Goal: Task Accomplishment & Management: Manage account settings

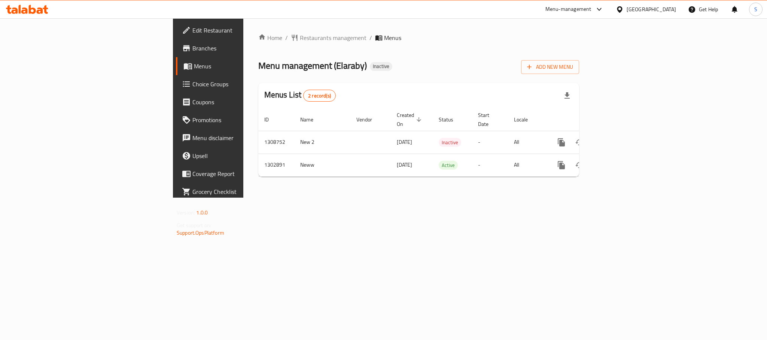
click at [243, 198] on div "Home / Restaurants management / Menus Menu management ( Elaraby ) Inactive Add …" at bounding box center [418, 108] width 351 height 180
click at [192, 35] on span "Edit Restaurant" at bounding box center [243, 30] width 103 height 9
click at [243, 198] on div "Home / Restaurants management / Menus Menu management ( Elaraby ) Inactive Add …" at bounding box center [418, 108] width 351 height 180
click at [442, 99] on div "Menus List 2 record(s)" at bounding box center [418, 95] width 321 height 25
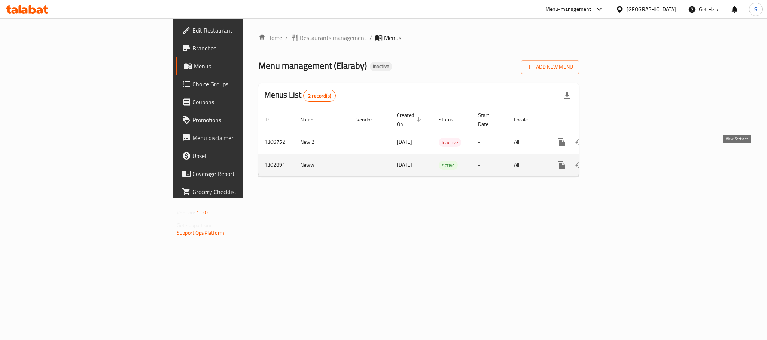
click at [619, 161] on icon "enhanced table" at bounding box center [615, 165] width 9 height 9
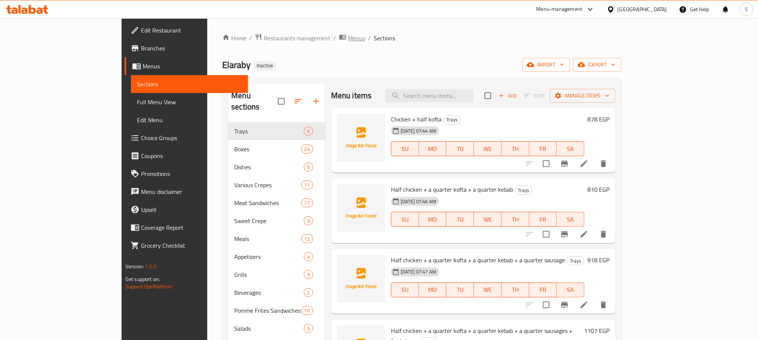
click at [348, 38] on span "Menus" at bounding box center [356, 38] width 17 height 9
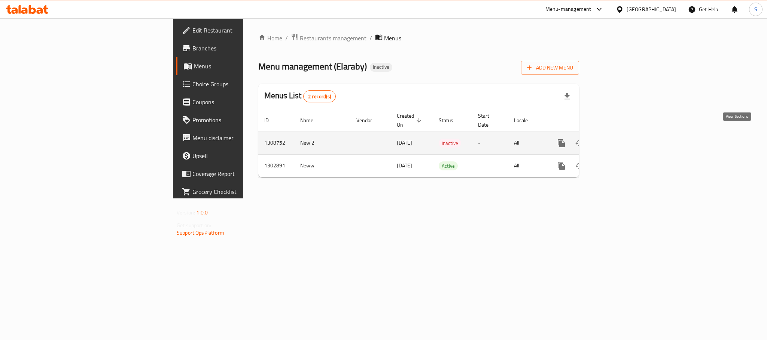
click at [619, 139] on icon "enhanced table" at bounding box center [615, 143] width 9 height 9
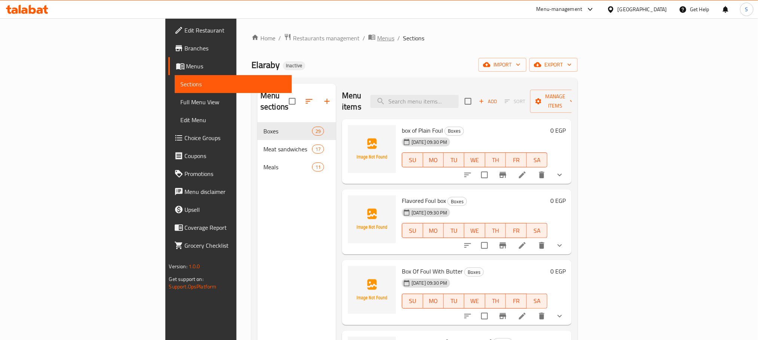
click at [377, 39] on span "Menus" at bounding box center [385, 38] width 17 height 9
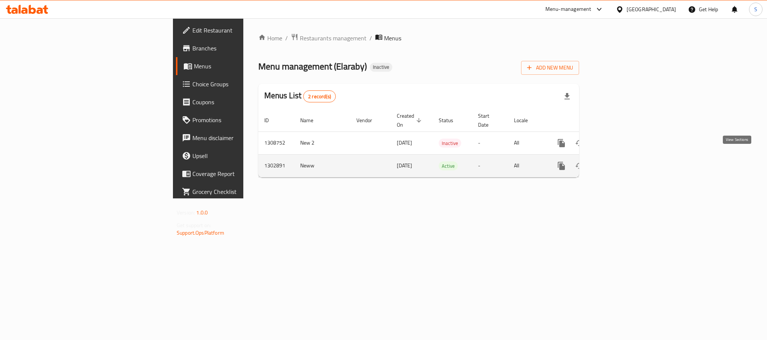
click at [618, 163] on icon "enhanced table" at bounding box center [615, 166] width 7 height 7
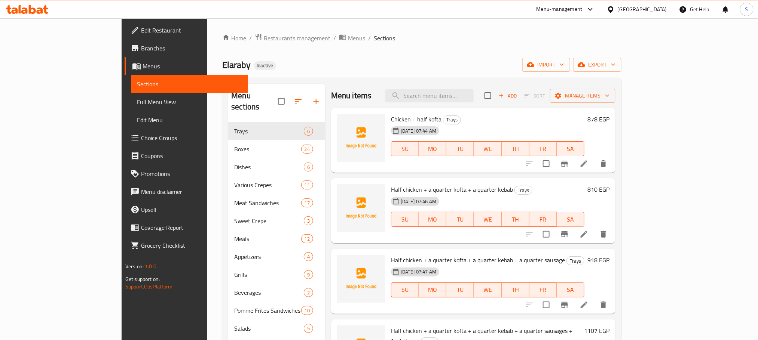
click at [338, 63] on div "Elaraby Inactive import export" at bounding box center [421, 65] width 399 height 14
click at [331, 68] on div "Elaraby Inactive import export" at bounding box center [421, 65] width 399 height 14
click at [319, 63] on div "Elaraby Inactive import export" at bounding box center [421, 65] width 399 height 14
click at [384, 67] on div "Elaraby Inactive import export" at bounding box center [421, 65] width 399 height 14
click at [615, 65] on span "export" at bounding box center [597, 64] width 36 height 9
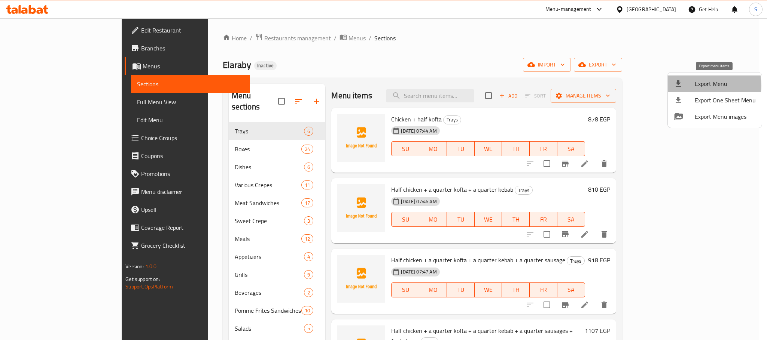
click at [701, 86] on span "Export Menu" at bounding box center [724, 83] width 61 height 9
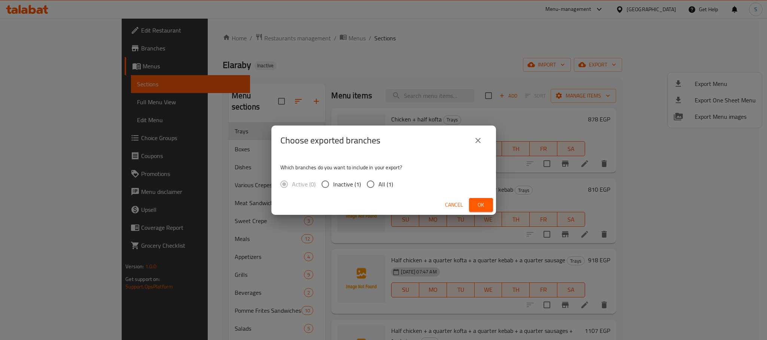
click at [383, 182] on span "All (1)" at bounding box center [385, 184] width 15 height 9
click at [378, 182] on input "All (1)" at bounding box center [370, 185] width 16 height 16
radio input "true"
drag, startPoint x: 480, startPoint y: 201, endPoint x: 464, endPoint y: 189, distance: 20.0
click at [480, 202] on span "Ok" at bounding box center [481, 205] width 12 height 9
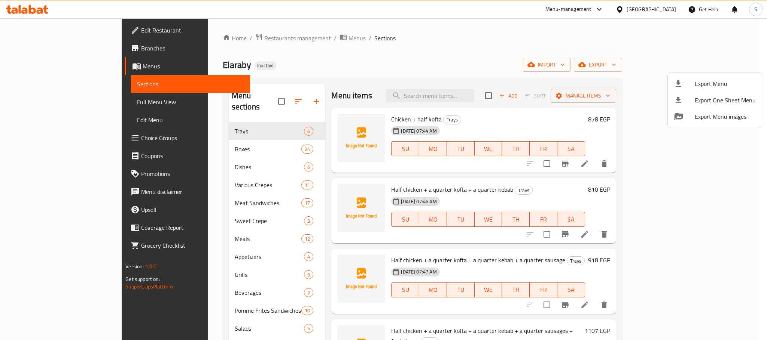
click at [469, 64] on div at bounding box center [383, 170] width 767 height 340
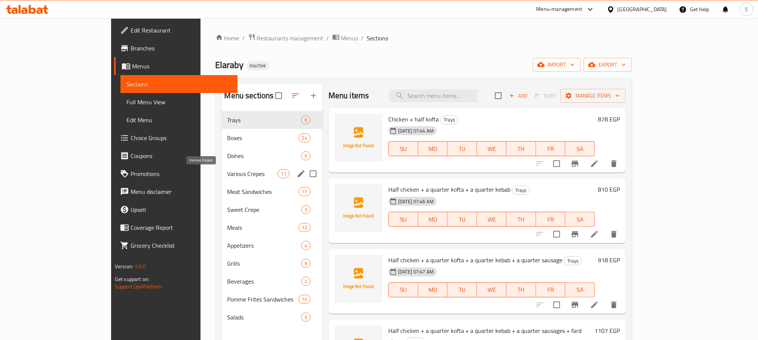
click at [227, 175] on span "Various Crepes" at bounding box center [252, 173] width 50 height 9
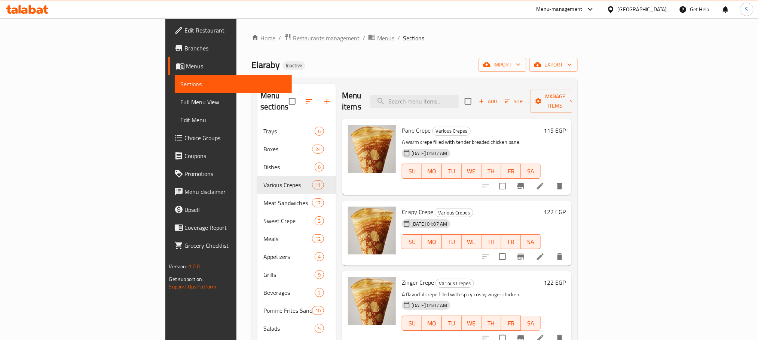
click at [377, 34] on span "Menus" at bounding box center [385, 38] width 17 height 9
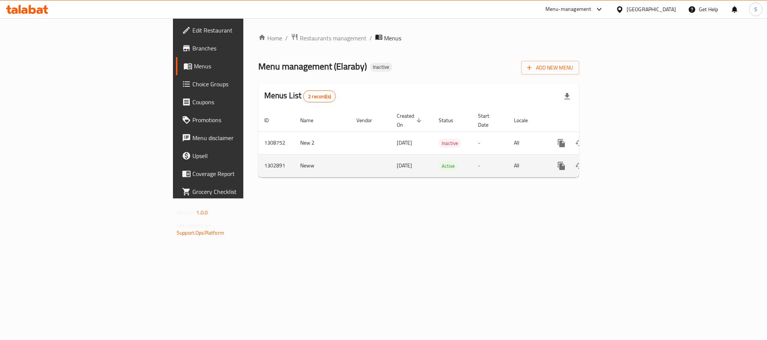
click at [258, 155] on td "1302891" at bounding box center [276, 165] width 36 height 23
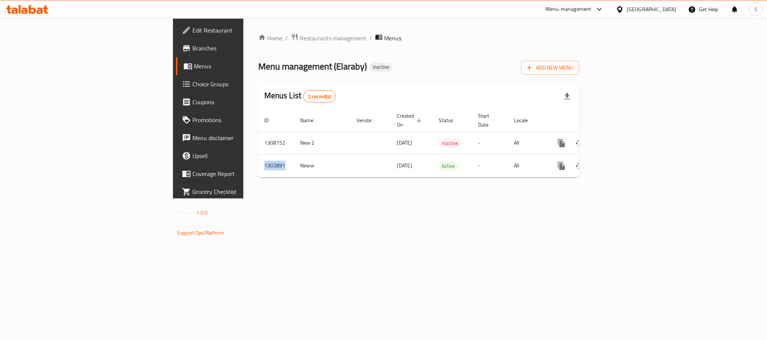
copy td "1302891"
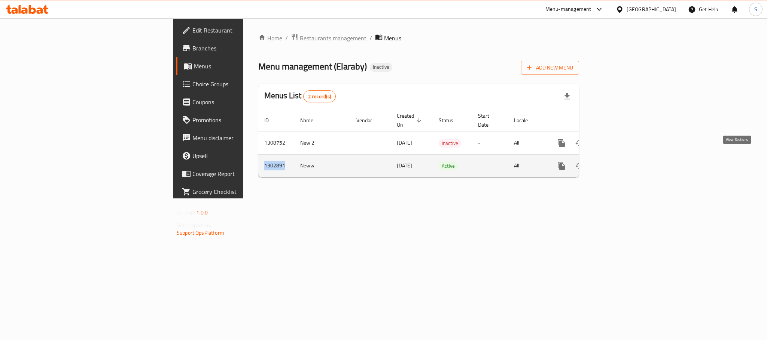
click at [619, 162] on icon "enhanced table" at bounding box center [615, 166] width 9 height 9
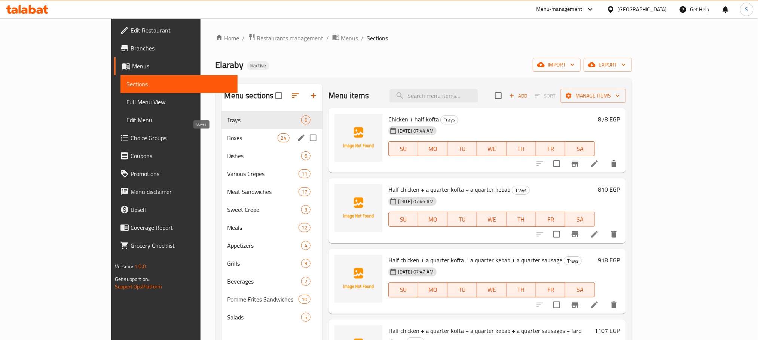
click at [227, 137] on span "Boxes" at bounding box center [252, 138] width 50 height 9
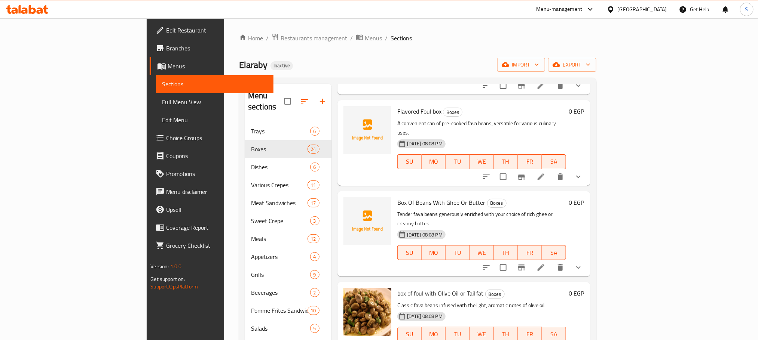
scroll to position [112, 0]
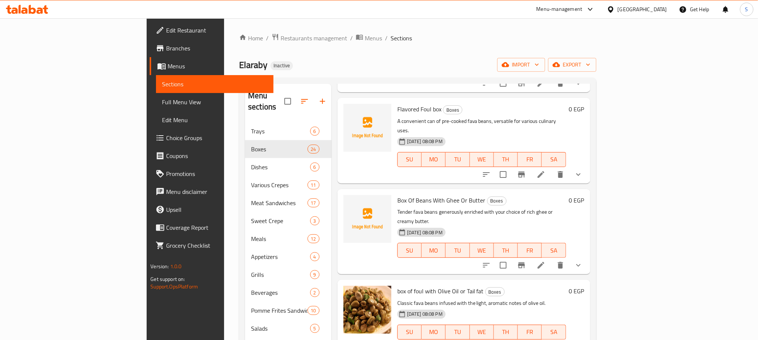
click at [416, 195] on span "Box Of Beans With Ghee Or Butter" at bounding box center [441, 200] width 88 height 11
copy h6 "Box Of Beans With Ghee Or Butter"
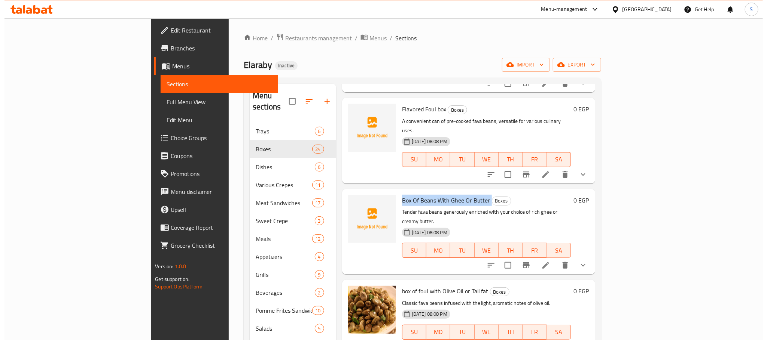
scroll to position [0, 0]
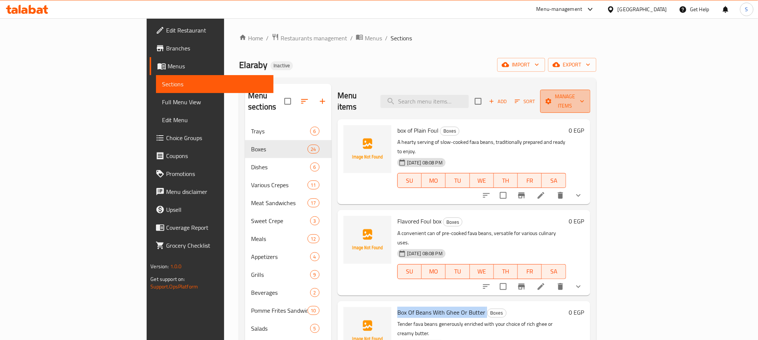
click at [584, 100] on span "Manage items" at bounding box center [565, 101] width 38 height 19
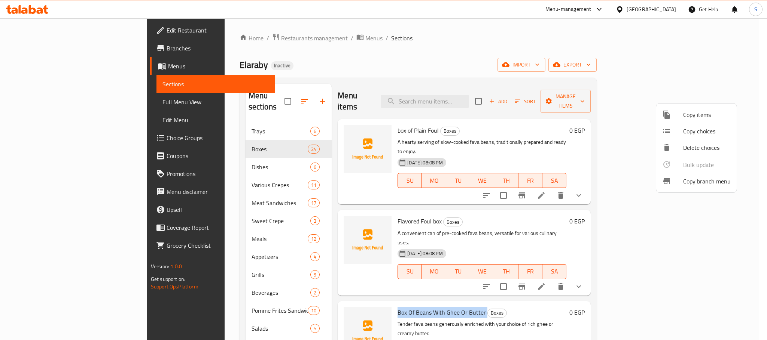
click at [703, 118] on span "Copy items" at bounding box center [707, 114] width 48 height 9
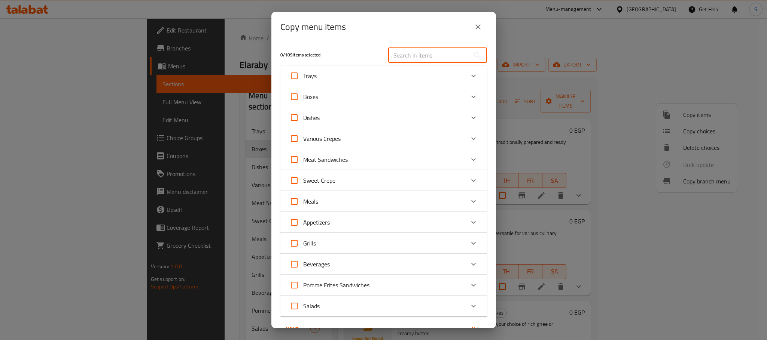
click at [397, 62] on input "text" at bounding box center [429, 55] width 82 height 15
paste input "Box Of Beans With Ghee Or Butter"
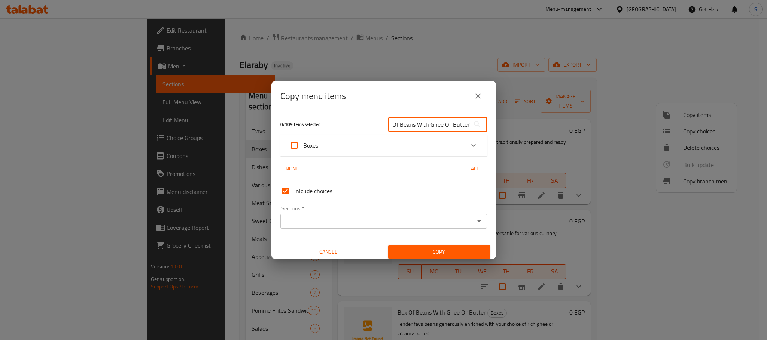
type input "Box Of Beans With Ghee Or Butter"
click at [349, 141] on div "Boxes" at bounding box center [376, 146] width 175 height 18
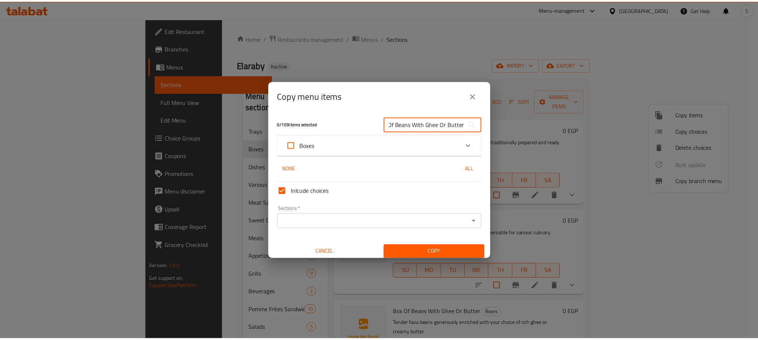
scroll to position [0, 0]
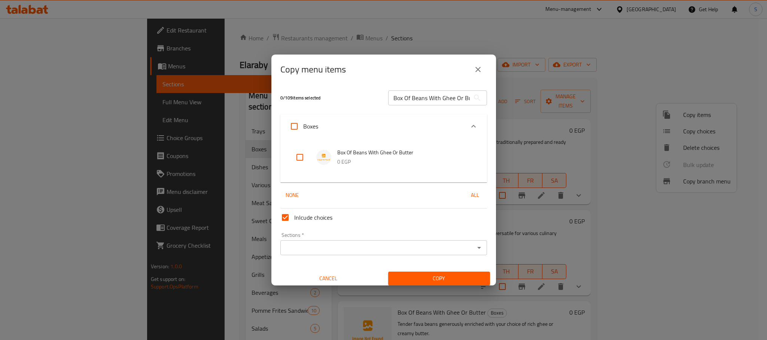
click at [304, 157] on input "checkbox" at bounding box center [300, 158] width 18 height 18
checkbox input "true"
click at [312, 245] on input "Sections   *" at bounding box center [377, 248] width 190 height 10
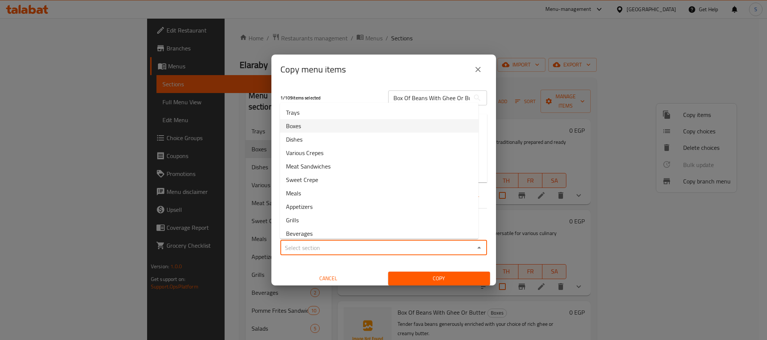
click at [312, 125] on li "Boxes" at bounding box center [379, 125] width 198 height 13
type input "Boxes"
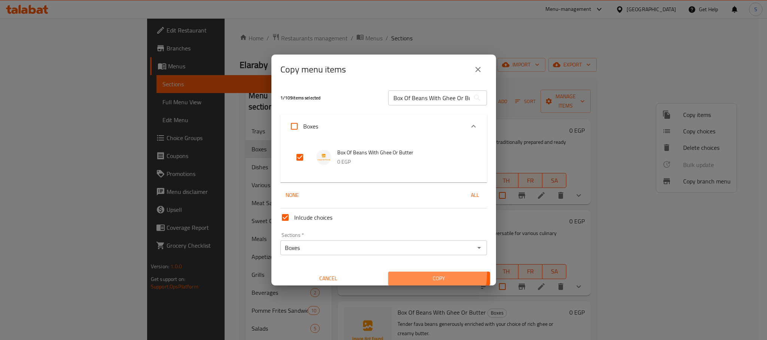
click at [402, 274] on span "Copy" at bounding box center [439, 278] width 90 height 9
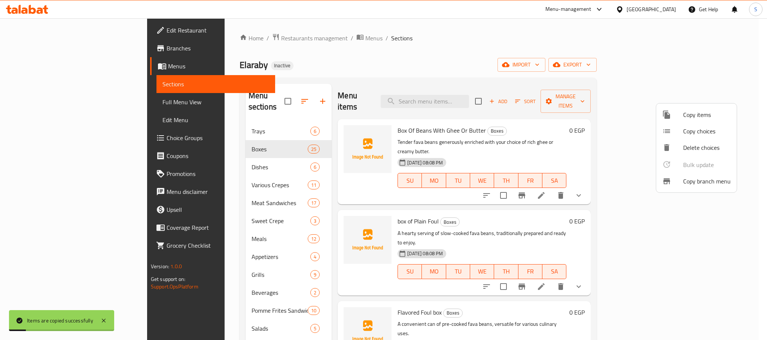
click at [461, 95] on div at bounding box center [383, 170] width 767 height 340
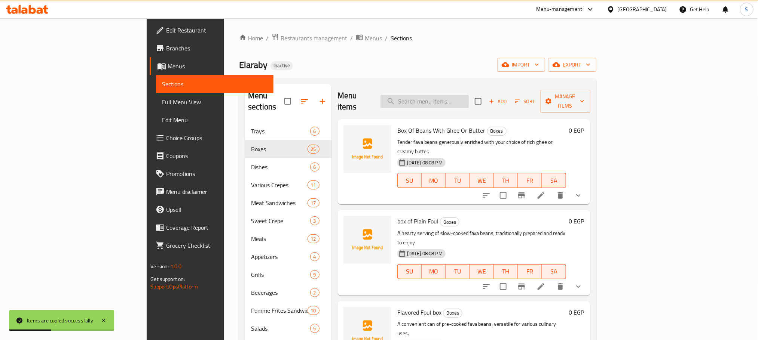
click at [469, 98] on input "search" at bounding box center [424, 101] width 88 height 13
paste input "Box Of Beans With Ghee Or Butter"
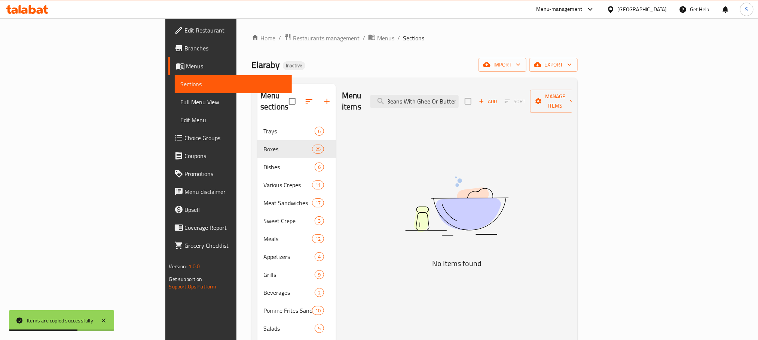
scroll to position [0, 19]
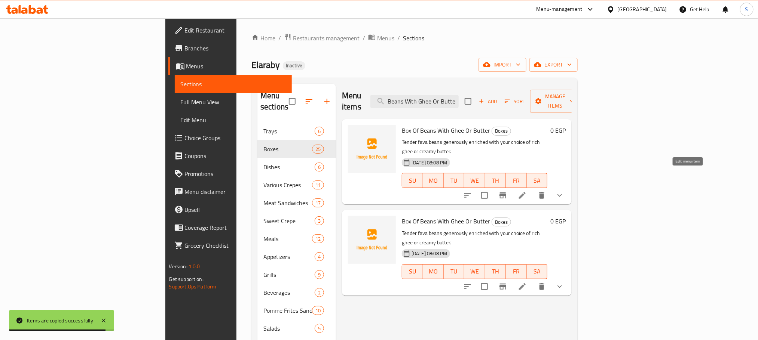
type input "Box Of Beans With Ghee Or Butter"
click at [527, 191] on icon at bounding box center [522, 195] width 9 height 9
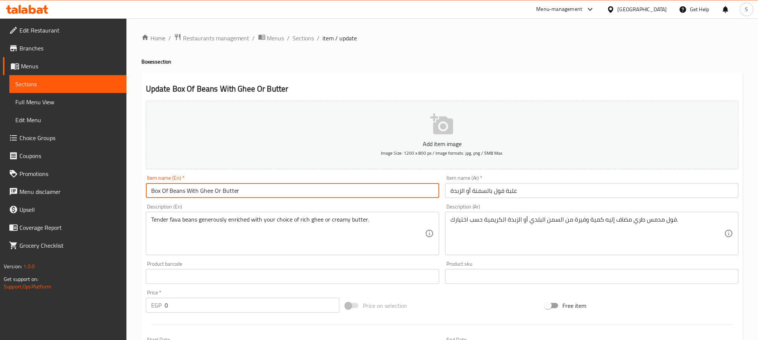
drag, startPoint x: 212, startPoint y: 189, endPoint x: 239, endPoint y: 191, distance: 26.6
click at [239, 191] on input "Box Of Beans With Ghee Or Butter" at bounding box center [292, 190] width 293 height 15
type input "Box Of Beans With Ghee"
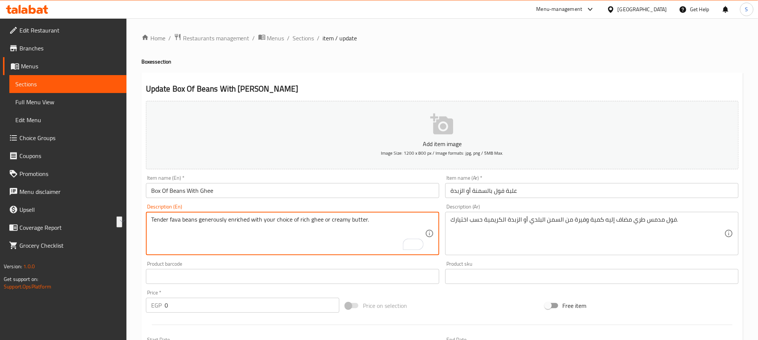
drag, startPoint x: 263, startPoint y: 220, endPoint x: 297, endPoint y: 223, distance: 34.2
drag, startPoint x: 286, startPoint y: 220, endPoint x: 379, endPoint y: 228, distance: 92.7
click at [379, 228] on textarea "Tender fava beans generously enriched with rich ghee or creamy butter." at bounding box center [288, 234] width 274 height 36
type textarea "Tender fava beans generously enriched with [PERSON_NAME]"
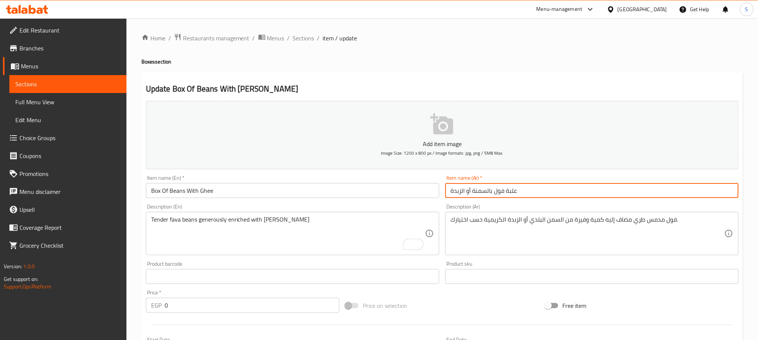
drag, startPoint x: 473, startPoint y: 191, endPoint x: 444, endPoint y: 193, distance: 29.3
click at [444, 193] on div "Item name (Ar)   * علبة فول بالسمنة أو الزبدة Item name (Ar) *" at bounding box center [591, 186] width 299 height 29
type input "علبة فول بالسمنة"
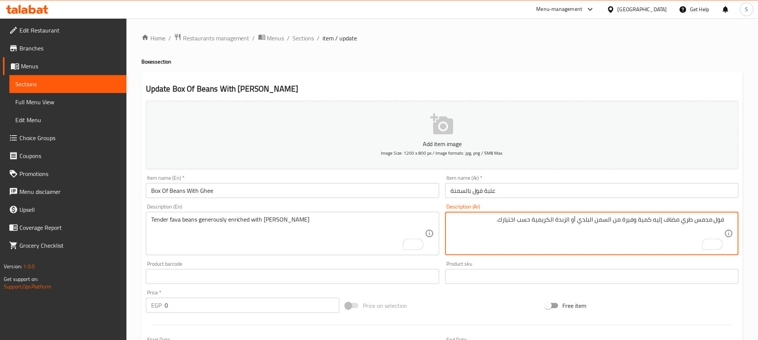
click at [535, 220] on textarea "فول مدمس طري مضاف إليه كمية وفيرة من السمن البلدي أو الزبدة الكريمية حسب اختيار…" at bounding box center [587, 234] width 274 height 36
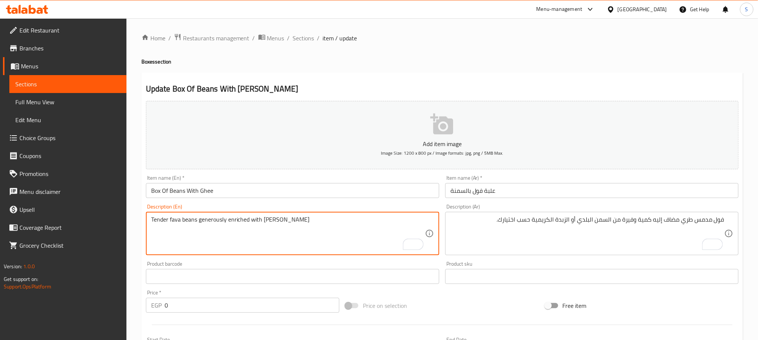
click at [280, 218] on textarea "Tender fava beans generously enriched with [PERSON_NAME]" at bounding box center [288, 234] width 274 height 36
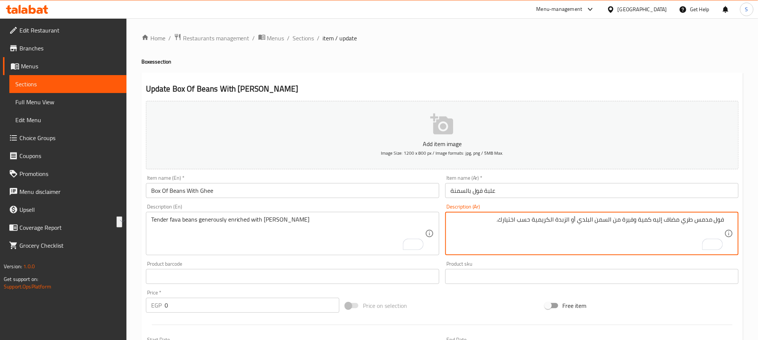
drag, startPoint x: 578, startPoint y: 219, endPoint x: 498, endPoint y: 223, distance: 79.8
type textarea "فول مدمس طري مضاف إليه كمية وفيرة من السمن البلدي"
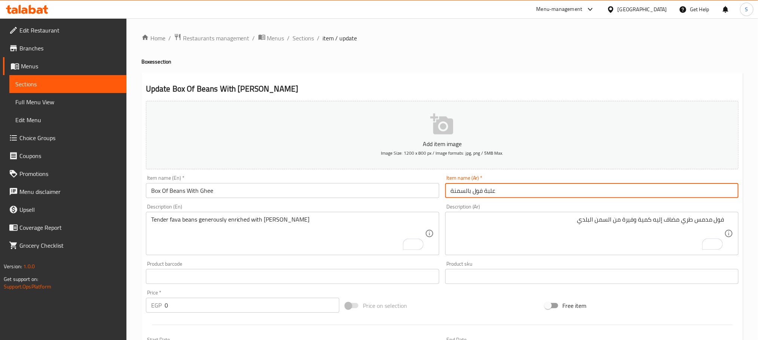
click at [507, 192] on input "علبة فول بالسمنة" at bounding box center [591, 190] width 293 height 15
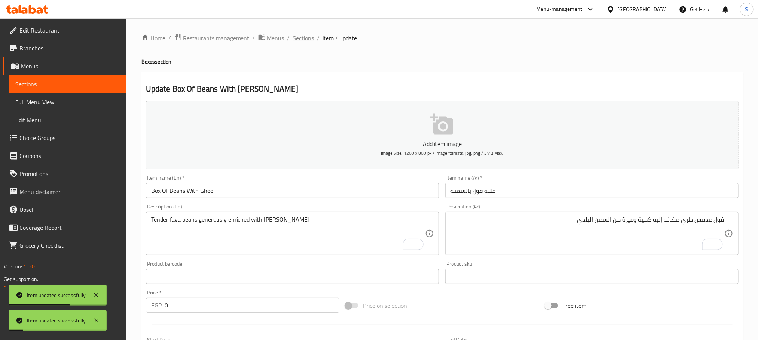
click at [301, 39] on span "Sections" at bounding box center [303, 38] width 21 height 9
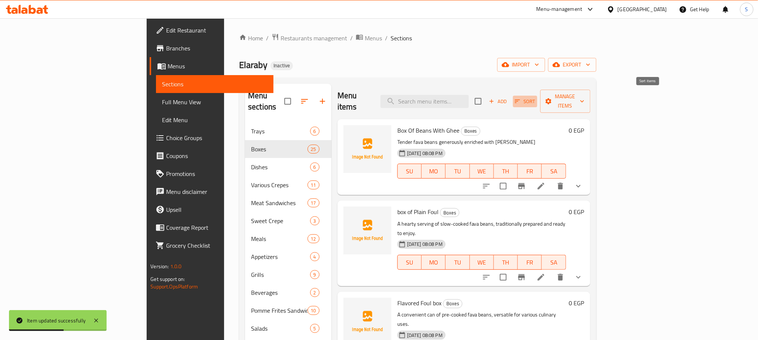
click at [535, 99] on span "Sort" at bounding box center [525, 101] width 21 height 9
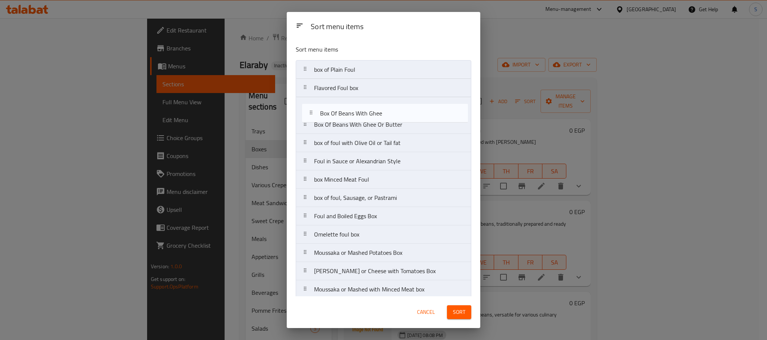
drag, startPoint x: 376, startPoint y: 76, endPoint x: 382, endPoint y: 122, distance: 47.1
click at [382, 122] on nav "Box Of Beans With Ghee box of Plain Foul Flavored Foul box Box Of Beans With Gh…" at bounding box center [383, 289] width 175 height 459
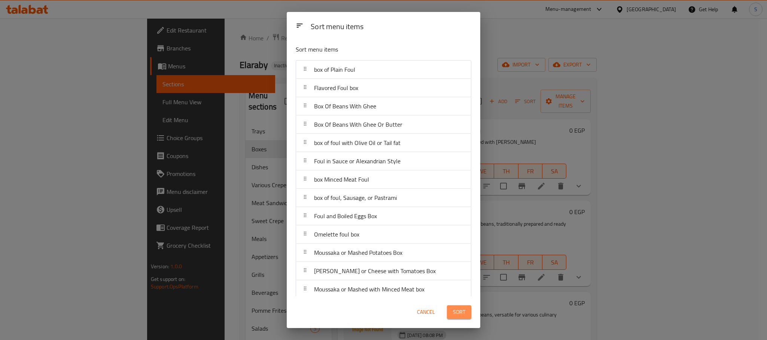
click at [464, 312] on span "Sort" at bounding box center [459, 312] width 12 height 9
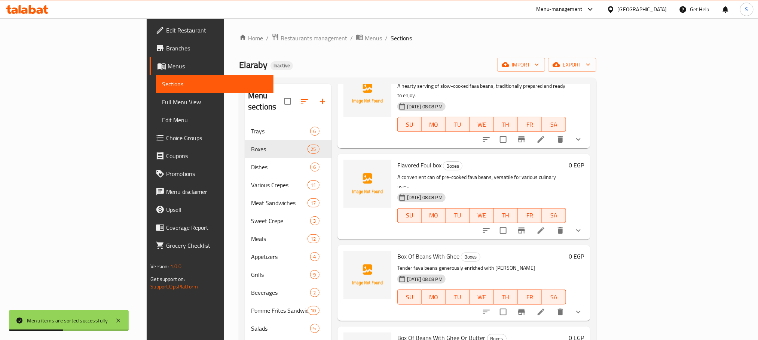
scroll to position [112, 0]
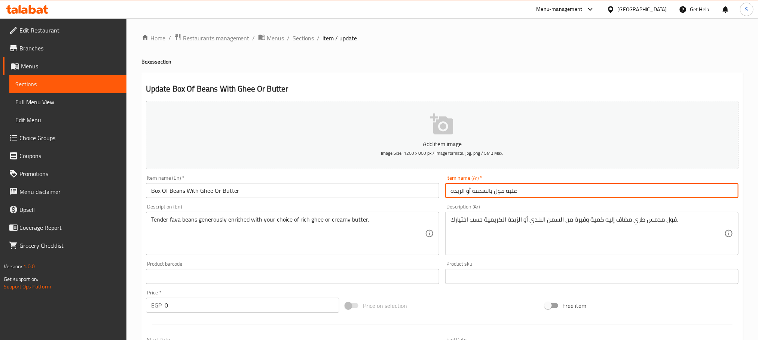
drag, startPoint x: 466, startPoint y: 191, endPoint x: 489, endPoint y: 190, distance: 23.6
click at [489, 190] on input "علبة فول بالسمنة أو الزبدة" at bounding box center [591, 190] width 293 height 15
type input "علبة فول بالزبدة"
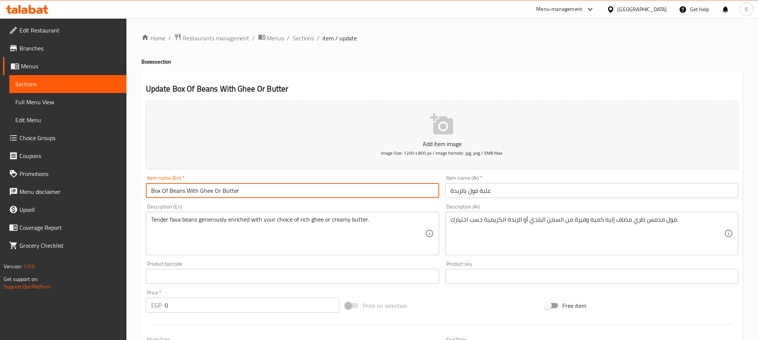
drag, startPoint x: 219, startPoint y: 192, endPoint x: 201, endPoint y: 191, distance: 18.4
click at [201, 191] on input "Box Of Beans With Ghee Or Butter" at bounding box center [292, 190] width 293 height 15
type input "Box Of Beans With Butter"
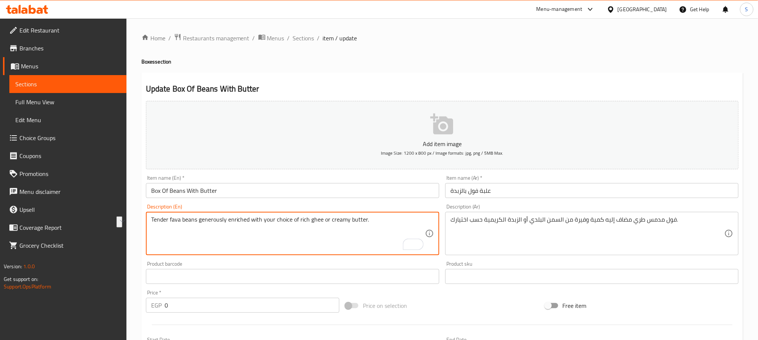
drag, startPoint x: 263, startPoint y: 220, endPoint x: 328, endPoint y: 218, distance: 65.1
type textarea "Tender fava beans generously enriched with creamy butter."
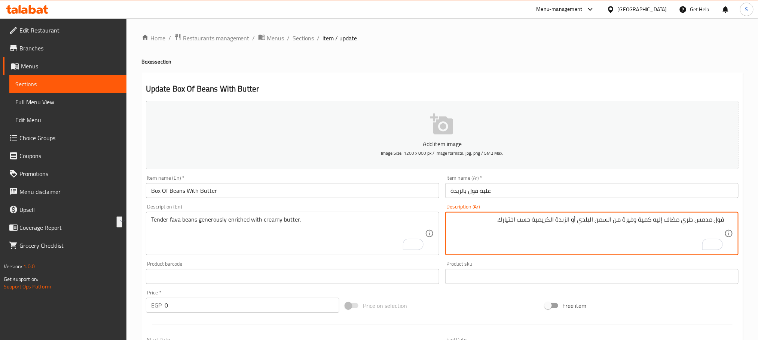
drag, startPoint x: 613, startPoint y: 219, endPoint x: 574, endPoint y: 224, distance: 39.2
click at [574, 224] on textarea "فول مدمس طري مضاف إليه كمية وفيرة من السمن البلدي أو الزبدة الكريمية حسب اختيار…" at bounding box center [587, 234] width 274 height 36
drag, startPoint x: 573, startPoint y: 219, endPoint x: 538, endPoint y: 224, distance: 35.1
click at [538, 224] on textarea "فول مدمس طري مضاف إليه كمية وفيرة من الزبدة الكريمية حسب اختيارك." at bounding box center [587, 234] width 274 height 36
type textarea "فول مدمس طري مضاف إليه كمية وفيرة من الزبدة الكريمية"
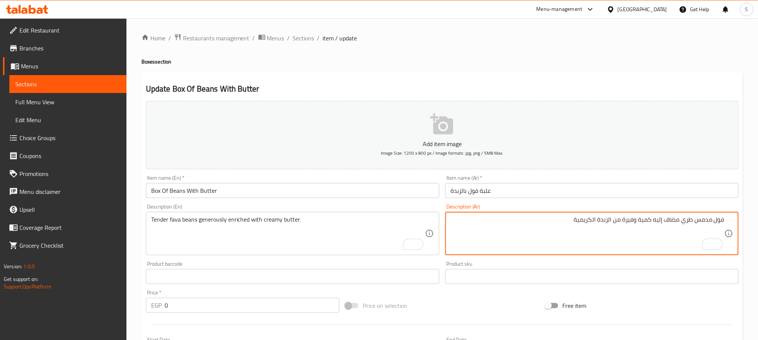
drag, startPoint x: 535, startPoint y: 189, endPoint x: 541, endPoint y: 194, distance: 7.9
click at [535, 190] on input "علبة فول بالزبدة" at bounding box center [591, 190] width 293 height 15
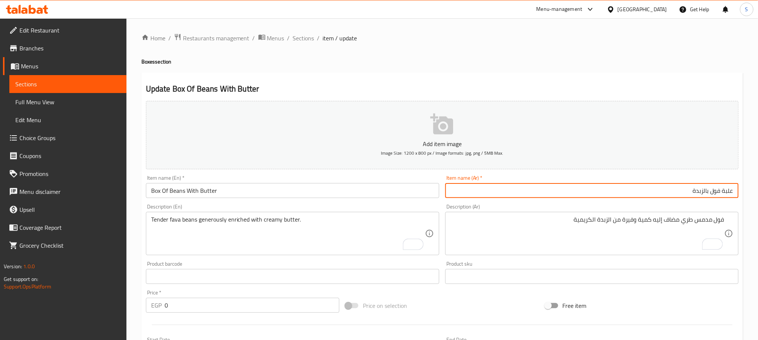
click at [304, 43] on span "Sections" at bounding box center [303, 38] width 21 height 9
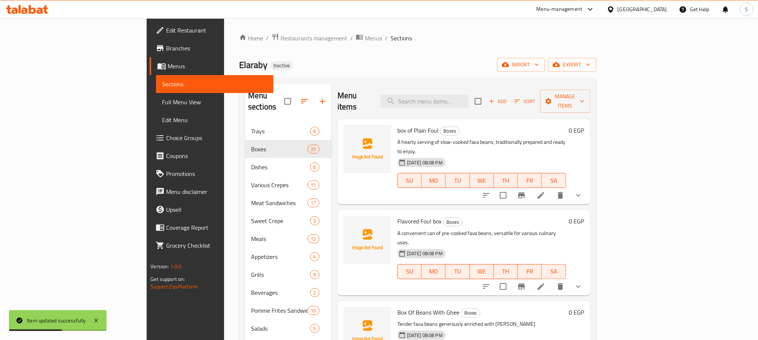
scroll to position [168, 0]
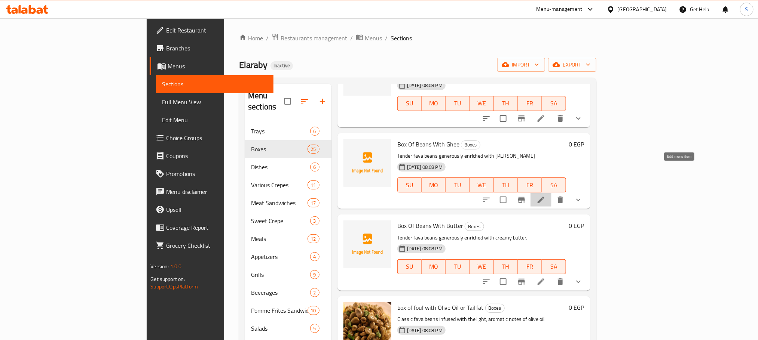
click at [544, 197] on icon at bounding box center [541, 200] width 7 height 7
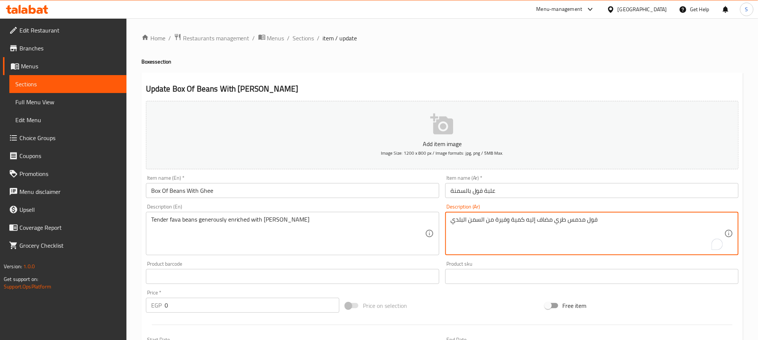
click at [461, 219] on textarea "فول مدمس طري مضاف إليه كمية وفيرة من السمن البلدي" at bounding box center [587, 234] width 274 height 36
type textarea "فول مدمس طري مضاف إليه كمية وفيرة من السمن"
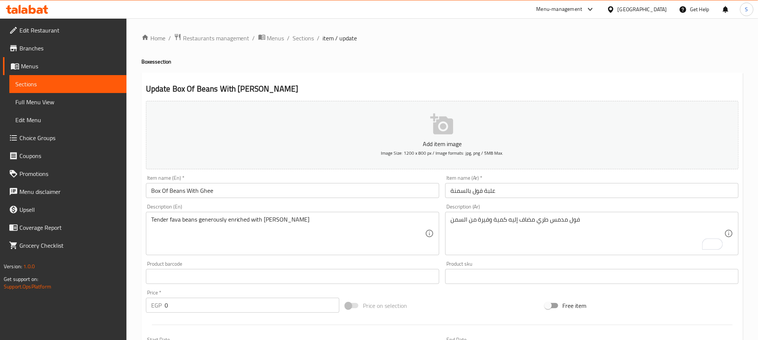
click at [503, 182] on div "Item name (Ar)   * علبة فول بالسمنة Item name (Ar) *" at bounding box center [591, 186] width 293 height 23
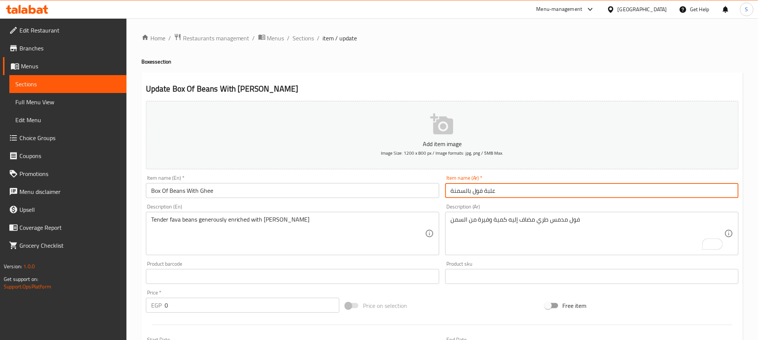
click at [502, 193] on input "علبة فول بالسمنة" at bounding box center [591, 190] width 293 height 15
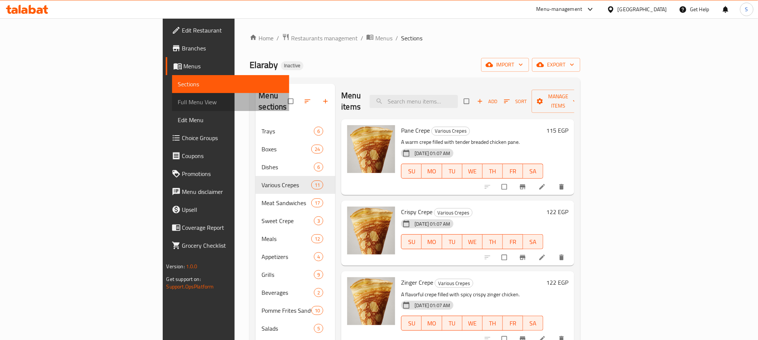
click at [178, 98] on span "Full Menu View" at bounding box center [230, 102] width 105 height 9
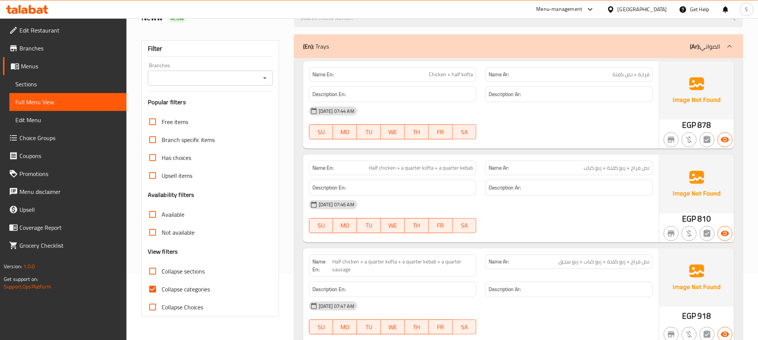
scroll to position [224, 0]
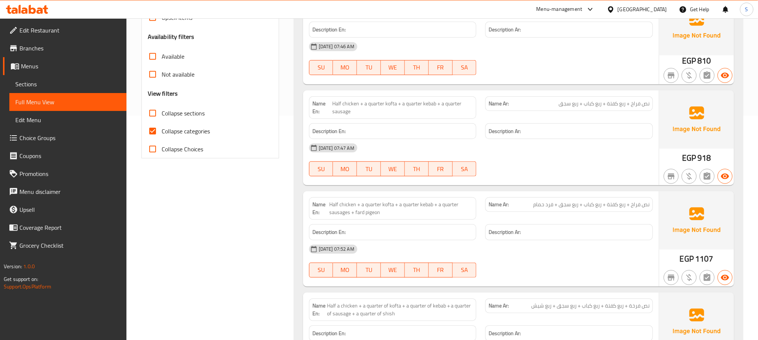
click at [155, 118] on input "Collapse sections" at bounding box center [153, 113] width 18 height 18
checkbox input "true"
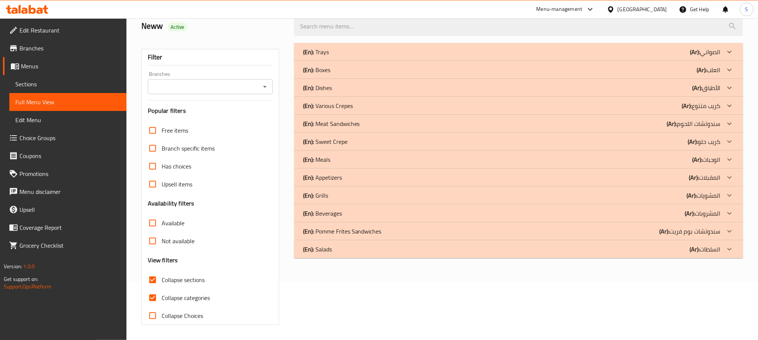
scroll to position [58, 0]
drag, startPoint x: 153, startPoint y: 295, endPoint x: 380, endPoint y: 147, distance: 271.5
click at [153, 295] on input "Collapse categories" at bounding box center [153, 298] width 18 height 18
checkbox input "false"
click at [386, 109] on div "(En): Various Crepes (Ar): كريب متنوع" at bounding box center [511, 105] width 417 height 9
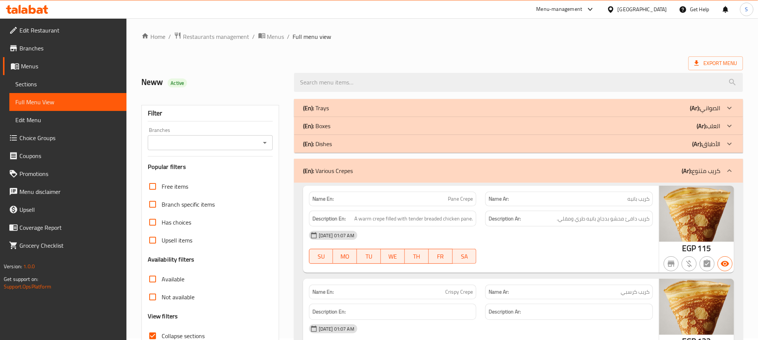
scroll to position [0, 0]
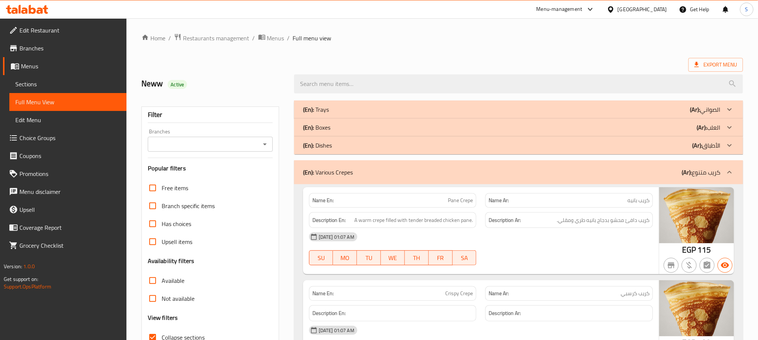
click at [408, 164] on div "(En): Various Crepes (Ar): كريب متنوع" at bounding box center [518, 172] width 449 height 24
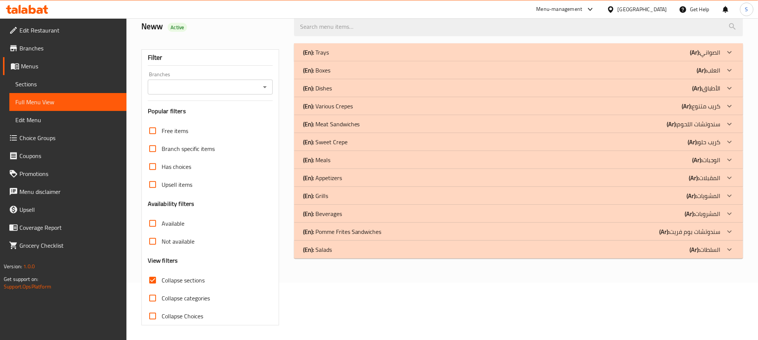
scroll to position [58, 0]
click at [383, 143] on div "(En): Sweet Crepe (Ar): كريب حلو" at bounding box center [511, 141] width 417 height 9
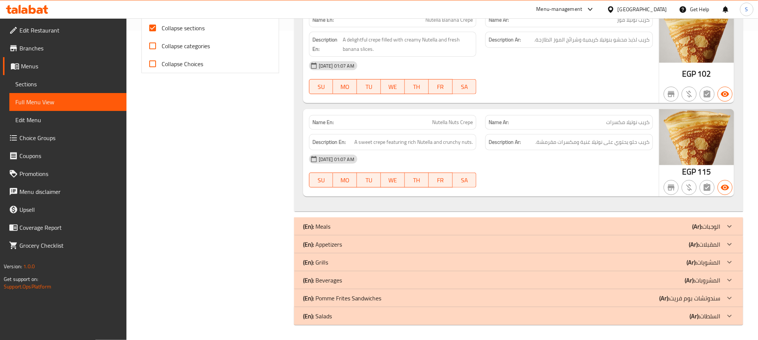
scroll to position [88, 0]
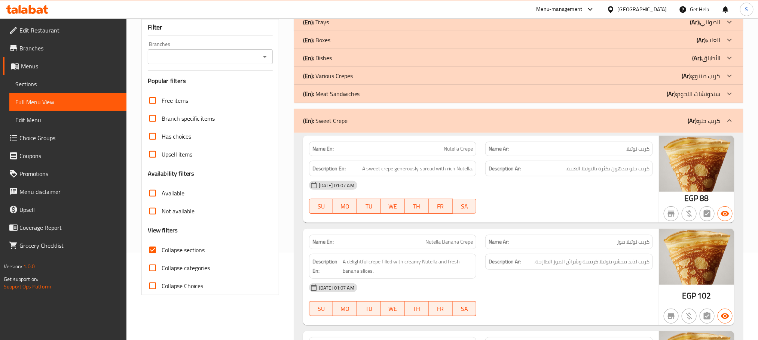
click at [411, 123] on div "(En): Sweet Crepe (Ar): كريب حلو" at bounding box center [511, 120] width 417 height 9
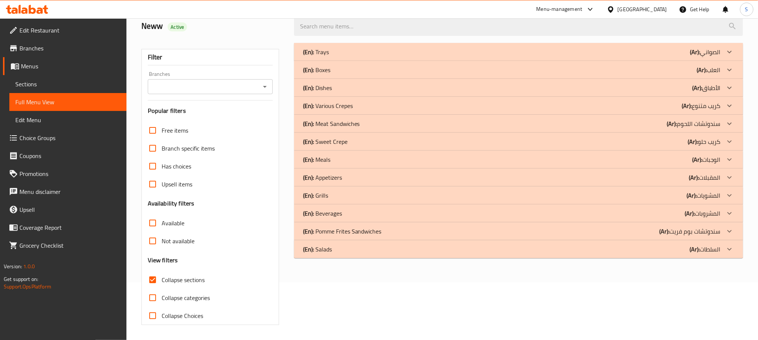
scroll to position [58, 0]
click at [386, 218] on div "(En): Beverages (Ar): المشروبات" at bounding box center [518, 214] width 449 height 18
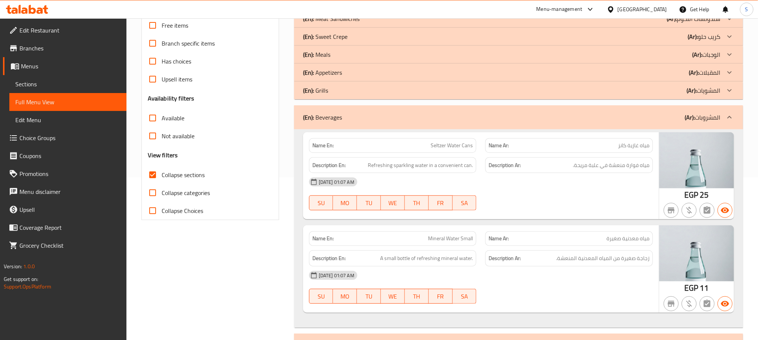
scroll to position [171, 0]
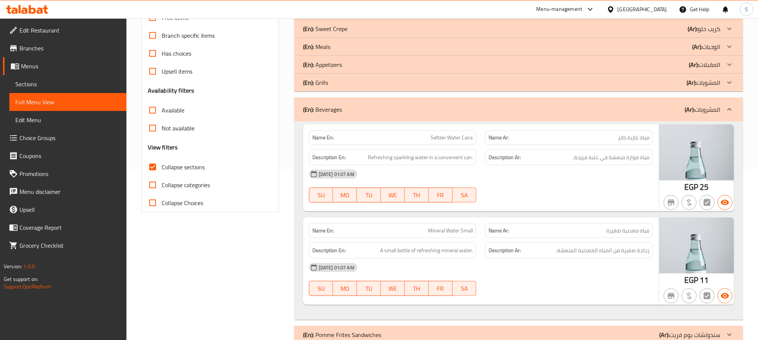
click at [440, 135] on span "Seltzer Water Cans" at bounding box center [452, 138] width 42 height 8
click at [450, 140] on span "Seltzer Water Cans" at bounding box center [452, 138] width 42 height 8
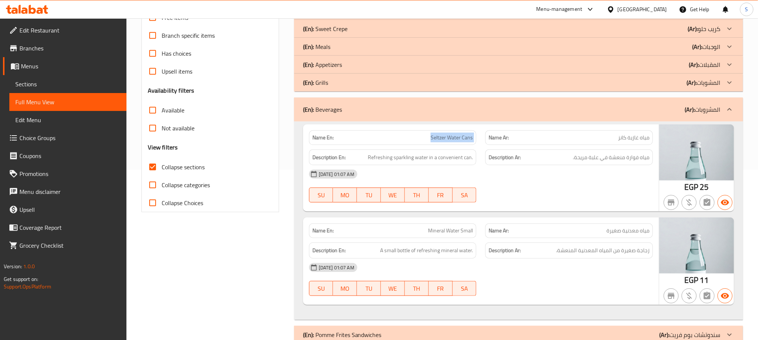
copy span "Seltzer Water Cans"
click at [369, 114] on div "(En): Beverages (Ar): المشروبات" at bounding box center [518, 110] width 449 height 24
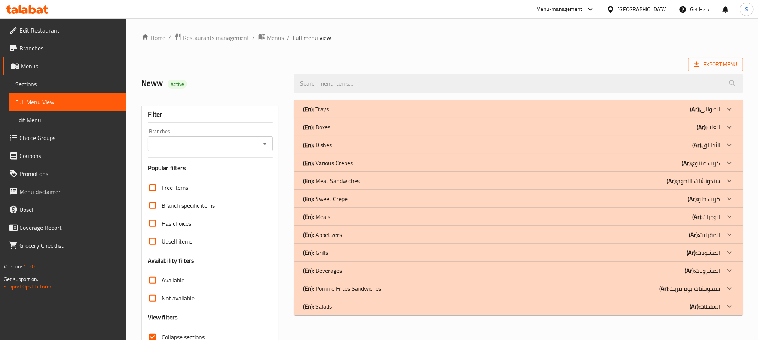
scroll to position [0, 0]
click at [272, 34] on span "Menus" at bounding box center [275, 38] width 17 height 9
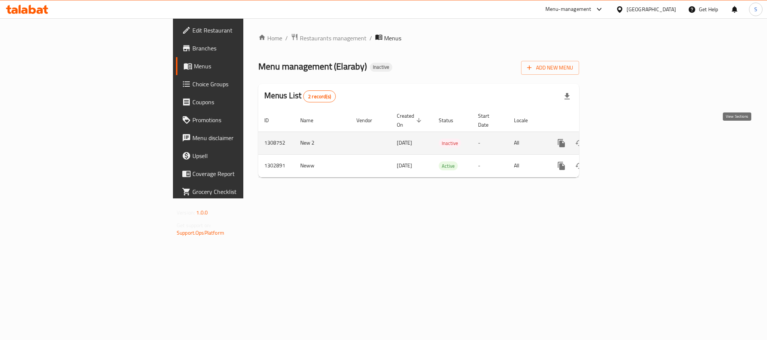
click at [619, 139] on icon "enhanced table" at bounding box center [615, 143] width 9 height 9
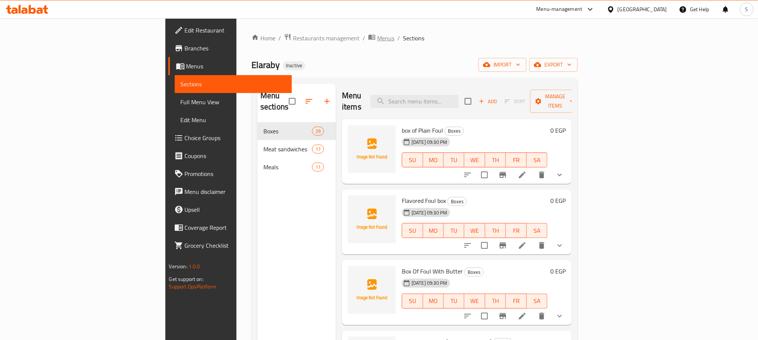
click at [377, 37] on span "Menus" at bounding box center [385, 38] width 17 height 9
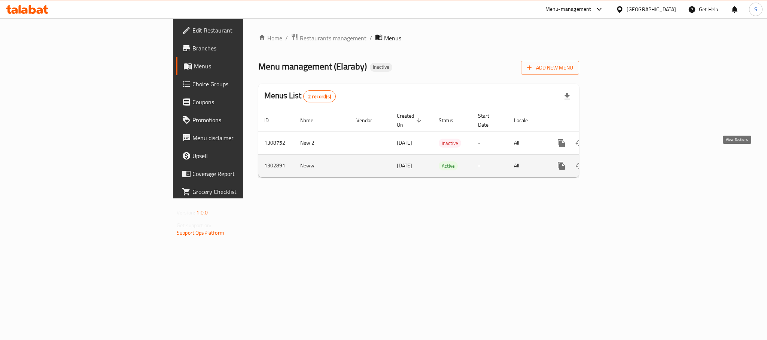
click at [618, 163] on icon "enhanced table" at bounding box center [615, 166] width 7 height 7
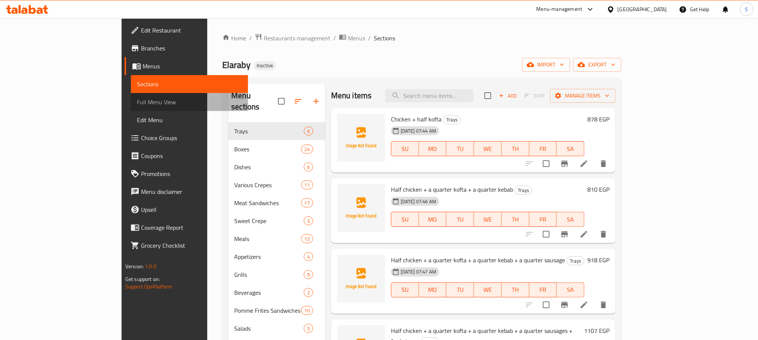
click at [137, 99] on span "Full Menu View" at bounding box center [189, 102] width 105 height 9
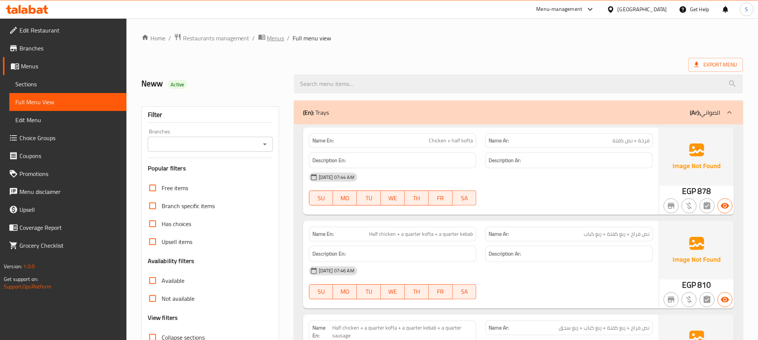
click at [275, 39] on span "Menus" at bounding box center [275, 38] width 17 height 9
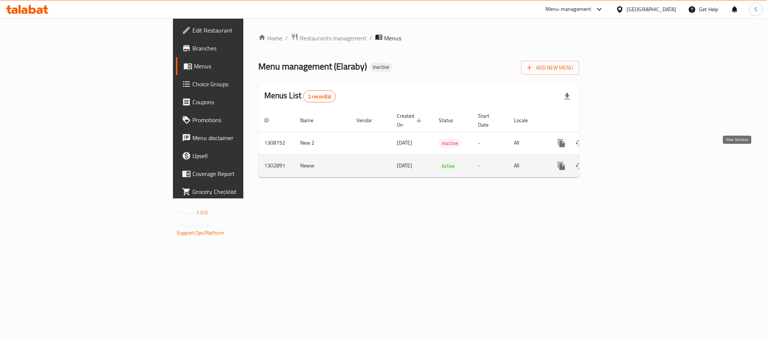
click at [619, 162] on icon "enhanced table" at bounding box center [615, 166] width 9 height 9
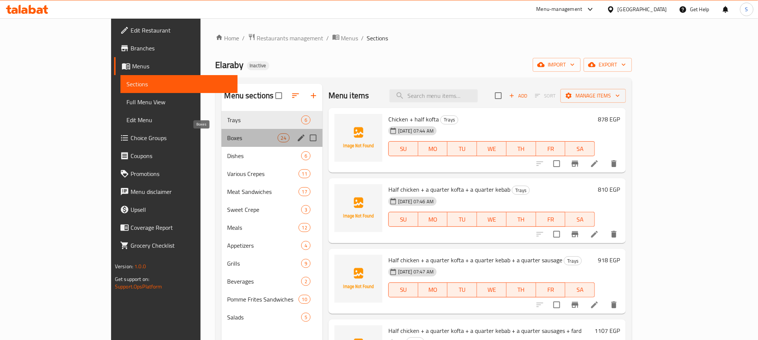
click at [230, 137] on span "Boxes" at bounding box center [252, 138] width 50 height 9
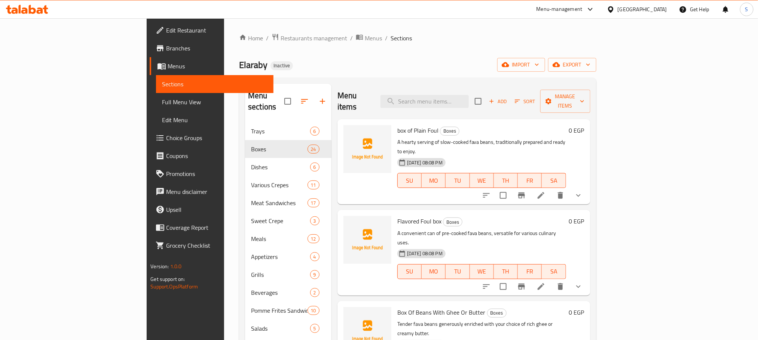
click at [162, 102] on span "Full Menu View" at bounding box center [214, 102] width 105 height 9
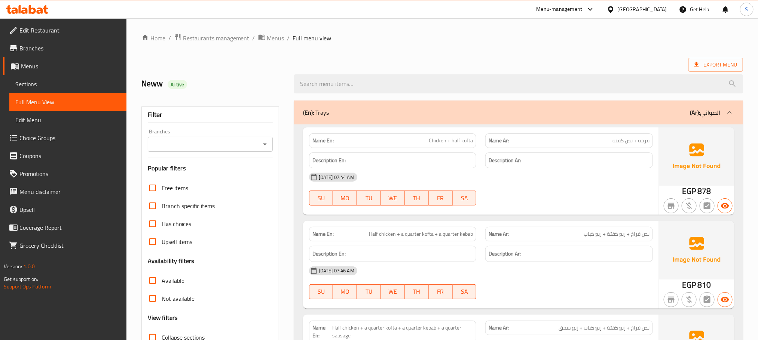
click at [327, 111] on p "(En): Trays" at bounding box center [316, 112] width 26 height 9
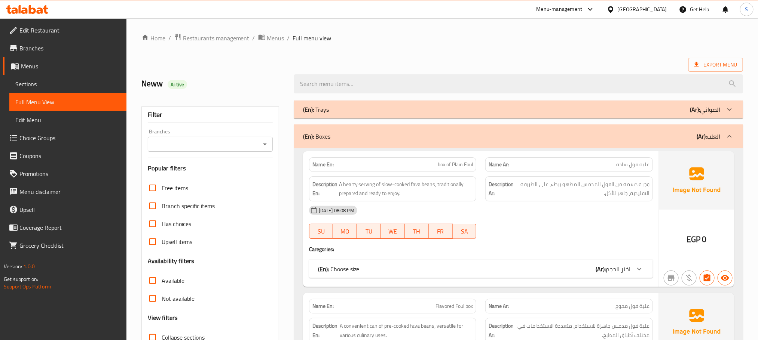
scroll to position [56, 0]
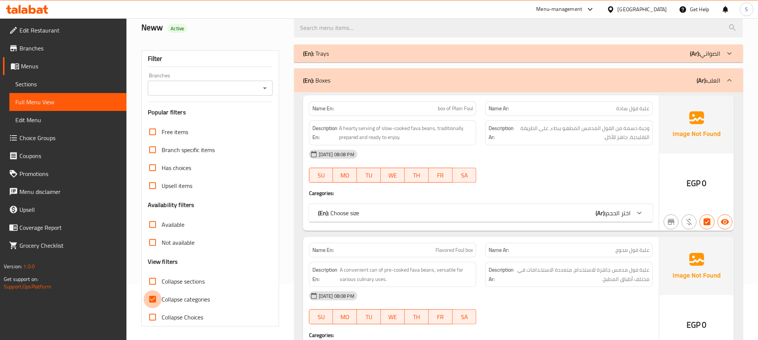
click at [157, 300] on input "Collapse categories" at bounding box center [153, 300] width 18 height 18
checkbox input "false"
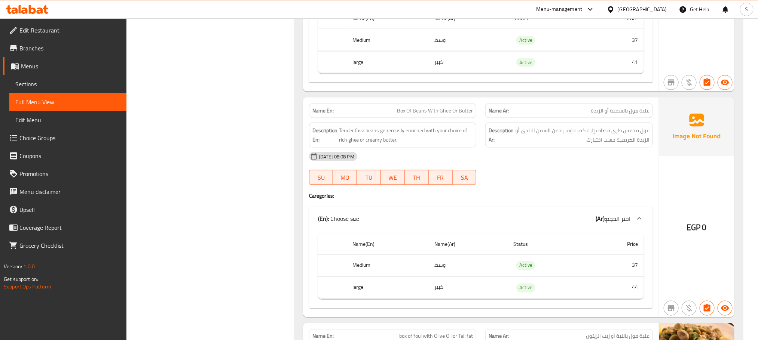
scroll to position [561, 0]
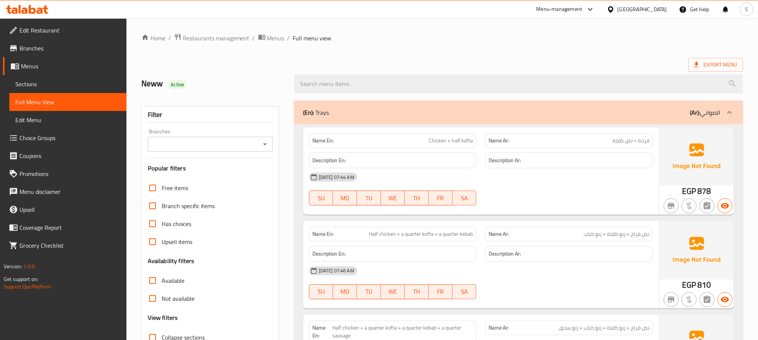
click at [338, 103] on div "(En): Trays (Ar): الصواني" at bounding box center [518, 113] width 449 height 24
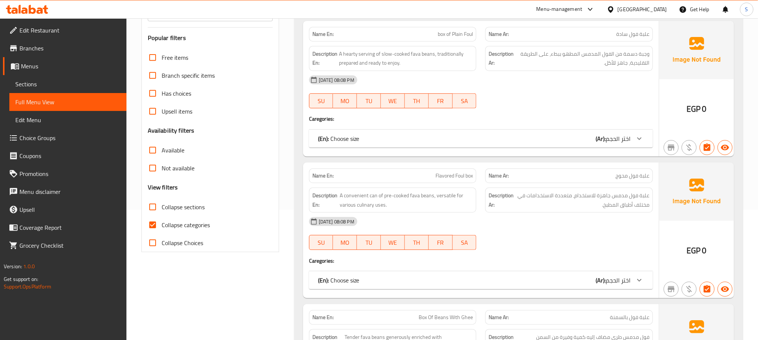
scroll to position [112, 0]
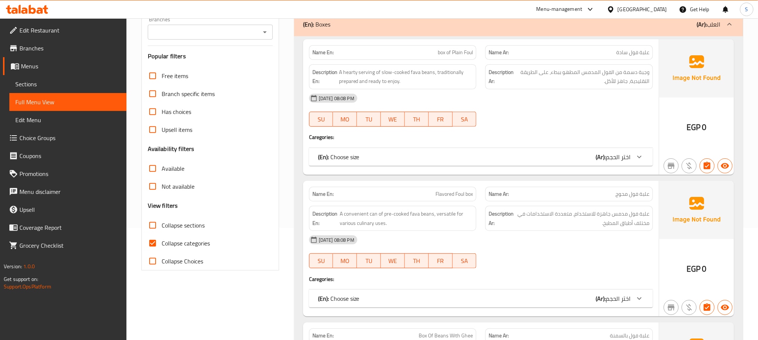
click at [469, 9] on div "Menu-management Egypt Get Help S" at bounding box center [379, 9] width 758 height 18
drag, startPoint x: 157, startPoint y: 244, endPoint x: 381, endPoint y: 162, distance: 238.2
click at [157, 243] on input "Collapse categories" at bounding box center [153, 244] width 18 height 18
checkbox input "false"
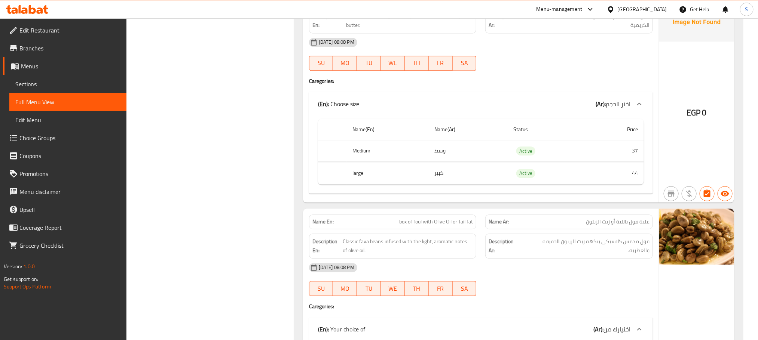
scroll to position [954, 0]
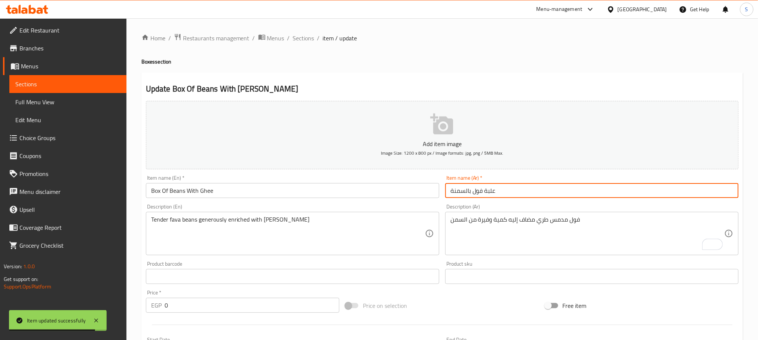
click at [300, 41] on span "Sections" at bounding box center [303, 38] width 21 height 9
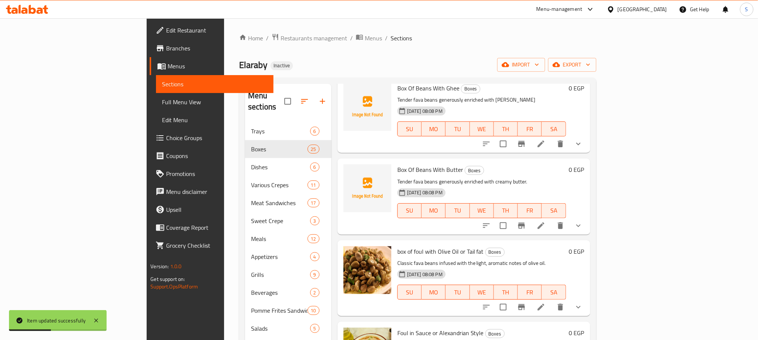
scroll to position [281, 0]
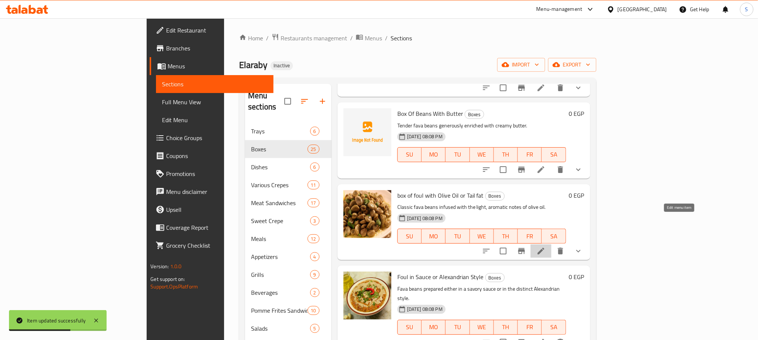
click at [545, 247] on icon at bounding box center [540, 251] width 9 height 9
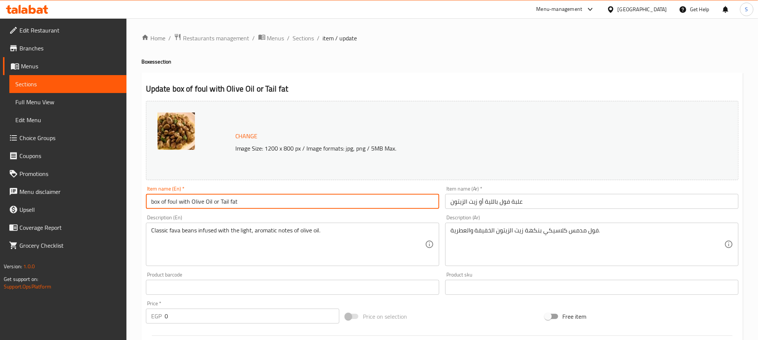
drag, startPoint x: 212, startPoint y: 199, endPoint x: 287, endPoint y: 209, distance: 74.8
click at [277, 206] on input "box of foul with Olive Oil or Tail fat" at bounding box center [292, 201] width 293 height 15
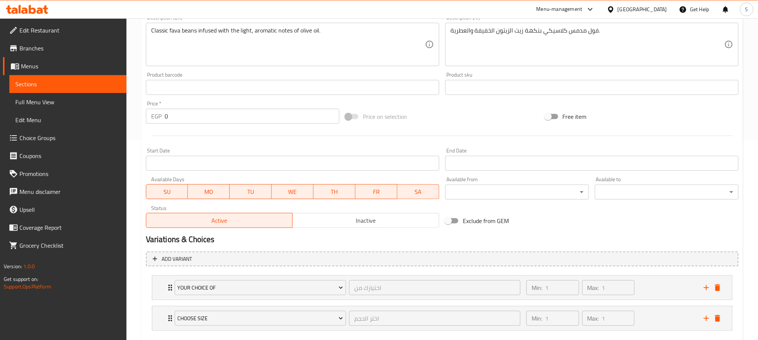
scroll to position [224, 0]
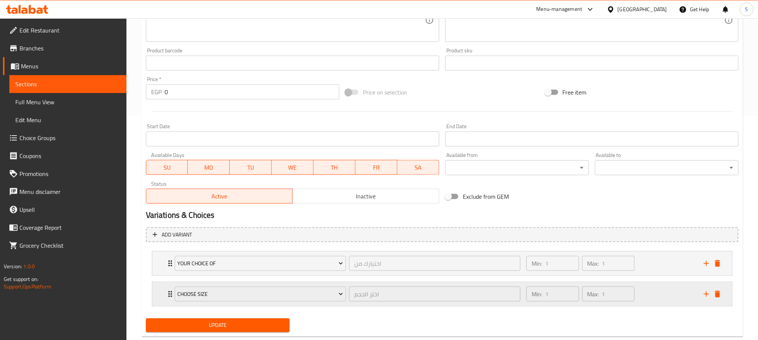
click at [168, 293] on icon "Expand" at bounding box center [170, 294] width 9 height 9
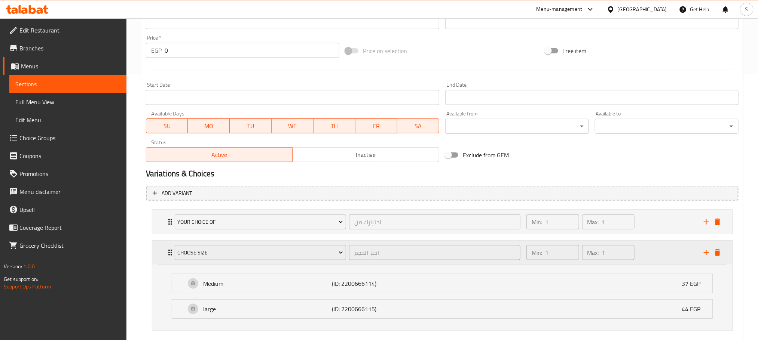
scroll to position [281, 0]
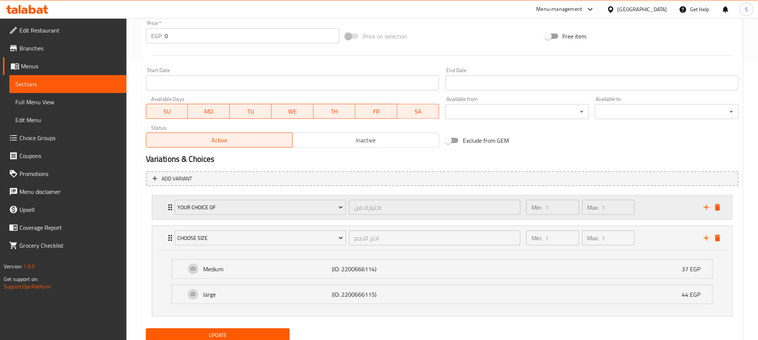
click at [170, 205] on div "Your choice of اختيارك من ​" at bounding box center [347, 208] width 355 height 24
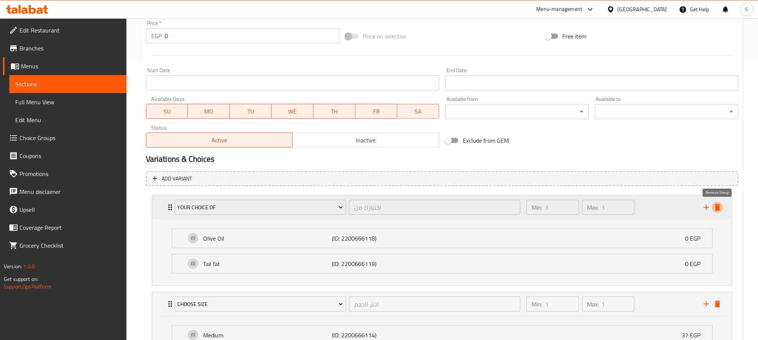
click at [718, 208] on icon "delete" at bounding box center [717, 207] width 5 height 7
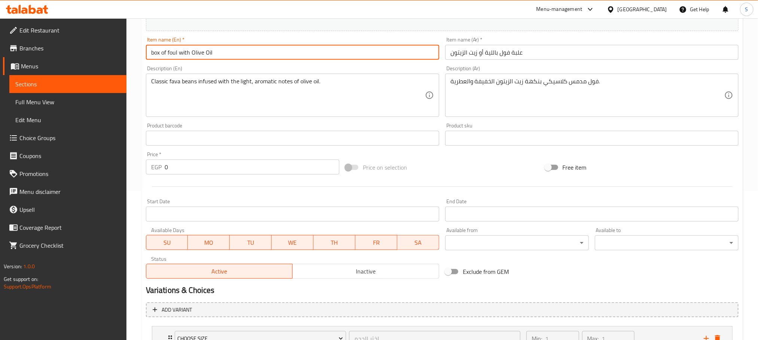
scroll to position [99, 0]
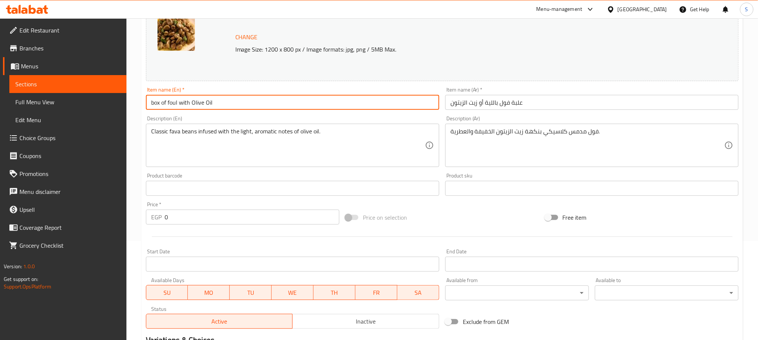
type input "box of foul with Olive Oil"
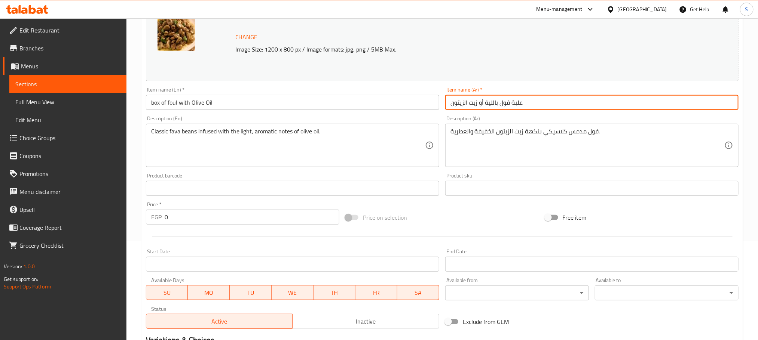
drag, startPoint x: 497, startPoint y: 104, endPoint x: 477, endPoint y: 100, distance: 20.3
click at [477, 100] on input "علبة فول باللية أو زيت الزيتون" at bounding box center [591, 102] width 293 height 15
type input "علبة فول بزيت الزيتون"
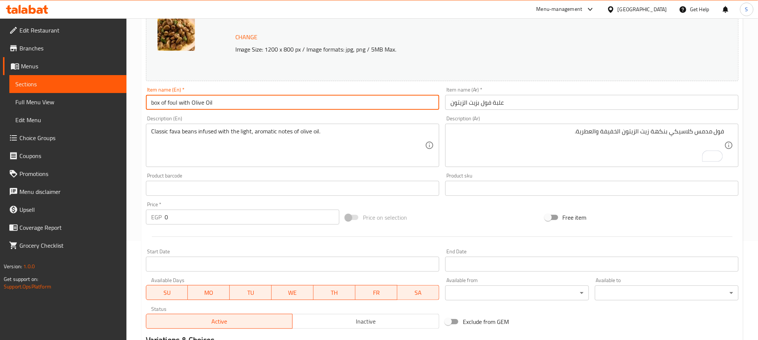
click at [252, 108] on input "box of foul with Olive Oil" at bounding box center [292, 102] width 293 height 15
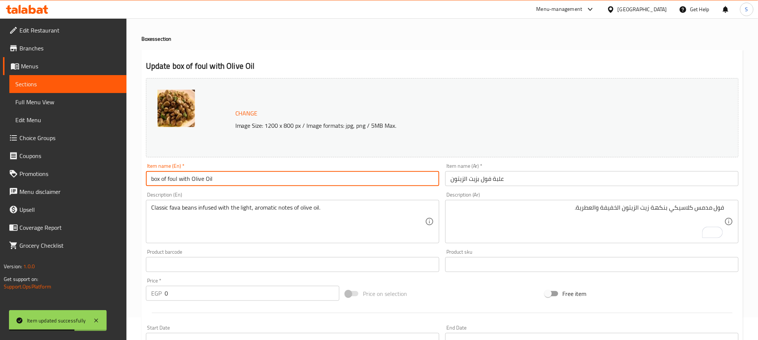
scroll to position [0, 0]
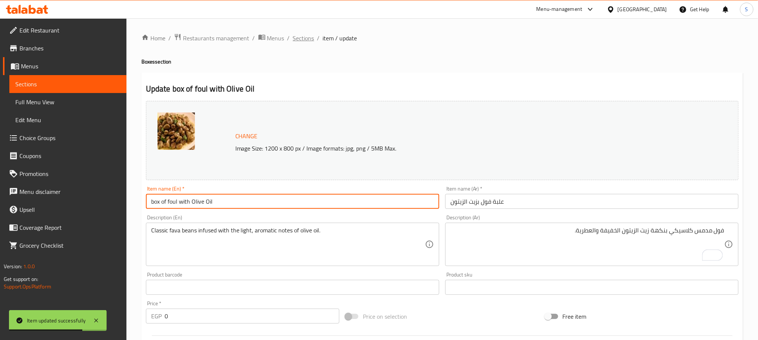
click at [308, 40] on span "Sections" at bounding box center [303, 38] width 21 height 9
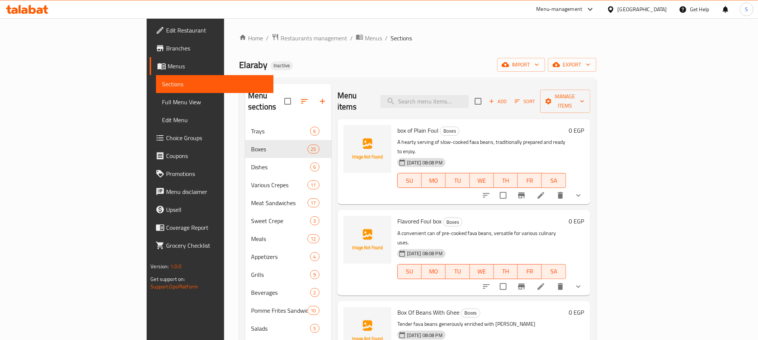
click at [224, 109] on div "Home / Restaurants management / Menus / Sections Elaraby Inactive import export…" at bounding box center [417, 231] width 387 height 427
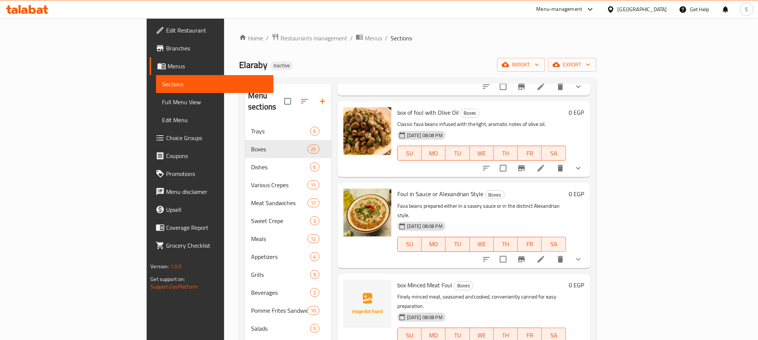
scroll to position [393, 0]
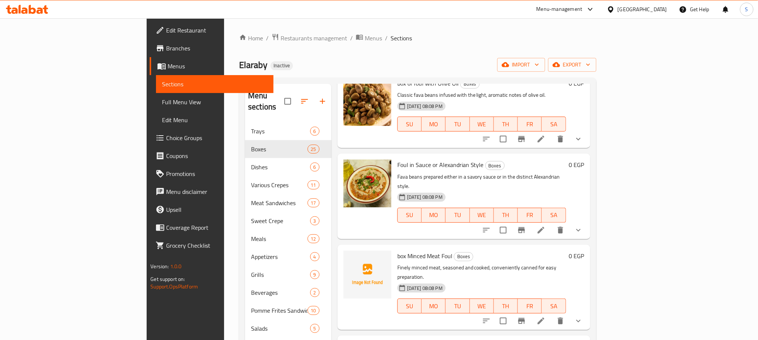
click at [423, 159] on span "Foul in Sauce or Alexandrian Style" at bounding box center [440, 164] width 86 height 11
copy h6 "Foul in Sauce or Alexandrian Style"
click at [551, 190] on div "27-07-2025 08:08 PM SU MO TU WE TH FR SA" at bounding box center [481, 210] width 175 height 40
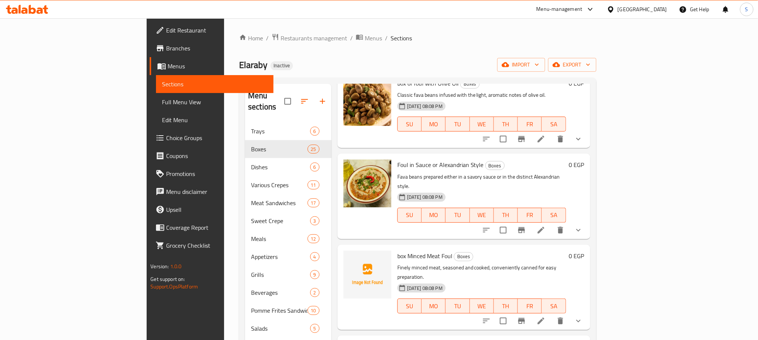
click at [414, 157] on div "Foul in Sauce or Alexandrian Style Boxes Fava beans prepared either in a savory…" at bounding box center [481, 196] width 175 height 79
click at [416, 159] on span "Foul in Sauce or Alexandrian Style" at bounding box center [440, 164] width 86 height 11
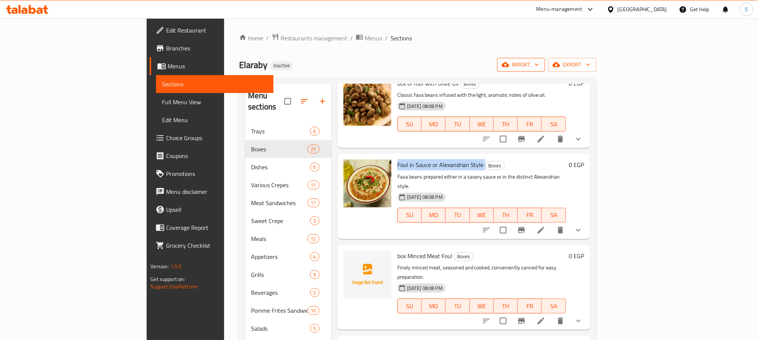
copy h6 "Foul in Sauce or Alexandrian Style"
click at [560, 64] on icon "button" at bounding box center [556, 64] width 7 height 7
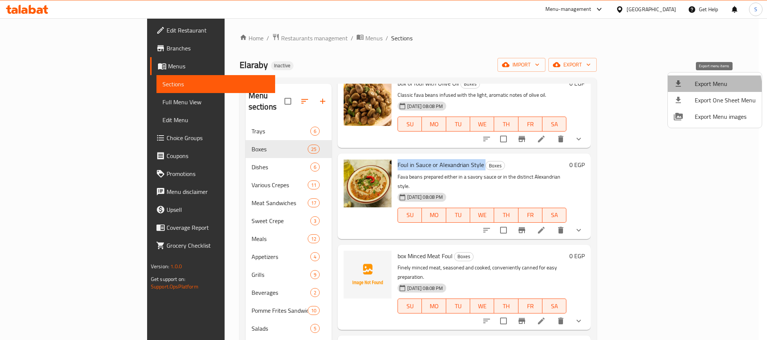
click at [708, 88] on span "Export Menu" at bounding box center [724, 83] width 61 height 9
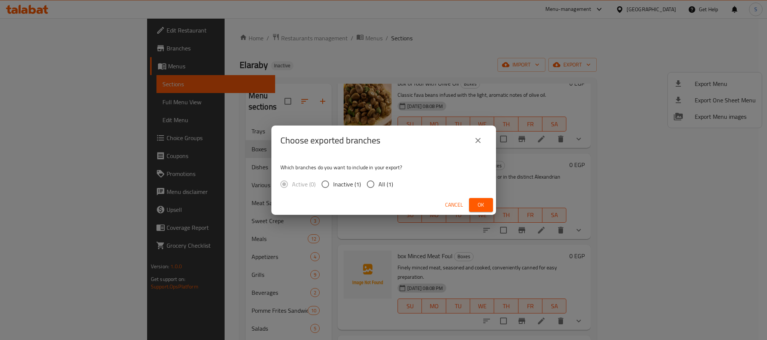
click at [380, 187] on span "All (1)" at bounding box center [385, 184] width 15 height 9
click at [378, 187] on input "All (1)" at bounding box center [370, 185] width 16 height 16
radio input "true"
click at [475, 204] on span "Ok" at bounding box center [481, 205] width 12 height 9
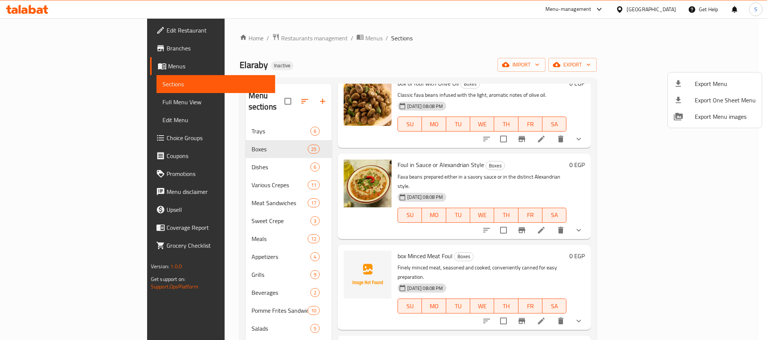
click at [416, 135] on div at bounding box center [383, 170] width 767 height 340
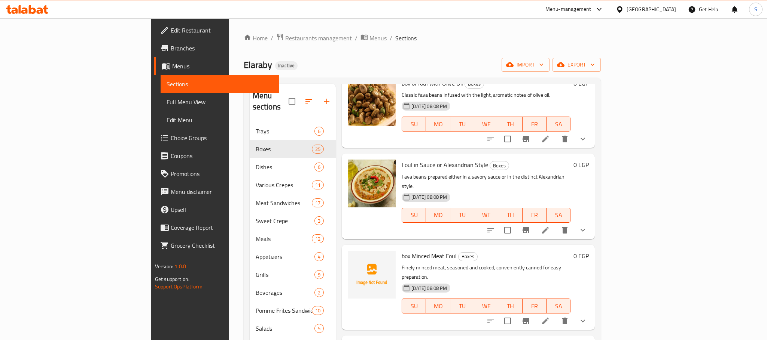
click at [416, 159] on span "Foul in Sauce or Alexandrian Style" at bounding box center [444, 164] width 86 height 11
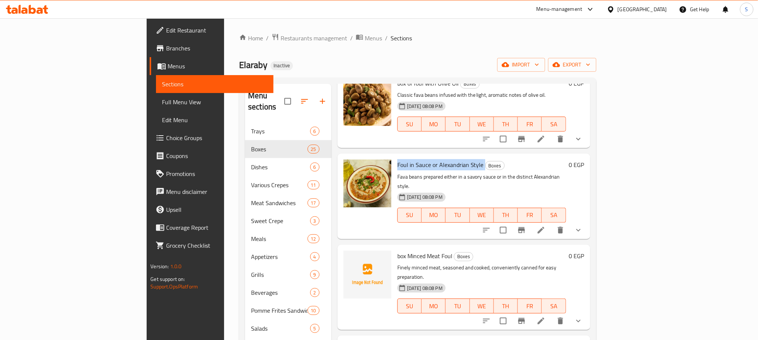
click at [416, 159] on span "Foul in Sauce or Alexandrian Style" at bounding box center [440, 164] width 86 height 11
copy h6 "Foul in Sauce or Alexandrian Style"
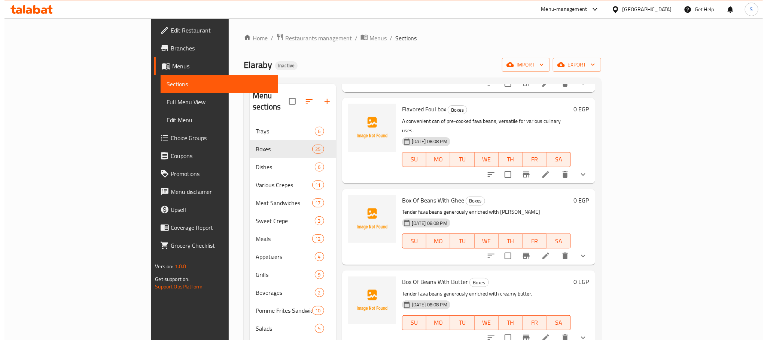
scroll to position [0, 0]
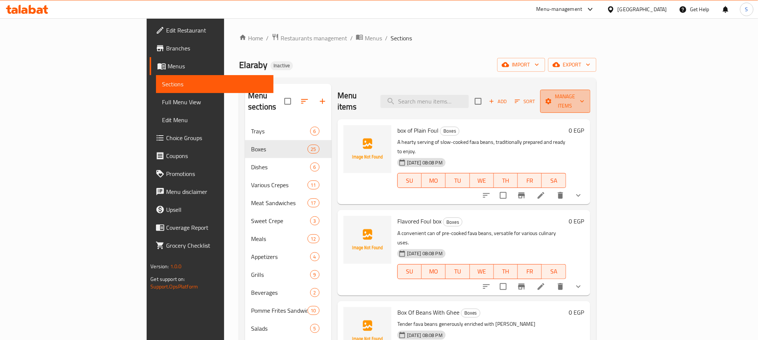
click at [590, 103] on button "Manage items" at bounding box center [565, 101] width 50 height 23
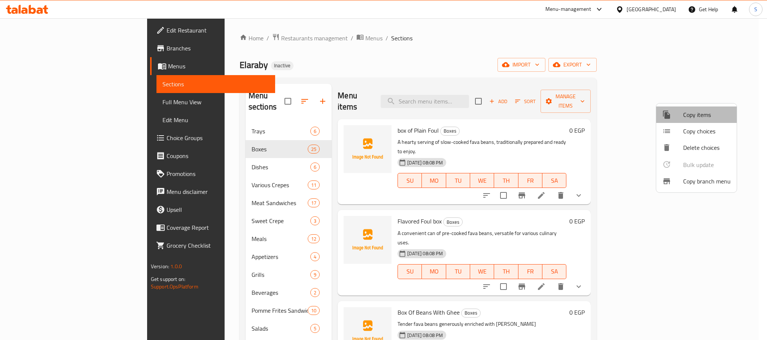
click at [696, 114] on span "Copy items" at bounding box center [707, 114] width 48 height 9
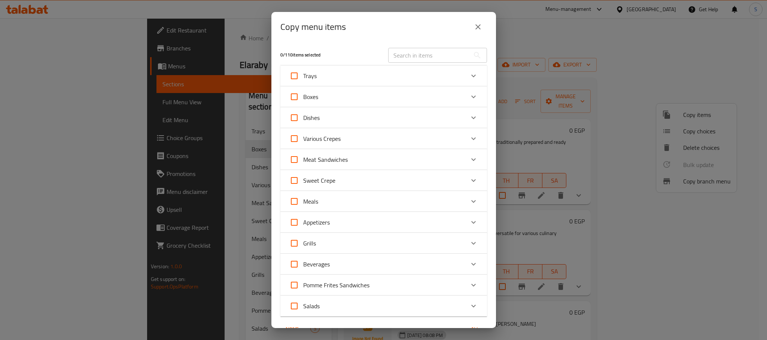
click at [394, 58] on input "text" at bounding box center [429, 55] width 82 height 15
paste input "Foul in Sauce or Alexandrian Style"
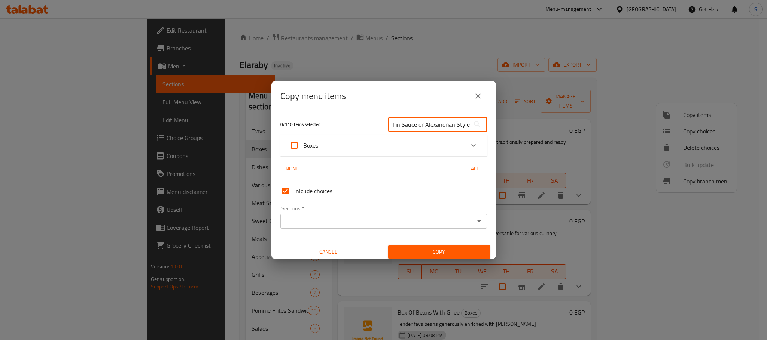
type input "Foul in Sauce or Alexandrian Style"
click at [345, 144] on div "Boxes" at bounding box center [376, 146] width 175 height 18
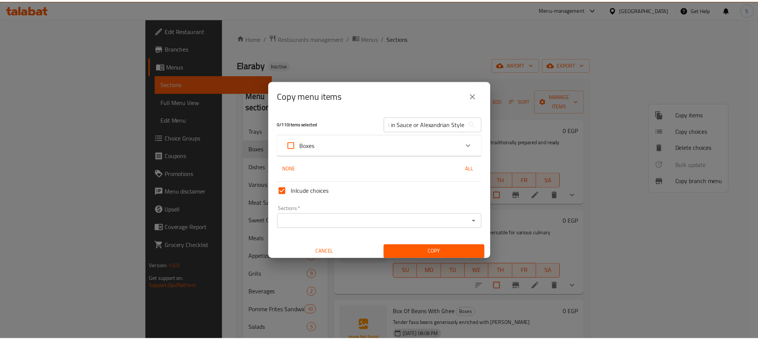
scroll to position [0, 0]
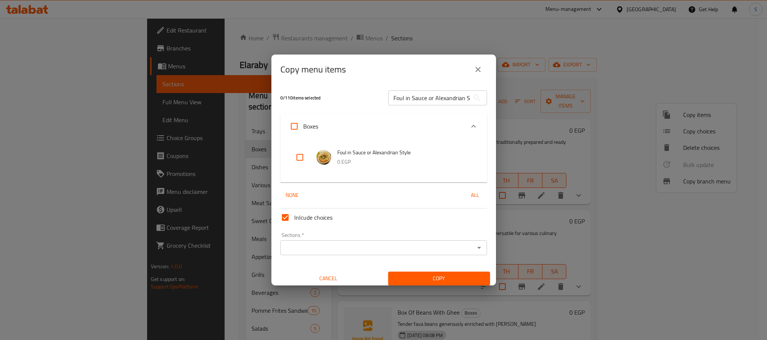
click at [300, 156] on input "checkbox" at bounding box center [300, 158] width 18 height 18
checkbox input "true"
click at [320, 248] on input "Sections   *" at bounding box center [377, 248] width 190 height 10
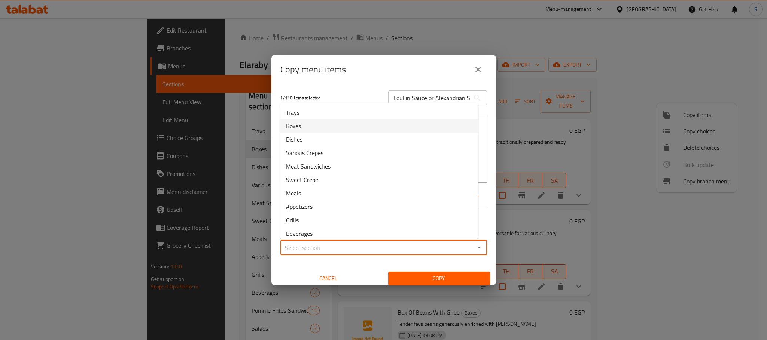
click at [303, 130] on li "Boxes" at bounding box center [379, 125] width 198 height 13
type input "Boxes"
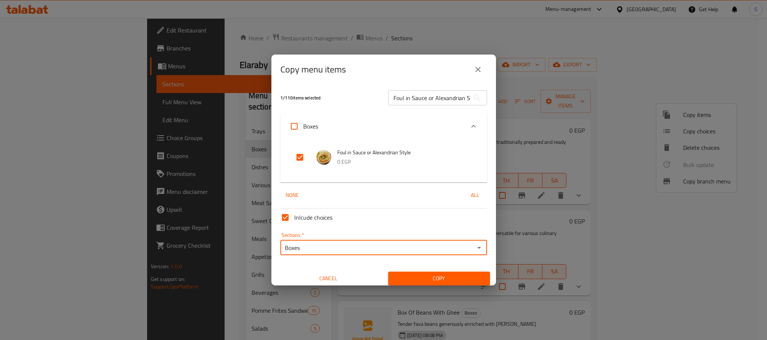
click at [428, 278] on span "Copy" at bounding box center [439, 278] width 90 height 9
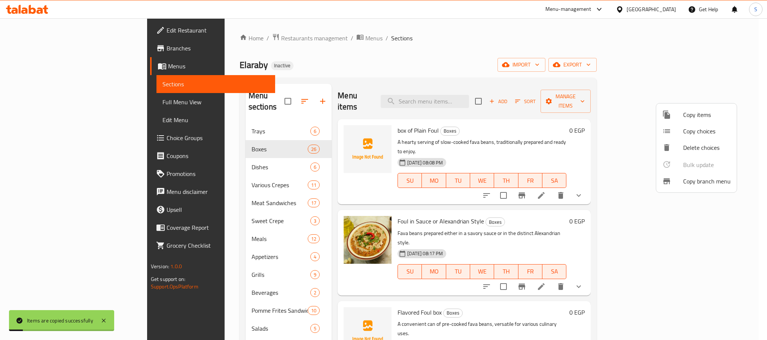
click at [438, 54] on div at bounding box center [383, 170] width 767 height 340
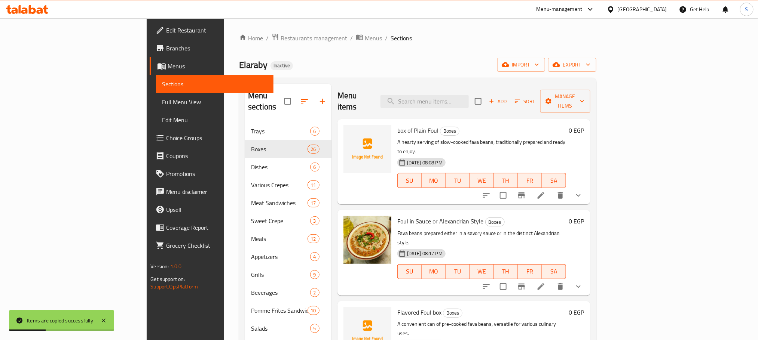
click at [414, 216] on span "Foul in Sauce or Alexandrian Style" at bounding box center [440, 221] width 86 height 11
copy h6 "Foul in Sauce or Alexandrian Style"
click at [453, 95] on input "search" at bounding box center [424, 101] width 88 height 13
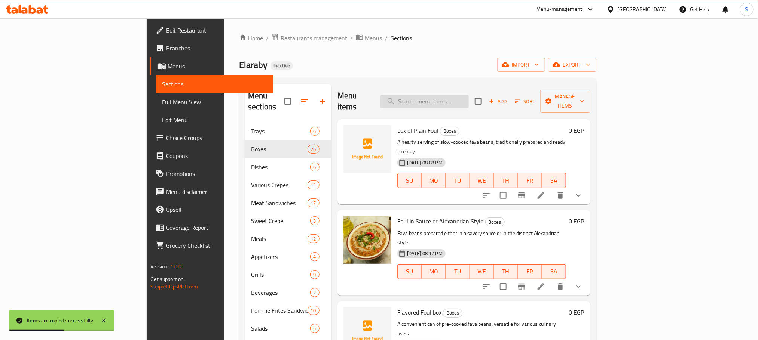
paste input "Foul in Sauce or Alexandrian Style"
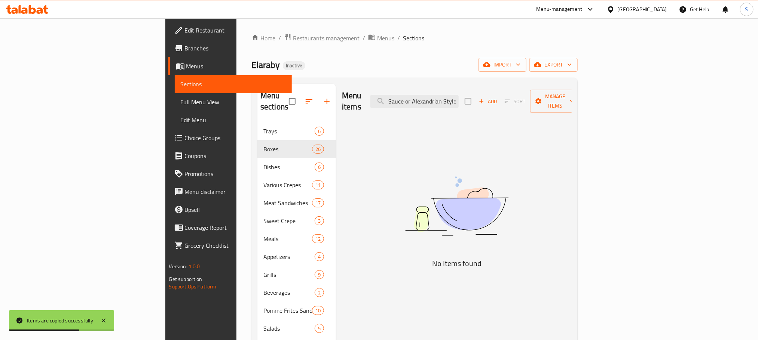
type input "Foul in Sauce or Alexandrian Style"
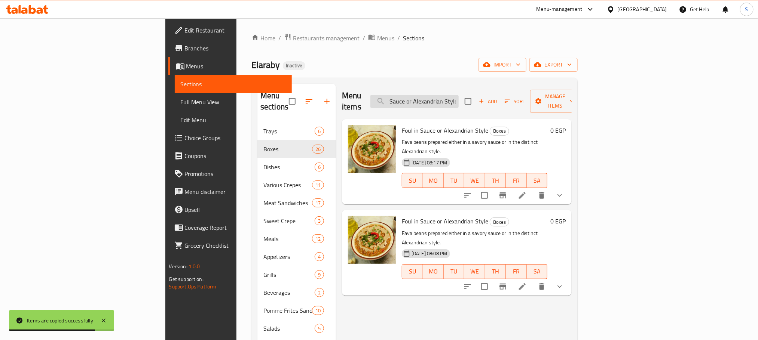
click at [436, 97] on input "Foul in Sauce or Alexandrian Style" at bounding box center [414, 101] width 88 height 13
click at [453, 96] on input "Foul in Sauce or Alexandrian Style" at bounding box center [414, 101] width 88 height 13
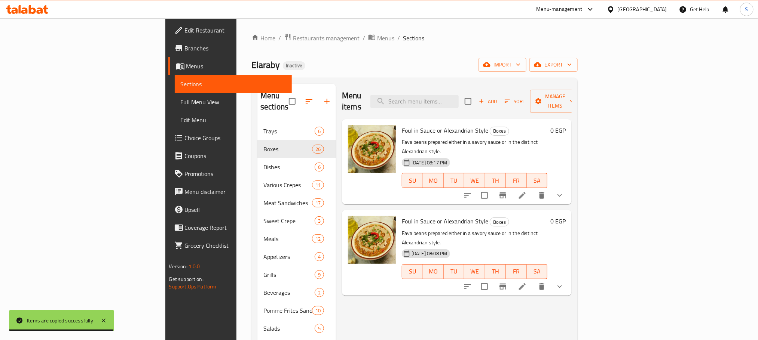
click at [491, 72] on div "Elaraby Inactive import export" at bounding box center [414, 65] width 326 height 14
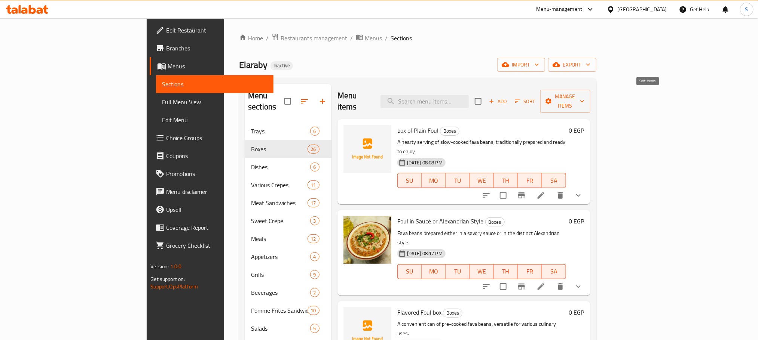
click at [535, 98] on span "Sort" at bounding box center [525, 101] width 21 height 9
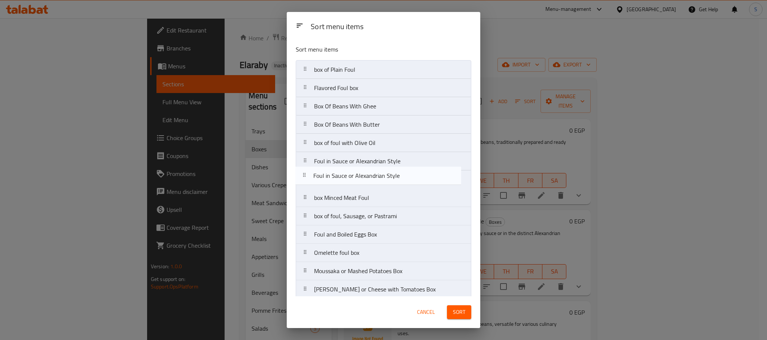
drag, startPoint x: 373, startPoint y: 88, endPoint x: 373, endPoint y: 178, distance: 90.2
click at [373, 178] on nav "box of Plain Foul Foul in Sauce or Alexandrian Style Flavored Foul box Box Of B…" at bounding box center [383, 298] width 175 height 477
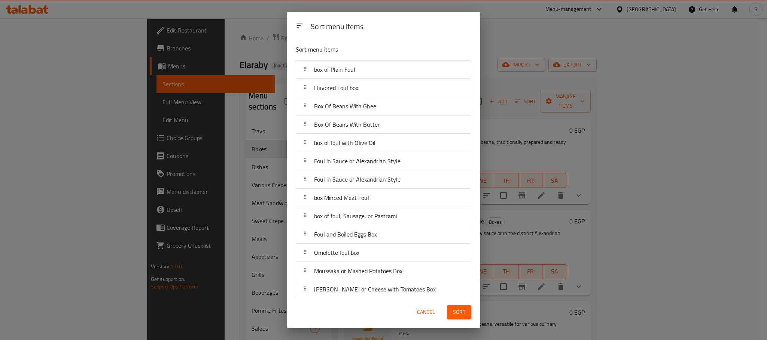
click at [455, 311] on span "Sort" at bounding box center [459, 312] width 12 height 9
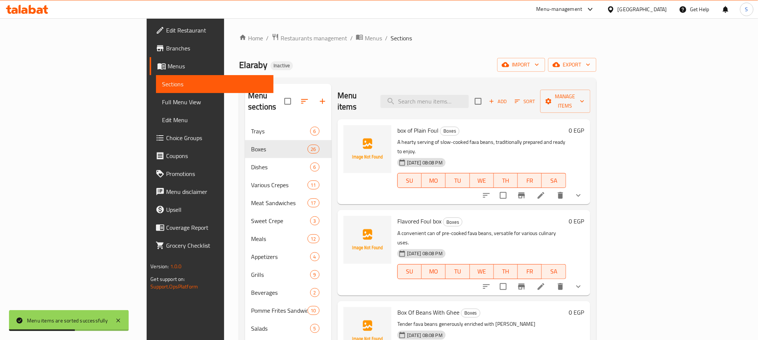
click at [459, 51] on div "Home / Restaurants management / Menus / Sections Elaraby Inactive import export…" at bounding box center [417, 231] width 357 height 397
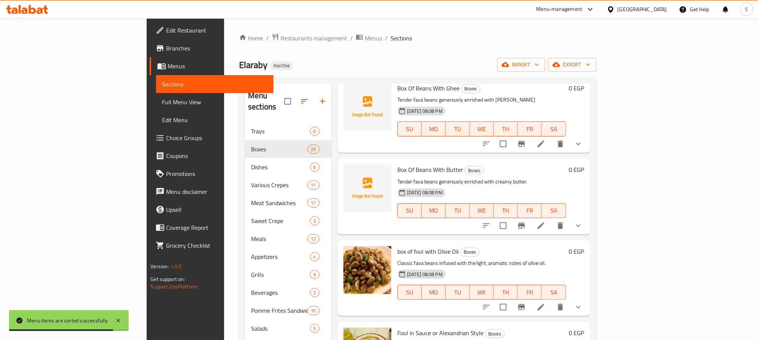
scroll to position [393, 0]
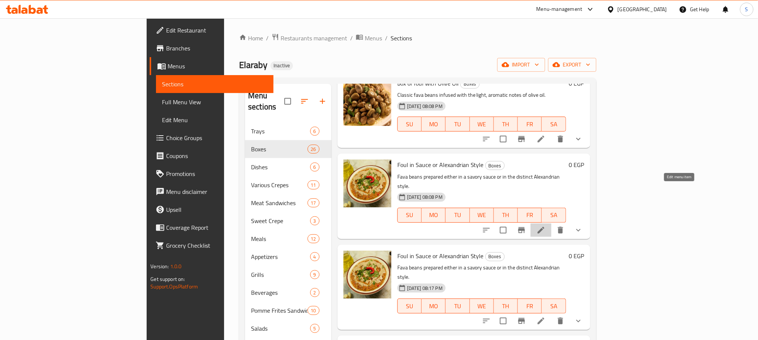
click at [545, 226] on icon at bounding box center [540, 230] width 9 height 9
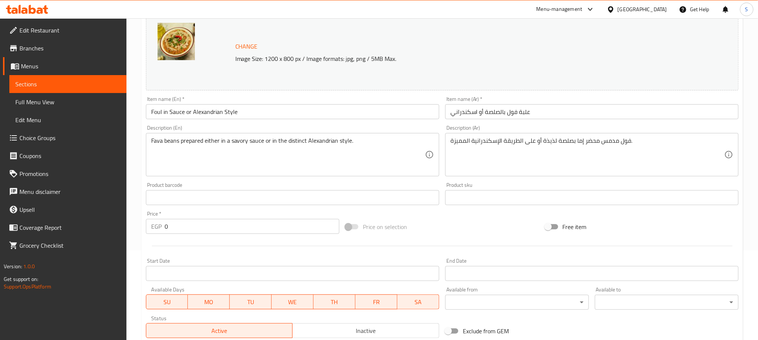
scroll to position [243, 0]
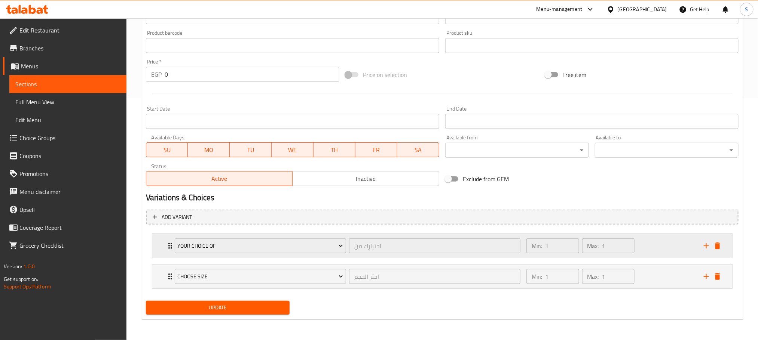
click at [168, 245] on icon "Expand" at bounding box center [170, 246] width 9 height 9
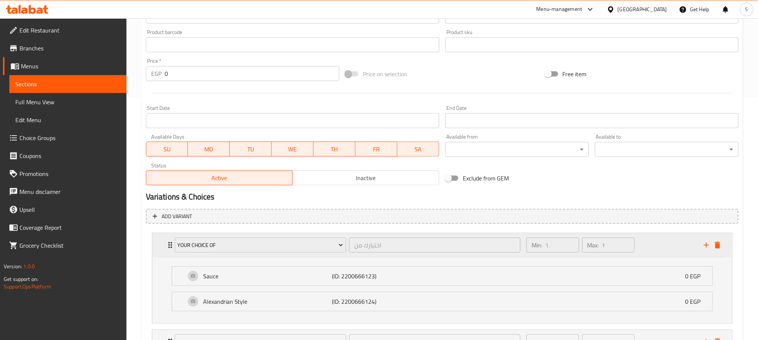
click at [168, 245] on icon "Expand" at bounding box center [170, 245] width 9 height 9
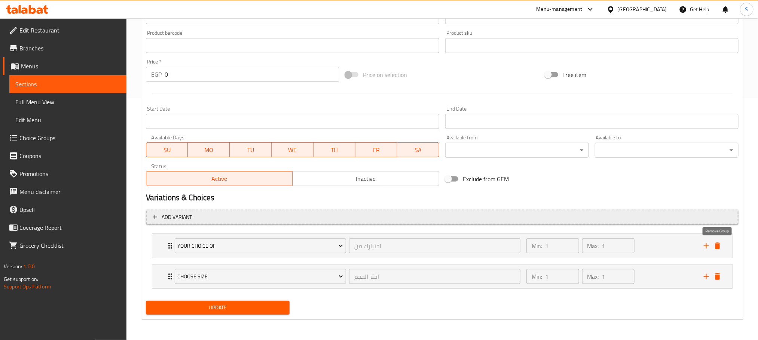
drag, startPoint x: 718, startPoint y: 247, endPoint x: 714, endPoint y: 248, distance: 3.9
click at [716, 248] on icon "delete" at bounding box center [717, 246] width 5 height 7
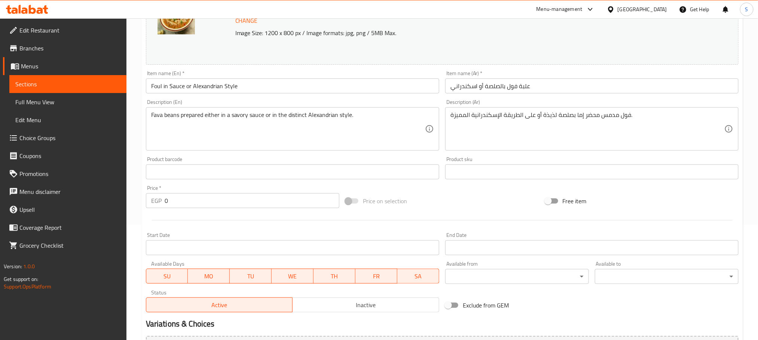
scroll to position [99, 0]
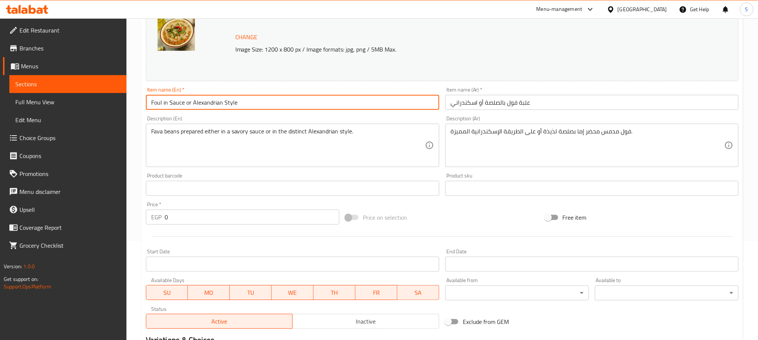
click at [200, 104] on input "Foul in Sauce or Alexandrian Style" at bounding box center [292, 102] width 293 height 15
click at [199, 104] on input "Foul in Sauce or Alexandrian Style" at bounding box center [292, 102] width 293 height 15
click at [153, 104] on input "Foul in Sauce or Alexandrian Style" at bounding box center [292, 102] width 293 height 15
click at [151, 105] on input "Foul in Sauce or Alexandrian Style" at bounding box center [292, 102] width 293 height 15
paste input "Alexandrian"
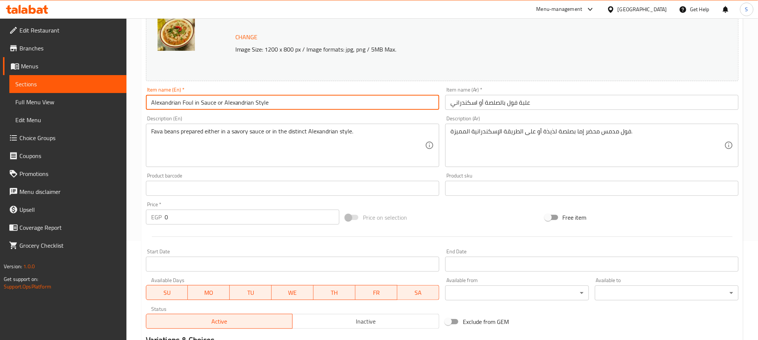
drag, startPoint x: 194, startPoint y: 101, endPoint x: 317, endPoint y: 120, distance: 124.2
click at [317, 120] on div "Change Image Size: 1200 x 800 px / Image formats: jpg, png / 5MB Max. Item name…" at bounding box center [442, 165] width 599 height 333
type input "Alexandrian Foul Box"
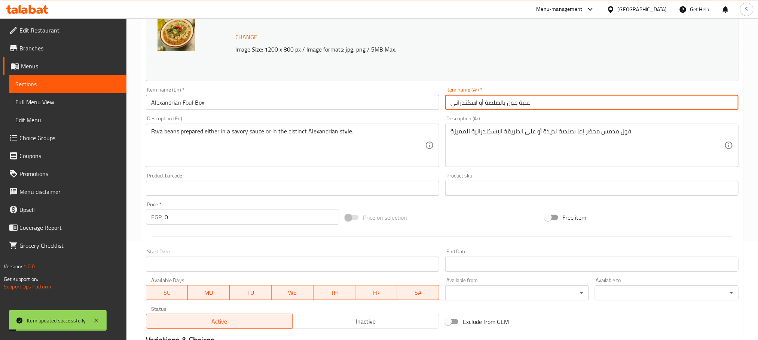
click at [554, 110] on input "علبة فول بالصلصة أو اسكندراني" at bounding box center [591, 102] width 293 height 15
drag, startPoint x: 683, startPoint y: 103, endPoint x: 708, endPoint y: 105, distance: 24.7
click at [708, 105] on input "علبة فول بالصلصة أو اسكندراني" at bounding box center [591, 102] width 293 height 15
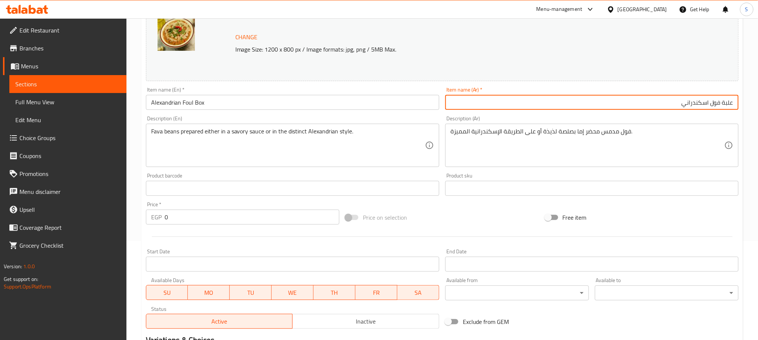
type input "علبة فول اسكندراني"
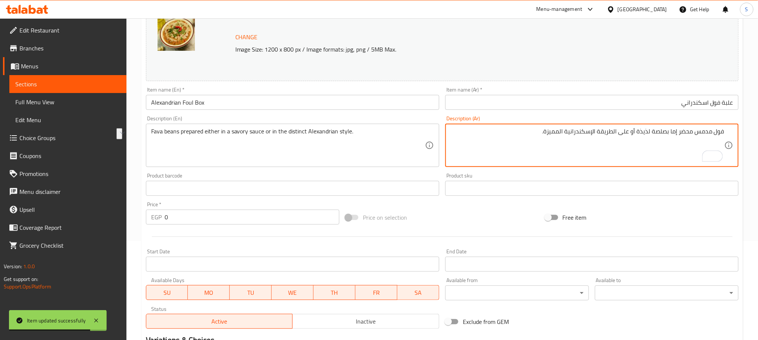
drag, startPoint x: 677, startPoint y: 130, endPoint x: 630, endPoint y: 135, distance: 47.8
click at [630, 135] on textarea "فول مدمس محضر إما بصلصة لذيذة أو على الطريقة الإسكندرانية المميزة." at bounding box center [587, 146] width 274 height 36
type textarea "فول مدمس محضر على الطريقة الإسكندرانية المميزة."
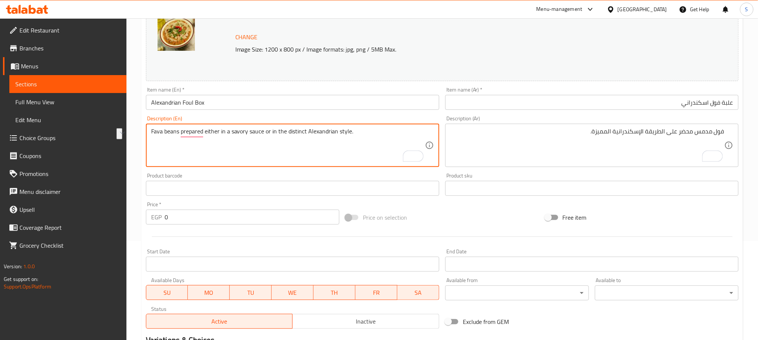
drag, startPoint x: 205, startPoint y: 132, endPoint x: 272, endPoint y: 136, distance: 66.4
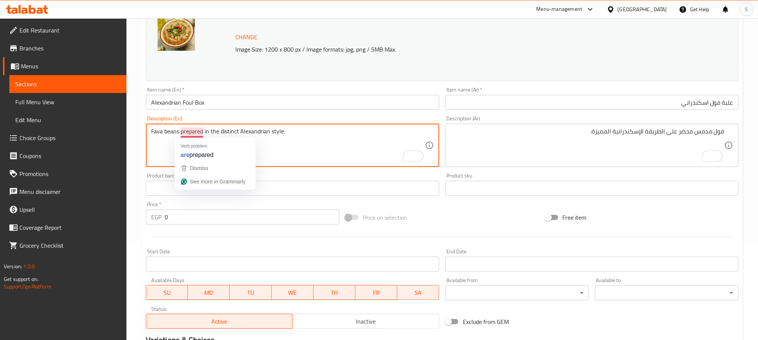
type textarea "Fava beans prepared in the distinct Alexandrian style."
click at [208, 104] on input "Alexandrian Foul Box" at bounding box center [292, 102] width 293 height 15
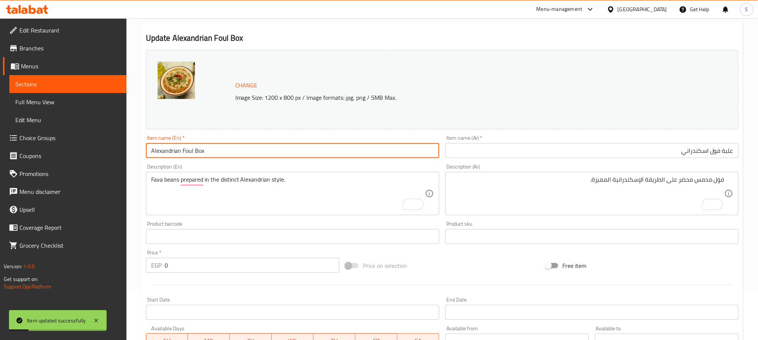
scroll to position [0, 0]
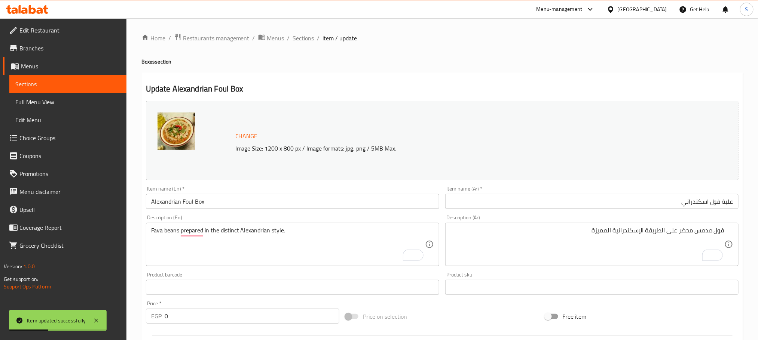
click at [310, 42] on span "Sections" at bounding box center [303, 38] width 21 height 9
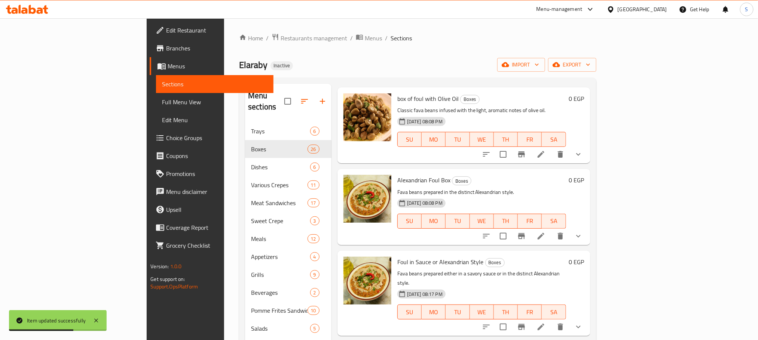
scroll to position [393, 0]
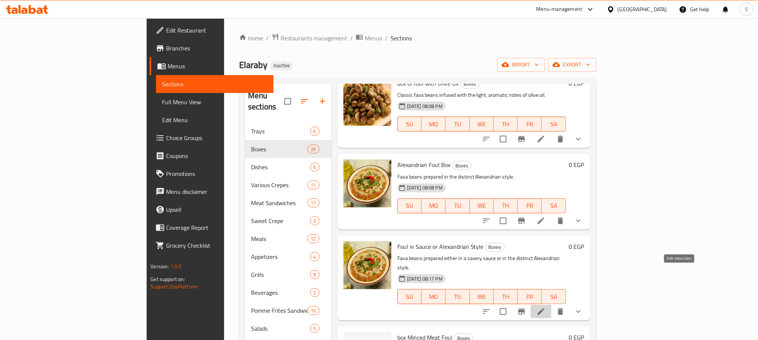
click at [545, 308] on icon at bounding box center [540, 312] width 9 height 9
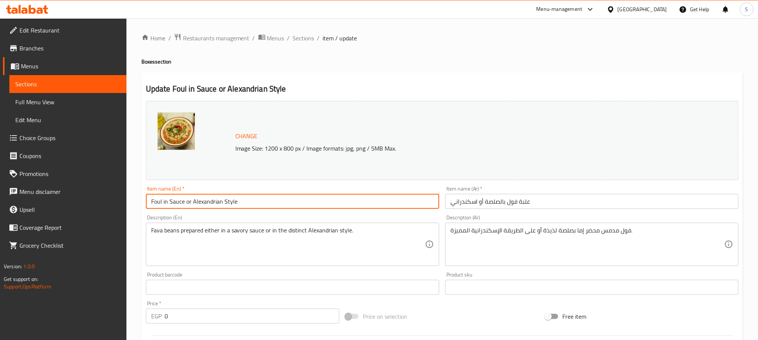
drag, startPoint x: 167, startPoint y: 201, endPoint x: 163, endPoint y: 200, distance: 4.6
click at [163, 200] on input "Foul in Sauce or Alexandrian Style" at bounding box center [292, 201] width 293 height 15
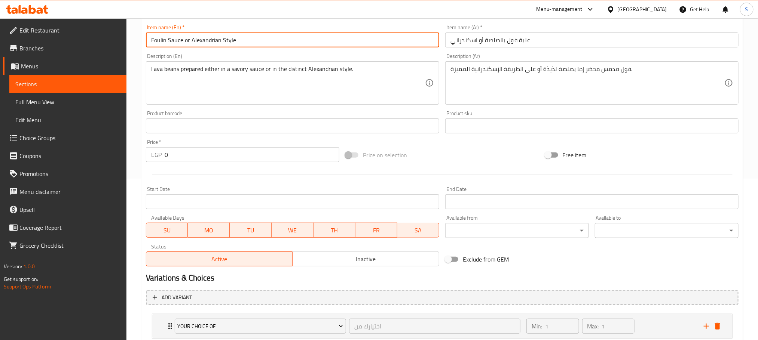
scroll to position [74, 0]
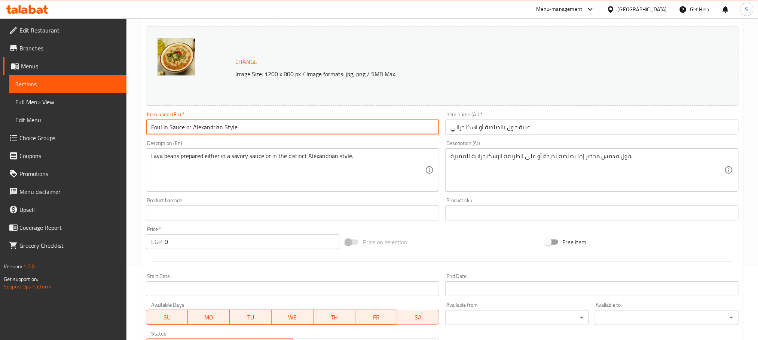
click at [164, 125] on input "Foul in Sauce or Alexandrian Style" at bounding box center [292, 127] width 293 height 15
type input "Foul with Sauce Box"
click at [485, 131] on input "علبة فول بالصلصة أو اسكندراني" at bounding box center [591, 127] width 293 height 15
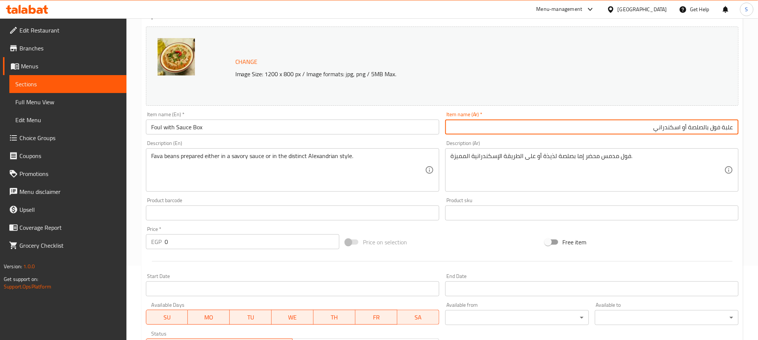
drag, startPoint x: 634, startPoint y: 132, endPoint x: 691, endPoint y: 124, distance: 56.7
click at [691, 124] on input "علبة فول بالصلصة أو اسكندراني" at bounding box center [591, 127] width 293 height 15
click at [655, 129] on input "علبة فول بالصلصة أو اسكندراني" at bounding box center [591, 127] width 293 height 15
drag, startPoint x: 654, startPoint y: 129, endPoint x: 686, endPoint y: 126, distance: 32.0
click at [686, 126] on input "علبة فول بالصلصة أو اسكندراني" at bounding box center [591, 127] width 293 height 15
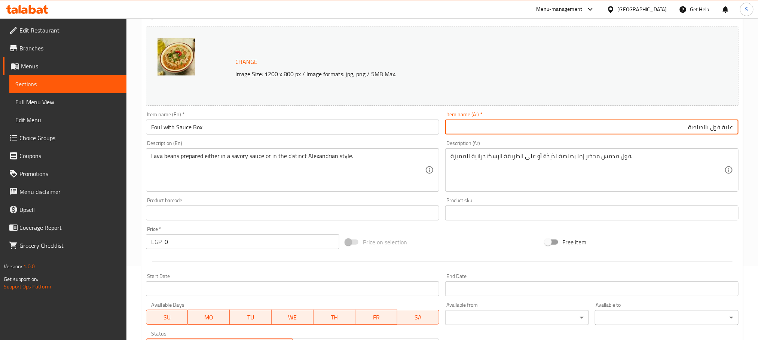
type input "علبة فول بالصلصة"
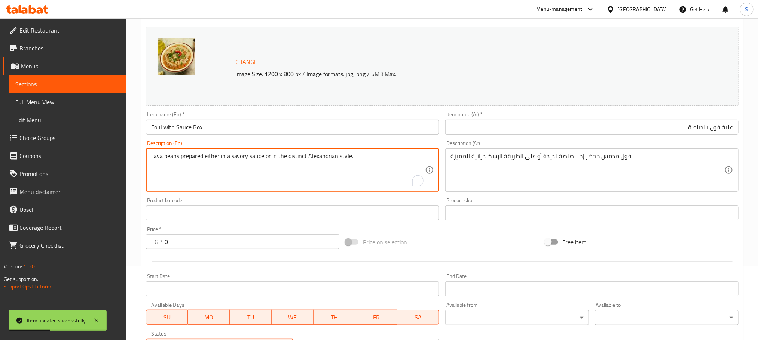
click at [214, 155] on textarea "Fava beans prepared either in a savory sauce or in the distinct Alexandrian sty…" at bounding box center [288, 171] width 274 height 36
drag, startPoint x: 247, startPoint y: 156, endPoint x: 399, endPoint y: 135, distance: 152.9
click at [360, 162] on textarea "Fava beans prepared in a savory sauce or in the distinct Alexandrian style." at bounding box center [288, 171] width 274 height 36
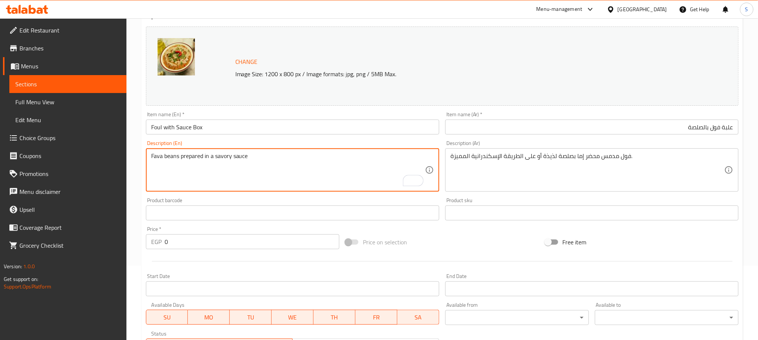
type textarea "Fava beans prepared in a savory sauce"
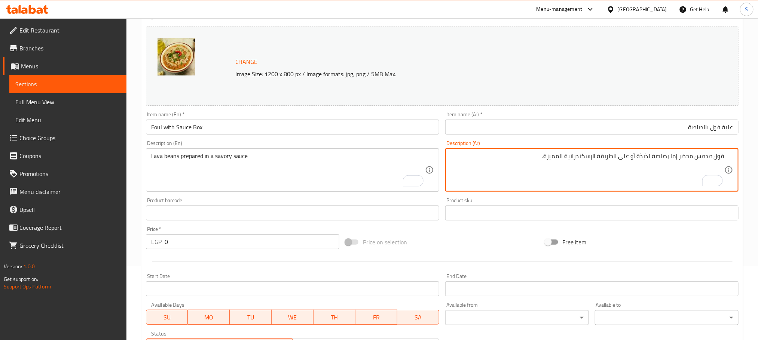
drag, startPoint x: 670, startPoint y: 155, endPoint x: 677, endPoint y: 155, distance: 6.7
click at [677, 155] on textarea "فول مدمس محضر إما بصلصة لذيذة أو على الطريقة الإسكندرانية المميزة." at bounding box center [587, 171] width 274 height 36
drag, startPoint x: 645, startPoint y: 155, endPoint x: 548, endPoint y: 152, distance: 96.9
click at [547, 152] on div "فول مدمس محضر بصلصة لذيذة أو على الطريقة الإسكندرانية المميزة. Description (Ar)" at bounding box center [591, 170] width 293 height 43
type textarea "فول مدمس محضر بصلصة لذيذة"
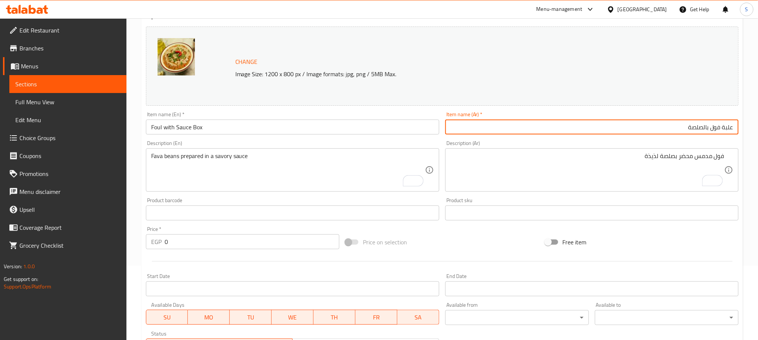
click at [551, 130] on input "علبة فول بالصلصة" at bounding box center [591, 127] width 293 height 15
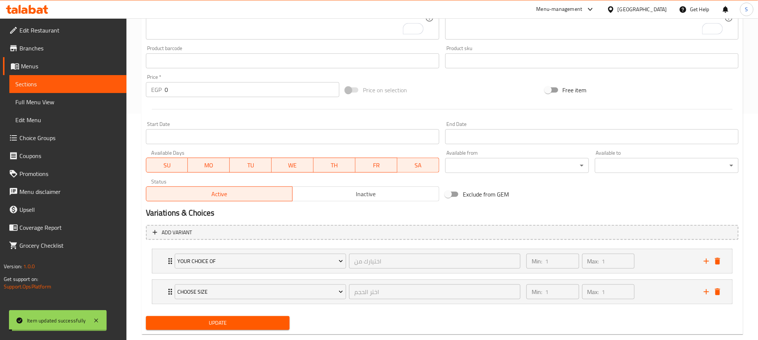
scroll to position [243, 0]
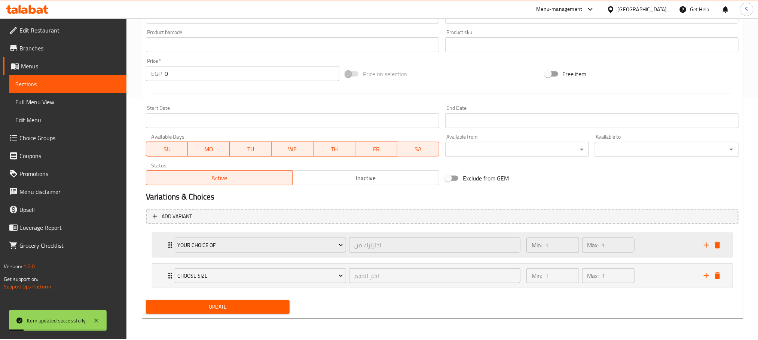
click at [172, 248] on div "Your choice of اختيارك من ​" at bounding box center [347, 245] width 355 height 24
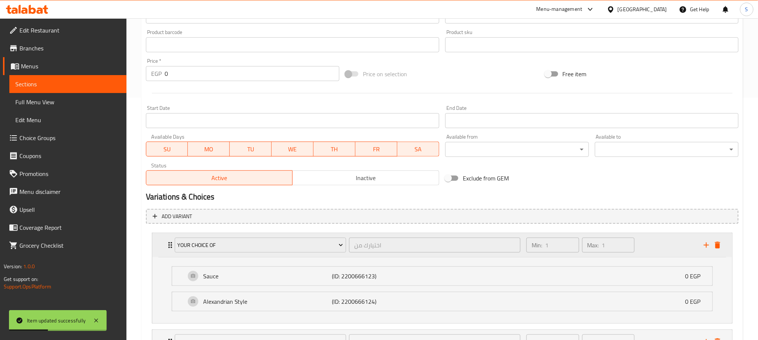
click at [720, 253] on div "Your choice of اختيارك من ​ Min: 1 ​ Max: 1 ​" at bounding box center [444, 245] width 557 height 24
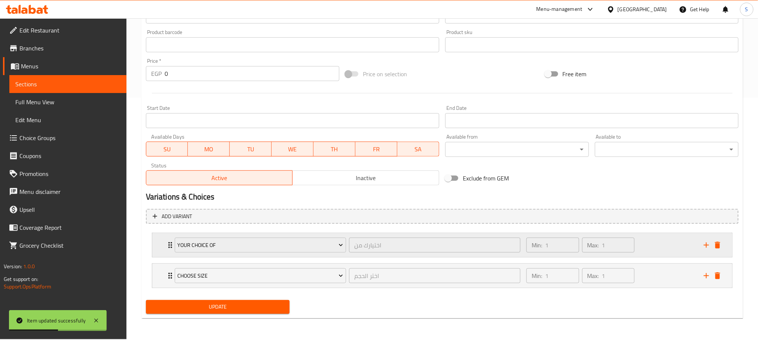
click at [721, 250] on div "Expand" at bounding box center [712, 245] width 22 height 11
click at [716, 248] on icon "delete" at bounding box center [717, 245] width 5 height 7
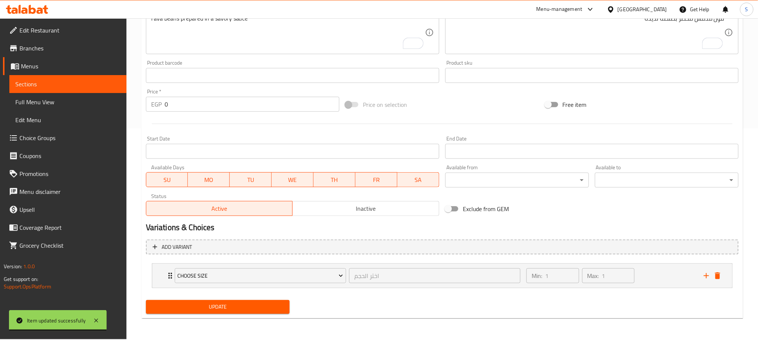
scroll to position [211, 0]
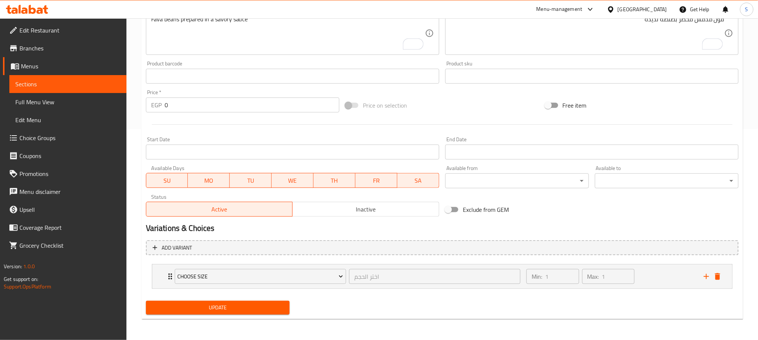
click at [207, 309] on span "Update" at bounding box center [218, 307] width 132 height 9
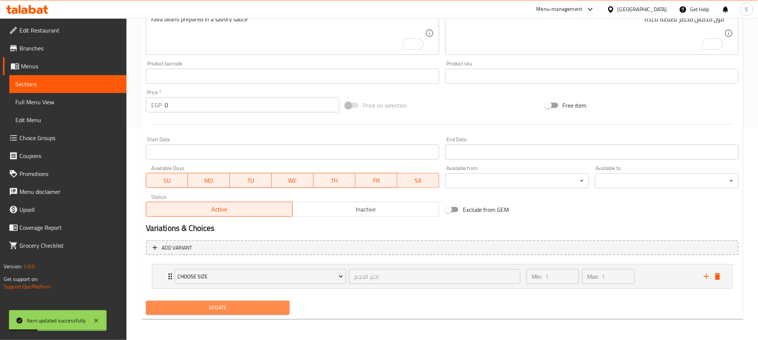
click at [242, 309] on span "Update" at bounding box center [218, 307] width 132 height 9
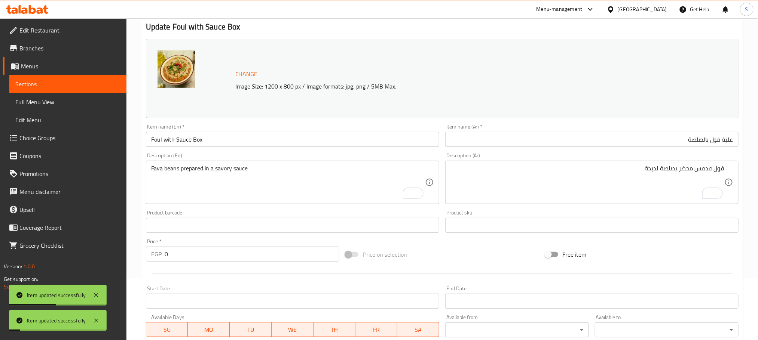
scroll to position [0, 0]
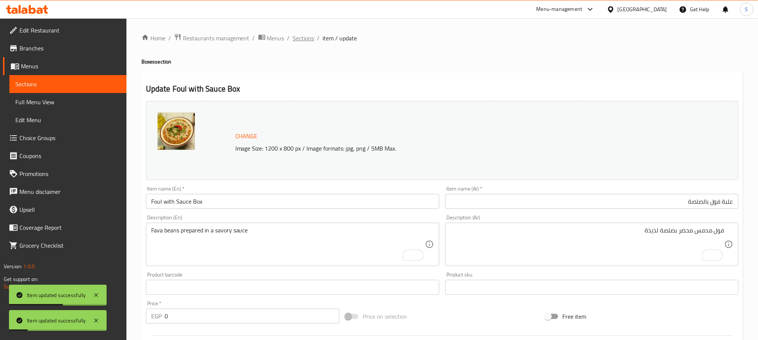
click at [299, 42] on span "Sections" at bounding box center [303, 38] width 21 height 9
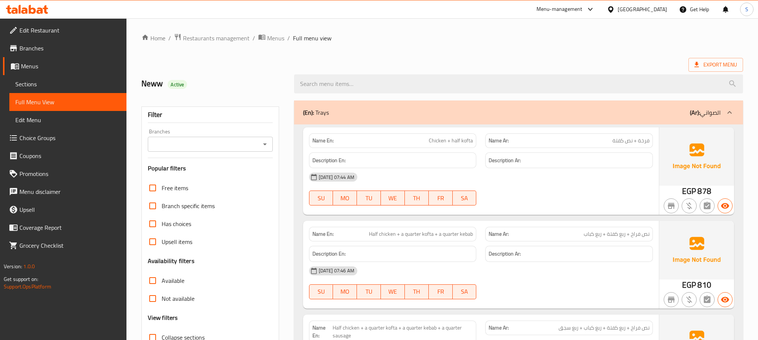
click at [356, 111] on div "(En): Trays (Ar): الصواني" at bounding box center [511, 112] width 417 height 9
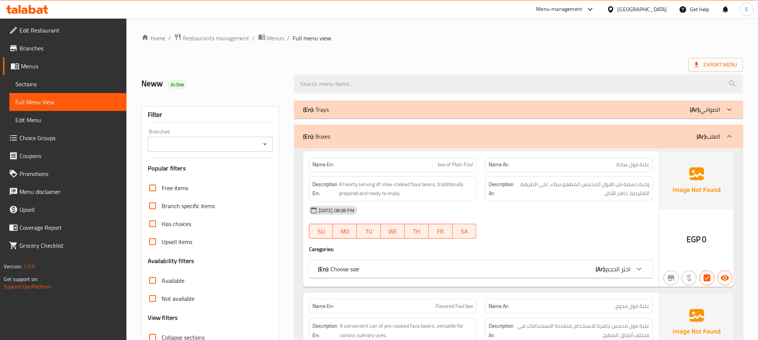
click at [367, 131] on div "(En): Boxes (Ar): العلب" at bounding box center [518, 137] width 449 height 24
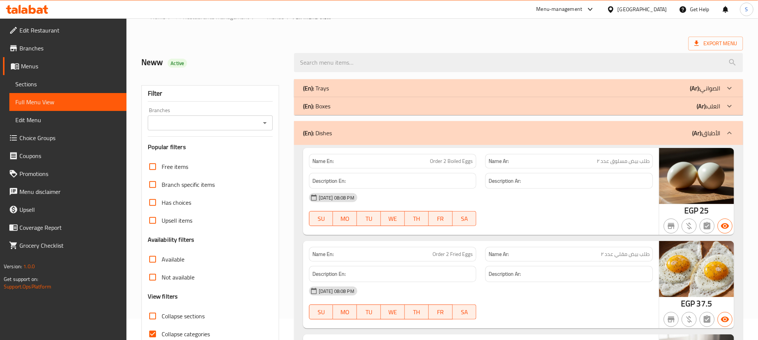
scroll to position [56, 0]
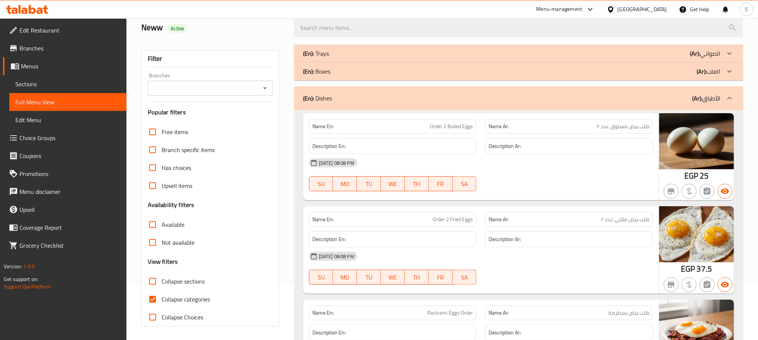
click at [447, 65] on div "(En): Boxes (Ar): العلب" at bounding box center [518, 71] width 449 height 18
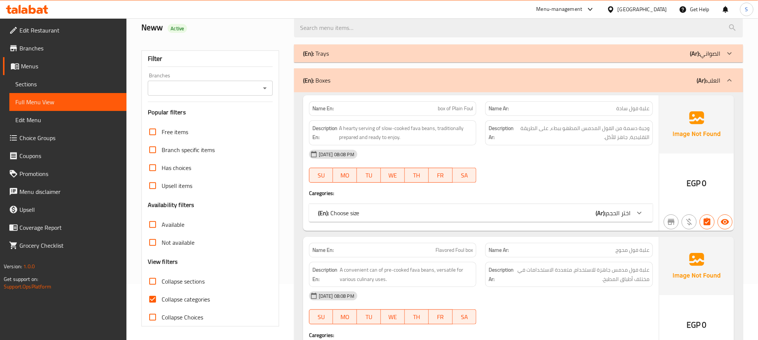
scroll to position [168, 0]
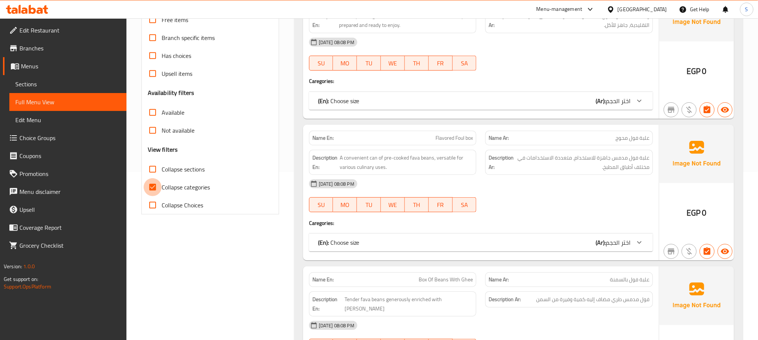
drag, startPoint x: 149, startPoint y: 189, endPoint x: 254, endPoint y: 212, distance: 107.0
click at [150, 189] on input "Collapse categories" at bounding box center [153, 187] width 18 height 18
checkbox input "false"
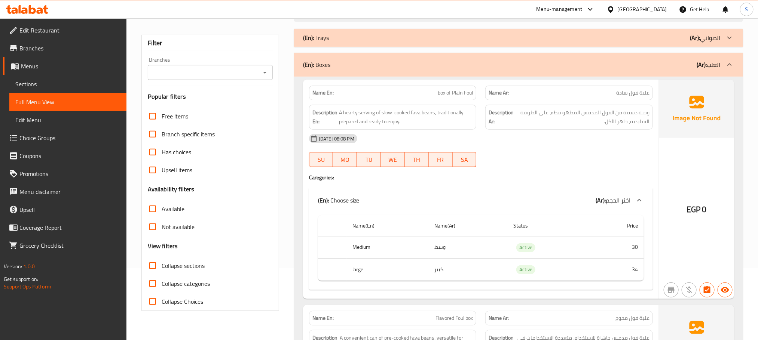
scroll to position [56, 0]
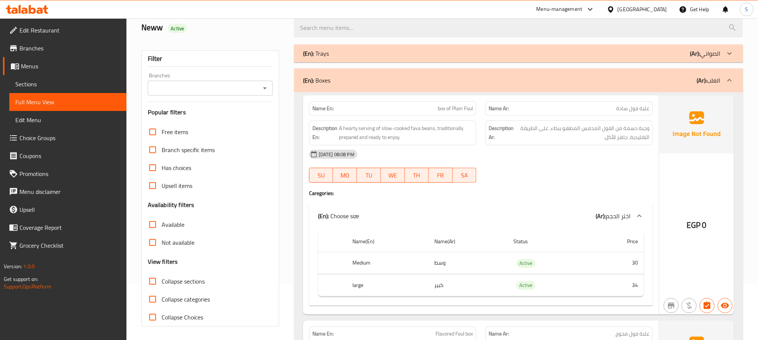
click at [27, 80] on span "Sections" at bounding box center [67, 84] width 105 height 9
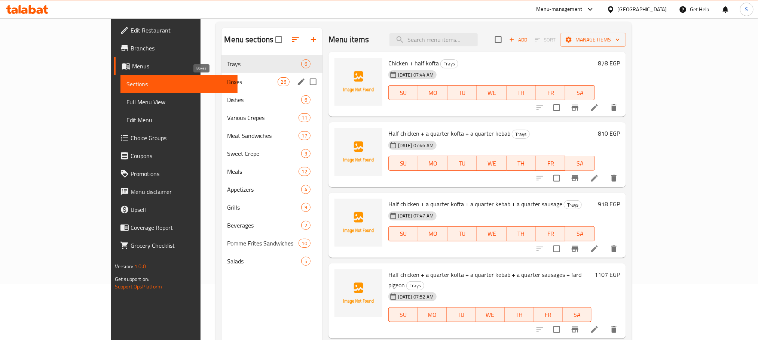
click at [227, 82] on span "Boxes" at bounding box center [252, 81] width 50 height 9
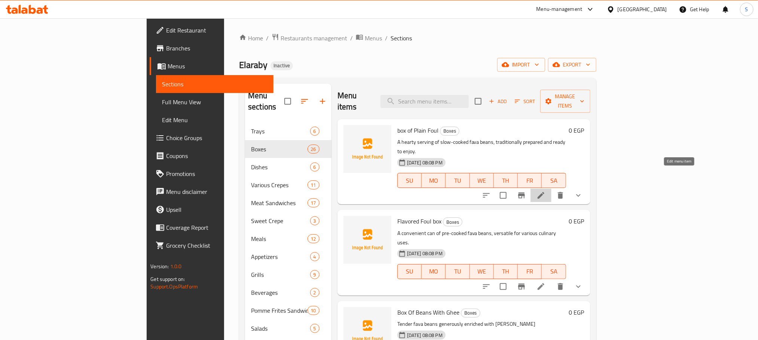
click at [544, 192] on icon at bounding box center [541, 195] width 7 height 7
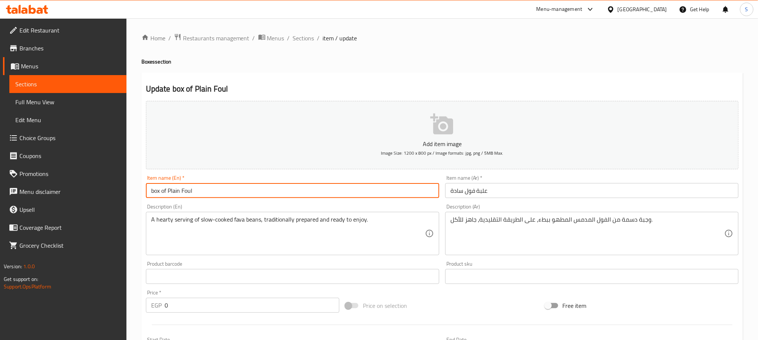
click at [203, 193] on input "box of Plain Foul" at bounding box center [292, 190] width 293 height 15
drag, startPoint x: 168, startPoint y: 190, endPoint x: 136, endPoint y: 186, distance: 32.0
click at [136, 186] on div "Home / Restaurants management / Menus / Sections / item / update Boxes section …" at bounding box center [441, 281] width 631 height 527
type input "Plain Foul Box"
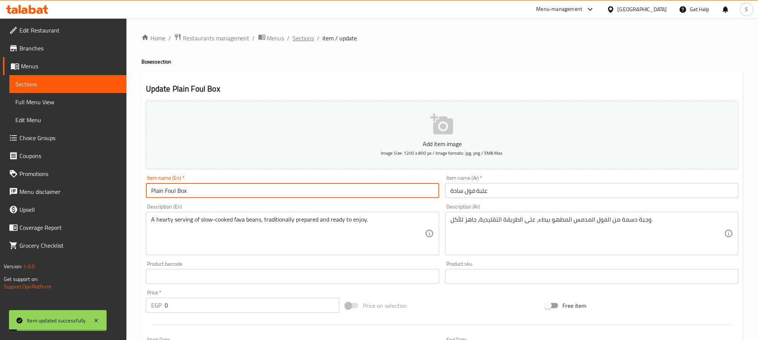
click at [301, 42] on span "Sections" at bounding box center [303, 38] width 21 height 9
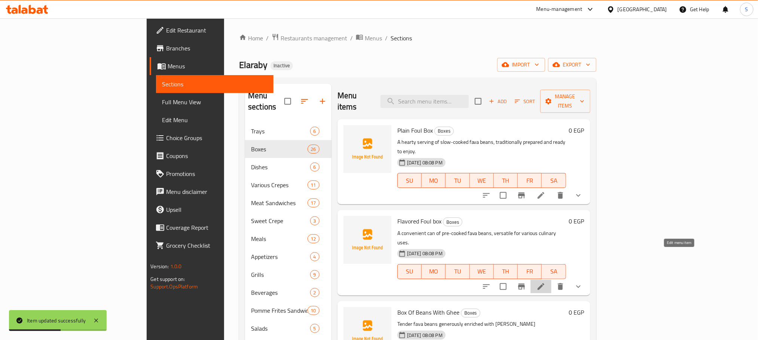
click at [544, 284] on icon at bounding box center [541, 287] width 7 height 7
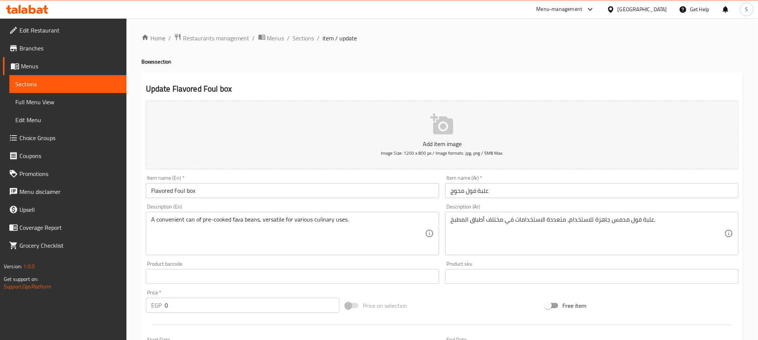
click at [460, 190] on input "علبة فول محوج" at bounding box center [591, 190] width 293 height 15
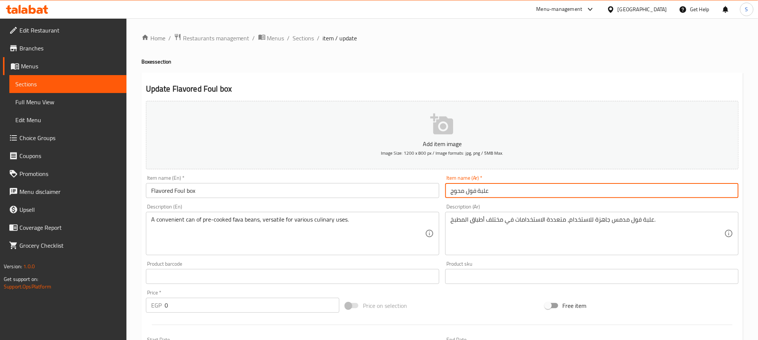
click at [460, 190] on input "علبة فول محوج" at bounding box center [591, 190] width 293 height 15
drag, startPoint x: 476, startPoint y: 192, endPoint x: 449, endPoint y: 197, distance: 27.7
click at [449, 197] on input "علبة فول محوج" at bounding box center [591, 190] width 293 height 15
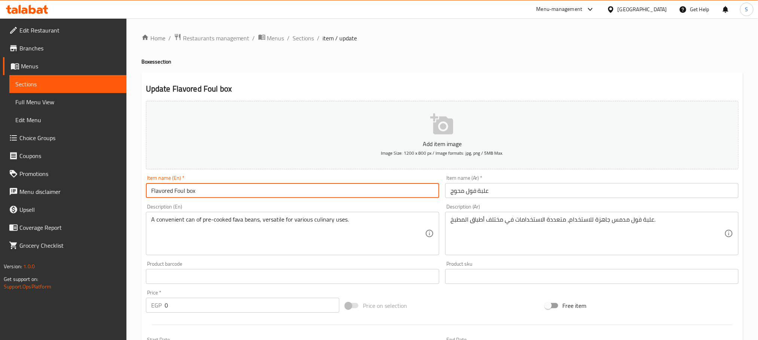
drag, startPoint x: 184, startPoint y: 192, endPoint x: 130, endPoint y: 190, distance: 54.3
click at [130, 190] on div "Home / Restaurants management / Menus / Sections / item / update Boxes section …" at bounding box center [441, 281] width 631 height 527
paste input "text"
type input "Flavored Foul Box"
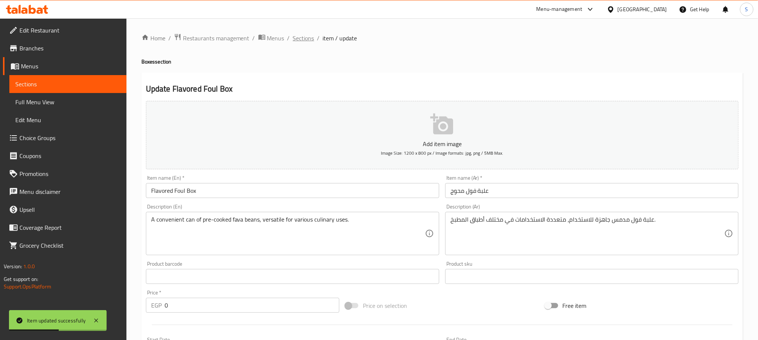
click at [303, 39] on span "Sections" at bounding box center [303, 38] width 21 height 9
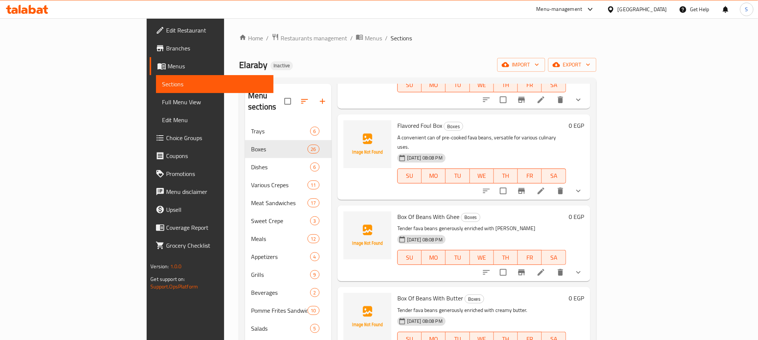
scroll to position [112, 0]
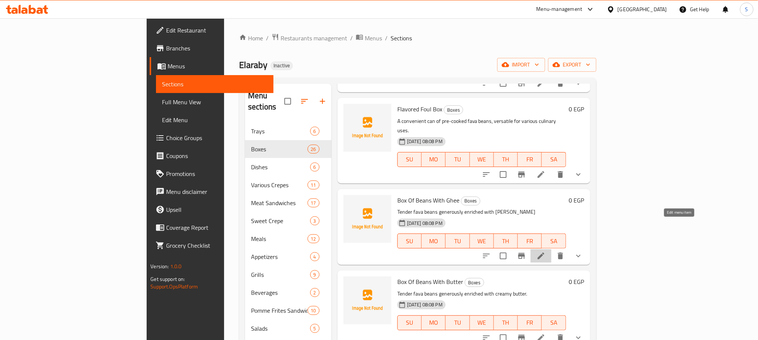
click at [545, 252] on icon at bounding box center [540, 256] width 9 height 9
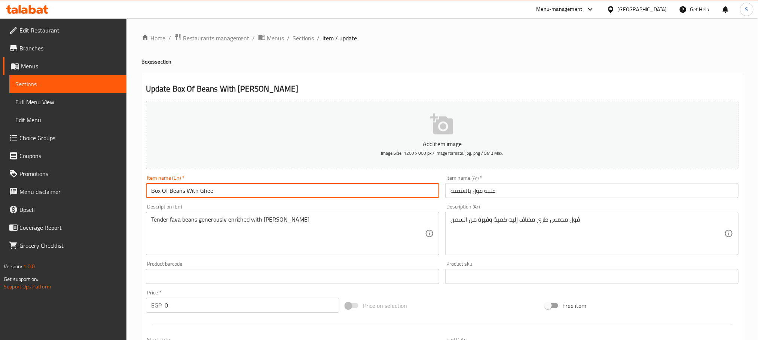
click at [220, 190] on input "Box Of Beans With Ghee" at bounding box center [292, 190] width 293 height 15
click at [186, 193] on input "Box Of Beans With Ghee Box" at bounding box center [292, 190] width 293 height 15
drag, startPoint x: 191, startPoint y: 192, endPoint x: 113, endPoint y: 181, distance: 79.0
click at [113, 181] on div "Edit Restaurant Branches Menus Sections Full Menu View Edit Menu Choice Groups …" at bounding box center [379, 279] width 758 height 523
type input "Foul with Ghee Box"
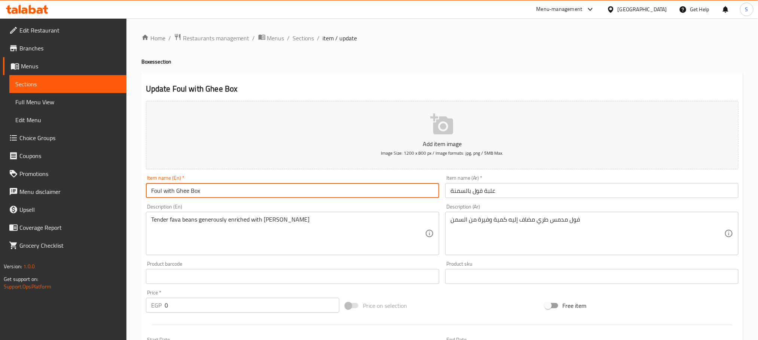
click at [193, 190] on input "Foul with Ghee Box" at bounding box center [292, 190] width 293 height 15
click at [163, 190] on input "Foul with Ghee Box" at bounding box center [292, 190] width 293 height 15
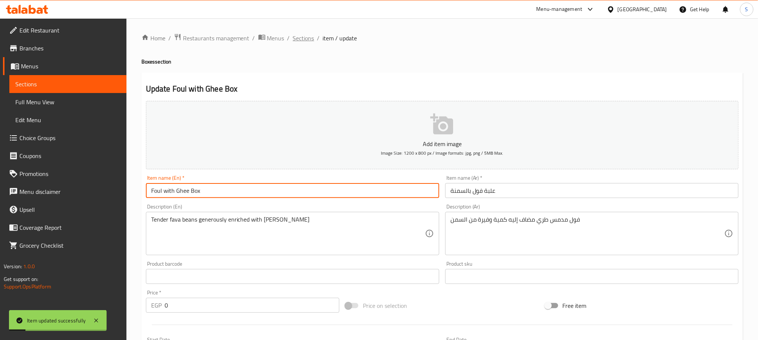
click at [302, 41] on span "Sections" at bounding box center [303, 38] width 21 height 9
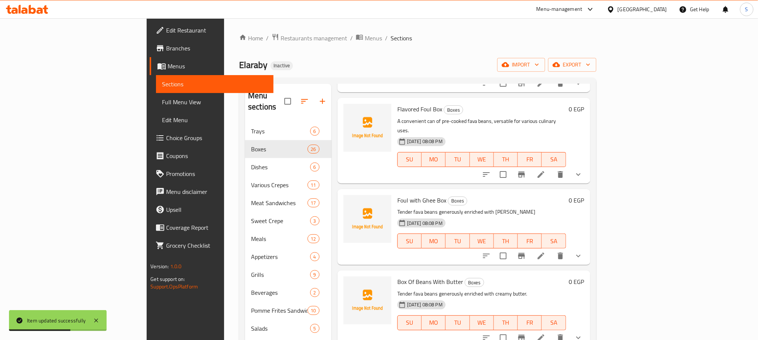
scroll to position [168, 0]
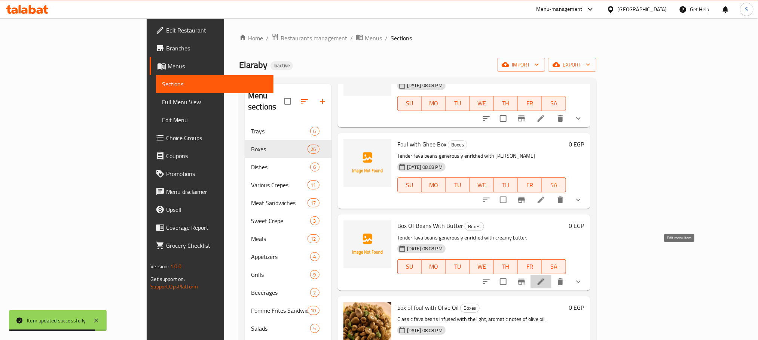
click at [545, 278] on icon at bounding box center [540, 282] width 9 height 9
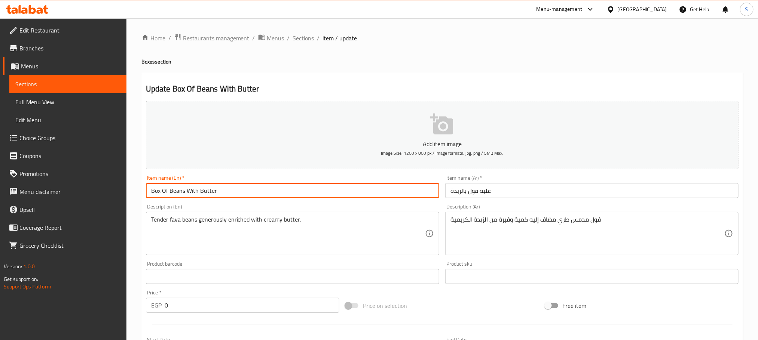
drag, startPoint x: 184, startPoint y: 193, endPoint x: 145, endPoint y: 192, distance: 39.3
click at [146, 192] on input "Box Of Beans With Butter" at bounding box center [292, 190] width 293 height 15
click at [198, 192] on input "Foul With Butter" at bounding box center [292, 190] width 293 height 15
type input "Foul With Butter Box"
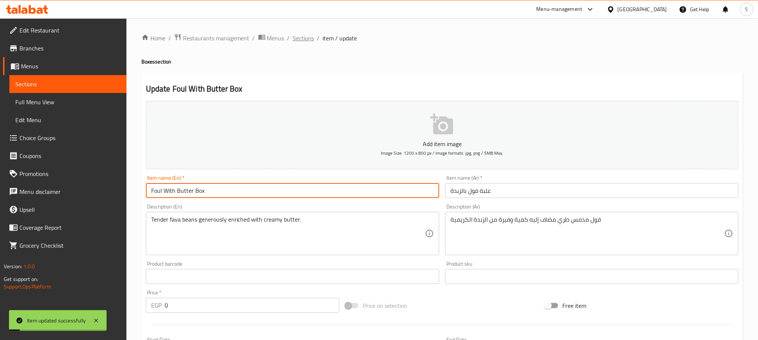
click at [298, 36] on span "Sections" at bounding box center [303, 38] width 21 height 9
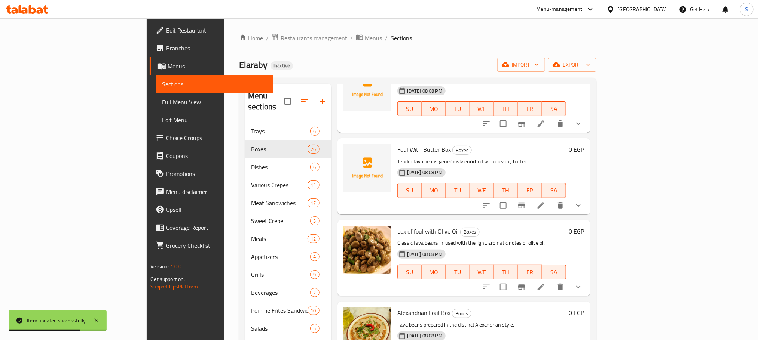
scroll to position [281, 0]
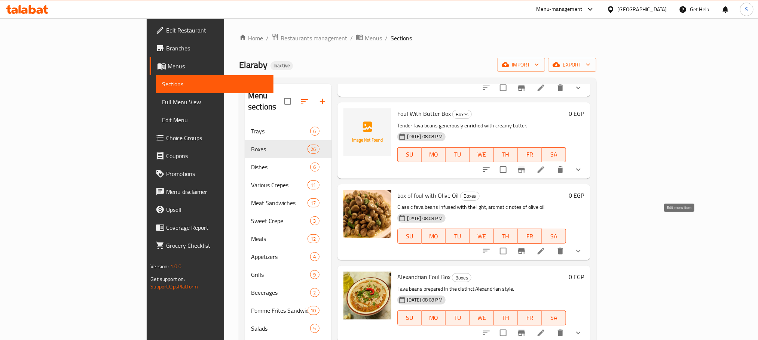
click at [544, 248] on icon at bounding box center [541, 251] width 7 height 7
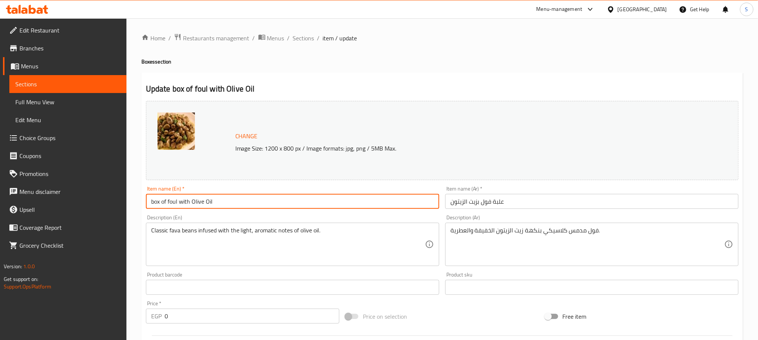
click at [243, 200] on input "box of foul with Olive Oil" at bounding box center [292, 201] width 293 height 15
drag, startPoint x: 169, startPoint y: 201, endPoint x: 131, endPoint y: 200, distance: 38.9
click at [131, 200] on div "Home / Restaurants management / Menus / Sections / item / update Boxes section …" at bounding box center [441, 284] width 631 height 533
click at [220, 201] on input "Foul with Olive Oil Box" at bounding box center [292, 201] width 293 height 15
type input "Foul with Olive Oil Box"
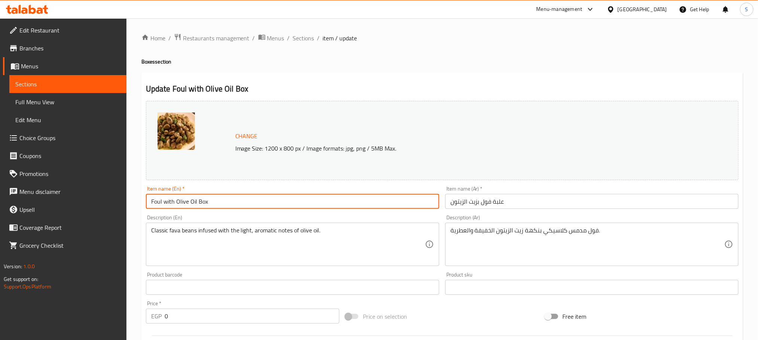
click at [293, 38] on span "Sections" at bounding box center [303, 38] width 21 height 9
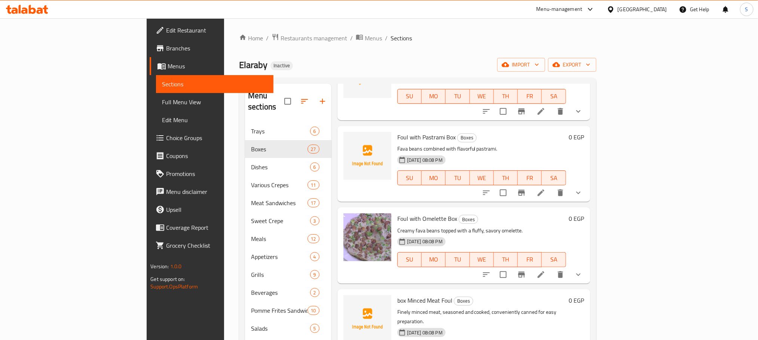
scroll to position [673, 0]
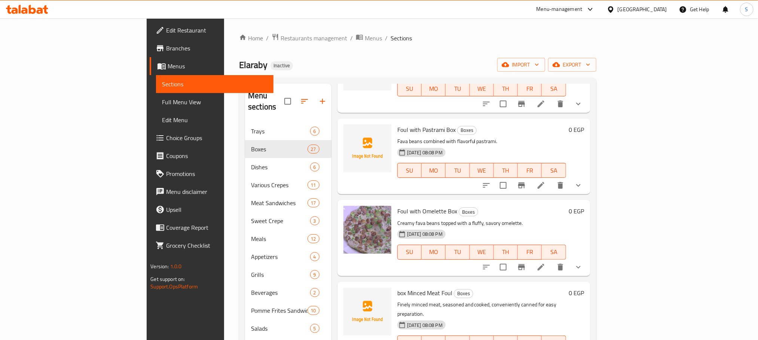
click at [587, 258] on button "show more" at bounding box center [578, 267] width 18 height 18
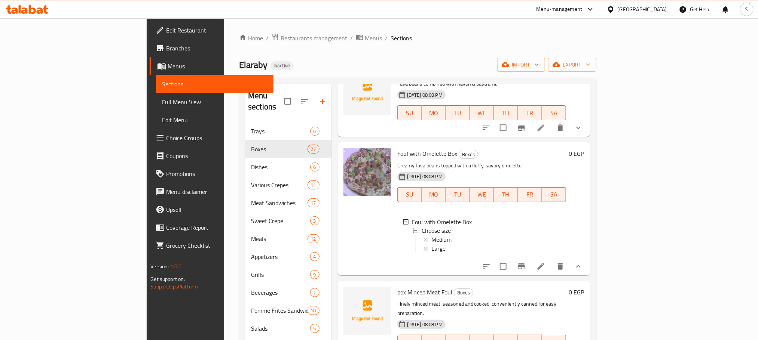
scroll to position [786, 0]
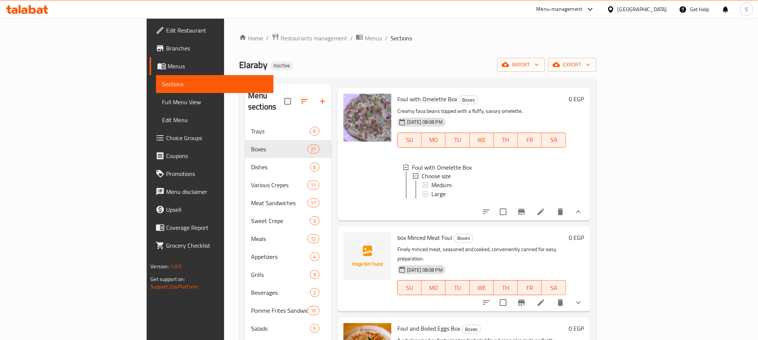
click at [147, 306] on div "Edit Restaurant Branches Menus Sections Full Menu View Edit Menu Choice Groups …" at bounding box center [210, 188] width 126 height 340
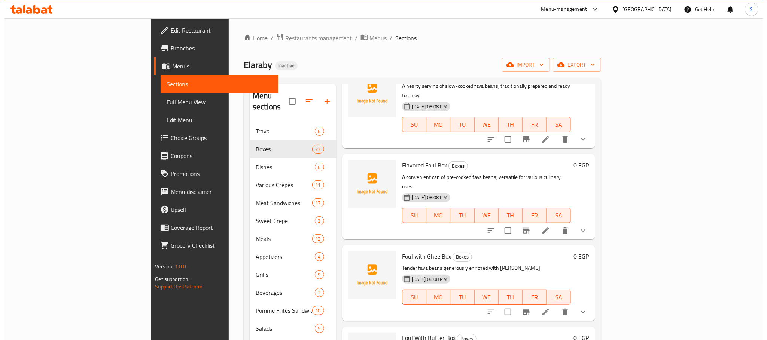
scroll to position [0, 0]
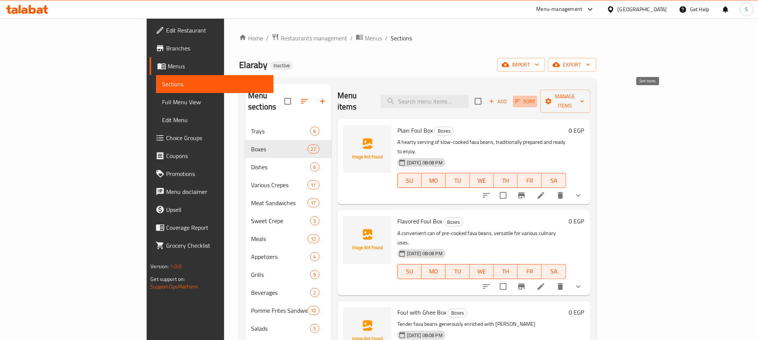
click at [535, 97] on span "Sort" at bounding box center [525, 101] width 21 height 9
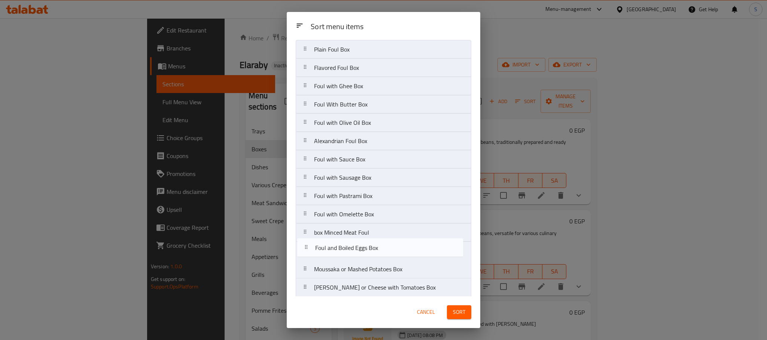
drag, startPoint x: 357, startPoint y: 279, endPoint x: 358, endPoint y: 252, distance: 27.7
click at [358, 252] on nav "Plain Foul Box Flavored Foul Box Foul with Ghee Box Foul With Butter Box Foul w…" at bounding box center [383, 288] width 175 height 496
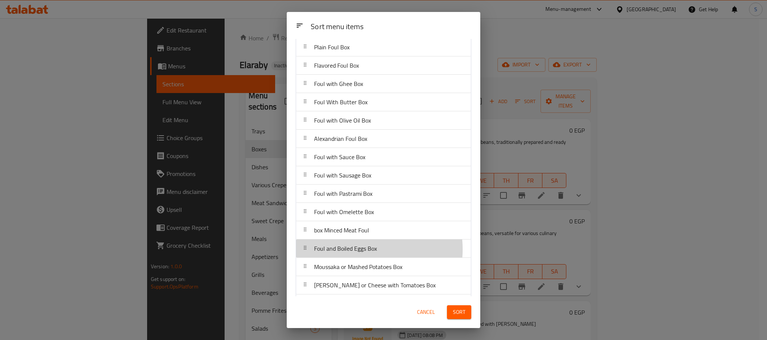
click at [355, 251] on span "Foul and Boiled Eggs Box" at bounding box center [345, 248] width 63 height 11
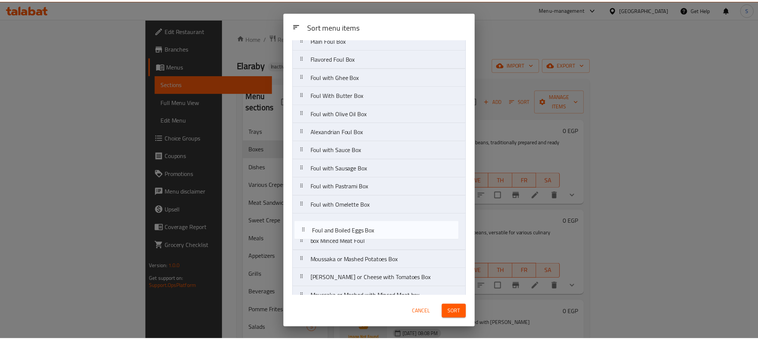
scroll to position [31, 0]
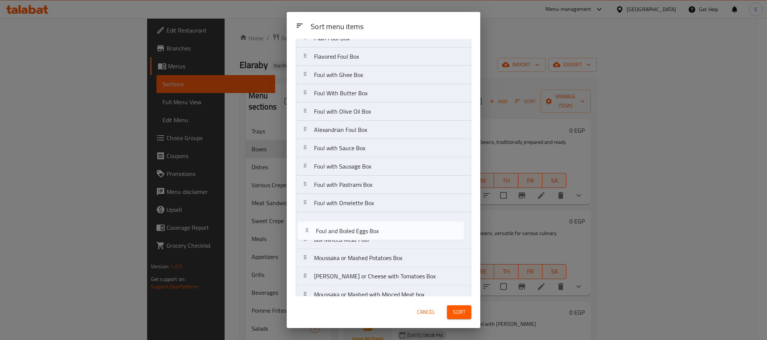
drag, startPoint x: 354, startPoint y: 254, endPoint x: 359, endPoint y: 228, distance: 26.4
click at [357, 230] on nav "Plain Foul Box Flavored Foul Box Foul with Ghee Box Foul With Butter Box Foul w…" at bounding box center [383, 277] width 175 height 496
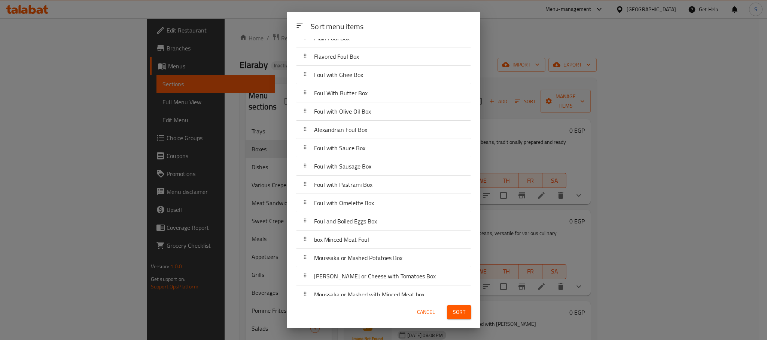
click at [449, 311] on button "Sort" at bounding box center [459, 313] width 24 height 14
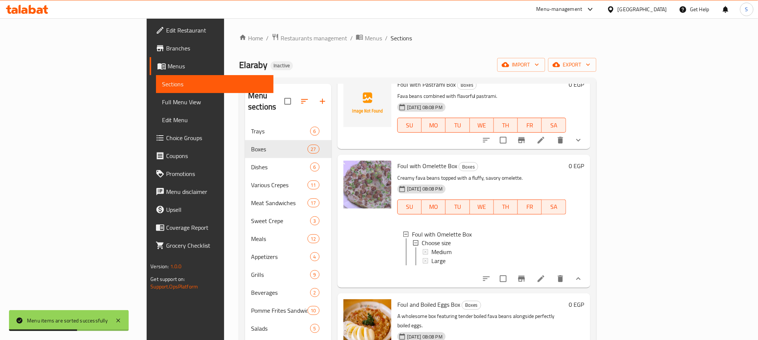
scroll to position [842, 0]
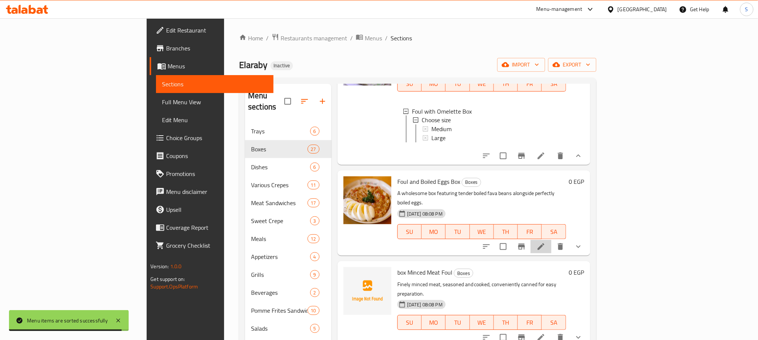
click at [551, 240] on li at bounding box center [540, 246] width 21 height 13
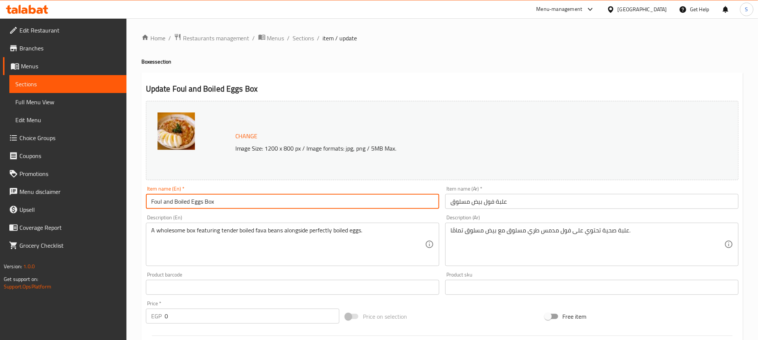
click at [168, 204] on input "Foul and Boiled Eggs Box" at bounding box center [292, 201] width 293 height 15
type input "Foul with Boiled Eggs Box"
click at [480, 203] on input "علبة فول بيض مسلوق" at bounding box center [591, 201] width 293 height 15
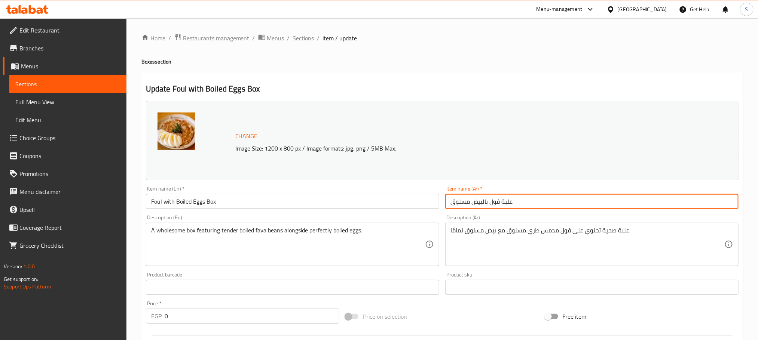
click at [468, 203] on input "علبة فول بالبيض مسلوق" at bounding box center [591, 201] width 293 height 15
type input "علبة فول بالبيض المسلوق"
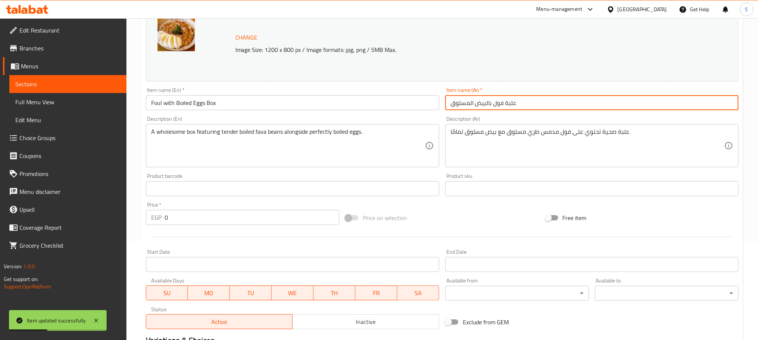
scroll to position [217, 0]
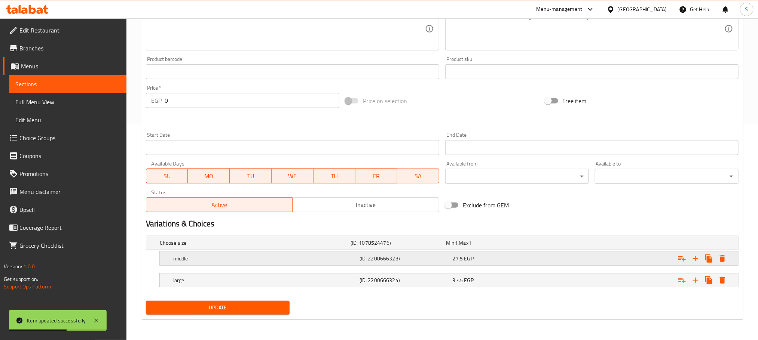
click at [490, 262] on div "27.5 EGP" at bounding box center [498, 258] width 90 height 7
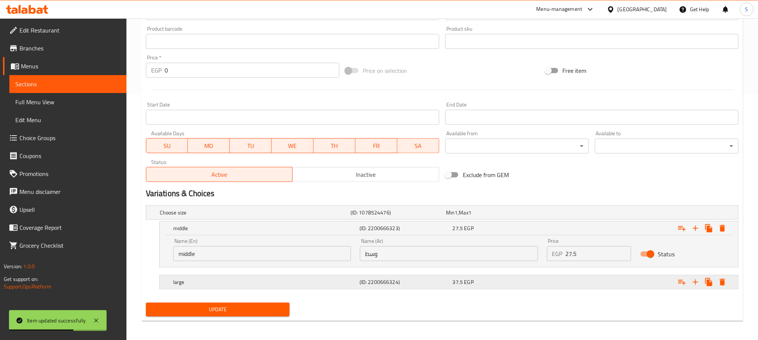
scroll to position [248, 0]
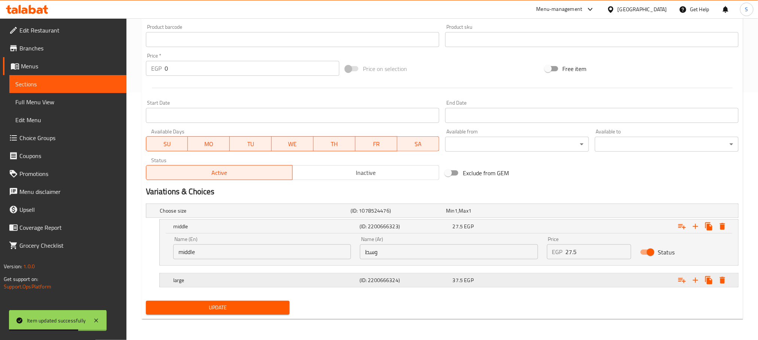
click at [277, 282] on h5 "large" at bounding box center [264, 280] width 183 height 7
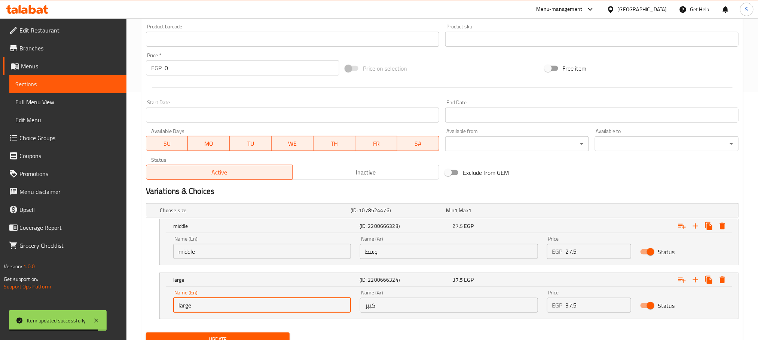
click at [178, 308] on input "large" at bounding box center [262, 305] width 178 height 15
type input "Large"
click at [183, 251] on input "middle" at bounding box center [262, 251] width 178 height 15
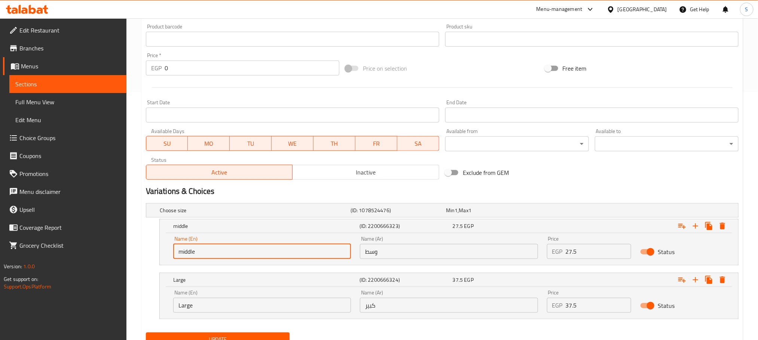
click at [183, 251] on input "middle" at bounding box center [262, 251] width 178 height 15
type input "Medium"
click at [146, 333] on button "Update" at bounding box center [218, 340] width 144 height 14
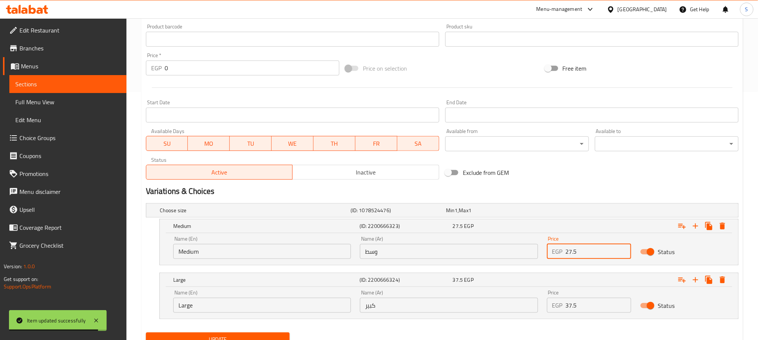
drag, startPoint x: 577, startPoint y: 251, endPoint x: 565, endPoint y: 253, distance: 12.4
click at [566, 253] on input "27.5" at bounding box center [599, 251] width 66 height 15
type input "50"
click at [572, 305] on input "37.5" at bounding box center [599, 305] width 66 height 15
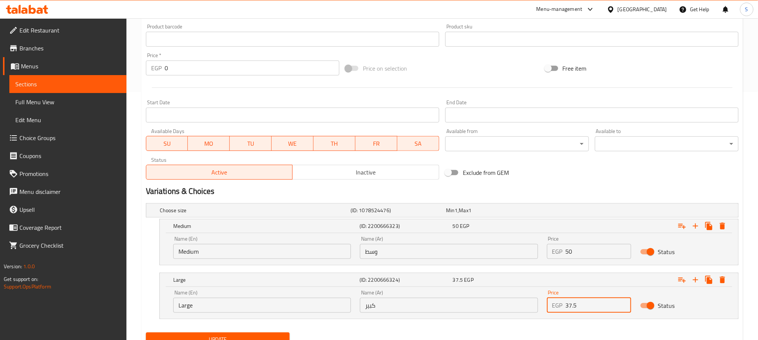
click at [572, 305] on input "37.5" at bounding box center [599, 305] width 66 height 15
type input "57"
click at [310, 309] on input "Large" at bounding box center [262, 305] width 178 height 15
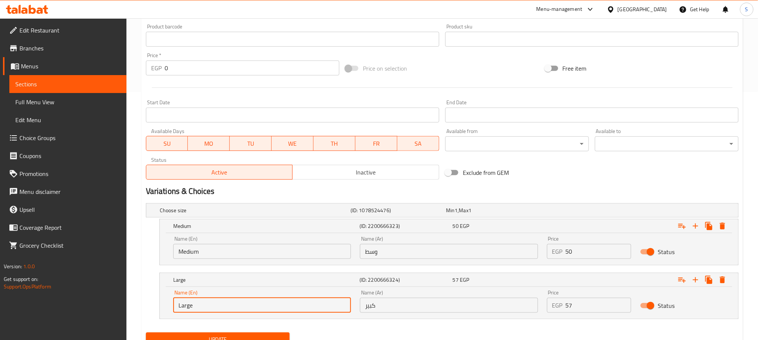
click at [146, 333] on button "Update" at bounding box center [218, 340] width 144 height 14
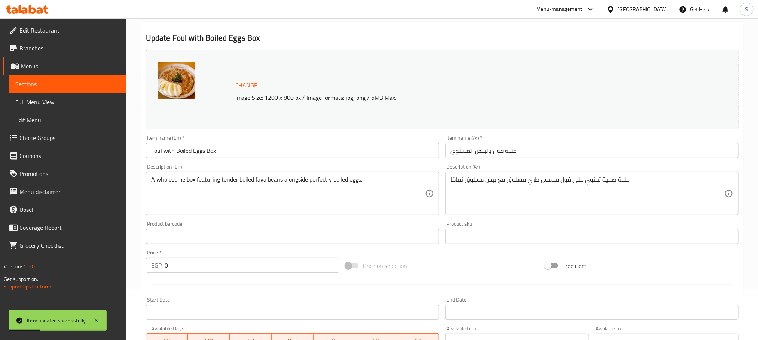
scroll to position [0, 0]
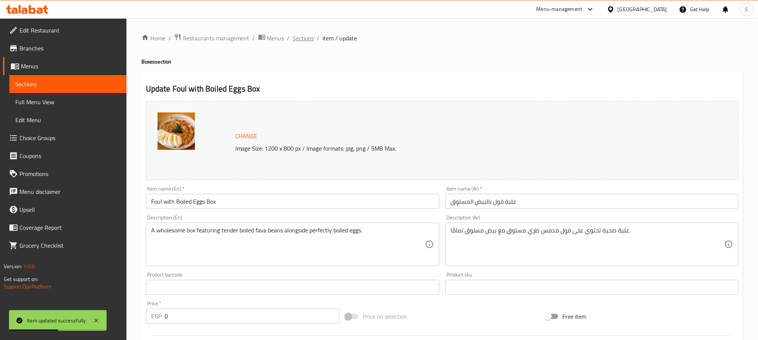
click at [299, 42] on span "Sections" at bounding box center [303, 38] width 21 height 9
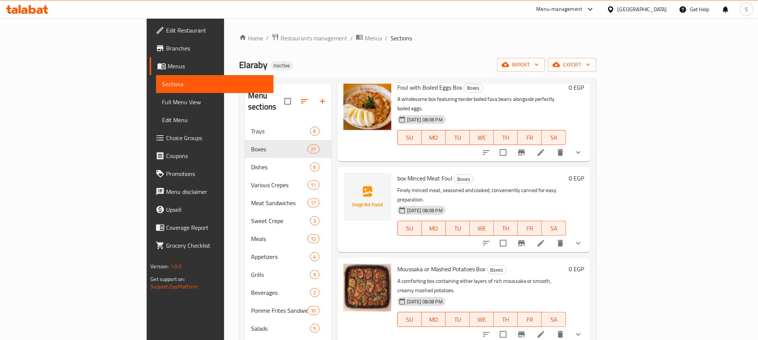
scroll to position [898, 0]
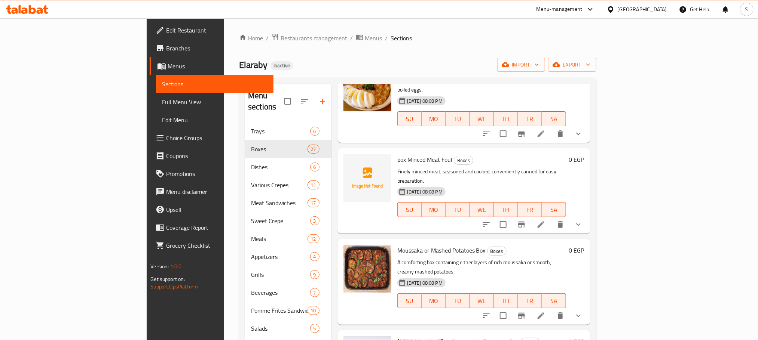
click at [397, 245] on span "Moussaka or Mashed Potatoes Box" at bounding box center [441, 250] width 88 height 11
copy span "Moussaka"
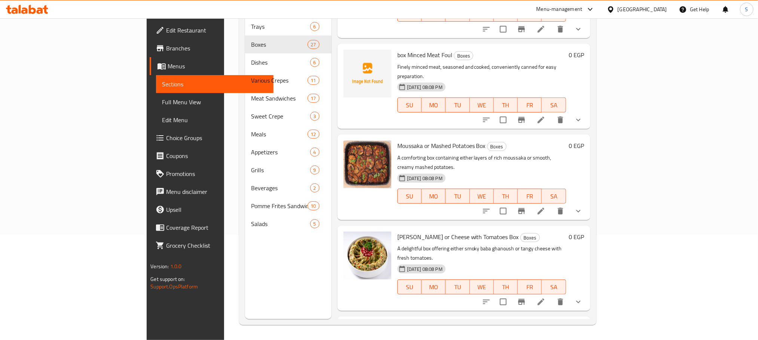
click at [429, 140] on span "Moussaka or Mashed Potatoes Box" at bounding box center [441, 145] width 88 height 11
copy h6 "Moussaka or Mashed Potatoes Box"
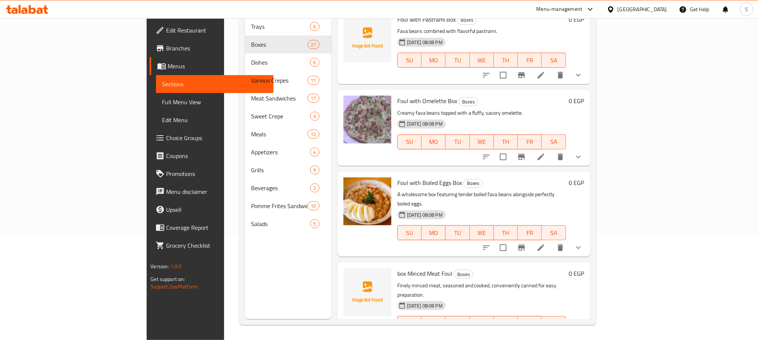
scroll to position [673, 0]
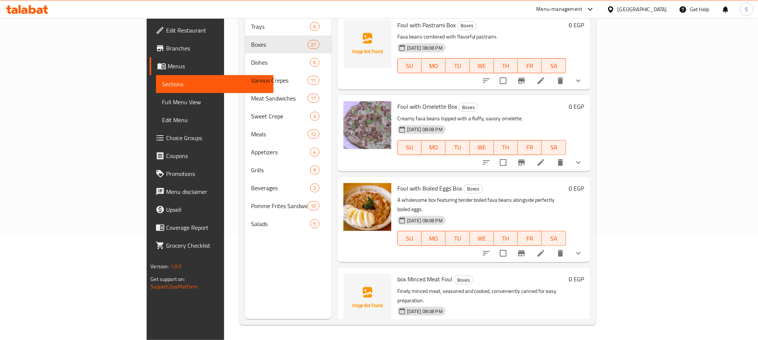
copy h6 "Moussaka or Mashed Potatoes Box"
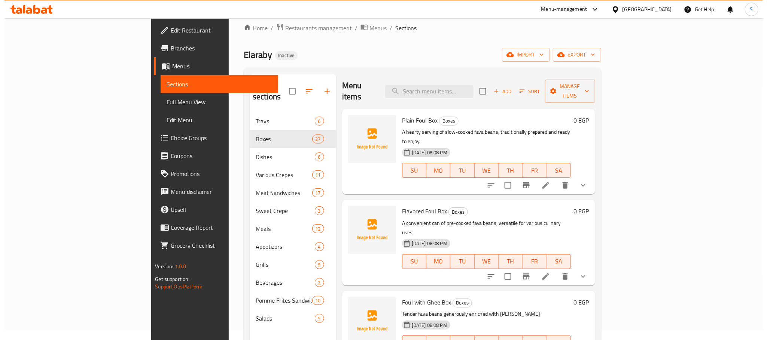
scroll to position [0, 0]
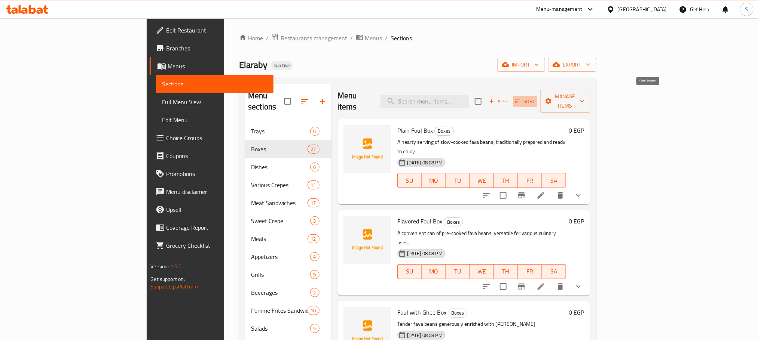
click at [521, 98] on icon "button" at bounding box center [517, 101] width 7 height 7
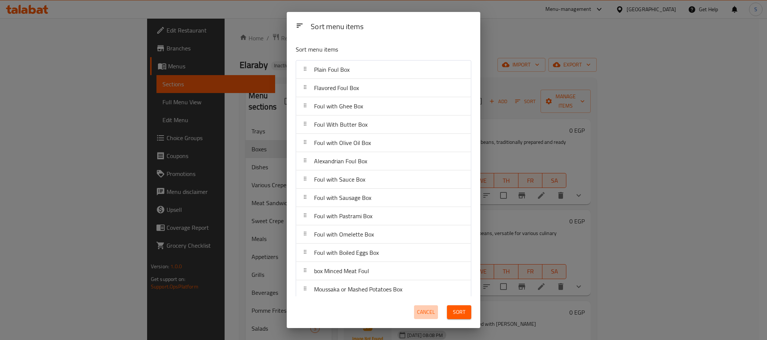
click at [426, 318] on button "Cancel" at bounding box center [426, 313] width 24 height 14
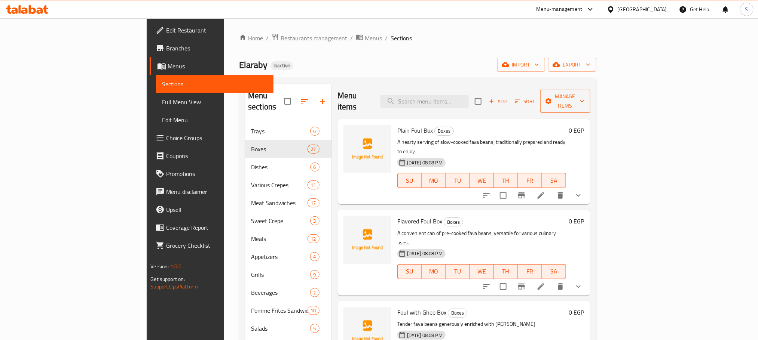
click at [584, 92] on span "Manage items" at bounding box center [565, 101] width 38 height 19
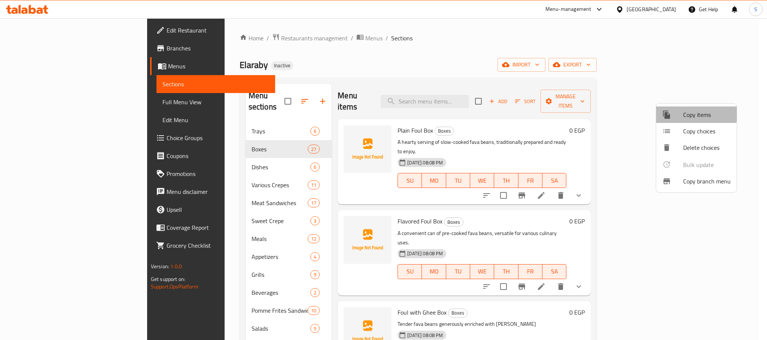
click at [692, 110] on span "Copy items" at bounding box center [707, 114] width 48 height 9
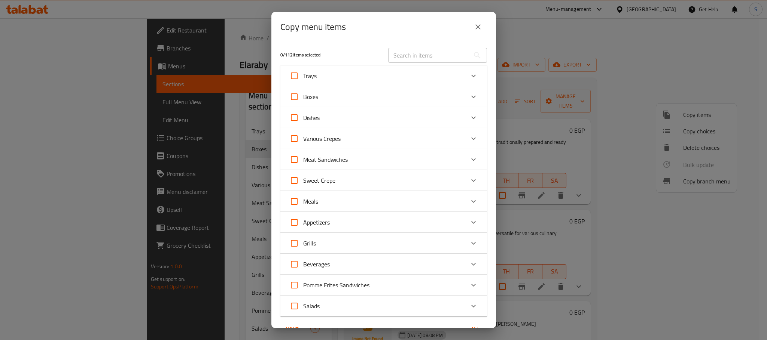
click at [410, 59] on input "text" at bounding box center [429, 55] width 82 height 15
paste input "Moussaka or Mashed Potatoes Box"
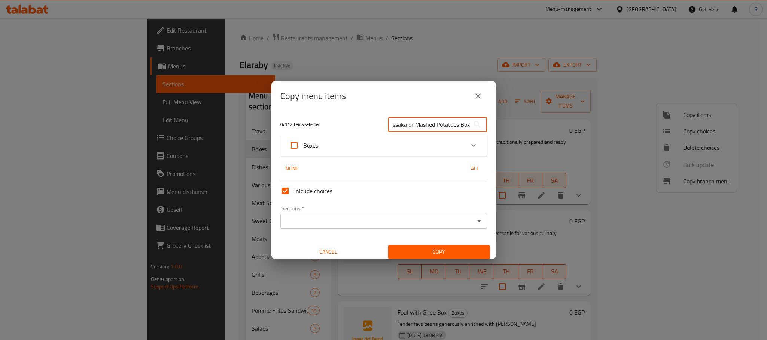
type input "Moussaka or Mashed Potatoes Box"
click at [366, 147] on div "Boxes" at bounding box center [376, 146] width 175 height 18
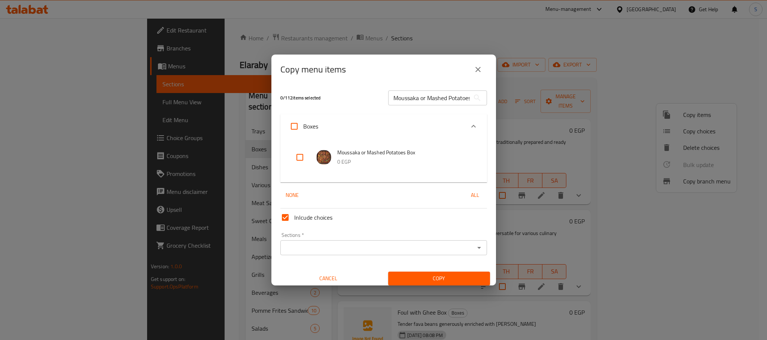
click at [299, 158] on input "checkbox" at bounding box center [300, 158] width 18 height 18
checkbox input "true"
click at [338, 255] on div "Sections *" at bounding box center [383, 248] width 206 height 15
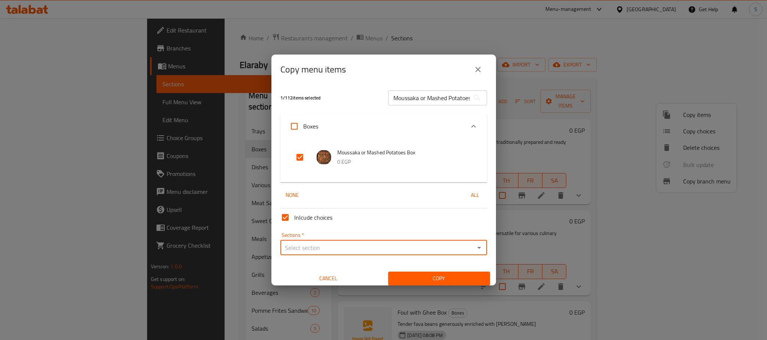
click at [340, 246] on input "Sections   *" at bounding box center [377, 248] width 190 height 10
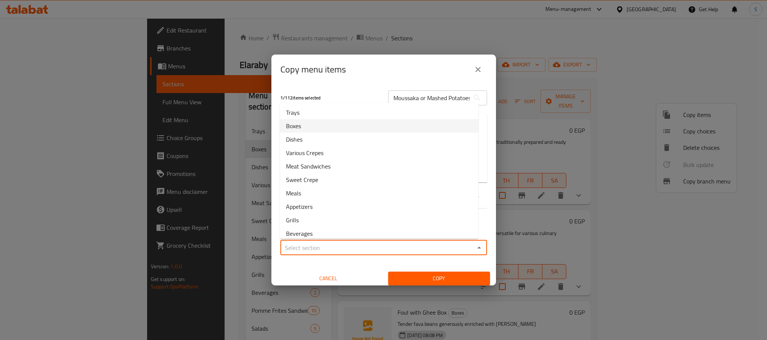
click at [307, 124] on li "Boxes" at bounding box center [379, 125] width 198 height 13
type input "Boxes"
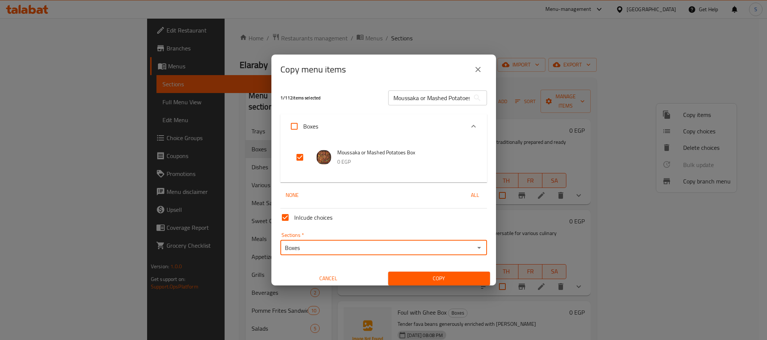
click at [397, 273] on button "Copy" at bounding box center [439, 279] width 102 height 14
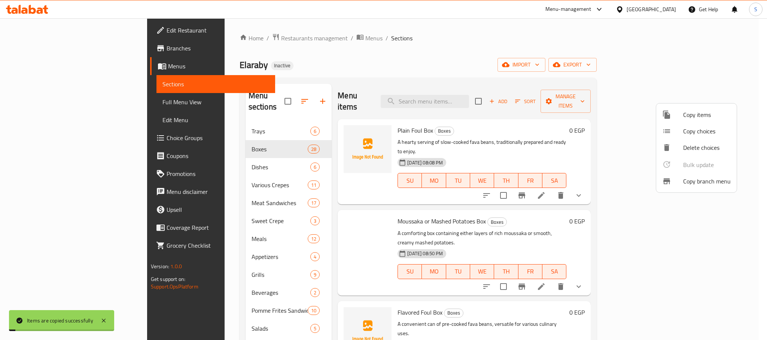
click at [505, 61] on div at bounding box center [383, 170] width 767 height 340
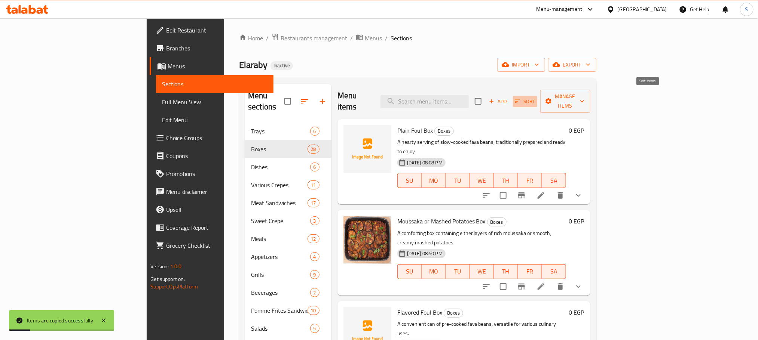
click at [521, 98] on icon "button" at bounding box center [517, 101] width 7 height 7
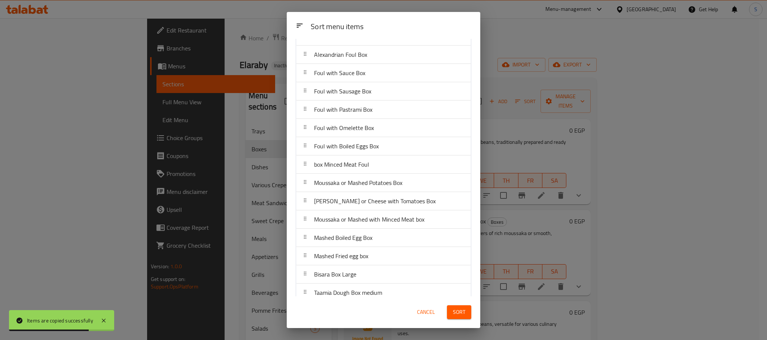
scroll to position [112, 0]
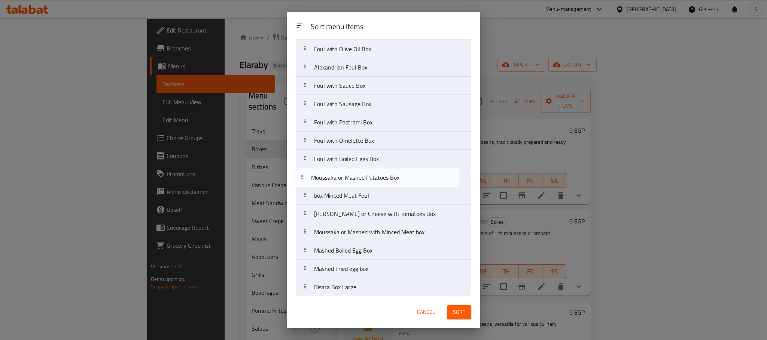
drag, startPoint x: 391, startPoint y: 198, endPoint x: 386, endPoint y: 175, distance: 22.8
click at [386, 175] on nav "Plain Foul Box Moussaka or Mashed Potatoes Box Flavored Foul Box Foul with Ghee…" at bounding box center [383, 205] width 175 height 514
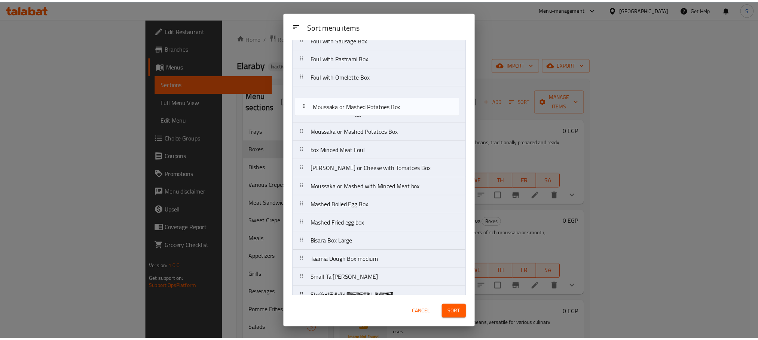
scroll to position [102, 0]
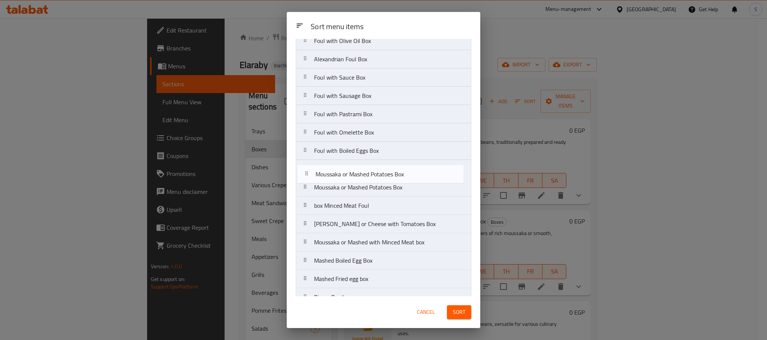
drag, startPoint x: 367, startPoint y: 92, endPoint x: 368, endPoint y: 182, distance: 89.4
click at [368, 182] on nav "Plain Foul Box Moussaka or Mashed Potatoes Box Flavored Foul Box Foul with Ghee…" at bounding box center [383, 215] width 175 height 514
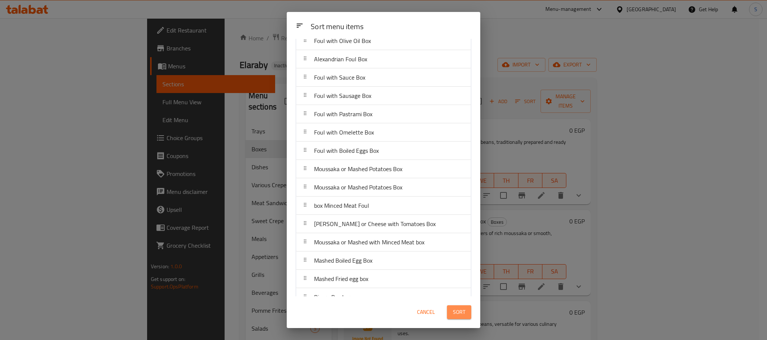
click at [455, 309] on span "Sort" at bounding box center [459, 312] width 12 height 9
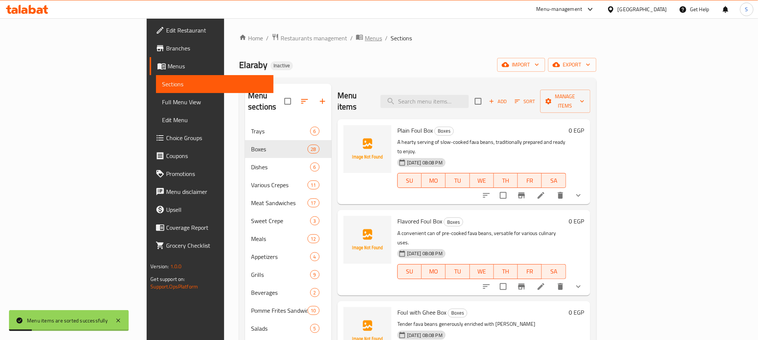
click at [365, 39] on span "Menus" at bounding box center [373, 38] width 17 height 9
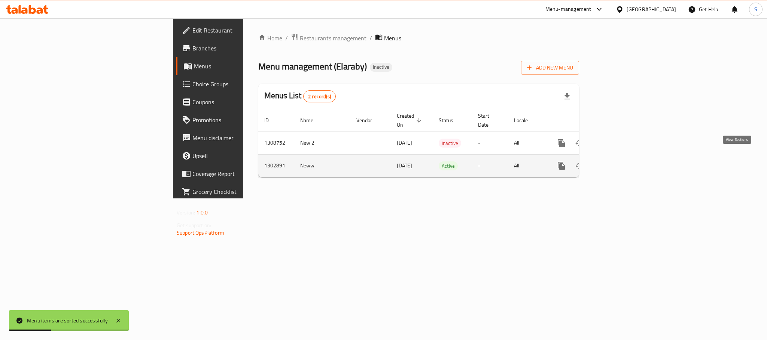
click at [619, 162] on icon "enhanced table" at bounding box center [615, 166] width 9 height 9
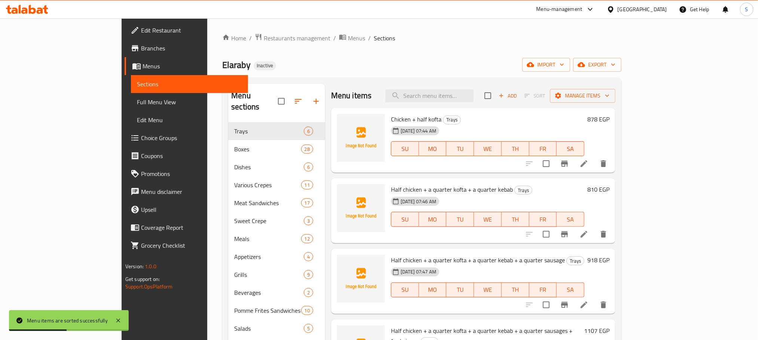
click at [429, 64] on div "Elaraby Inactive import export" at bounding box center [421, 65] width 399 height 14
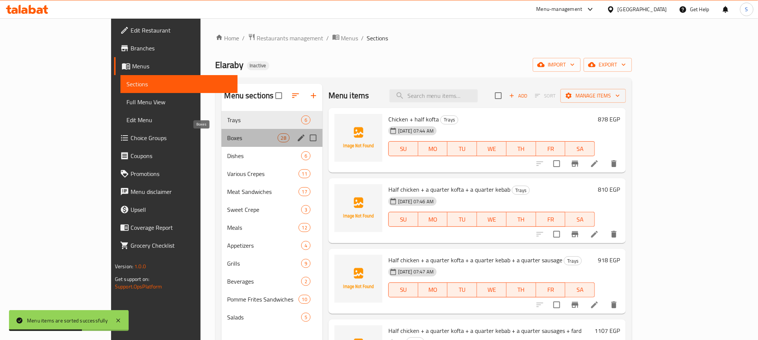
click at [238, 136] on span "Boxes" at bounding box center [252, 138] width 50 height 9
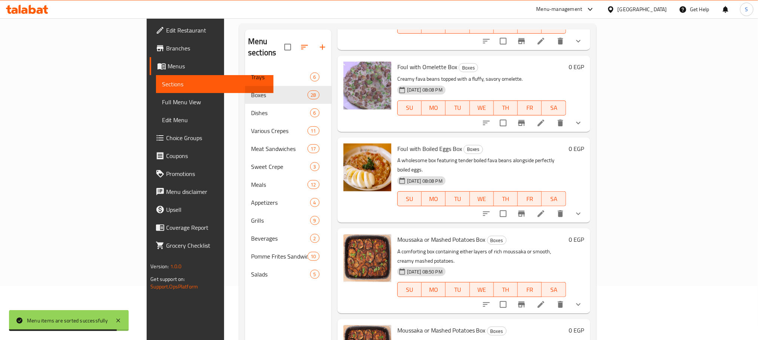
scroll to position [105, 0]
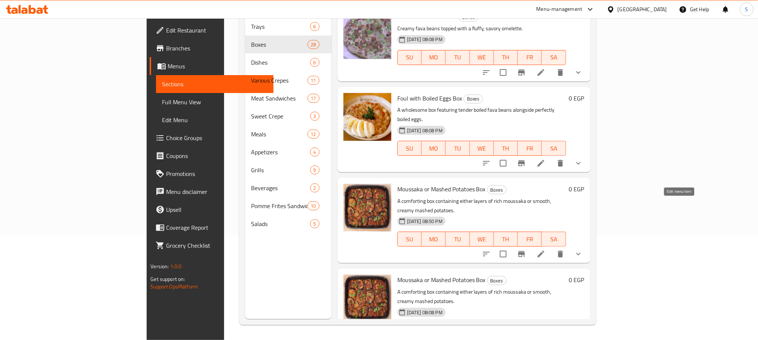
click at [545, 250] on icon at bounding box center [540, 254] width 9 height 9
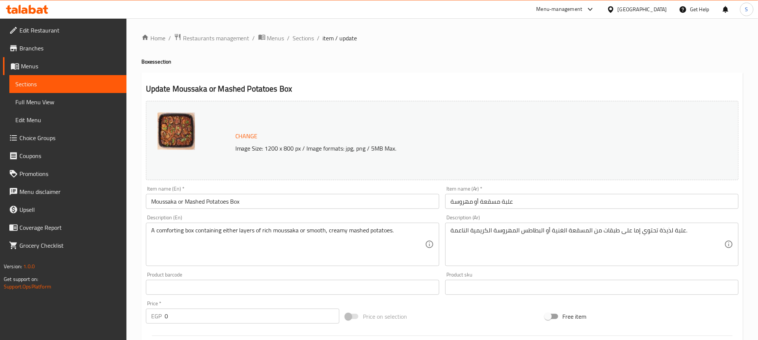
click at [489, 202] on input "علبة مسقعة أو مهروسة" at bounding box center [591, 201] width 293 height 15
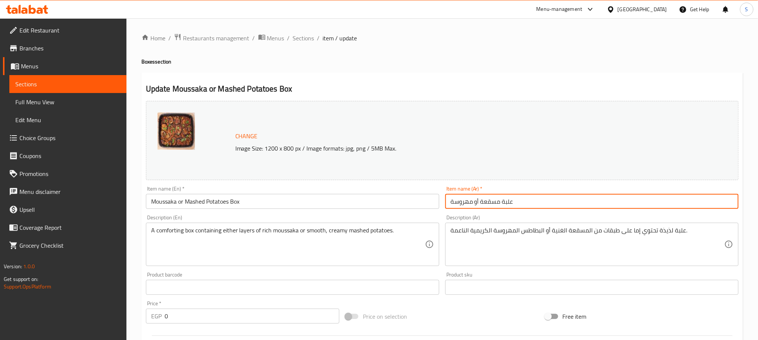
click at [489, 202] on input "علبة مسقعة أو مهروسة" at bounding box center [591, 201] width 293 height 15
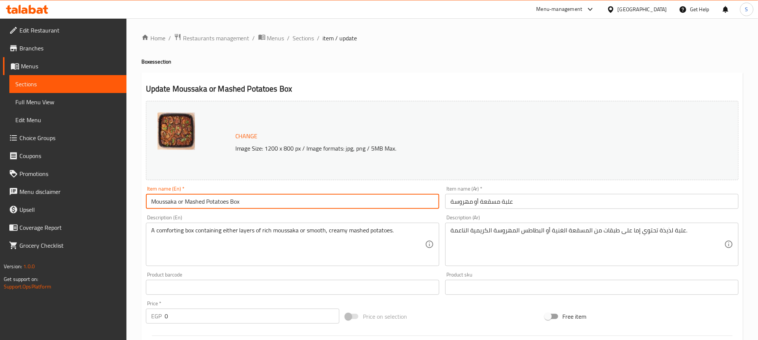
click at [227, 203] on input "Moussaka or Mashed Potatoes Box" at bounding box center [292, 201] width 293 height 15
drag, startPoint x: 229, startPoint y: 204, endPoint x: 150, endPoint y: 203, distance: 78.6
click at [150, 203] on input "Moussaka or Mashed Potatoes Box" at bounding box center [292, 201] width 293 height 15
paste input "esakaa"
type input "Mesakaa Box"
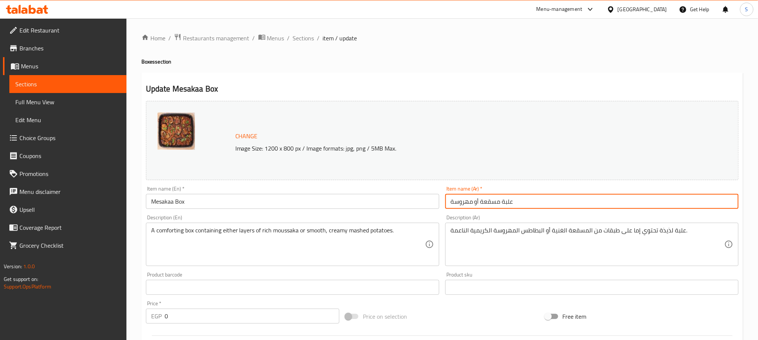
drag, startPoint x: 482, startPoint y: 201, endPoint x: 421, endPoint y: 201, distance: 61.0
click at [427, 200] on div "Change Image Size: 1200 x 800 px / Image formats: jpg, png / 5MB Max. Item name…" at bounding box center [442, 264] width 599 height 333
type input "علبة مسقعة"
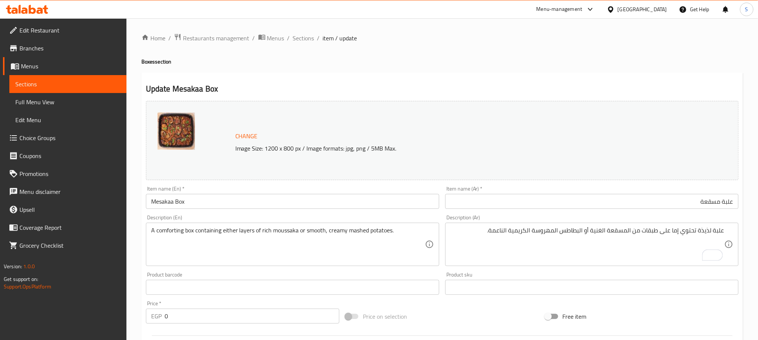
click at [157, 198] on input "Mesakaa Box" at bounding box center [292, 201] width 293 height 15
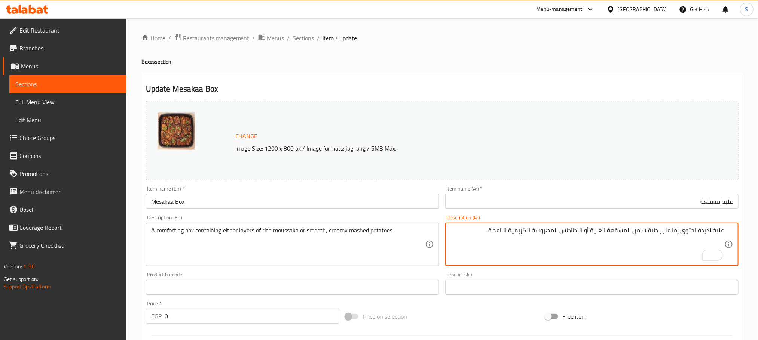
drag, startPoint x: 680, startPoint y: 231, endPoint x: 671, endPoint y: 231, distance: 8.6
drag, startPoint x: 602, startPoint y: 232, endPoint x: 492, endPoint y: 230, distance: 110.0
click at [492, 230] on textarea "علبة لذيذة تحتوي على طبقات من المسقعة الغنية أو البطاطس المهروسة الكريمية الناع…" at bounding box center [587, 245] width 274 height 36
type textarea "علبة لذيذة تحتوي على طبقات من المسقعة الغنية"
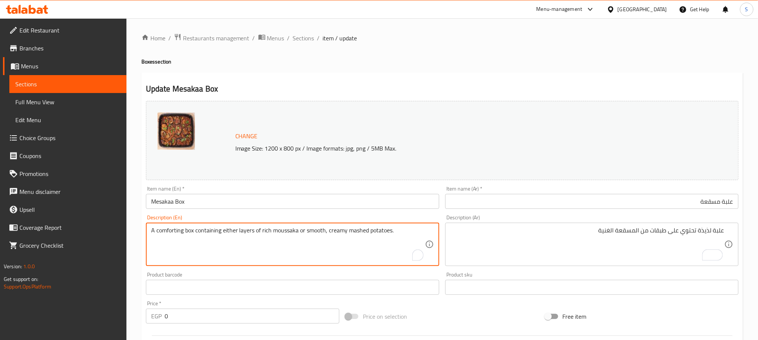
click at [229, 229] on textarea "A comforting box containing either layers of rich moussaka or smooth, creamy ma…" at bounding box center [288, 245] width 274 height 36
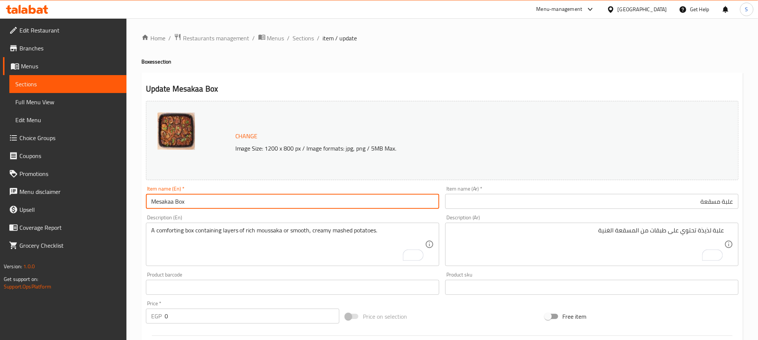
drag, startPoint x: 157, startPoint y: 201, endPoint x: 173, endPoint y: 202, distance: 15.8
click at [173, 202] on input "Mesakaa Box" at bounding box center [292, 201] width 293 height 15
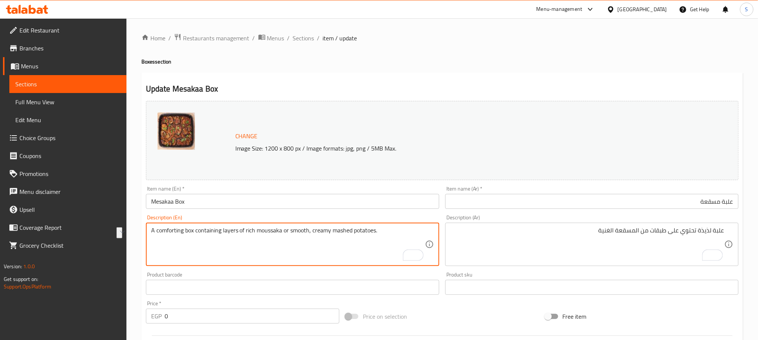
drag, startPoint x: 261, startPoint y: 232, endPoint x: 382, endPoint y: 226, distance: 121.3
paste textarea "esakaa"
type textarea "A comforting box containing layers of rich mesakaa"
click at [360, 201] on input "Mesakaa Box" at bounding box center [292, 201] width 293 height 15
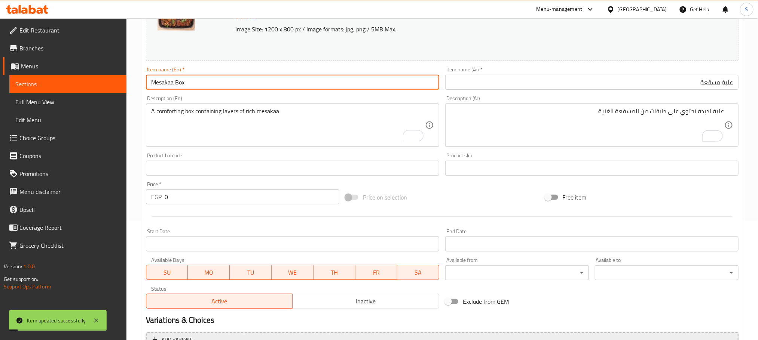
scroll to position [243, 0]
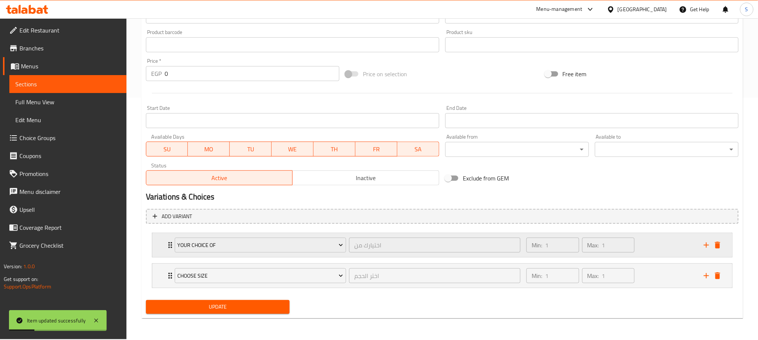
click at [171, 242] on div "Your choice of اختيارك من ​" at bounding box center [347, 245] width 355 height 24
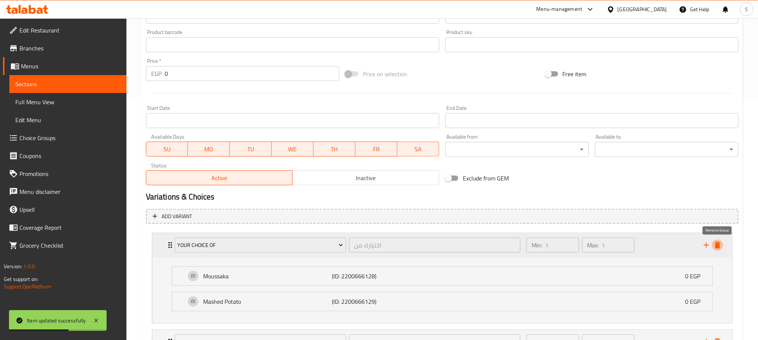
click at [716, 247] on icon "delete" at bounding box center [717, 245] width 5 height 7
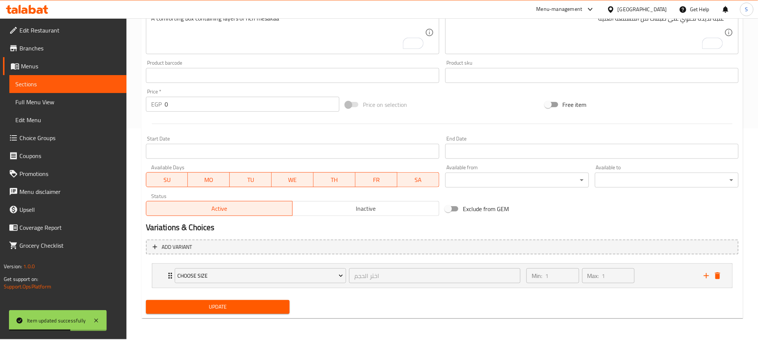
scroll to position [211, 0]
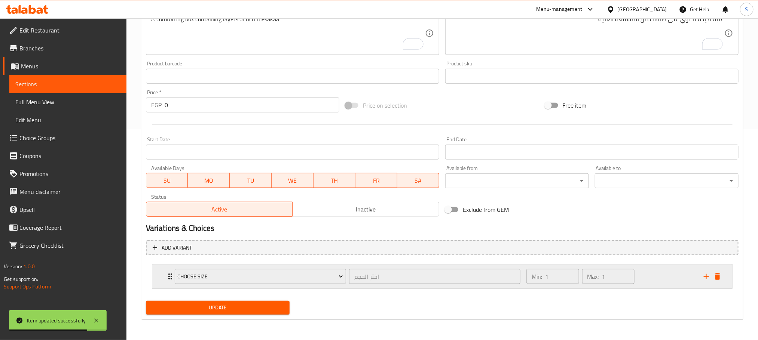
click at [171, 276] on div "Choose size اختر الحجم ​" at bounding box center [347, 277] width 355 height 24
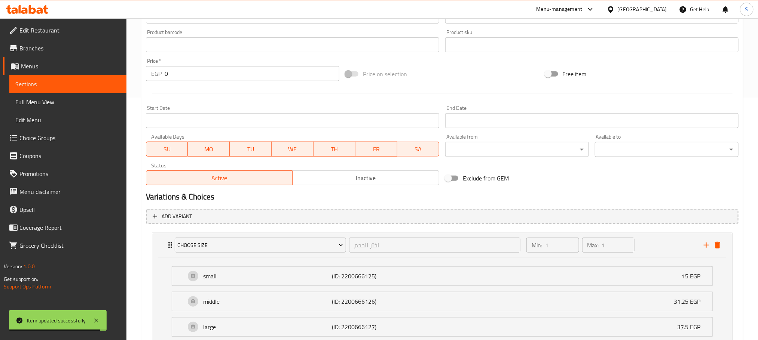
scroll to position [299, 0]
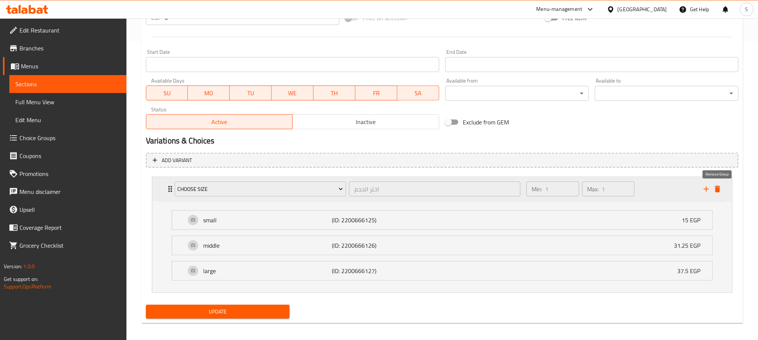
click at [717, 189] on icon "delete" at bounding box center [717, 189] width 5 height 7
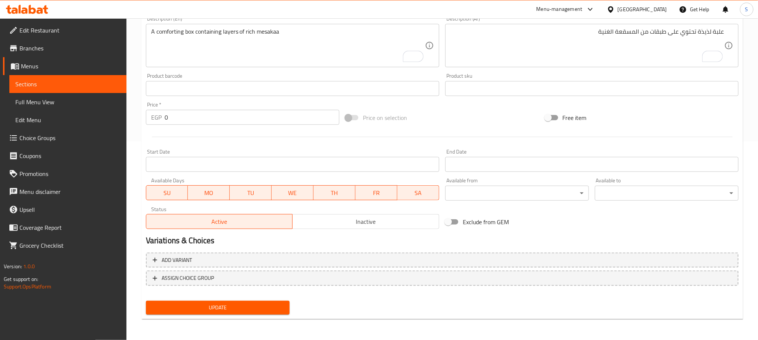
scroll to position [198, 0]
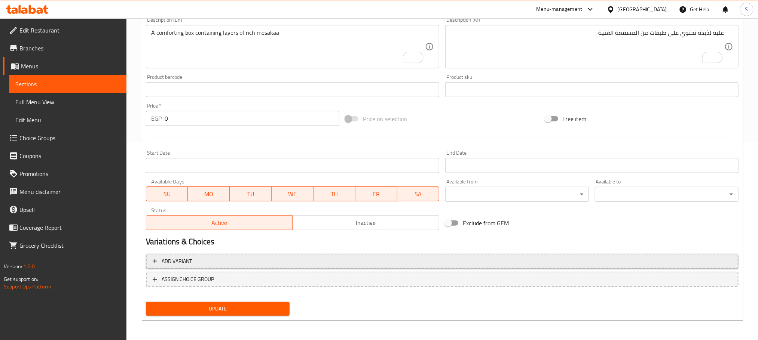
click at [530, 264] on span "Add variant" at bounding box center [442, 261] width 579 height 9
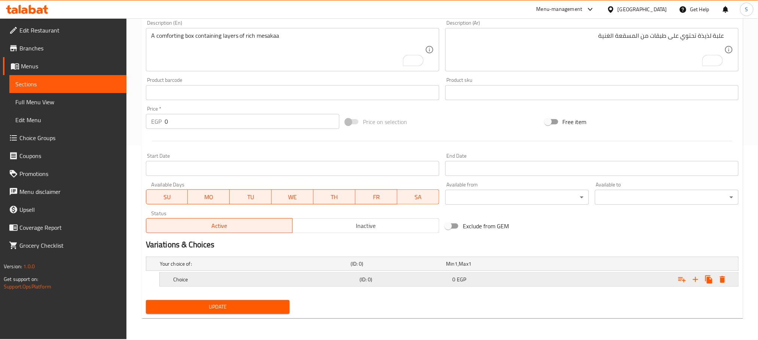
scroll to position [195, 0]
click at [695, 281] on icon "Expand" at bounding box center [695, 280] width 9 height 9
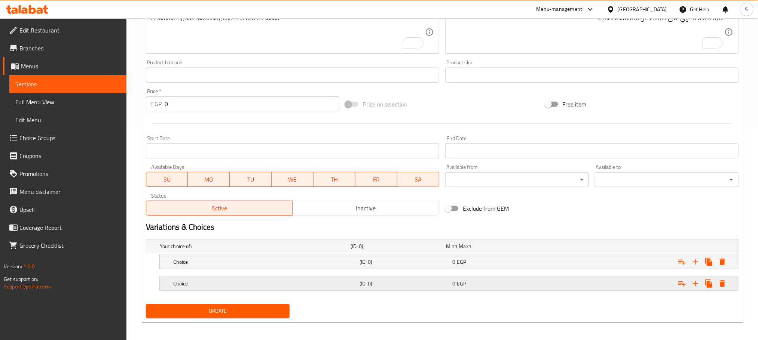
scroll to position [217, 0]
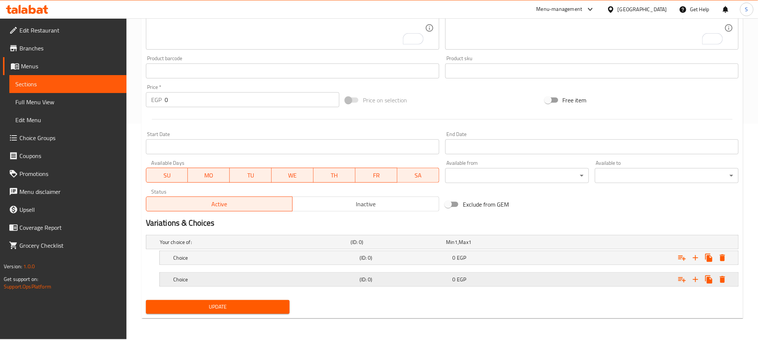
click at [547, 278] on div "Expand" at bounding box center [637, 280] width 186 height 16
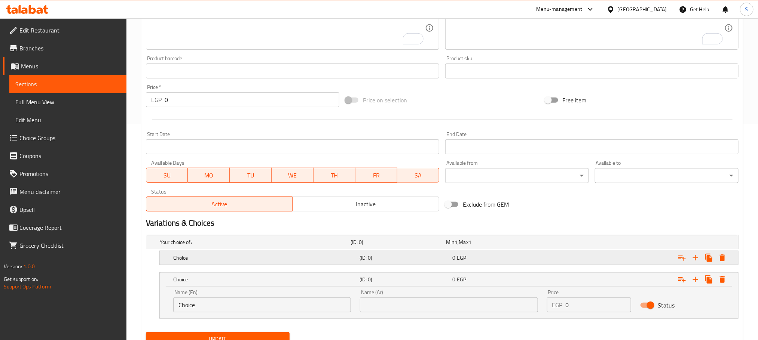
click at [555, 260] on div "Expand" at bounding box center [637, 258] width 186 height 16
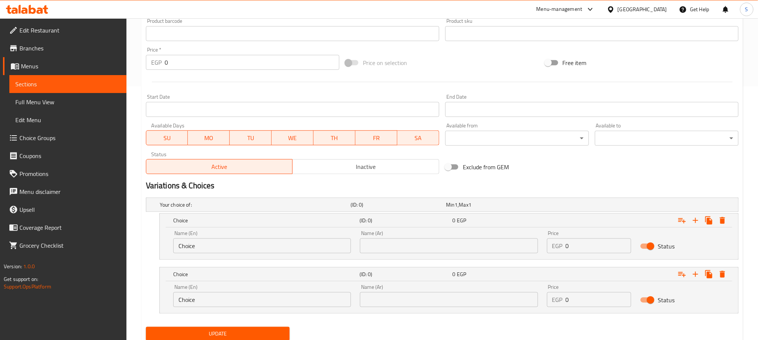
scroll to position [281, 0]
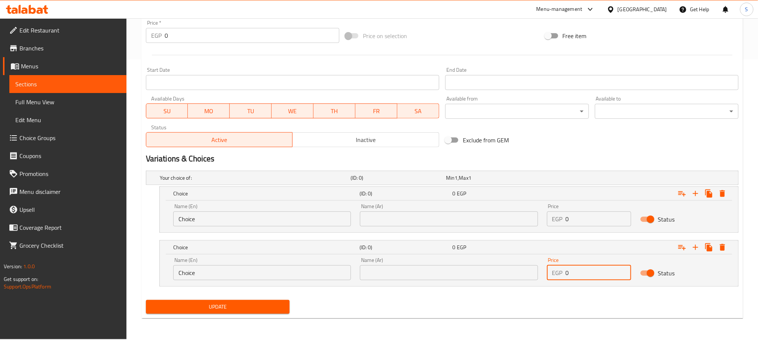
drag, startPoint x: 584, startPoint y: 281, endPoint x: 563, endPoint y: 278, distance: 21.2
click at [563, 278] on div "EGP 0 Price" at bounding box center [589, 273] width 85 height 15
type input "41"
drag, startPoint x: 575, startPoint y: 220, endPoint x: 560, endPoint y: 217, distance: 15.3
click at [560, 217] on div "EGP 0 Price" at bounding box center [589, 219] width 85 height 15
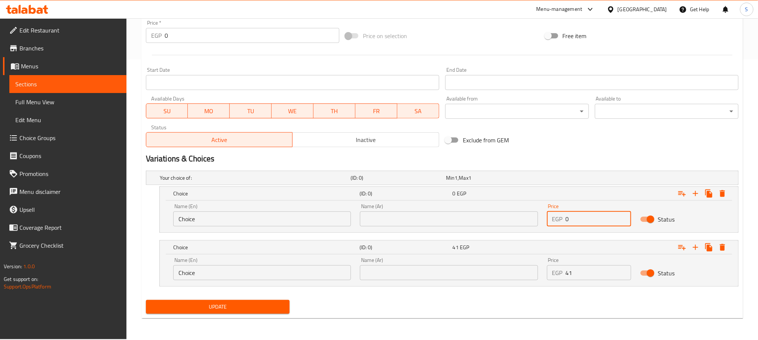
type input "2"
type input "34"
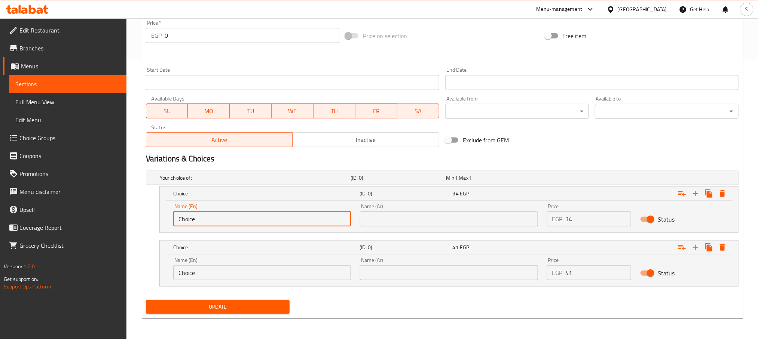
drag, startPoint x: 229, startPoint y: 219, endPoint x: 96, endPoint y: 225, distance: 133.7
click at [96, 225] on div "Edit Restaurant Branches Menus Sections Full Menu View Edit Menu Choice Groups …" at bounding box center [379, 38] width 758 height 602
type input "Medium"
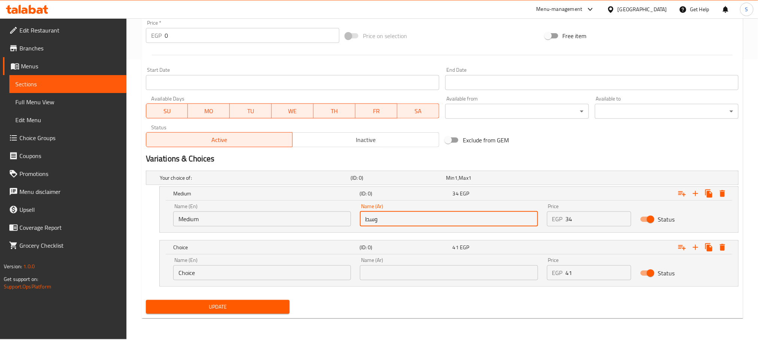
type input "وسط"
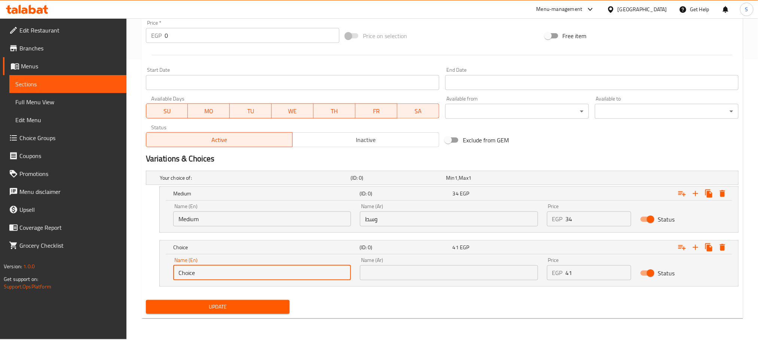
drag, startPoint x: 292, startPoint y: 273, endPoint x: 153, endPoint y: 288, distance: 139.9
click at [153, 288] on div "Your choice of: (ID: 0) Min 1 , Max 1 Name (En) Your choice of: Name (En) Name …" at bounding box center [442, 232] width 599 height 129
type input "/"
type input "Large"
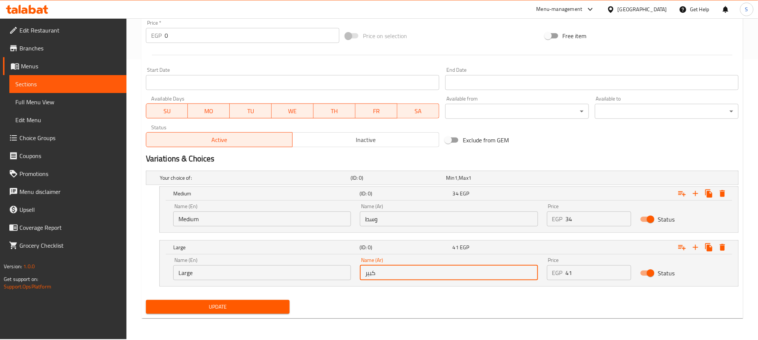
type input "كبير"
click at [146, 300] on button "Update" at bounding box center [218, 307] width 144 height 14
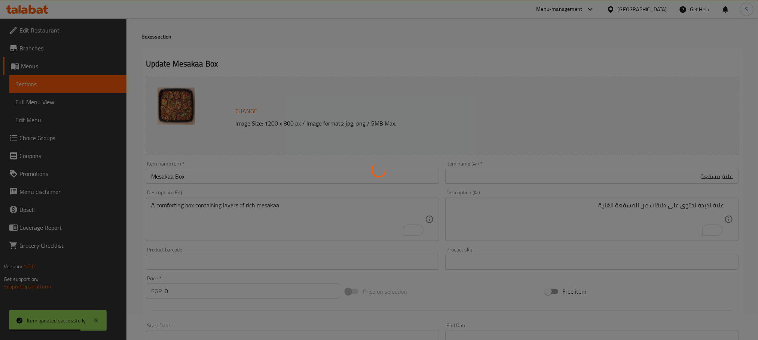
scroll to position [0, 0]
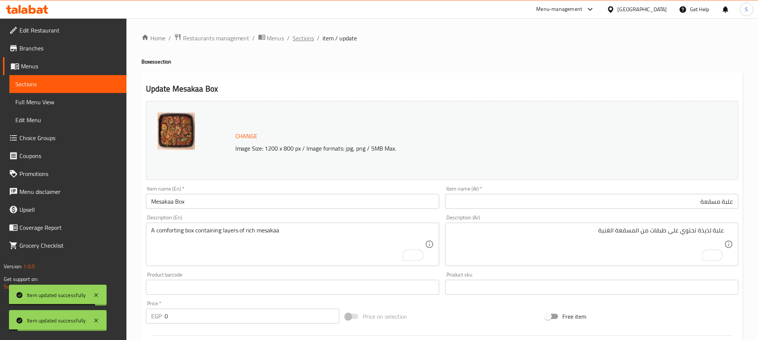
click at [301, 37] on span "Sections" at bounding box center [303, 38] width 21 height 9
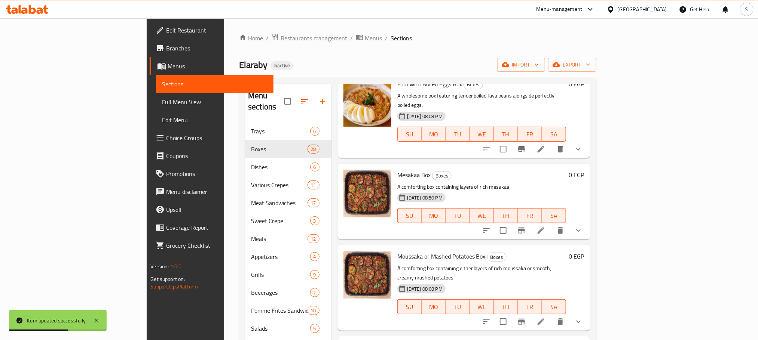
scroll to position [898, 0]
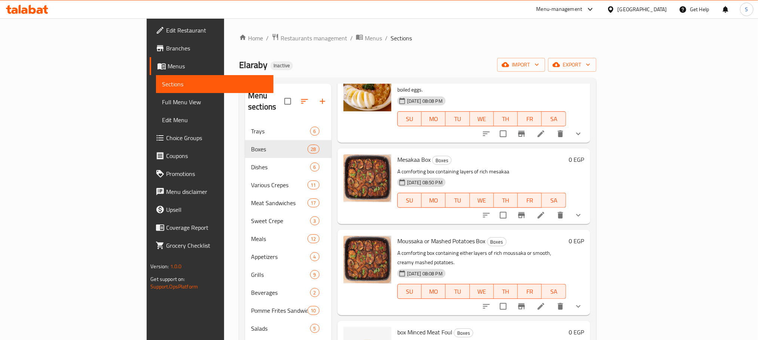
click at [356, 51] on div "Home / Restaurants management / Menus / Sections Elaraby Inactive import export…" at bounding box center [417, 231] width 357 height 397
click at [545, 302] on icon at bounding box center [540, 306] width 9 height 9
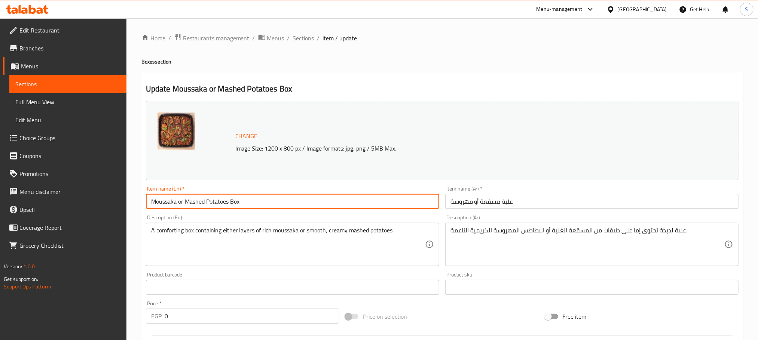
drag, startPoint x: 185, startPoint y: 202, endPoint x: 115, endPoint y: 207, distance: 70.5
click at [115, 207] on div "Edit Restaurant Branches Menus Sections Full Menu View Edit Menu Choice Groups …" at bounding box center [379, 300] width 758 height 564
type input "Mashed Potatoes Box"
click at [511, 204] on input "علبة مسقعة أو مهروسة" at bounding box center [591, 201] width 293 height 15
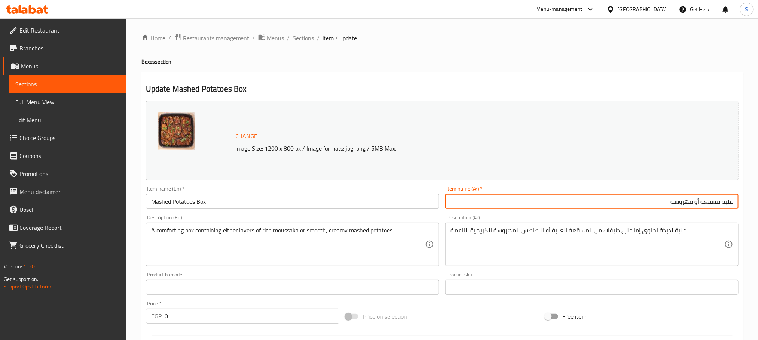
drag, startPoint x: 696, startPoint y: 201, endPoint x: 721, endPoint y: 205, distance: 25.0
click at [721, 205] on input "علبة مسقعة أو مهروسة" at bounding box center [591, 201] width 293 height 15
type input "علبة بطاطس مهروسة"
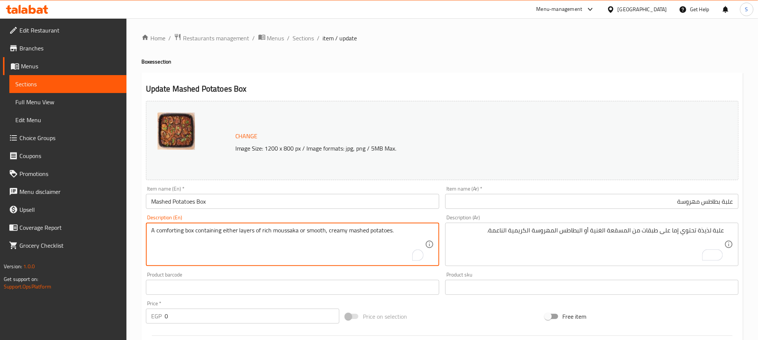
click at [226, 229] on textarea "A comforting box containing either layers of rich moussaka or smooth, creamy ma…" at bounding box center [288, 245] width 274 height 36
type textarea "A comforting box containing layers of rich moussaka or smooth, creamy mashed po…"
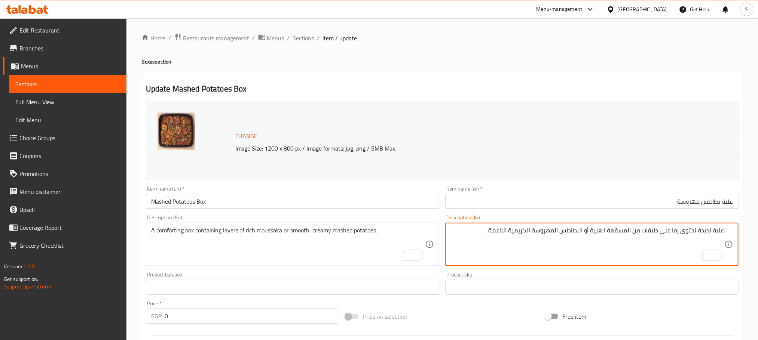
drag, startPoint x: 673, startPoint y: 233, endPoint x: 679, endPoint y: 233, distance: 6.0
drag, startPoint x: 595, startPoint y: 231, endPoint x: 669, endPoint y: 230, distance: 74.5
click at [669, 230] on textarea "علبة لذيذة تحتوي على طبقات من المسقعة الغنية أو البطاطس المهروسة الكريمية الناع…" at bounding box center [587, 245] width 274 height 36
type textarea "علبة لذيذة تحتوي على البطاطس المهروسة الكريمية الناعمة."
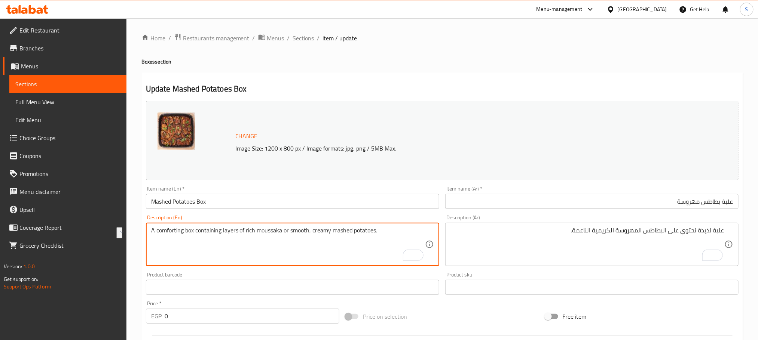
drag, startPoint x: 221, startPoint y: 230, endPoint x: 288, endPoint y: 234, distance: 66.3
type textarea "A comforting box containing smooth, creamy mashed potatoes."
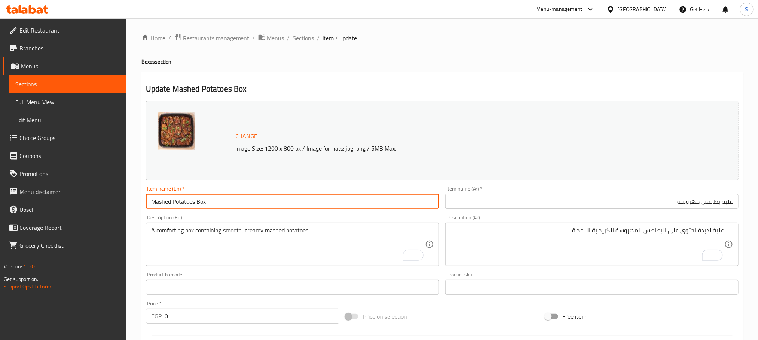
click at [324, 205] on input "Mashed Potatoes Box" at bounding box center [292, 201] width 293 height 15
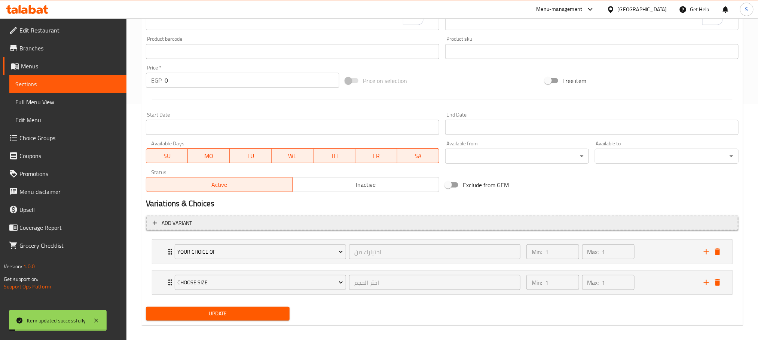
scroll to position [243, 0]
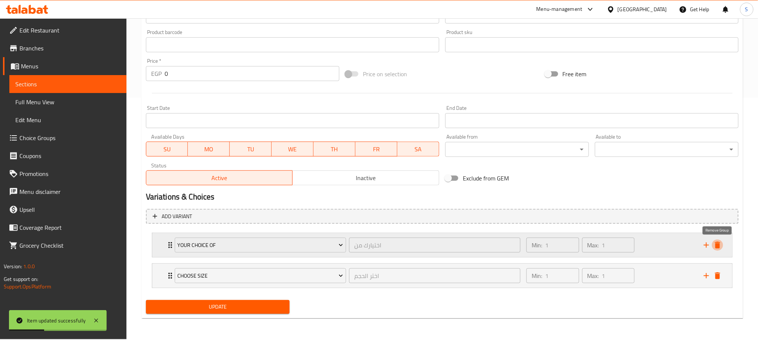
click at [718, 246] on icon "delete" at bounding box center [717, 245] width 5 height 7
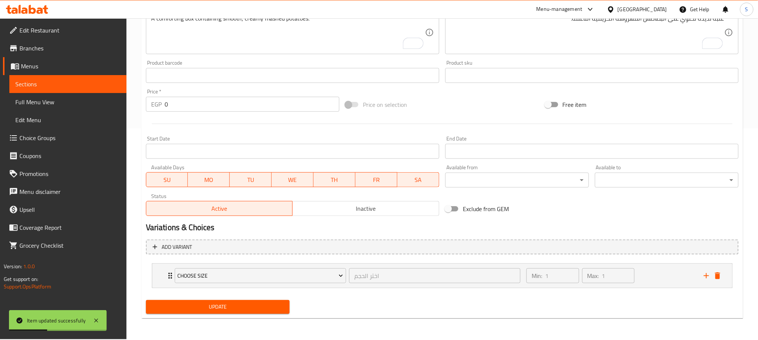
scroll to position [211, 0]
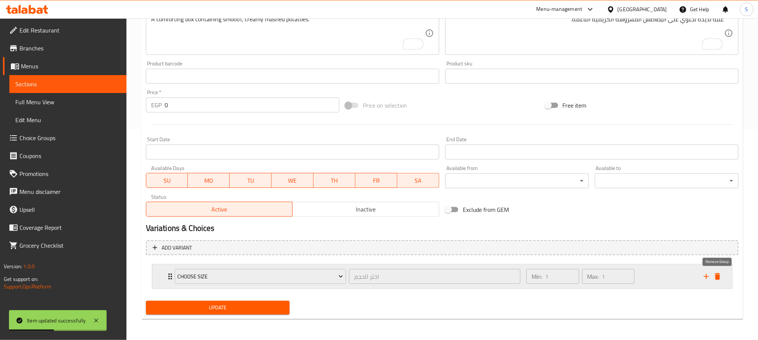
click at [720, 271] on button "delete" at bounding box center [717, 276] width 11 height 11
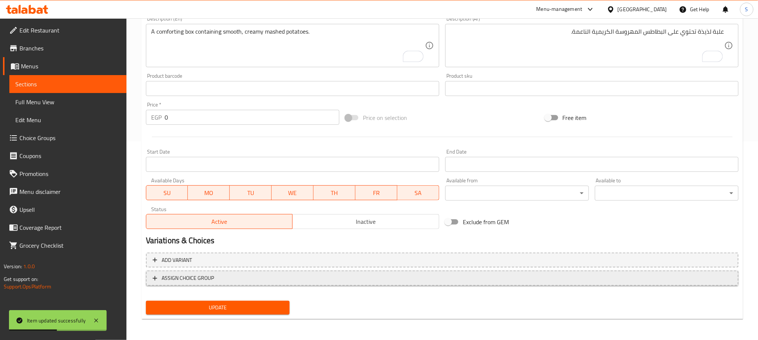
scroll to position [198, 0]
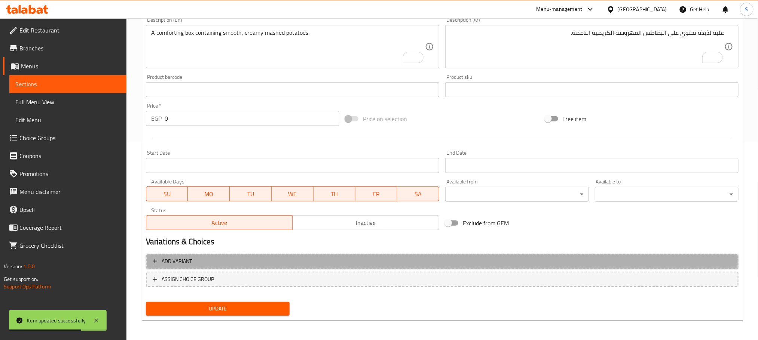
click at [556, 260] on span "Add variant" at bounding box center [442, 261] width 579 height 9
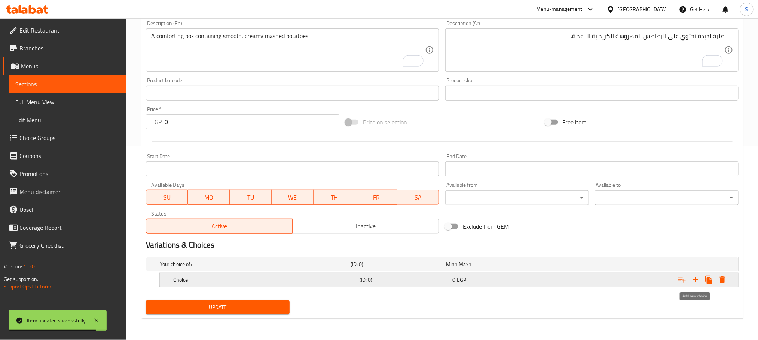
click at [696, 282] on icon "Expand" at bounding box center [695, 280] width 9 height 9
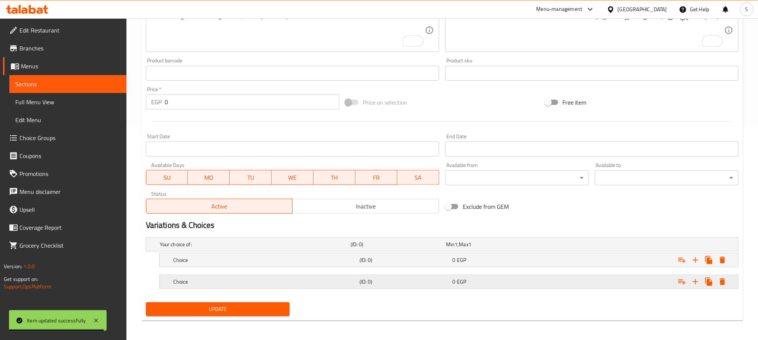
scroll to position [217, 0]
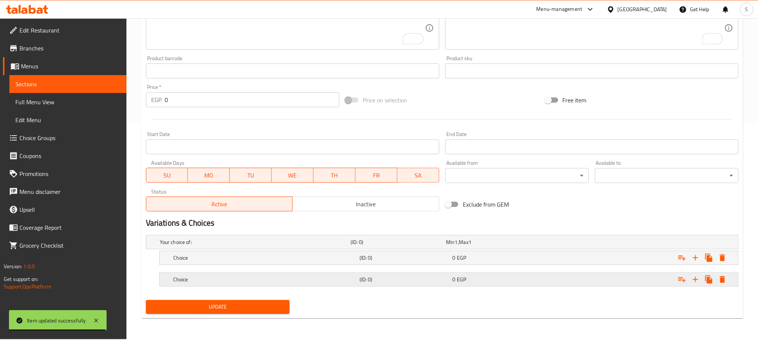
click at [622, 283] on div "Expand" at bounding box center [637, 280] width 186 height 16
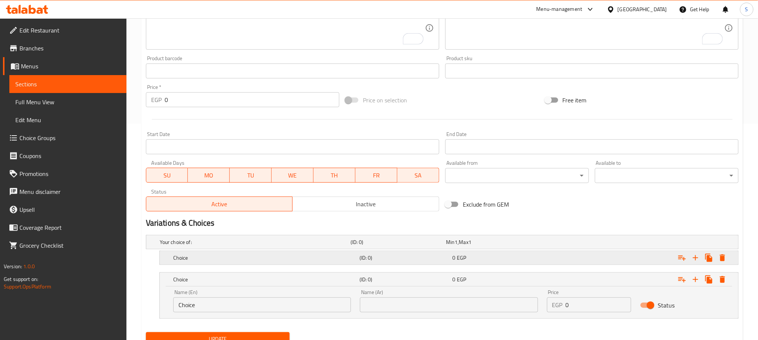
click at [622, 263] on div "Expand" at bounding box center [637, 258] width 186 height 16
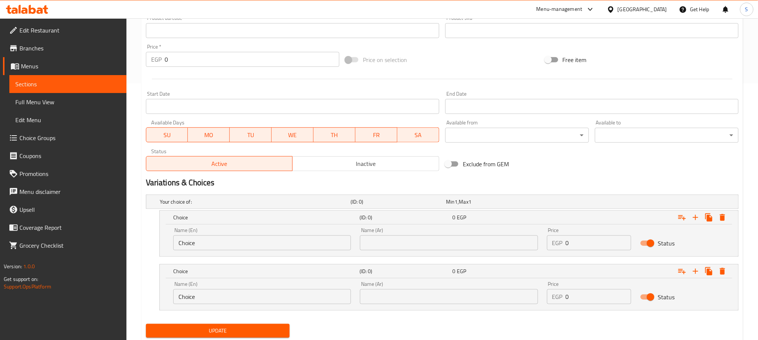
scroll to position [281, 0]
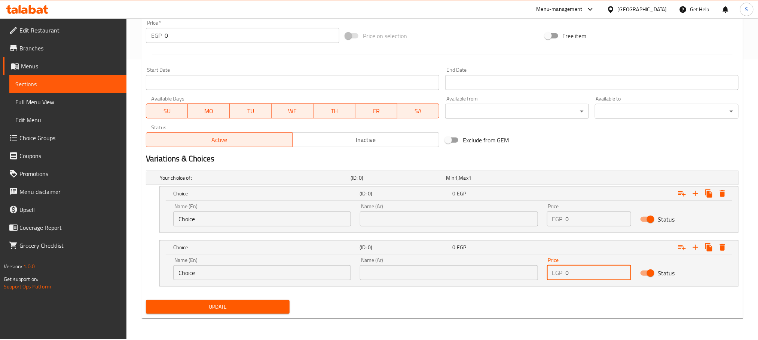
drag, startPoint x: 579, startPoint y: 272, endPoint x: 557, endPoint y: 272, distance: 22.4
click at [557, 272] on div "EGP 0 Price" at bounding box center [589, 273] width 85 height 15
type input "41"
click at [566, 216] on input "0" at bounding box center [599, 219] width 66 height 15
type input "34"
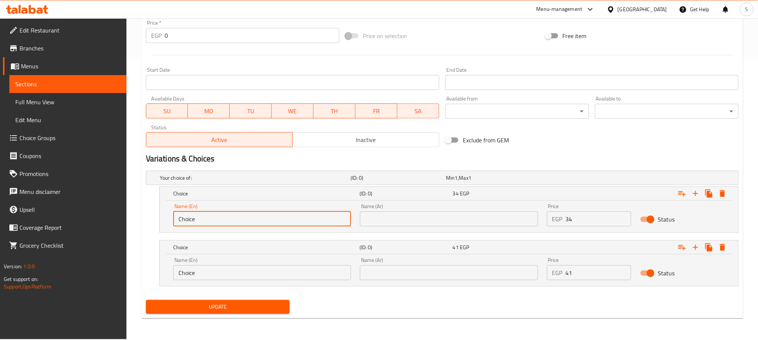
drag, startPoint x: 244, startPoint y: 224, endPoint x: 173, endPoint y: 227, distance: 70.4
click at [173, 227] on div "Name (En) Choice Name (En)" at bounding box center [262, 215] width 187 height 32
type input "’"
type input "Medium"
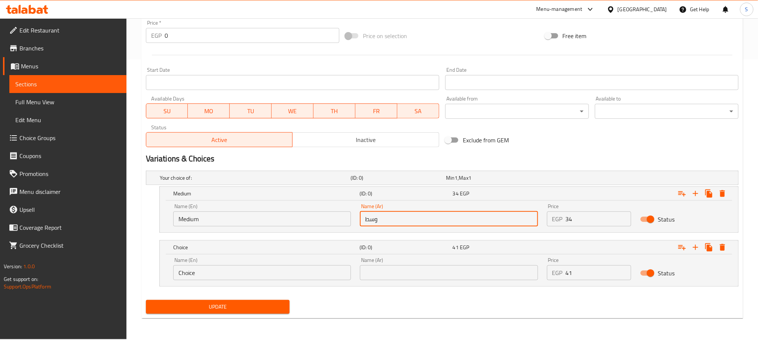
type input "وسط"
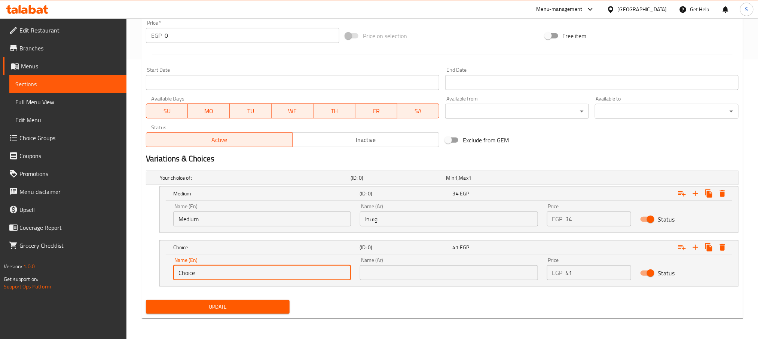
drag, startPoint x: 236, startPoint y: 269, endPoint x: 171, endPoint y: 265, distance: 64.8
click at [171, 265] on div "Name (En) Choice Name (En)" at bounding box center [262, 269] width 187 height 32
type input "Large"
click at [450, 277] on input "text" at bounding box center [449, 273] width 178 height 15
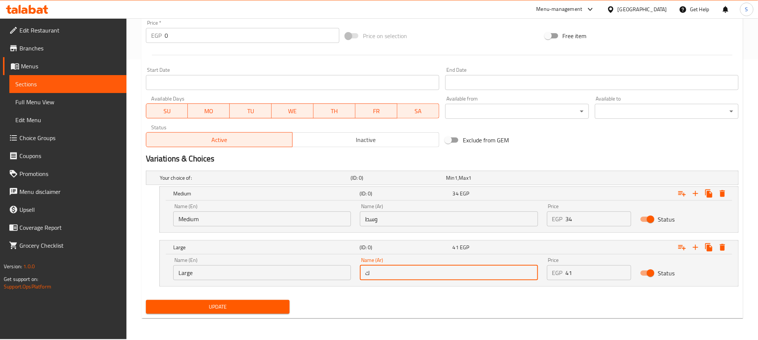
type input "كبير"
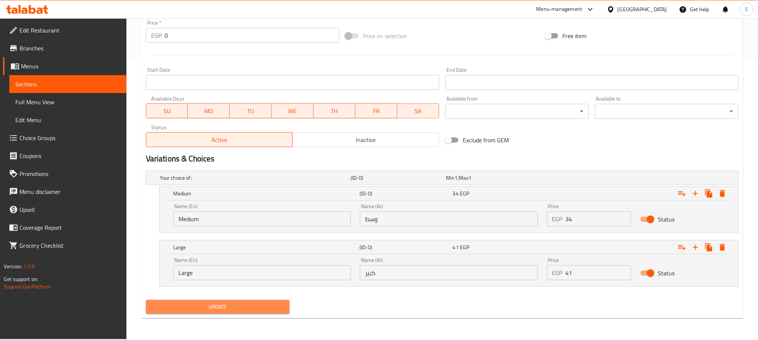
click at [282, 307] on span "Update" at bounding box center [218, 307] width 132 height 9
click at [227, 303] on span "Update" at bounding box center [218, 307] width 132 height 9
click at [202, 304] on span "Update" at bounding box center [218, 307] width 132 height 9
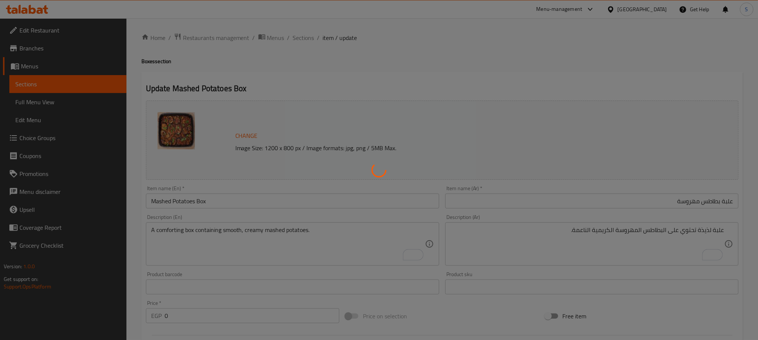
scroll to position [0, 0]
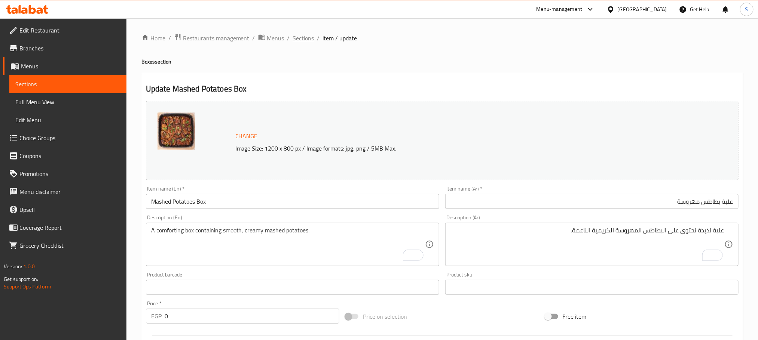
click at [300, 41] on span "Sections" at bounding box center [303, 38] width 21 height 9
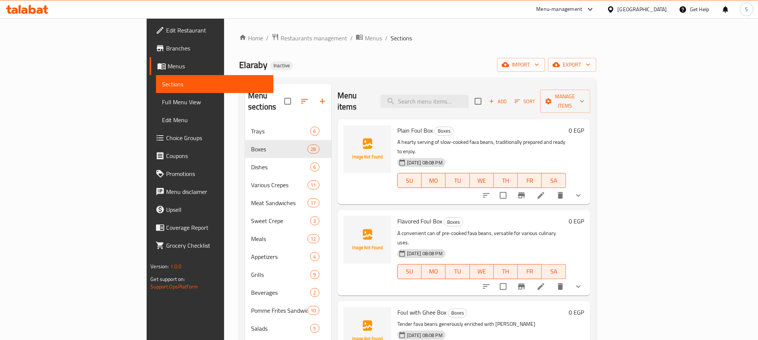
click at [162, 105] on span "Full Menu View" at bounding box center [214, 102] width 105 height 9
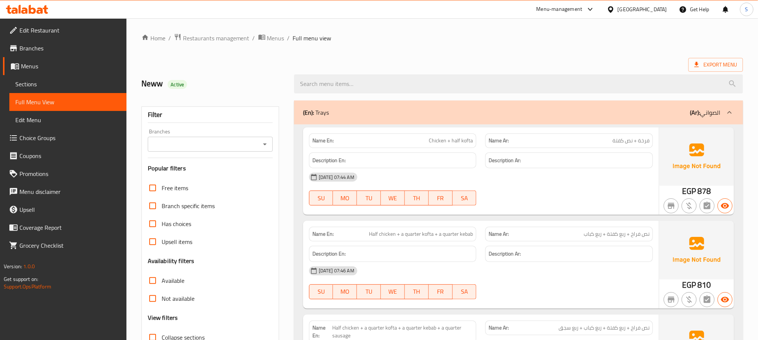
click at [333, 109] on div "(En): Trays (Ar): الصواني" at bounding box center [511, 112] width 417 height 9
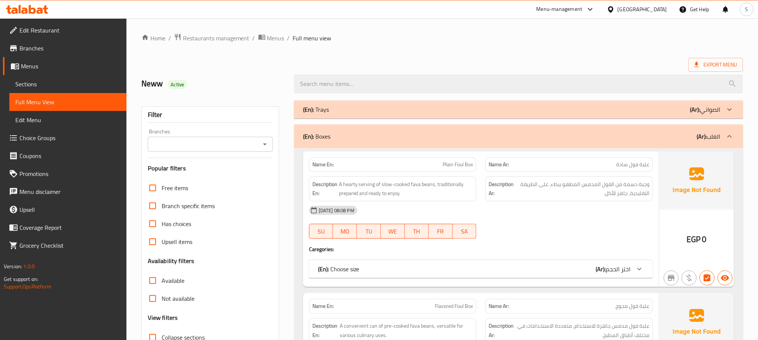
scroll to position [168, 0]
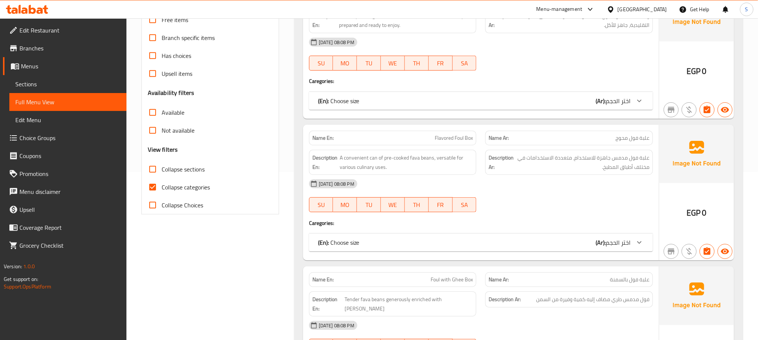
click at [153, 172] on input "Collapse sections" at bounding box center [153, 169] width 18 height 18
checkbox input "true"
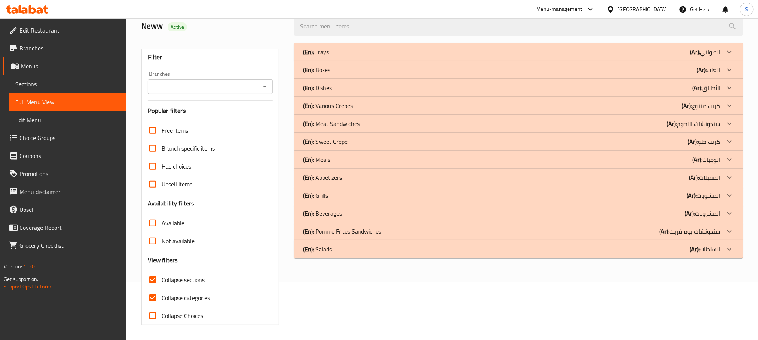
scroll to position [58, 0]
click at [150, 297] on input "Collapse categories" at bounding box center [153, 298] width 18 height 18
checkbox input "false"
click at [345, 73] on div "(En): Boxes (Ar): العلب" at bounding box center [511, 69] width 417 height 9
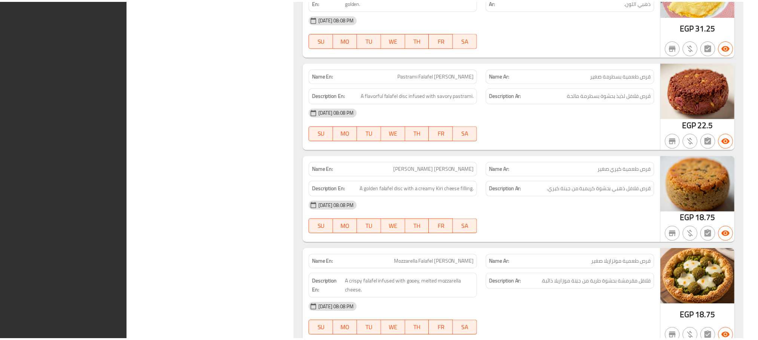
scroll to position [5806, 0]
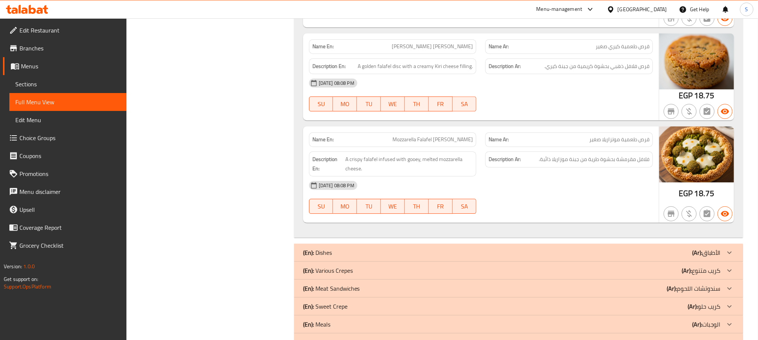
scroll to position [5581, 0]
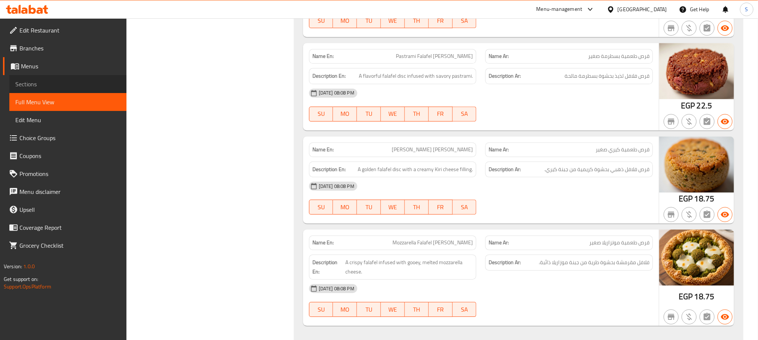
click at [37, 82] on span "Sections" at bounding box center [67, 84] width 105 height 9
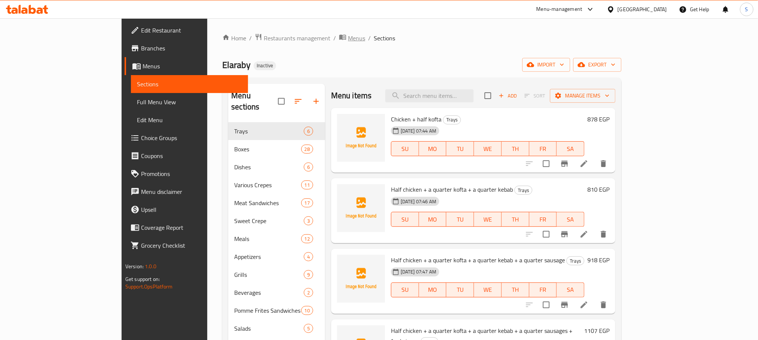
click at [348, 43] on span "Menus" at bounding box center [356, 38] width 17 height 9
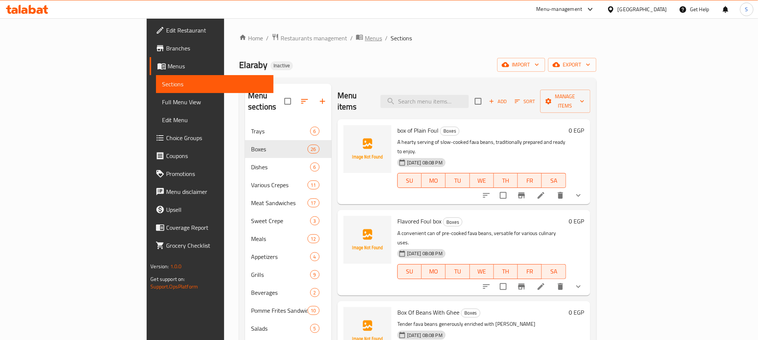
click at [365, 34] on span "Menus" at bounding box center [373, 38] width 17 height 9
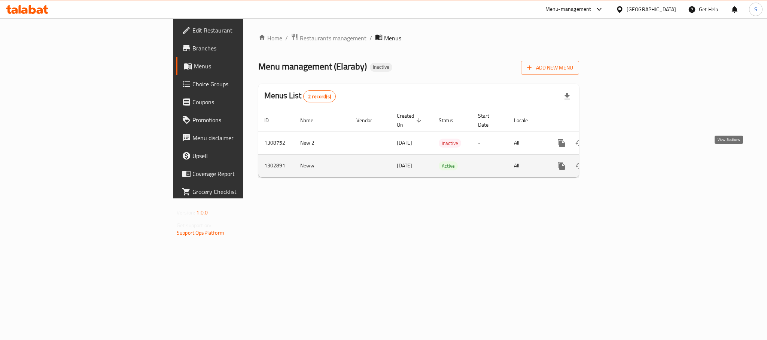
click at [619, 162] on icon "enhanced table" at bounding box center [615, 166] width 9 height 9
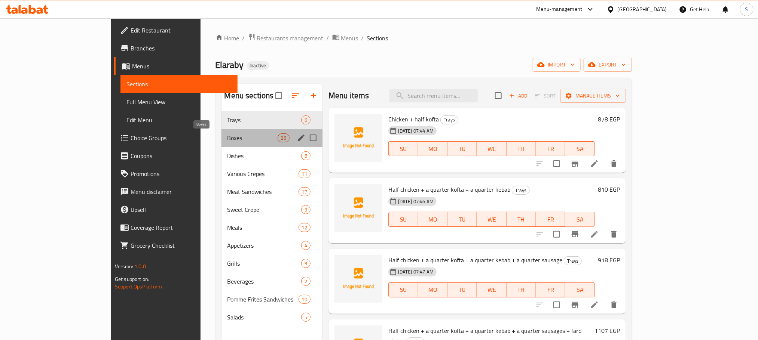
click at [227, 142] on span "Boxes" at bounding box center [252, 138] width 50 height 9
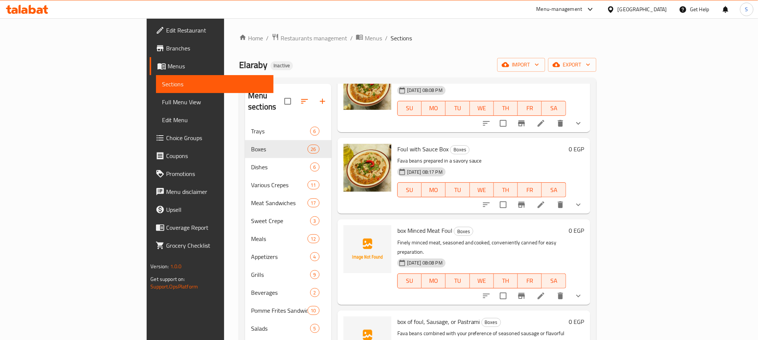
scroll to position [505, 0]
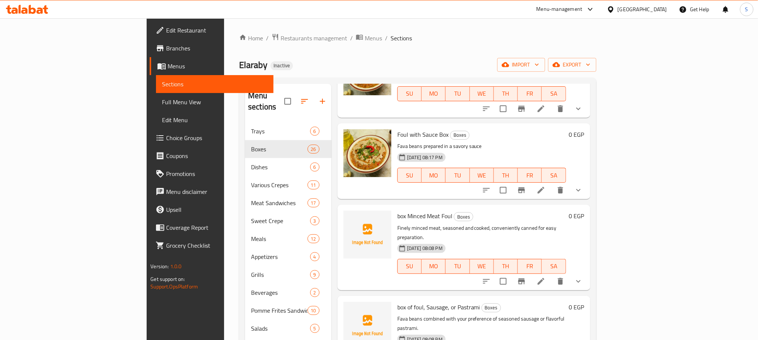
click at [432, 46] on div "Home / Restaurants management / Menus / Sections Elaraby Inactive import export…" at bounding box center [417, 231] width 357 height 397
click at [421, 302] on span "box of foul, Sausage, or Pastrami" at bounding box center [438, 307] width 83 height 11
copy h6 "box of foul, Sausage, or Pastrami"
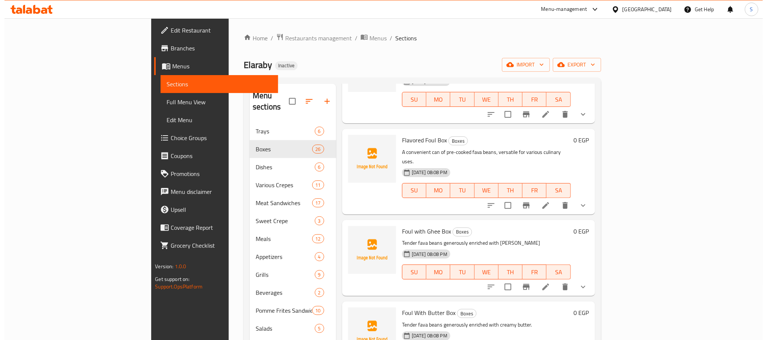
scroll to position [0, 0]
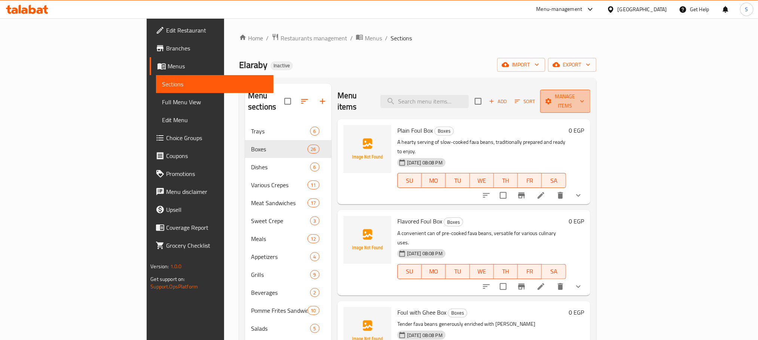
click at [584, 99] on span "Manage items" at bounding box center [565, 101] width 38 height 19
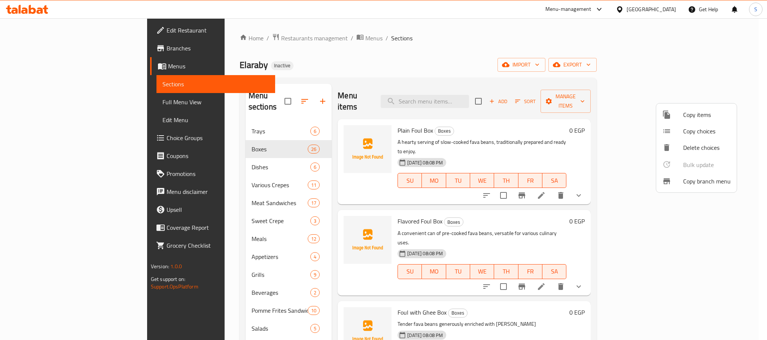
click at [686, 120] on li "Copy items" at bounding box center [696, 115] width 80 height 16
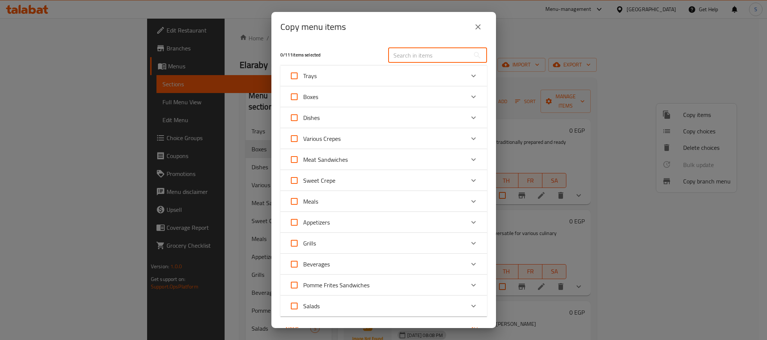
click at [415, 59] on input "text" at bounding box center [429, 55] width 82 height 15
paste input "box of foul, Sausage, or Pastrami"
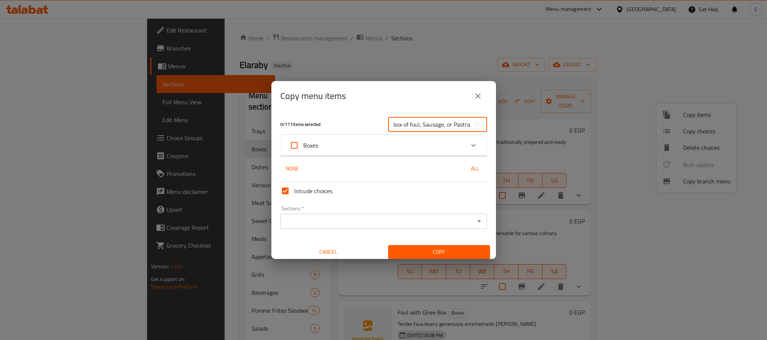
scroll to position [0, 11]
type input "box of foul, Sausage, or Pastrami"
click at [372, 146] on div "Boxes" at bounding box center [376, 146] width 175 height 18
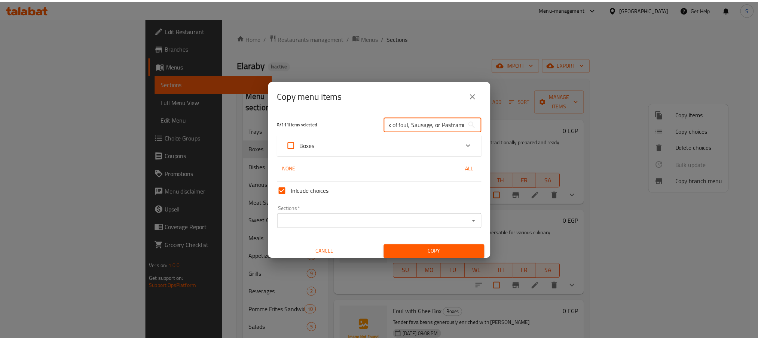
scroll to position [0, 0]
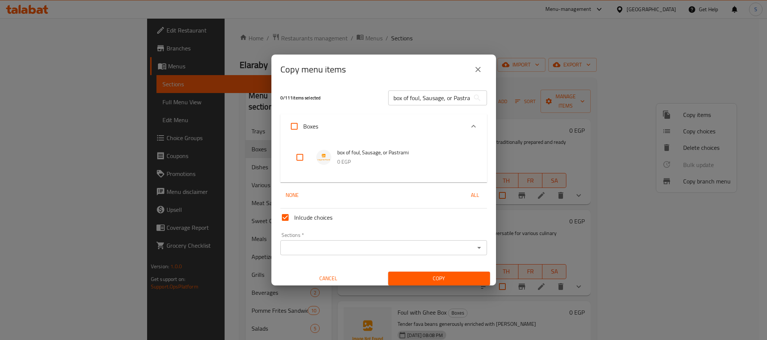
click at [301, 156] on input "checkbox" at bounding box center [300, 158] width 18 height 18
checkbox input "true"
click at [331, 246] on input "Sections   *" at bounding box center [377, 248] width 190 height 10
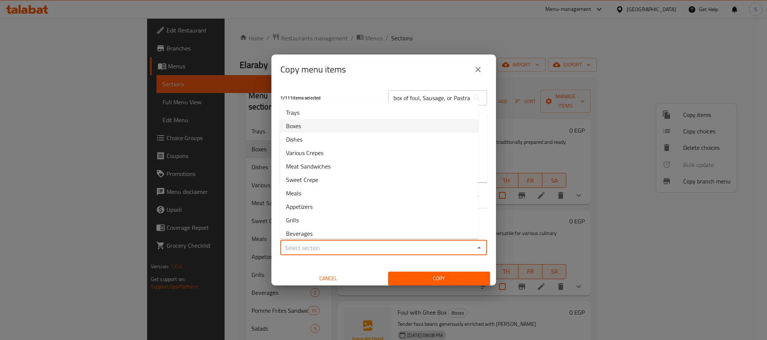
click at [308, 122] on li "Boxes" at bounding box center [379, 125] width 198 height 13
type input "Boxes"
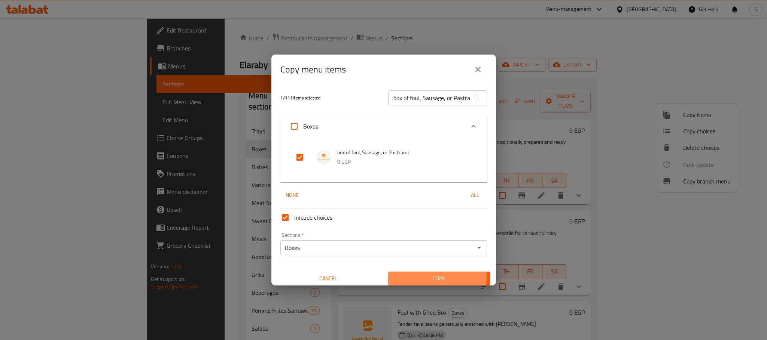
click at [408, 276] on span "Copy" at bounding box center [439, 278] width 90 height 9
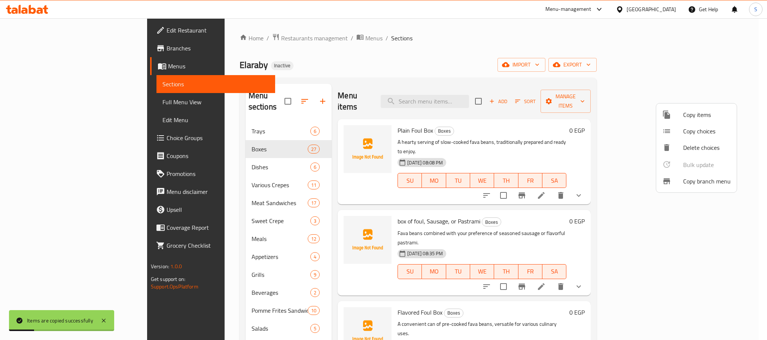
click at [450, 95] on div at bounding box center [383, 170] width 767 height 340
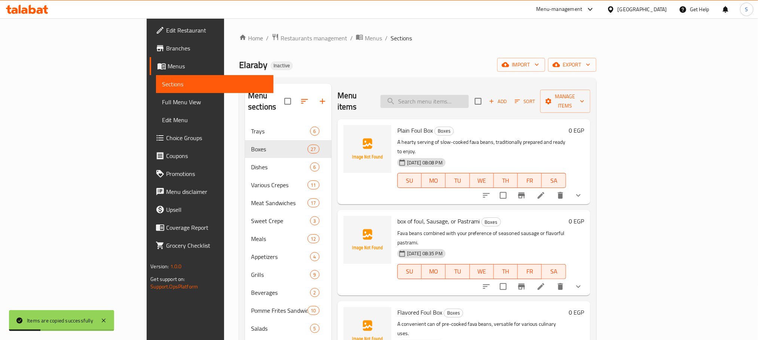
click at [452, 95] on input "search" at bounding box center [424, 101] width 88 height 13
click at [521, 98] on icon "button" at bounding box center [517, 101] width 7 height 7
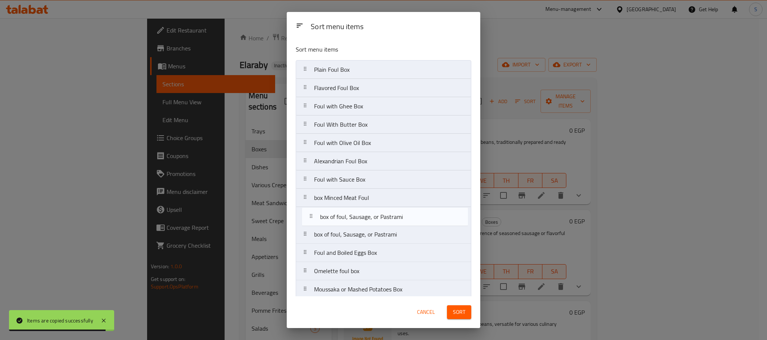
drag, startPoint x: 370, startPoint y: 91, endPoint x: 375, endPoint y: 222, distance: 131.4
click at [375, 222] on nav "Plain Foul Box box of foul, Sausage, or Pastrami Flavored Foul Box Foul with Gh…" at bounding box center [383, 308] width 175 height 496
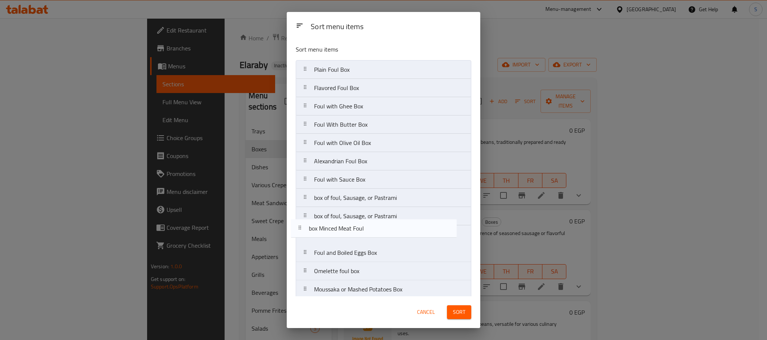
drag, startPoint x: 349, startPoint y: 204, endPoint x: 344, endPoint y: 236, distance: 32.7
click at [344, 236] on nav "Plain Foul Box Flavored Foul Box Foul with Ghee Box Foul With Butter Box Foul w…" at bounding box center [383, 308] width 175 height 496
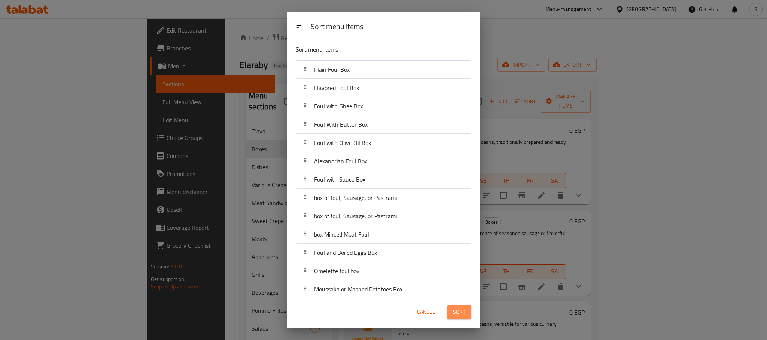
click at [453, 310] on span "Sort" at bounding box center [459, 312] width 12 height 9
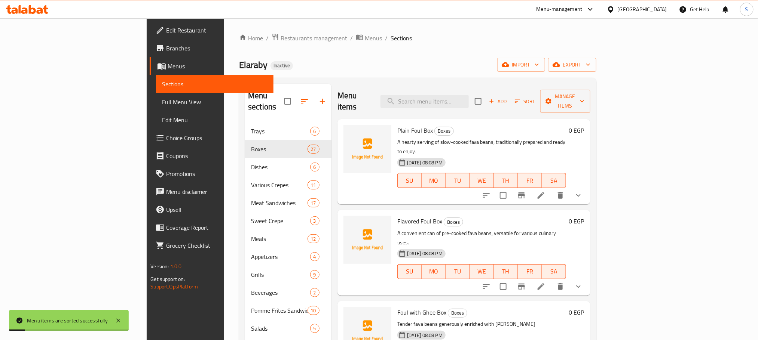
click at [432, 61] on div "Elaraby Inactive import export" at bounding box center [417, 65] width 357 height 14
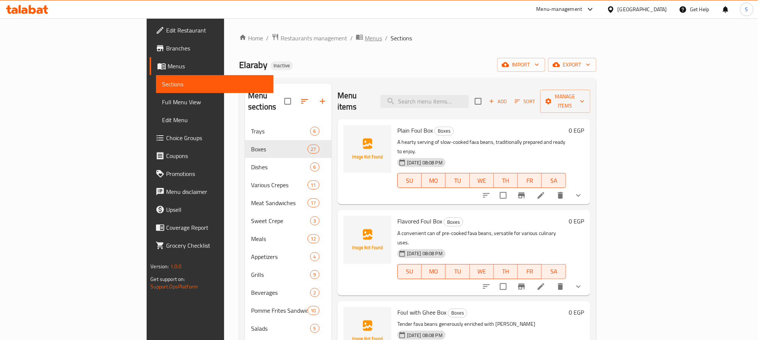
click at [365, 39] on span "Menus" at bounding box center [373, 38] width 17 height 9
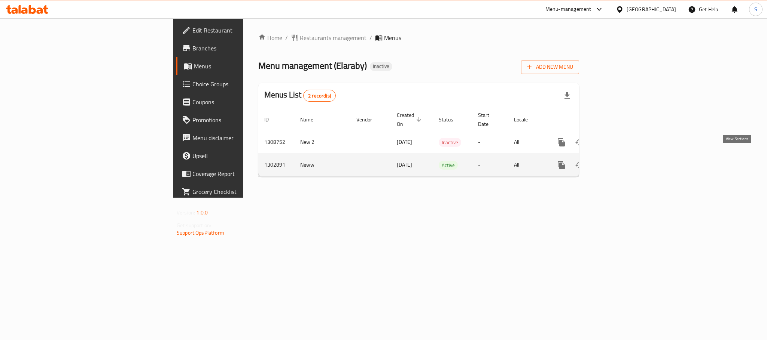
click at [619, 161] on icon "enhanced table" at bounding box center [615, 165] width 9 height 9
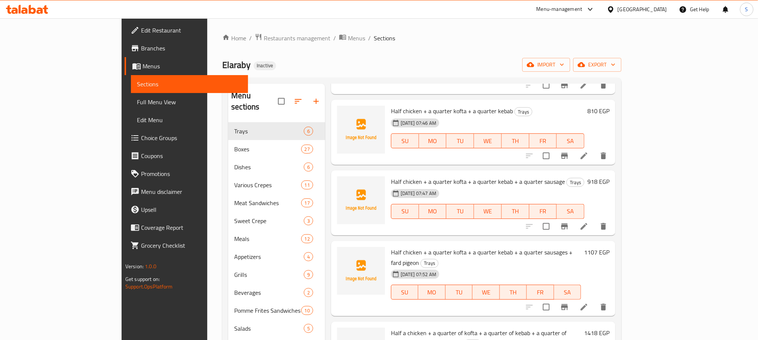
scroll to position [101, 0]
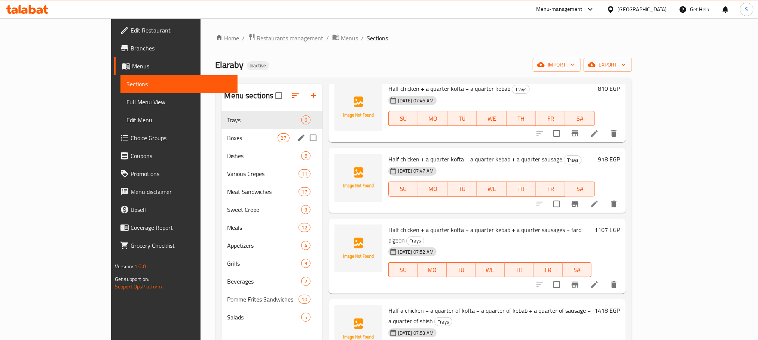
click at [221, 145] on div "Boxes 27" at bounding box center [271, 138] width 101 height 18
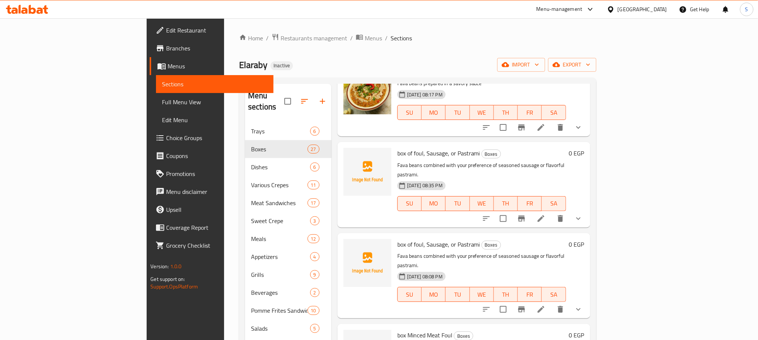
scroll to position [550, 0]
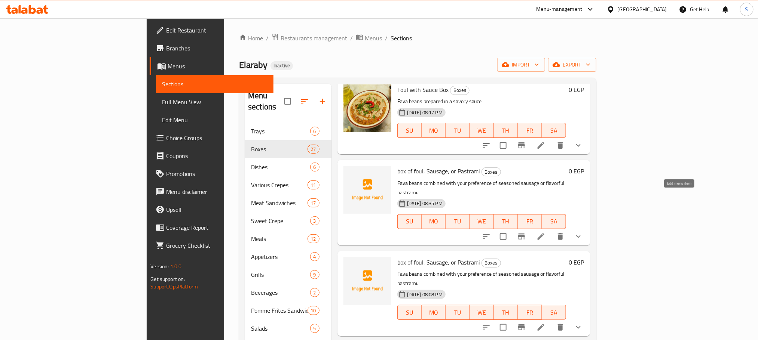
click at [545, 232] on icon at bounding box center [540, 236] width 9 height 9
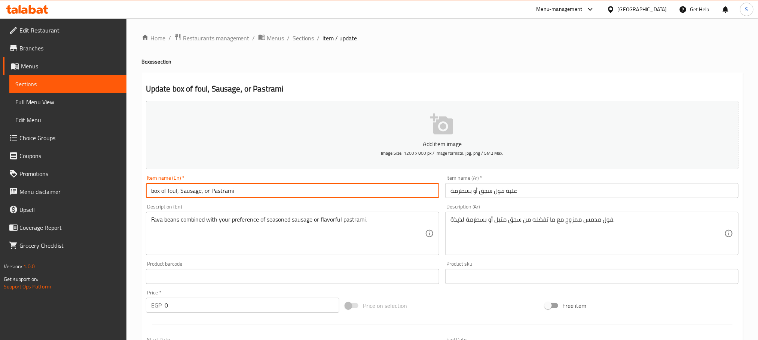
drag, startPoint x: 171, startPoint y: 191, endPoint x: 140, endPoint y: 178, distance: 33.0
click at [136, 186] on div "Home / Restaurants management / Menus / Sections / item / update Boxes section …" at bounding box center [441, 312] width 631 height 588
drag, startPoint x: 189, startPoint y: 191, endPoint x: 233, endPoint y: 191, distance: 44.9
click at [238, 190] on input "Foul, Sausage, or Pastrami" at bounding box center [292, 190] width 293 height 15
type input "Foul with Sausage Box"
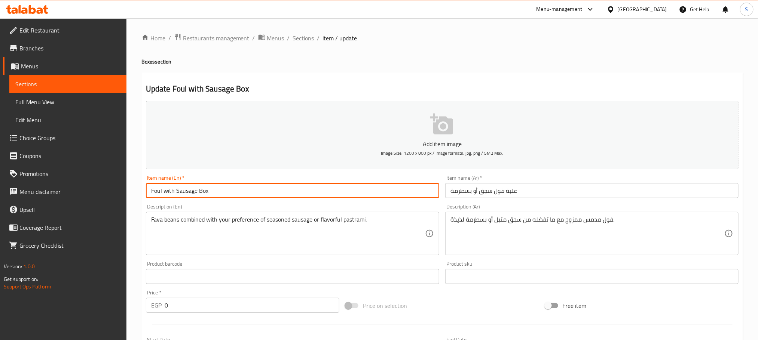
click at [480, 191] on input "علبة فول سجق أو بسطرمة" at bounding box center [591, 190] width 293 height 15
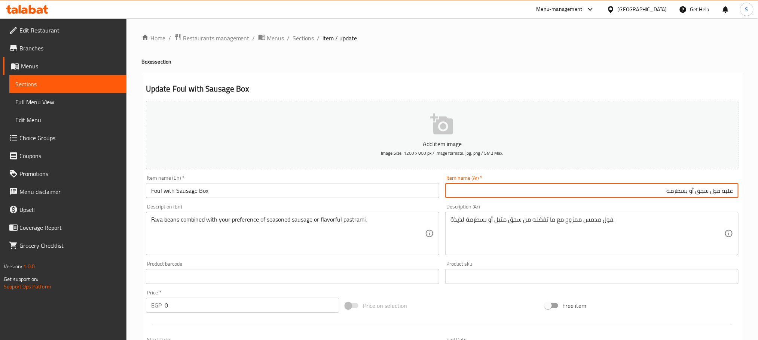
click at [709, 192] on input "علبة فول سجق أو بسطرمة" at bounding box center [591, 190] width 293 height 15
drag, startPoint x: 643, startPoint y: 191, endPoint x: 688, endPoint y: 189, distance: 45.3
click at [688, 189] on input "علبة فول بالسجق أو بسطرمة" at bounding box center [591, 190] width 293 height 15
type input "علبة فول بالسجق"
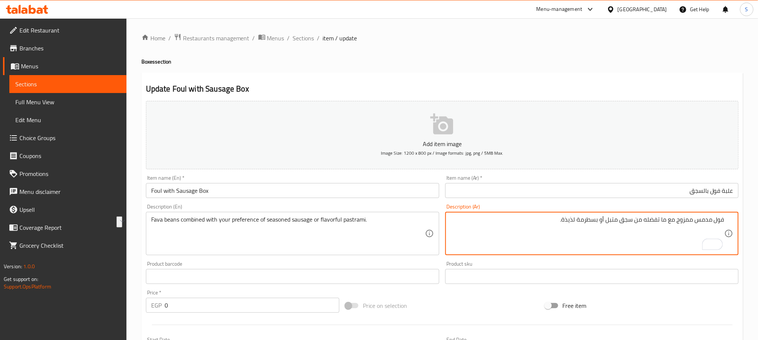
drag, startPoint x: 667, startPoint y: 219, endPoint x: 632, endPoint y: 221, distance: 34.9
click at [632, 221] on textarea "فول مدمس ممزوج مع ما تفضله من سجق متبل أو بسطرمة لذيذة." at bounding box center [587, 234] width 274 height 36
click at [647, 219] on textarea "فول مدمس ممزوج مع السجق متبل أو بسطرمة لذيذة." at bounding box center [587, 234] width 274 height 36
drag, startPoint x: 632, startPoint y: 218, endPoint x: 572, endPoint y: 215, distance: 59.9
click at [572, 215] on div "فول مدمس ممزوج مع السجق المتبل أو بسطرمة لذيذة. Description (Ar)" at bounding box center [591, 233] width 293 height 43
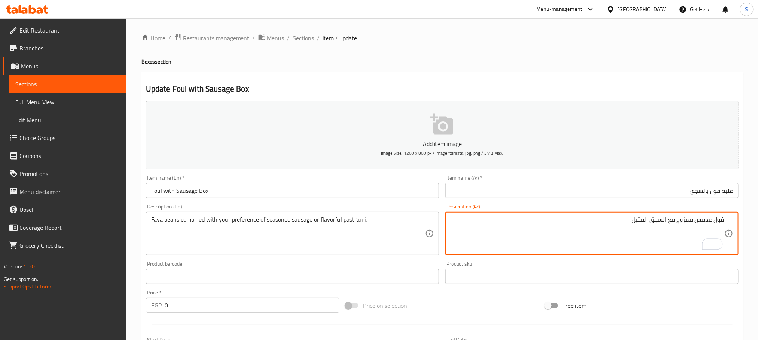
type textarea "فول مدمس ممزوج مع السجق المتبل"
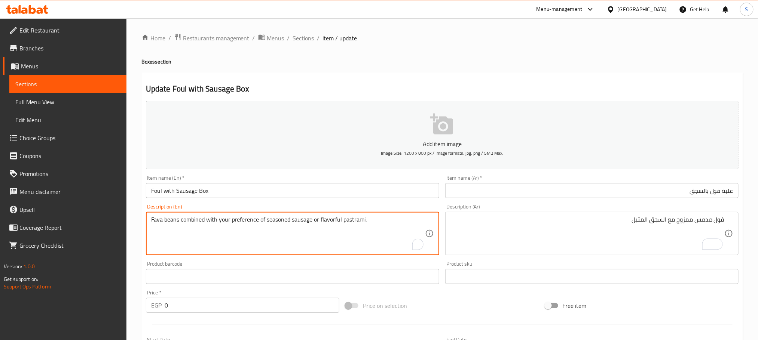
drag, startPoint x: 319, startPoint y: 219, endPoint x: 364, endPoint y: 224, distance: 45.1
click at [241, 220] on textarea "Fava beans combined with your preference of seasoned sausage" at bounding box center [288, 234] width 274 height 36
type textarea "Fava beans combined with seasoned sausage"
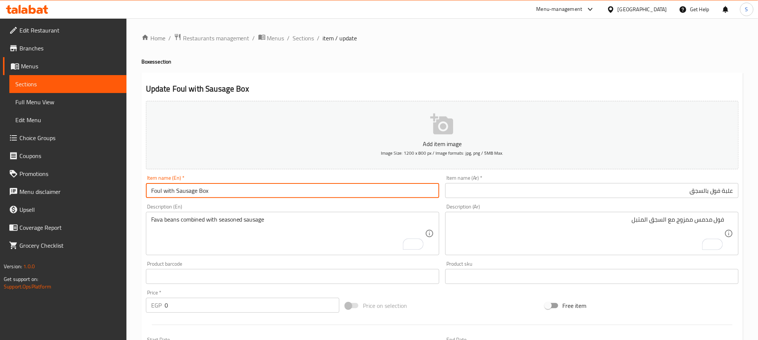
click at [233, 198] on input "Foul with Sausage Box" at bounding box center [292, 190] width 293 height 15
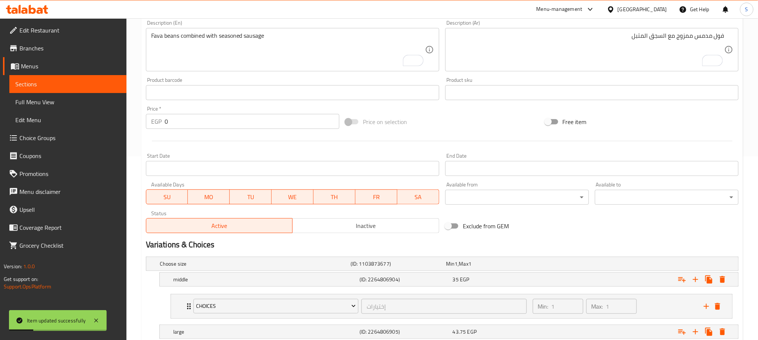
scroll to position [268, 0]
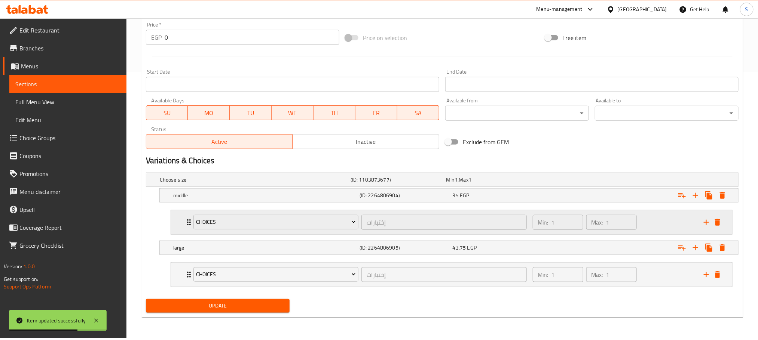
click at [187, 222] on icon "Expand" at bounding box center [188, 222] width 9 height 9
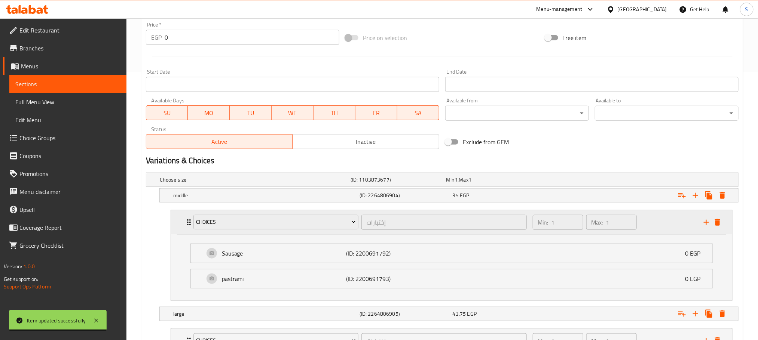
click at [187, 222] on icon "Expand" at bounding box center [188, 222] width 9 height 9
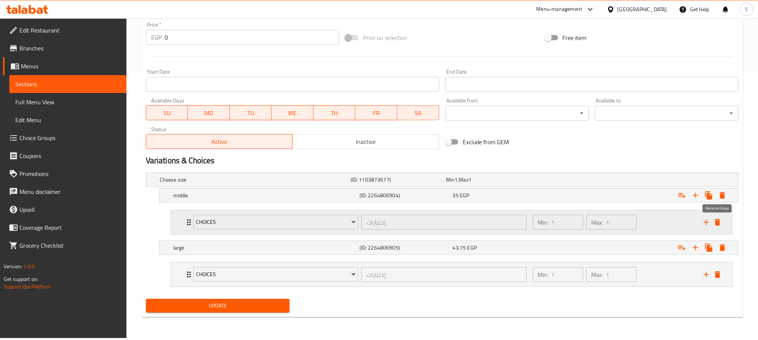
click at [716, 223] on icon "delete" at bounding box center [717, 222] width 5 height 7
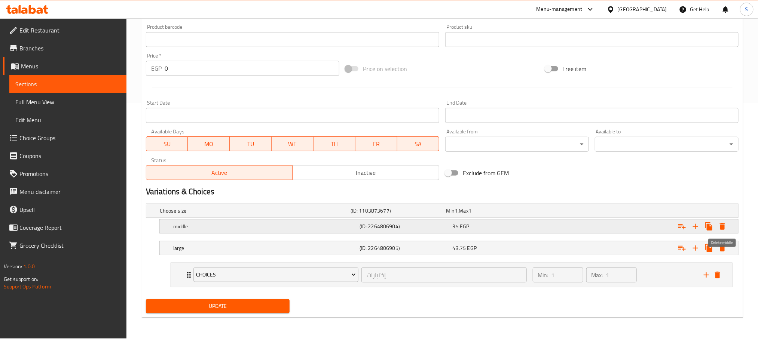
scroll to position [237, 0]
click at [716, 274] on icon "delete" at bounding box center [717, 275] width 9 height 9
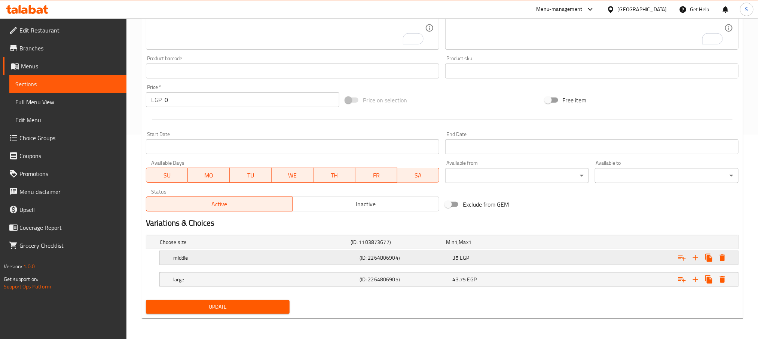
click at [503, 256] on div "35 EGP" at bounding box center [498, 257] width 90 height 7
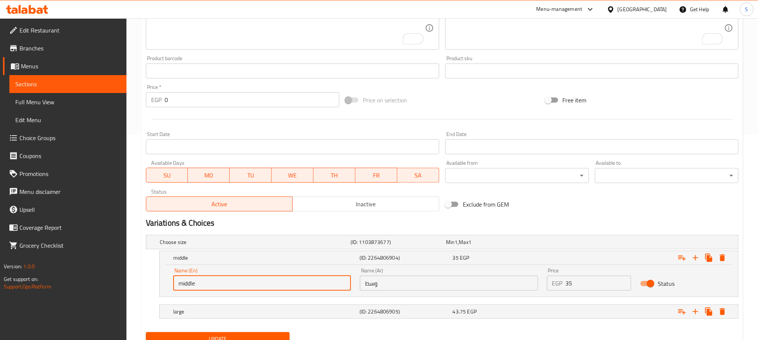
drag, startPoint x: 242, startPoint y: 282, endPoint x: 165, endPoint y: 279, distance: 76.4
click at [165, 279] on div "Name (En) middle Name (En) Name (Ar) وسط Name (Ar) Price EGP 35 Price Status" at bounding box center [449, 281] width 578 height 32
type input "’"
type input "Medium"
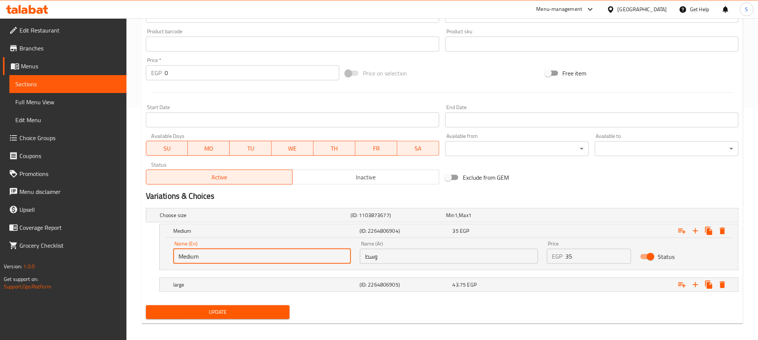
scroll to position [238, 0]
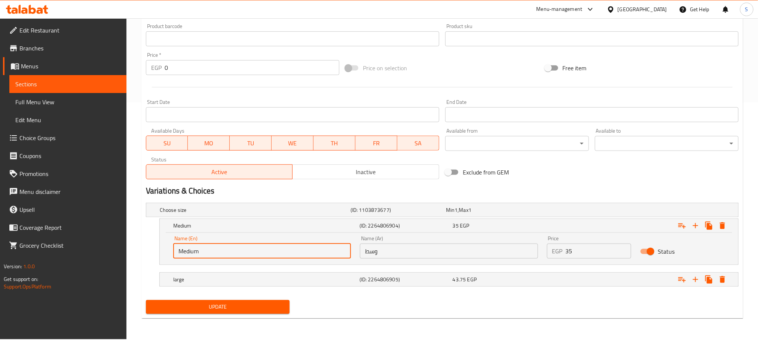
click at [262, 307] on span "Update" at bounding box center [218, 307] width 132 height 9
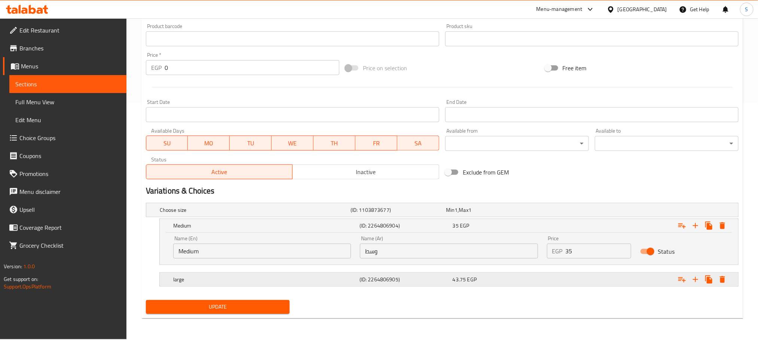
click at [525, 273] on div "large (ID: 2264806905) 43.75 EGP" at bounding box center [451, 280] width 559 height 16
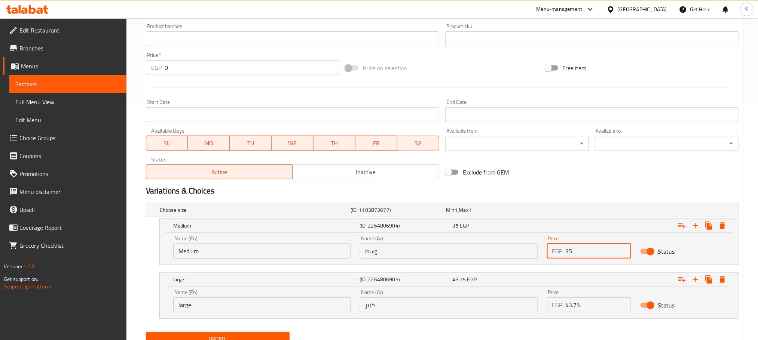
drag, startPoint x: 566, startPoint y: 250, endPoint x: 573, endPoint y: 248, distance: 7.0
click at [573, 248] on input "35" at bounding box center [599, 251] width 66 height 15
type input "64"
click at [572, 306] on input "43.75" at bounding box center [599, 305] width 66 height 15
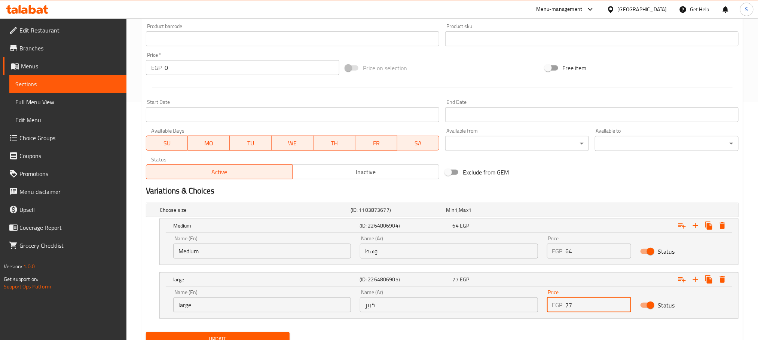
scroll to position [270, 0]
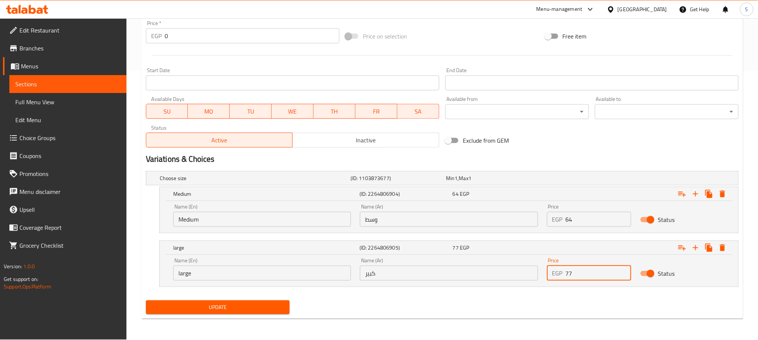
type input "77"
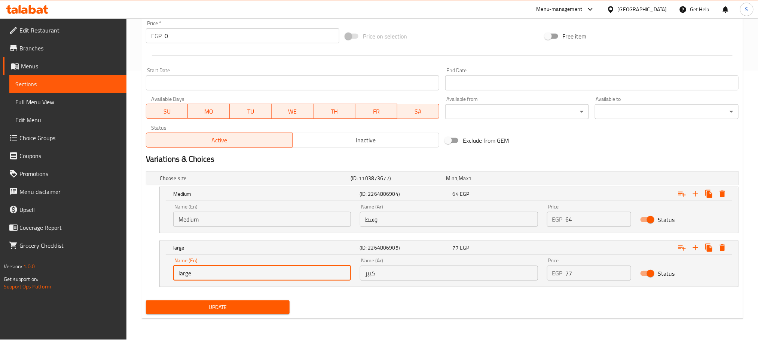
drag, startPoint x: 180, startPoint y: 273, endPoint x: 176, endPoint y: 272, distance: 3.9
click at [176, 272] on input "large" at bounding box center [262, 273] width 178 height 15
type input "Large"
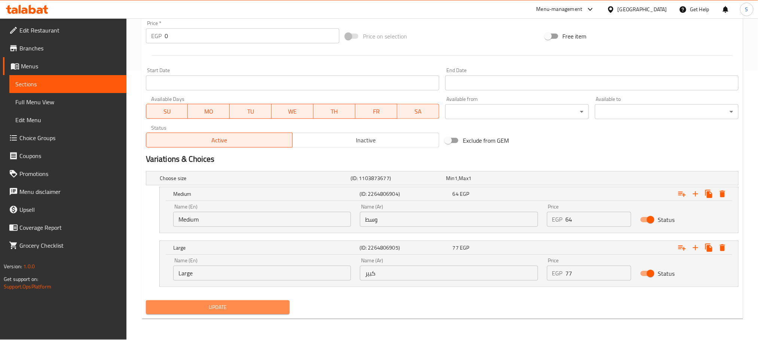
click at [234, 306] on span "Update" at bounding box center [218, 307] width 132 height 9
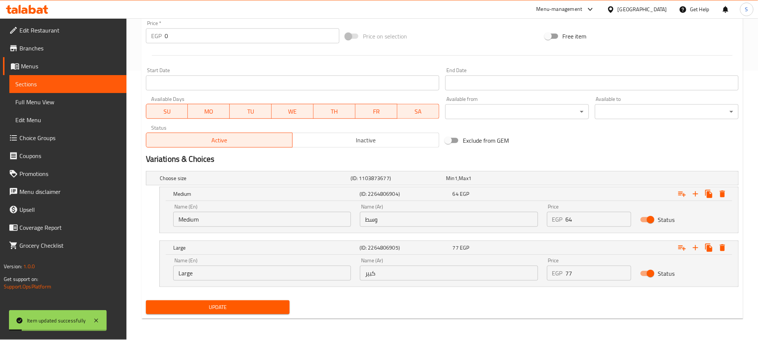
click at [260, 312] on span "Update" at bounding box center [218, 307] width 132 height 9
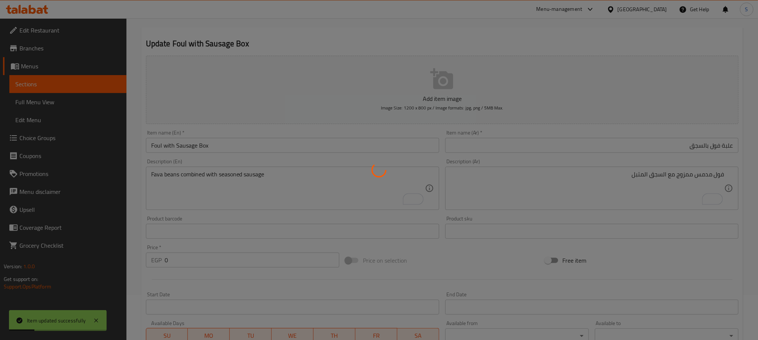
scroll to position [0, 0]
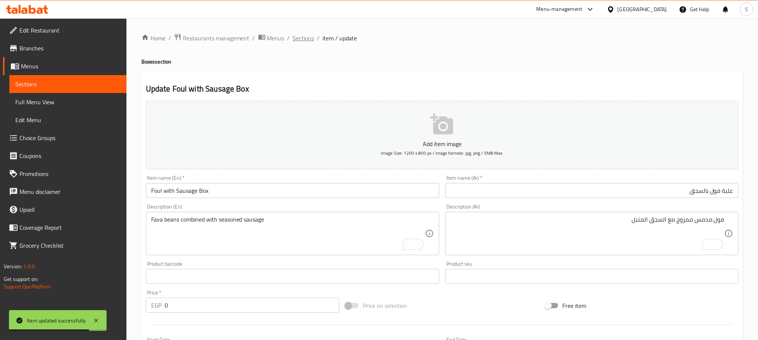
click at [305, 34] on span "Sections" at bounding box center [303, 38] width 21 height 9
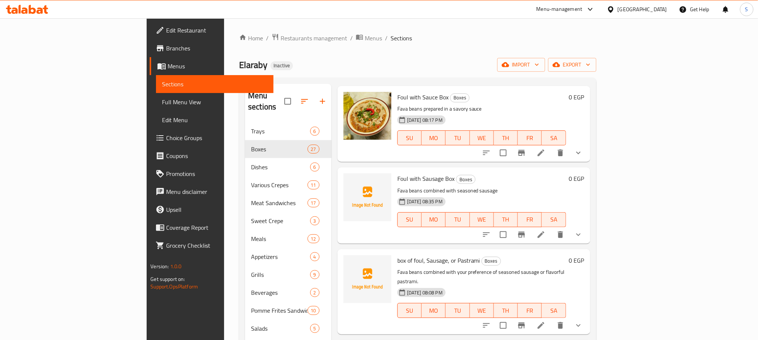
scroll to position [561, 0]
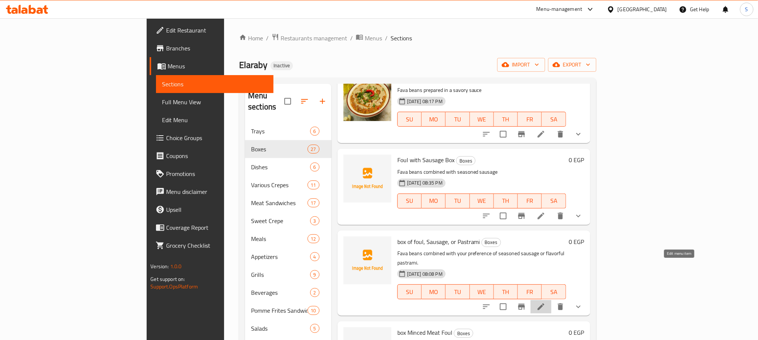
click at [545, 303] on icon at bounding box center [540, 307] width 9 height 9
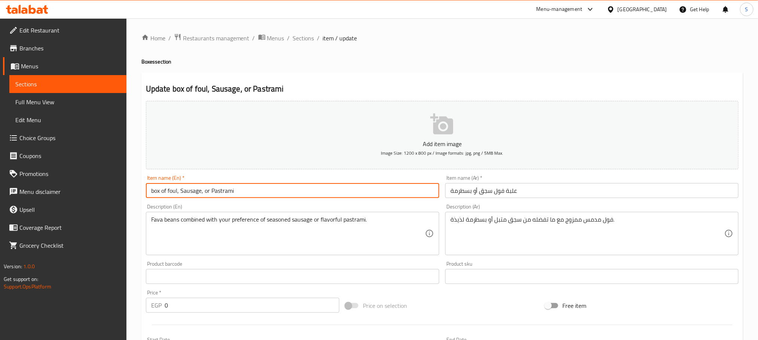
drag, startPoint x: 171, startPoint y: 191, endPoint x: 110, endPoint y: 192, distance: 60.6
click at [110, 192] on div "Edit Restaurant Branches Menus Sections Full Menu View Edit Menu Choice Groups …" at bounding box center [379, 312] width 758 height 588
drag, startPoint x: 164, startPoint y: 192, endPoint x: 194, endPoint y: 189, distance: 30.5
click at [194, 189] on input "Foul, Sausage, or Pastrami" at bounding box center [292, 190] width 293 height 15
type input "Foul with Pastrami"
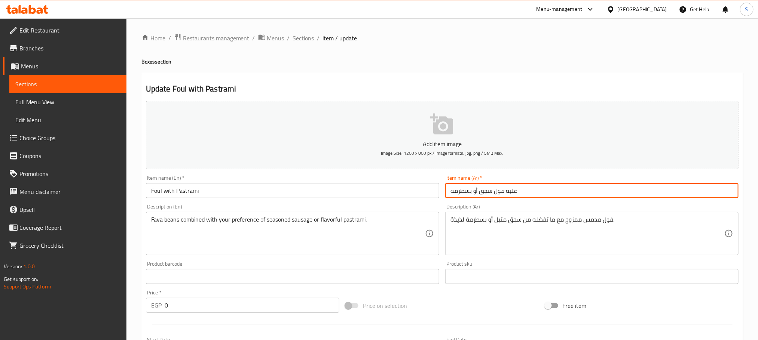
click at [539, 193] on input "علبة فول سجق أو بسطرمة" at bounding box center [591, 190] width 293 height 15
drag, startPoint x: 688, startPoint y: 191, endPoint x: 707, endPoint y: 188, distance: 19.3
click at [707, 188] on input "علبة فول سجق أو بسطرمة" at bounding box center [591, 190] width 293 height 15
type input "علبة فول بالبسطرمة"
click at [218, 193] on input "Foul with Pastrami" at bounding box center [292, 190] width 293 height 15
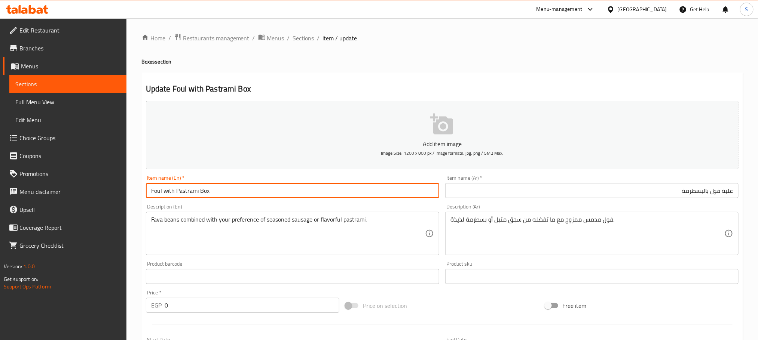
type input "Foul with Pastrami Box"
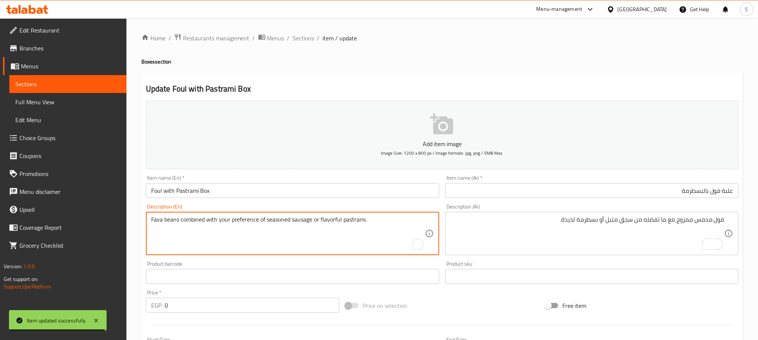
drag, startPoint x: 220, startPoint y: 219, endPoint x: 334, endPoint y: 247, distance: 117.0
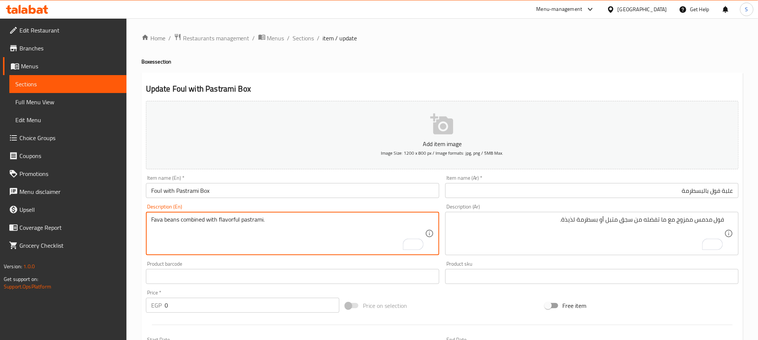
type textarea "Fava beans combined with flavorful pastrami."
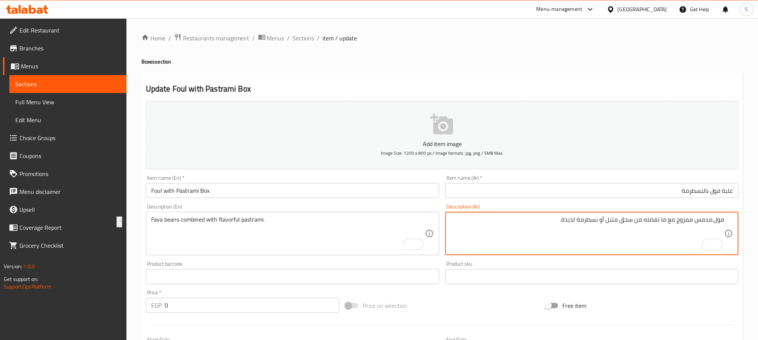
drag, startPoint x: 666, startPoint y: 219, endPoint x: 600, endPoint y: 224, distance: 65.6
type textarea "فول مدمس ممزوج مع بسطرمة لذيذة."
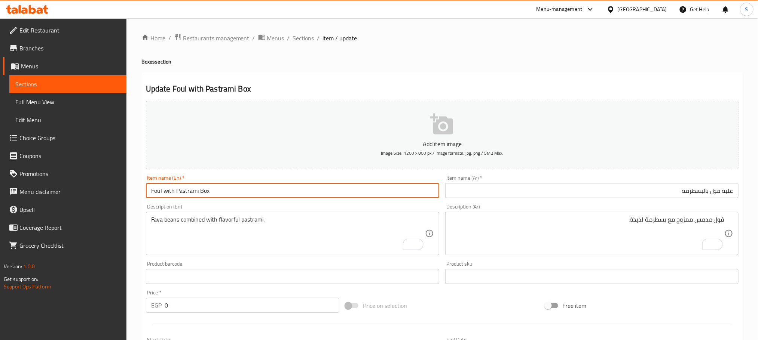
click at [352, 191] on input "Foul with Pastrami Box" at bounding box center [292, 190] width 293 height 15
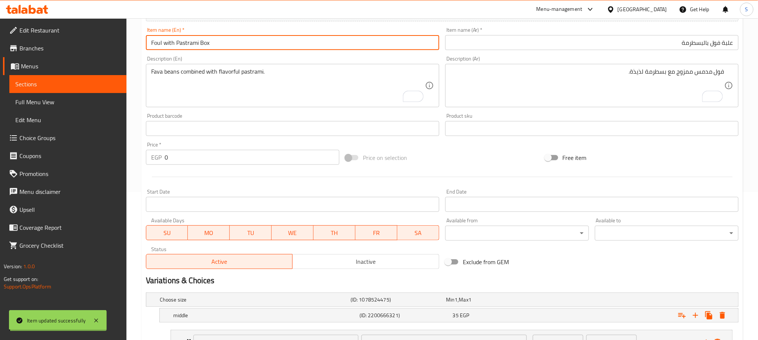
scroll to position [268, 0]
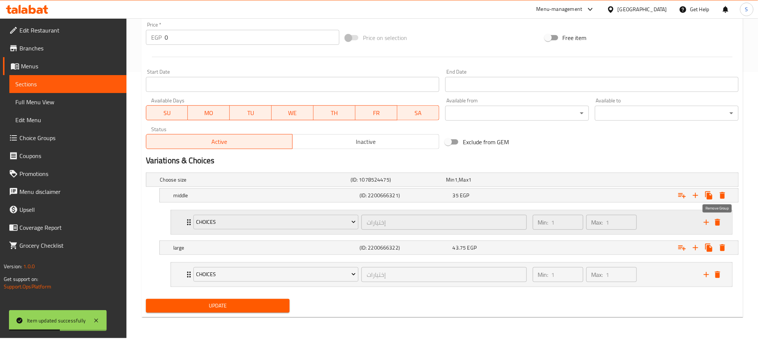
click at [719, 219] on icon "delete" at bounding box center [717, 222] width 9 height 9
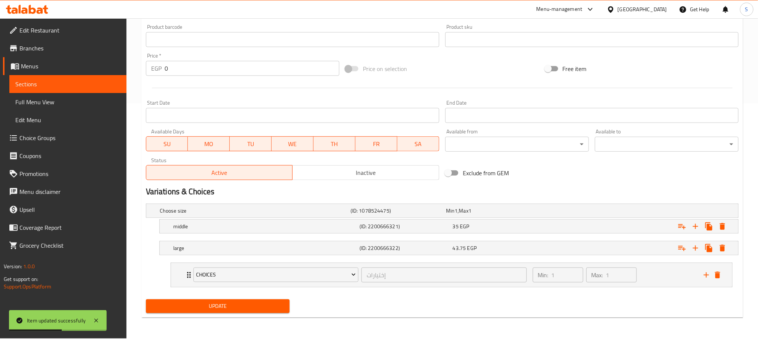
scroll to position [237, 0]
click at [718, 274] on icon "delete" at bounding box center [717, 275] width 5 height 7
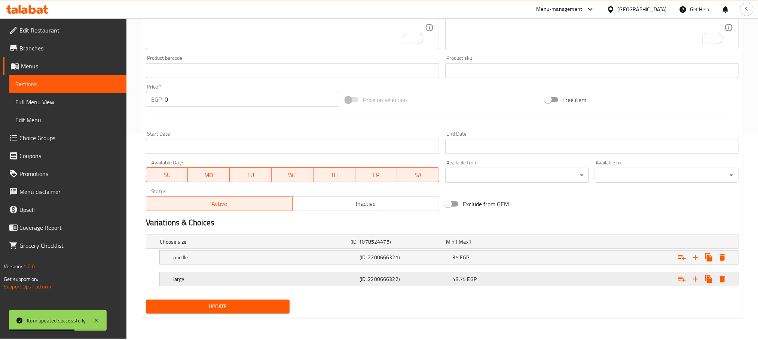
scroll to position [206, 0]
click at [329, 283] on h5 "large" at bounding box center [264, 279] width 183 height 7
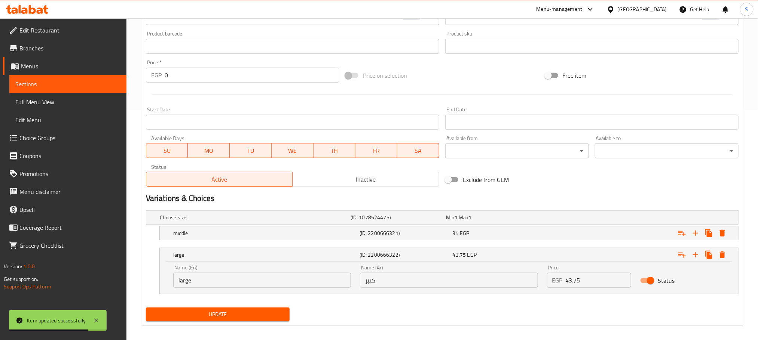
scroll to position [238, 0]
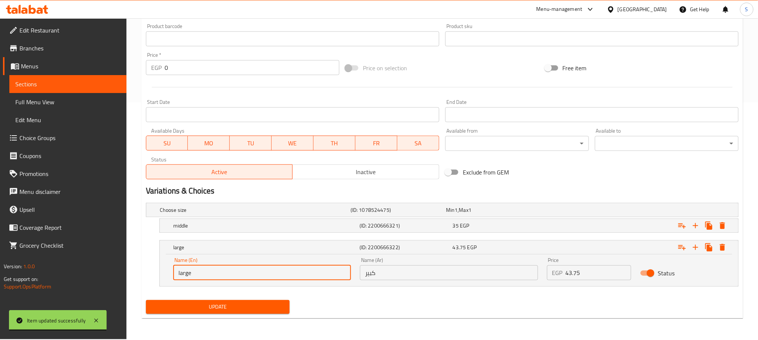
drag, startPoint x: 181, startPoint y: 275, endPoint x: 157, endPoint y: 274, distance: 23.6
click at [157, 274] on div "large (ID: 2200666322) 43.75 EGP Name (En) large Name (En) Name (Ar) كبير Name …" at bounding box center [442, 264] width 593 height 46
type input "Large"
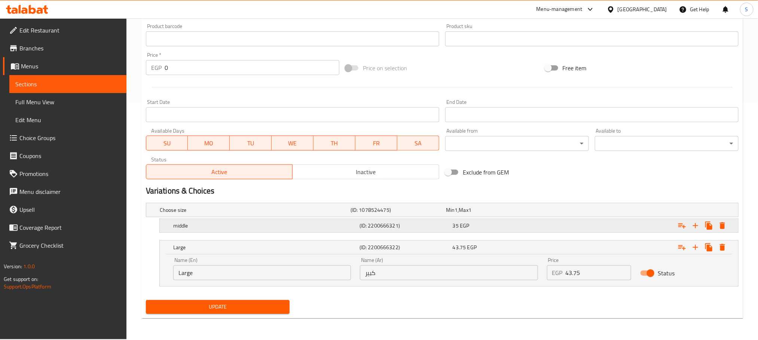
click at [207, 229] on h5 "middle" at bounding box center [264, 225] width 183 height 7
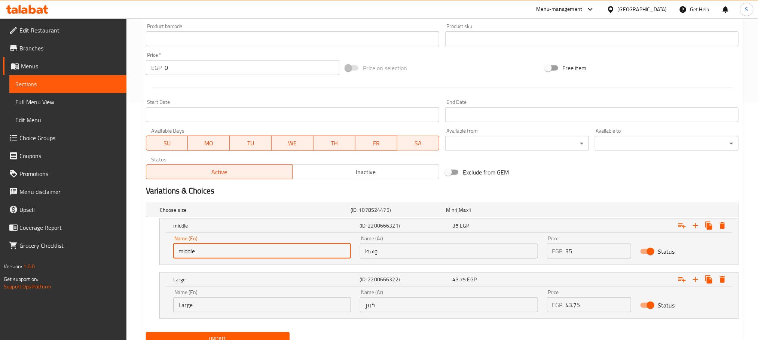
drag, startPoint x: 206, startPoint y: 253, endPoint x: 163, endPoint y: 253, distance: 43.0
click at [170, 253] on div "Name (En) middle Name (En)" at bounding box center [262, 248] width 187 height 32
type input "Medium"
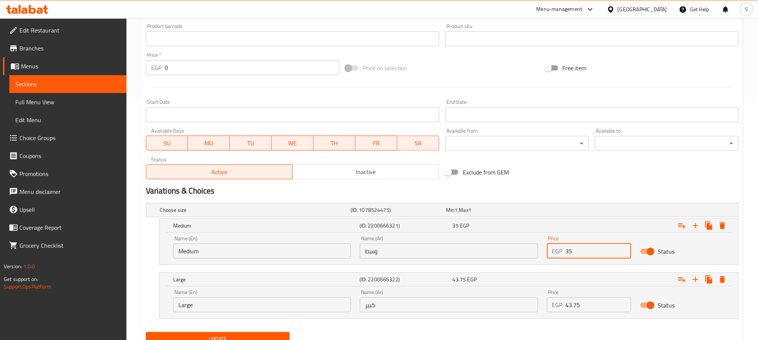
drag, startPoint x: 574, startPoint y: 251, endPoint x: 565, endPoint y: 250, distance: 9.0
click at [566, 250] on input "35" at bounding box center [599, 251] width 66 height 15
type input "64"
click at [578, 306] on input "43.75" at bounding box center [599, 305] width 66 height 15
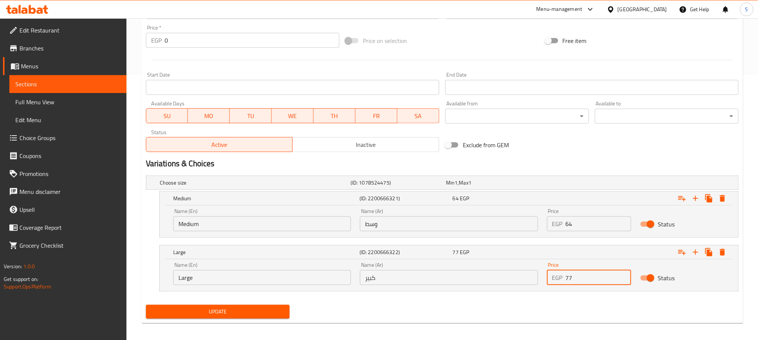
scroll to position [270, 0]
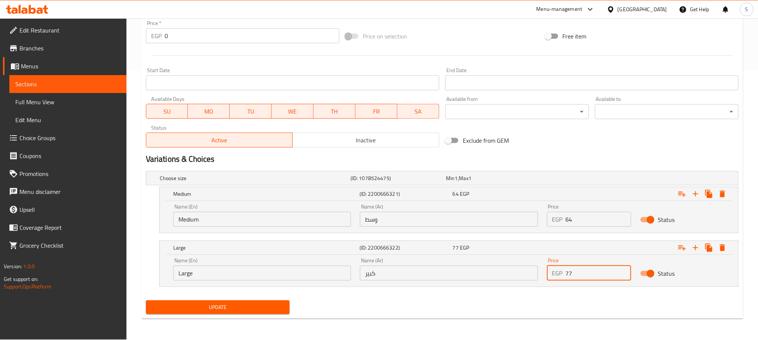
type input "77"
click at [224, 309] on span "Update" at bounding box center [218, 307] width 132 height 9
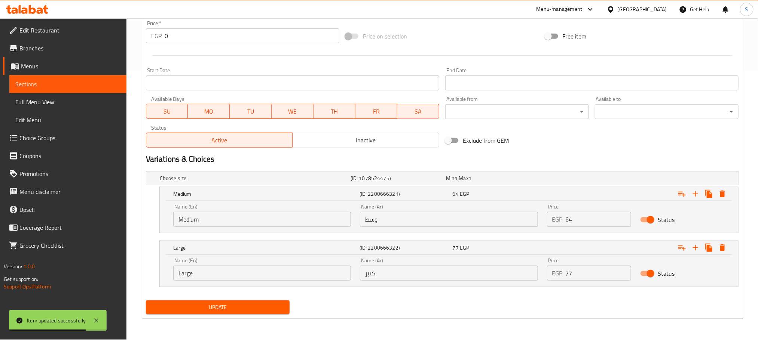
click at [221, 303] on span "Update" at bounding box center [218, 307] width 132 height 9
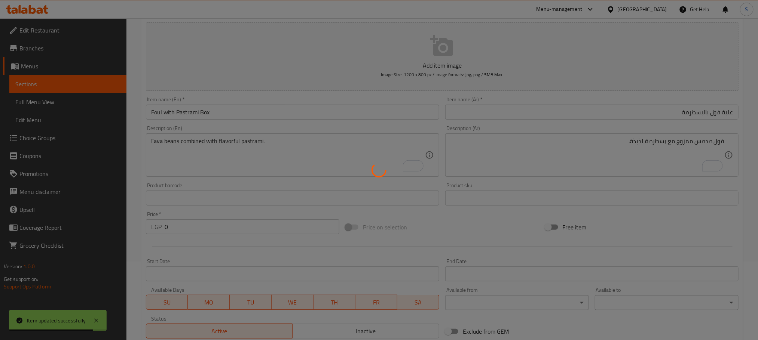
scroll to position [0, 0]
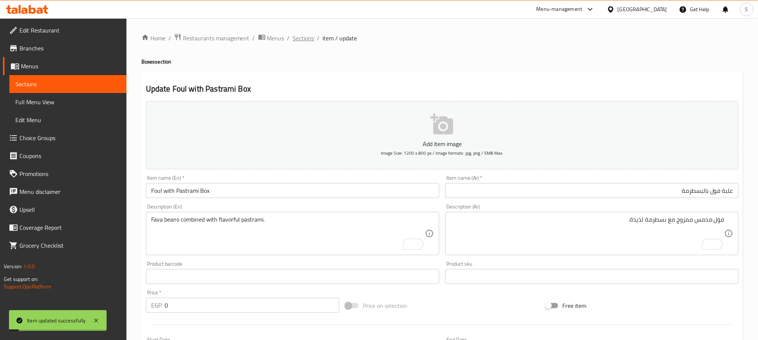
click at [302, 37] on span "Sections" at bounding box center [303, 38] width 21 height 9
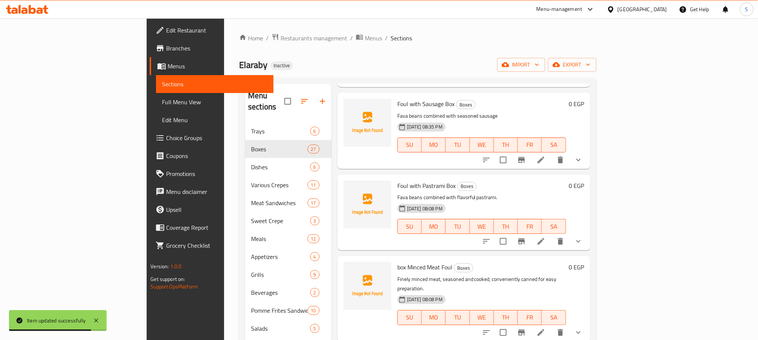
scroll to position [673, 0]
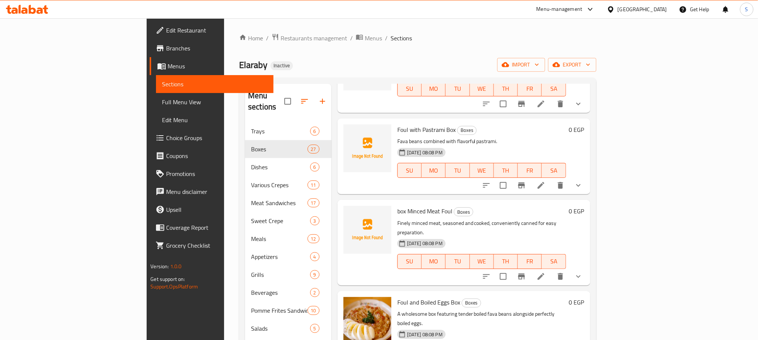
drag, startPoint x: 435, startPoint y: 44, endPoint x: 437, endPoint y: 55, distance: 11.3
click at [435, 44] on div "Home / Restaurants management / Menus / Sections Elaraby Inactive import export…" at bounding box center [417, 231] width 357 height 397
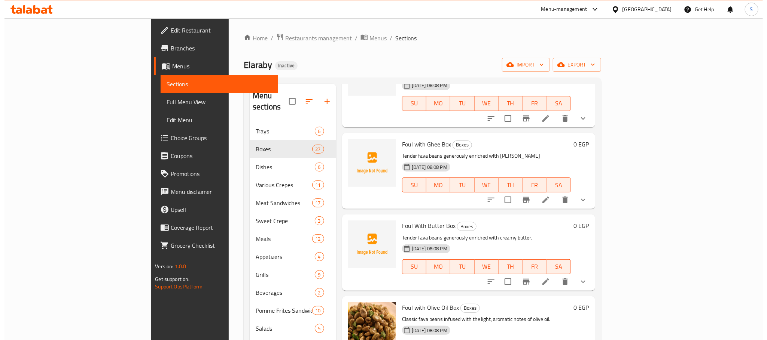
scroll to position [0, 0]
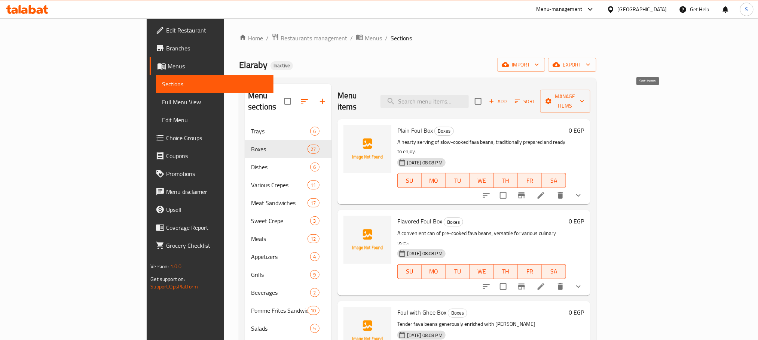
click at [521, 98] on icon "button" at bounding box center [517, 101] width 7 height 7
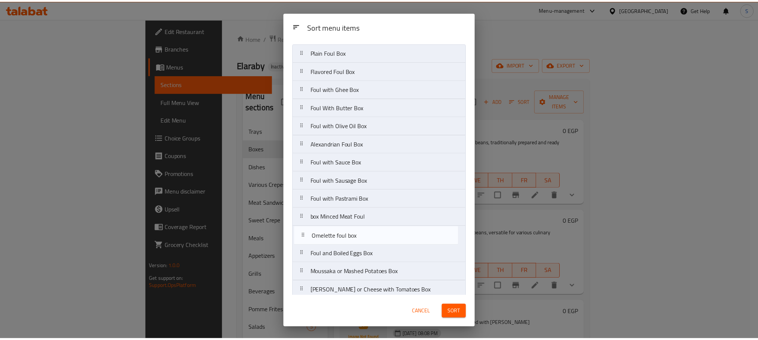
scroll to position [19, 0]
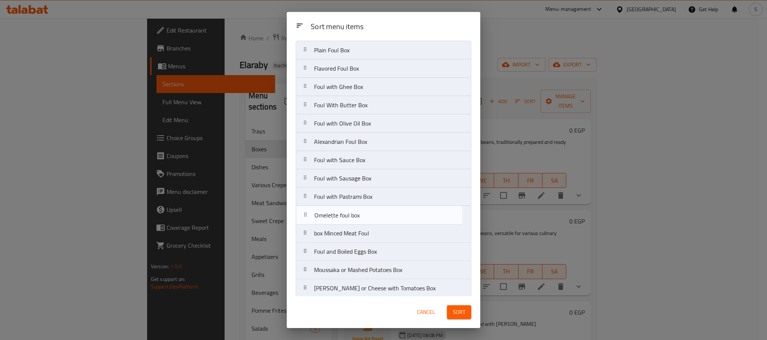
drag, startPoint x: 338, startPoint y: 275, endPoint x: 338, endPoint y: 215, distance: 60.6
click at [338, 215] on nav "Plain Foul Box Flavored Foul Box Foul with Ghee Box Foul With Butter Box Foul w…" at bounding box center [383, 289] width 175 height 496
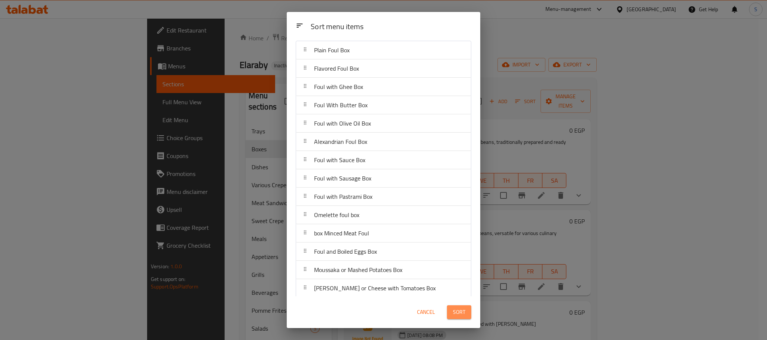
click at [451, 311] on button "Sort" at bounding box center [459, 313] width 24 height 14
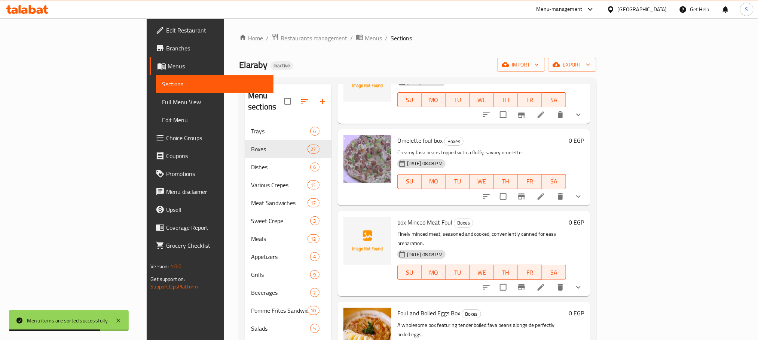
scroll to position [729, 0]
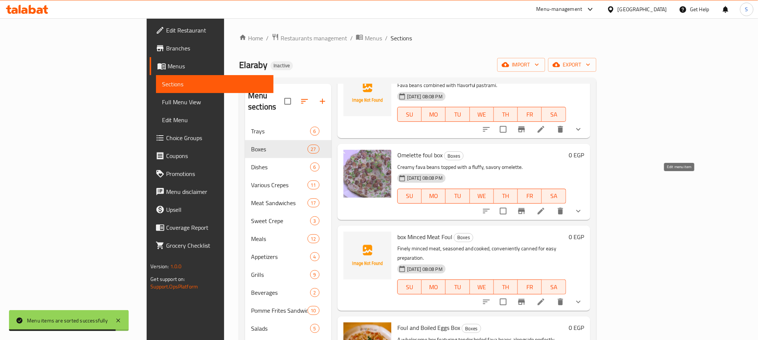
click at [544, 208] on icon at bounding box center [541, 211] width 7 height 7
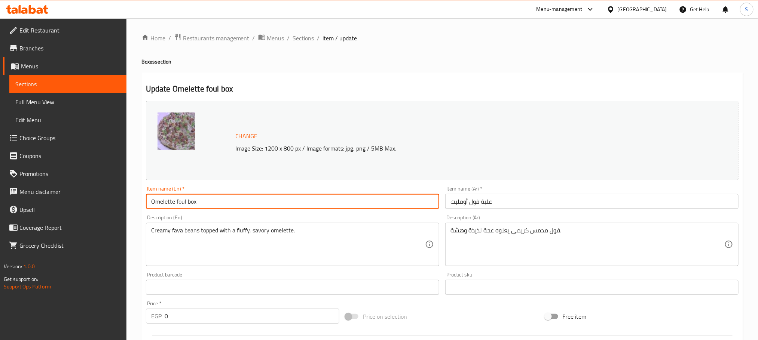
click at [176, 198] on input "Omelette foul box" at bounding box center [292, 201] width 293 height 15
click at [184, 204] on input "Omelette foul box" at bounding box center [292, 201] width 293 height 15
click at [183, 204] on input "Omelette foul box" at bounding box center [292, 201] width 293 height 15
click at [152, 201] on input "Omelette foul box" at bounding box center [292, 201] width 293 height 15
paste input "foul"
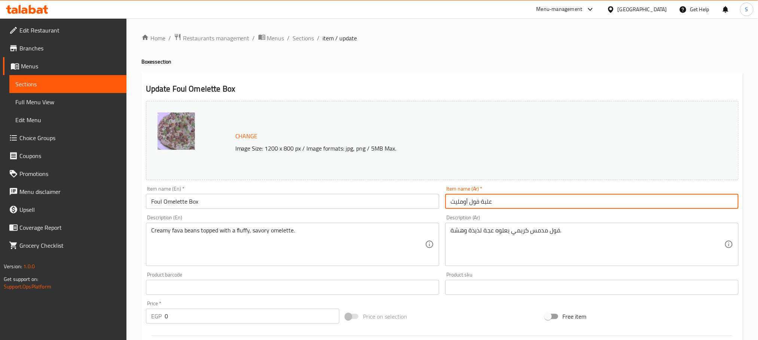
click at [467, 202] on input "علبة فول أومليت" at bounding box center [591, 201] width 293 height 15
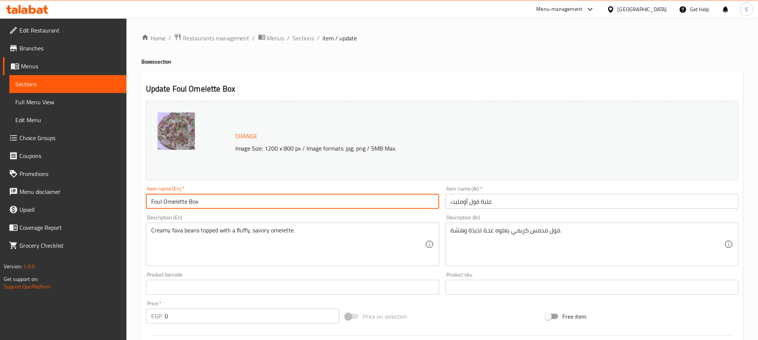
click at [164, 205] on input "Foul Omelette Box" at bounding box center [292, 201] width 293 height 15
type input "Foul with Omelette Box"
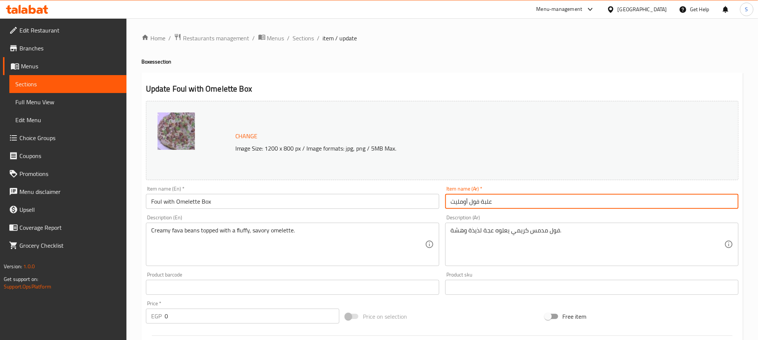
click at [468, 202] on input "علبة فول أومليت" at bounding box center [591, 201] width 293 height 15
type input "علبة فول مع أومليت"
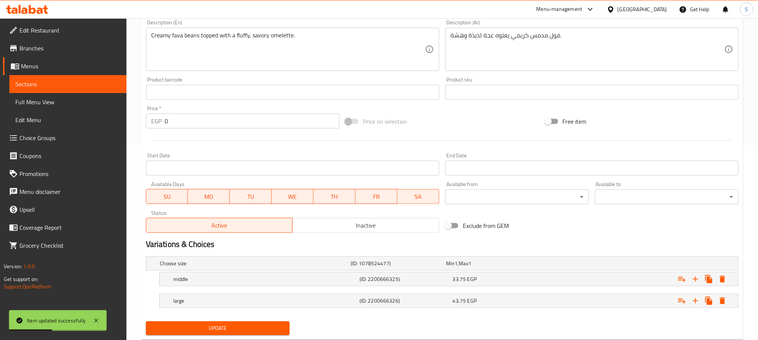
scroll to position [217, 0]
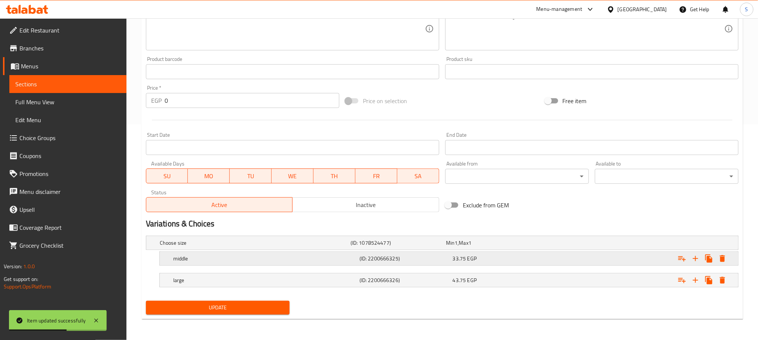
click at [506, 261] on div "33.75 EGP" at bounding box center [498, 258] width 90 height 7
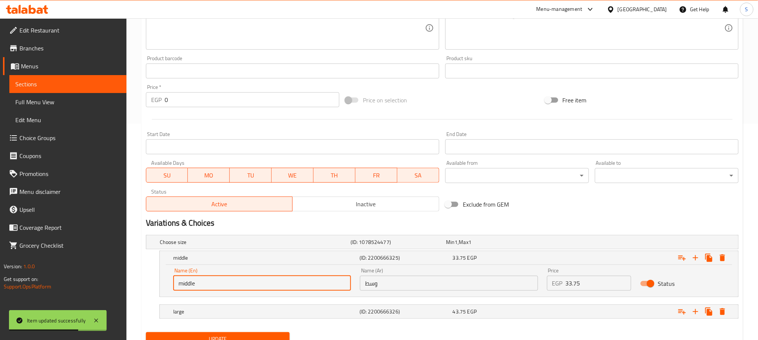
drag, startPoint x: 232, startPoint y: 287, endPoint x: 162, endPoint y: 286, distance: 70.0
click at [162, 286] on div "Name (En) middle Name (En) Name (Ar) وسط Name (Ar) Price EGP 33.75 Price Status" at bounding box center [449, 281] width 578 height 32
type input "Medium"
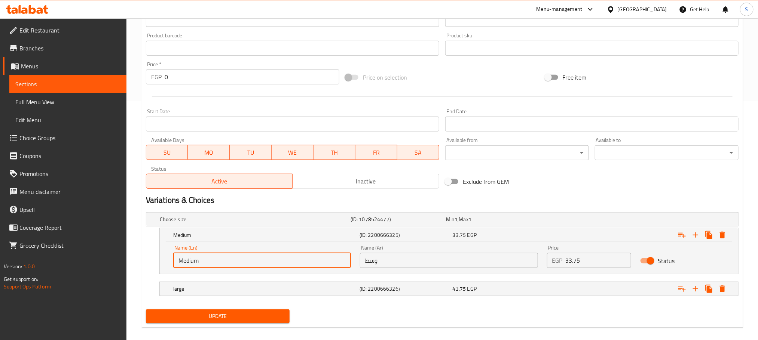
scroll to position [248, 0]
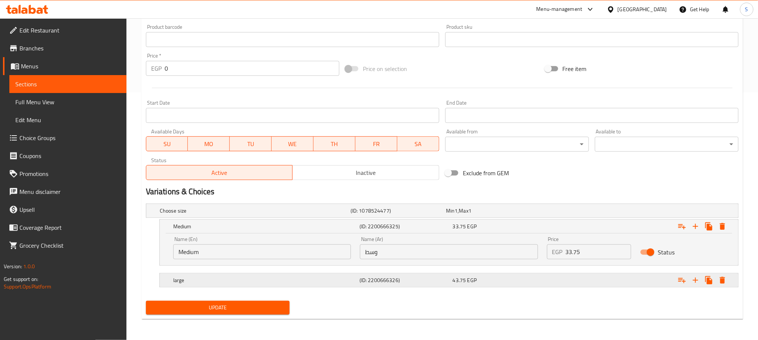
click at [413, 282] on h5 "(ID: 2200666326)" at bounding box center [405, 280] width 90 height 7
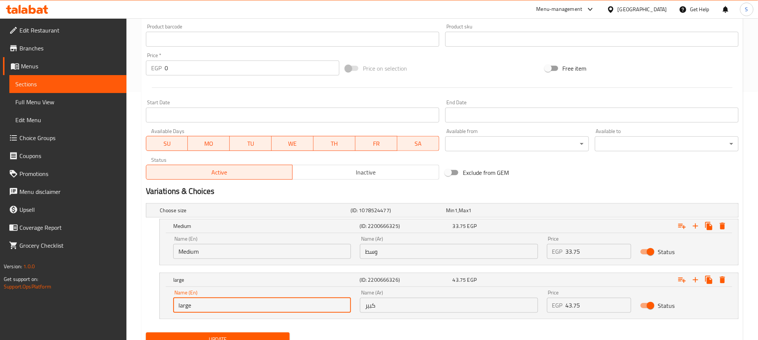
drag, startPoint x: 181, startPoint y: 306, endPoint x: 175, endPoint y: 306, distance: 5.6
click at [175, 306] on input "large" at bounding box center [262, 305] width 178 height 15
type input "Large"
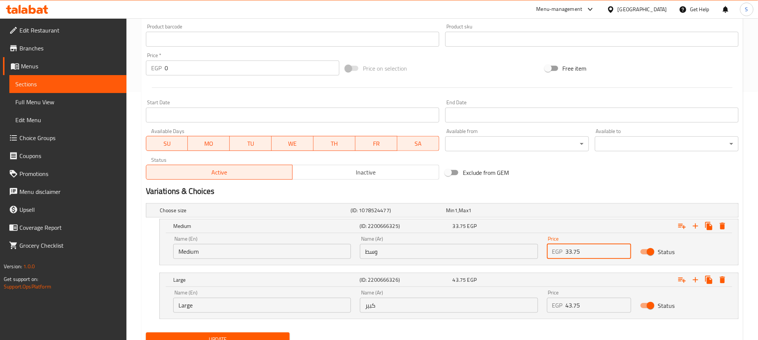
drag, startPoint x: 584, startPoint y: 253, endPoint x: 560, endPoint y: 253, distance: 23.9
click at [560, 253] on div "EGP 33.75 Price" at bounding box center [589, 251] width 85 height 15
type input "50"
drag, startPoint x: 584, startPoint y: 305, endPoint x: 559, endPoint y: 302, distance: 24.9
click at [559, 302] on div "EGP 43.75 Price" at bounding box center [589, 305] width 85 height 15
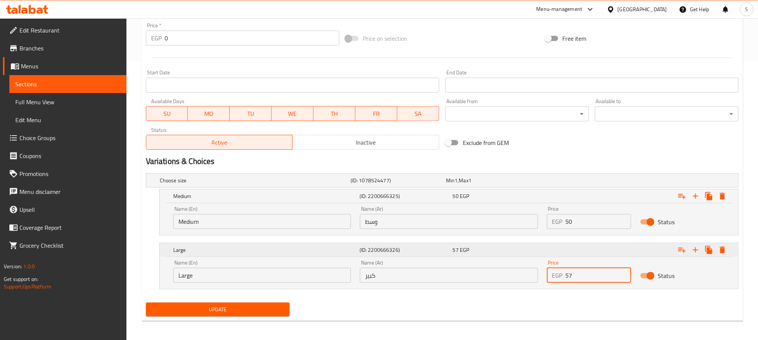
scroll to position [281, 0]
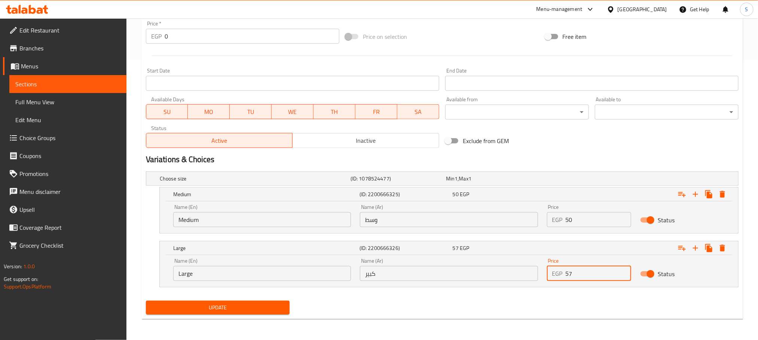
type input "57"
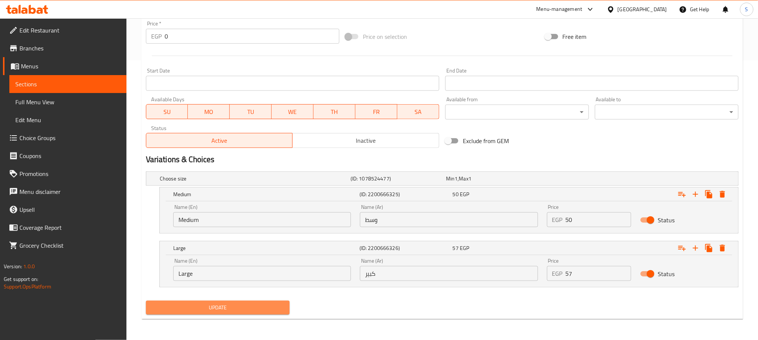
click at [254, 312] on span "Update" at bounding box center [218, 307] width 132 height 9
click at [275, 304] on span "Update" at bounding box center [218, 307] width 132 height 9
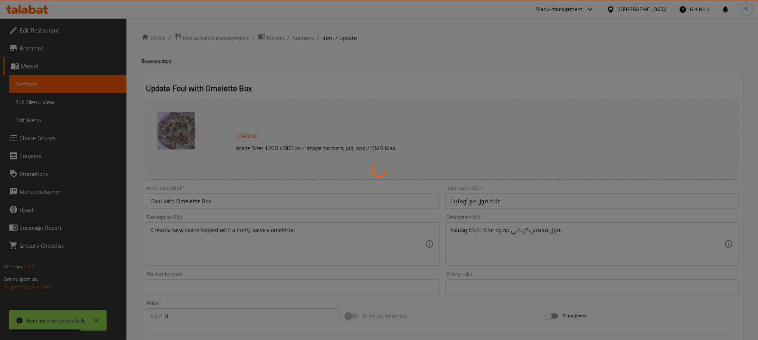
scroll to position [0, 0]
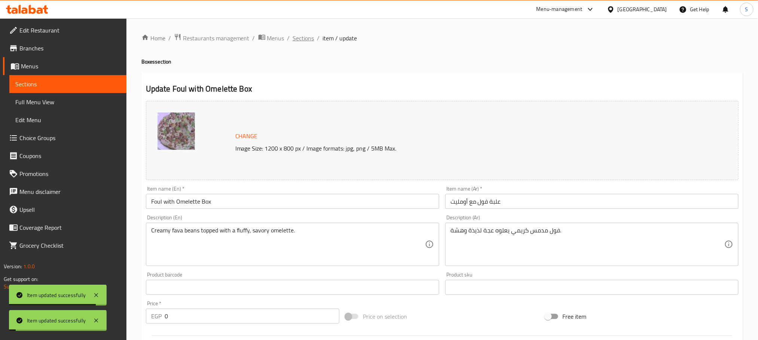
click at [306, 39] on span "Sections" at bounding box center [303, 38] width 21 height 9
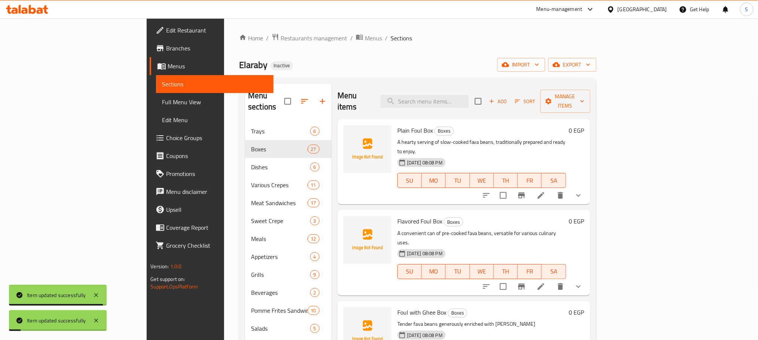
click at [545, 191] on icon at bounding box center [540, 195] width 9 height 9
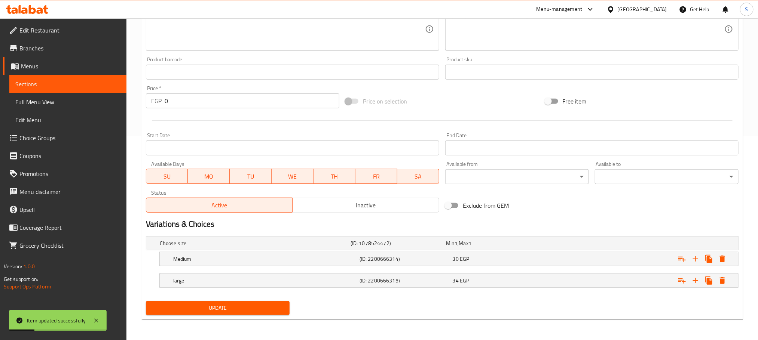
scroll to position [206, 0]
click at [307, 282] on h5 "large" at bounding box center [264, 280] width 183 height 7
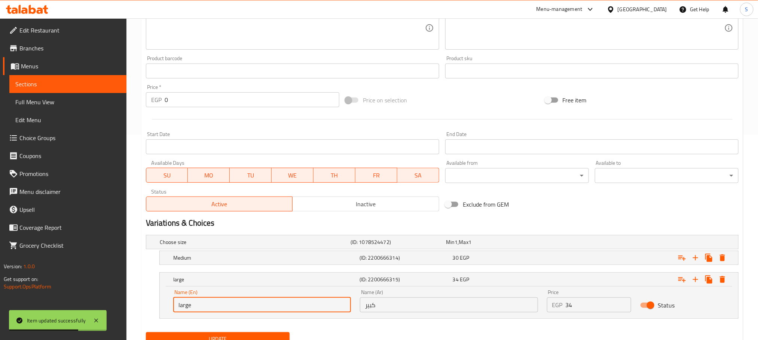
click at [178, 308] on input "large" at bounding box center [262, 305] width 178 height 15
type input "Large"
click at [146, 333] on button "Update" at bounding box center [218, 340] width 144 height 14
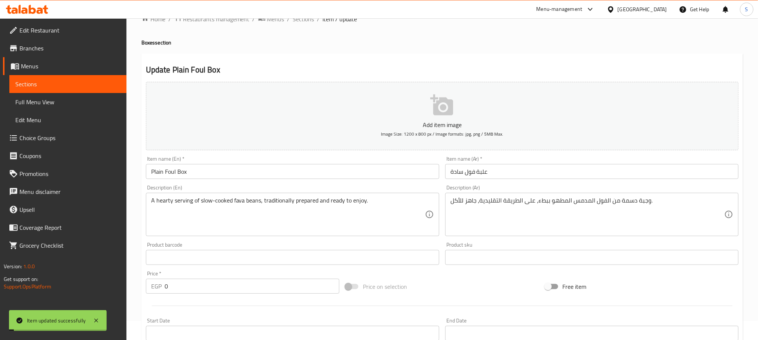
scroll to position [0, 0]
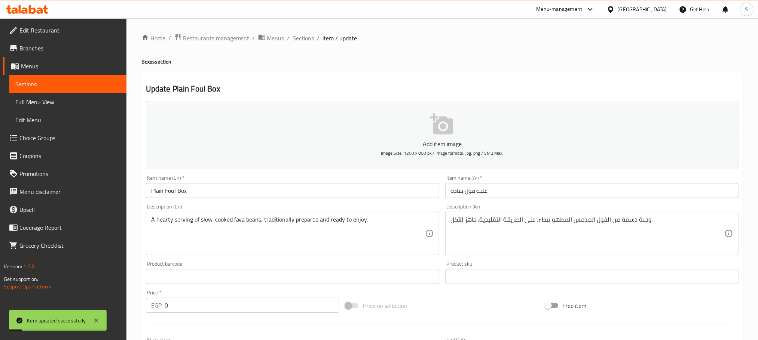
click at [300, 41] on span "Sections" at bounding box center [303, 38] width 21 height 9
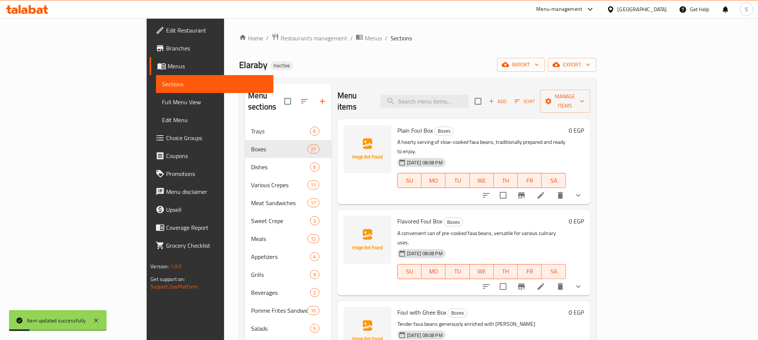
click at [545, 282] on icon at bounding box center [540, 286] width 9 height 9
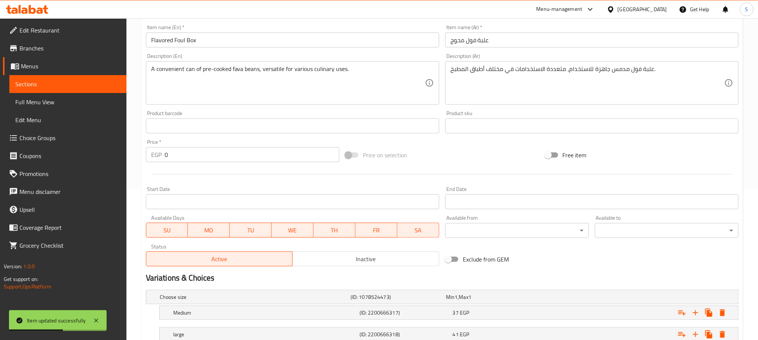
scroll to position [206, 0]
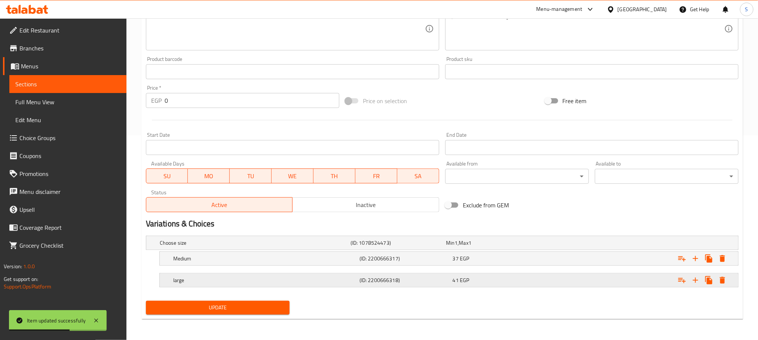
click at [228, 283] on h5 "large" at bounding box center [264, 280] width 183 height 7
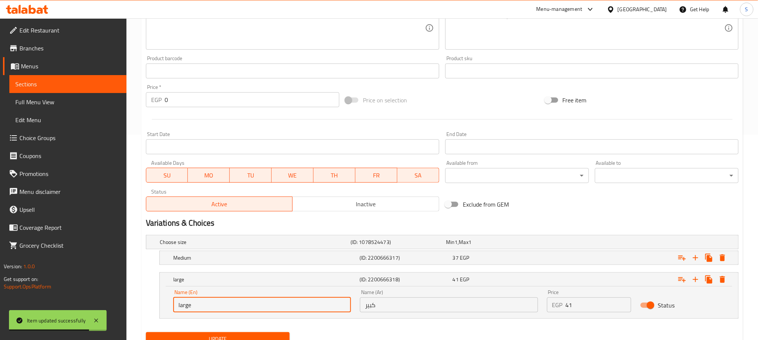
drag, startPoint x: 181, startPoint y: 302, endPoint x: 169, endPoint y: 305, distance: 11.7
click at [169, 305] on div "Name (En) large Name (En)" at bounding box center [262, 301] width 187 height 32
type input "Large"
click at [146, 333] on button "Update" at bounding box center [218, 340] width 144 height 14
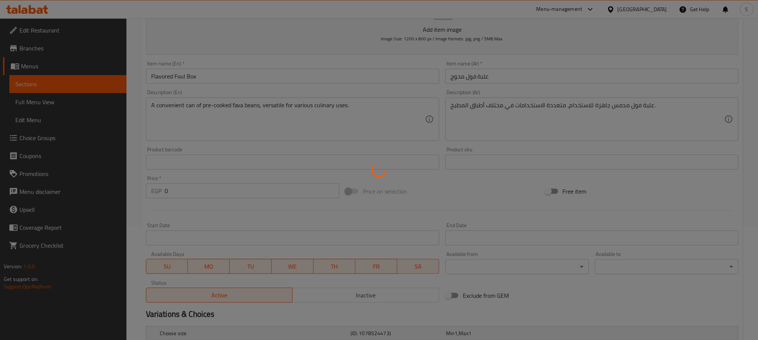
scroll to position [0, 0]
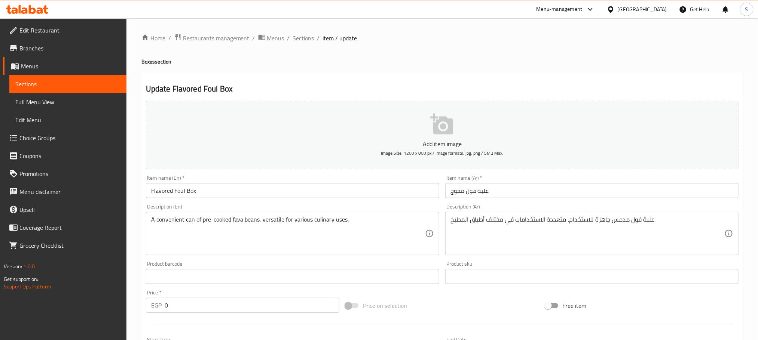
click at [272, 193] on input "Flavored Foul Box" at bounding box center [292, 190] width 293 height 15
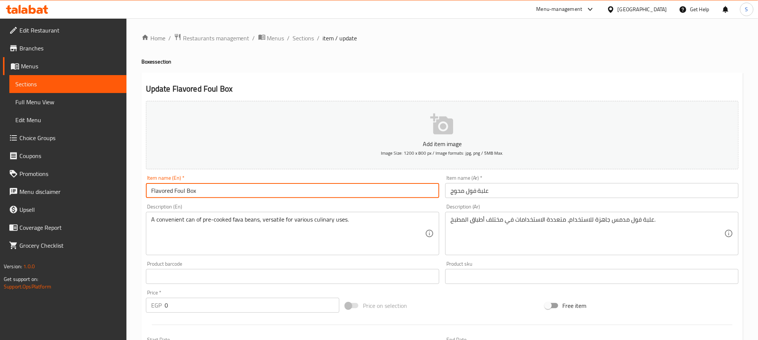
click at [297, 42] on span "Sections" at bounding box center [303, 38] width 21 height 9
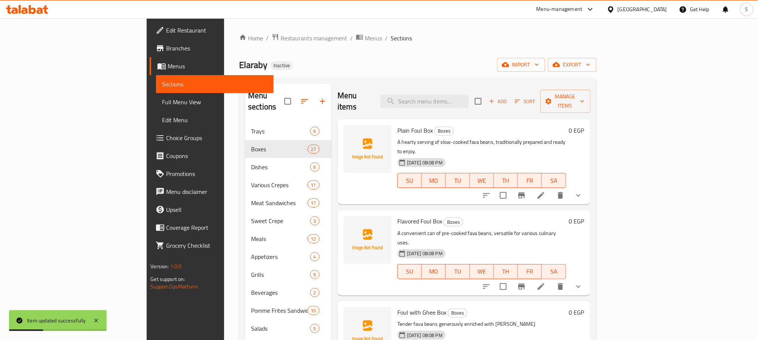
scroll to position [112, 0]
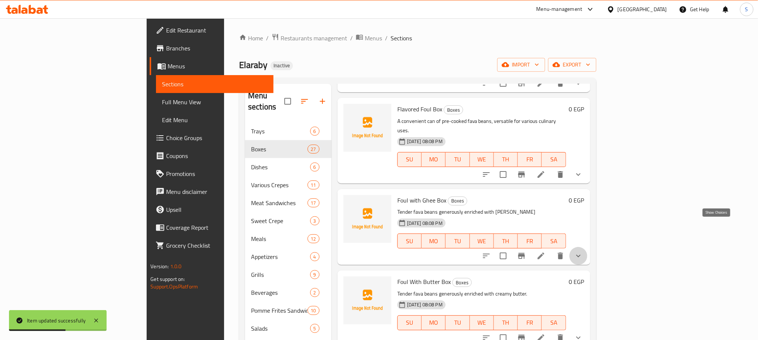
click at [583, 252] on icon "show more" at bounding box center [578, 256] width 9 height 9
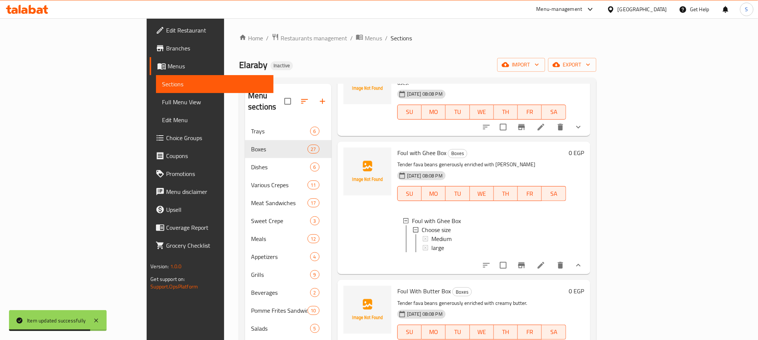
scroll to position [168, 0]
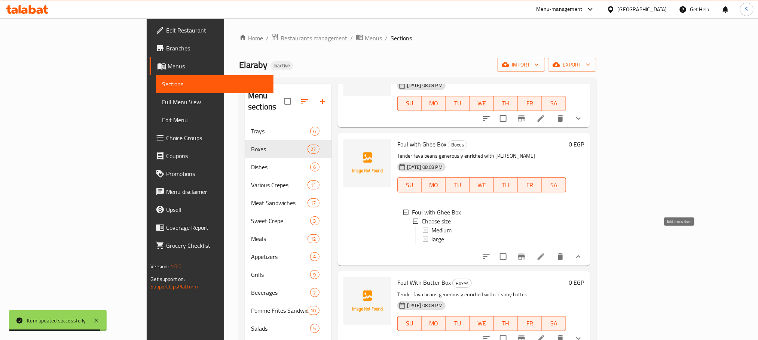
click at [545, 253] on icon at bounding box center [540, 257] width 9 height 9
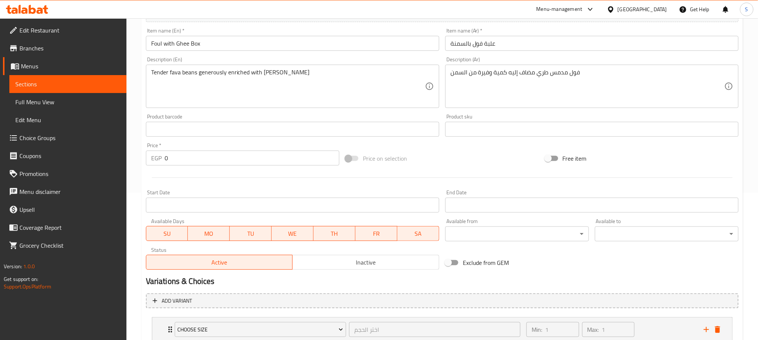
scroll to position [201, 0]
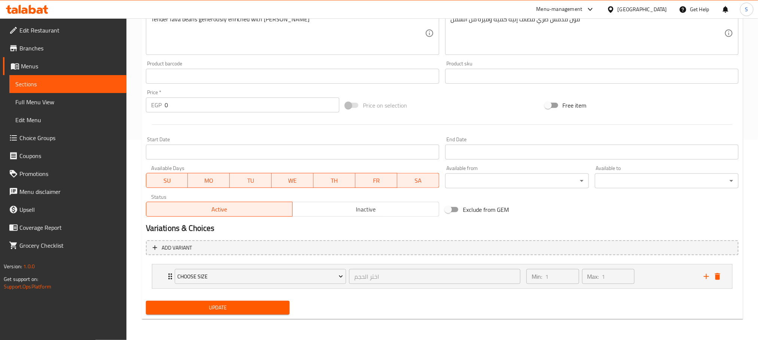
click at [32, 132] on link "Choice Groups" at bounding box center [64, 138] width 123 height 18
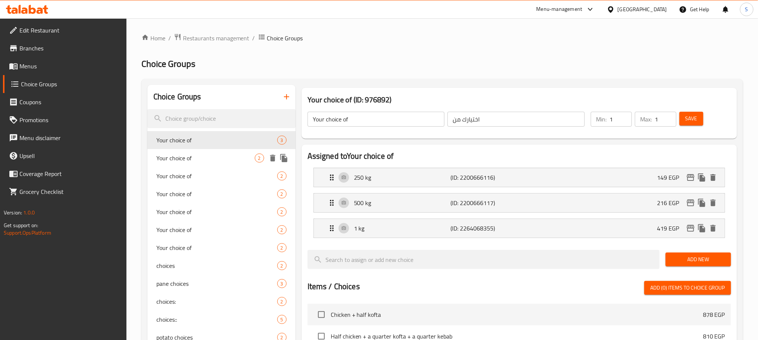
click at [233, 160] on span "Your choice of" at bounding box center [205, 158] width 98 height 9
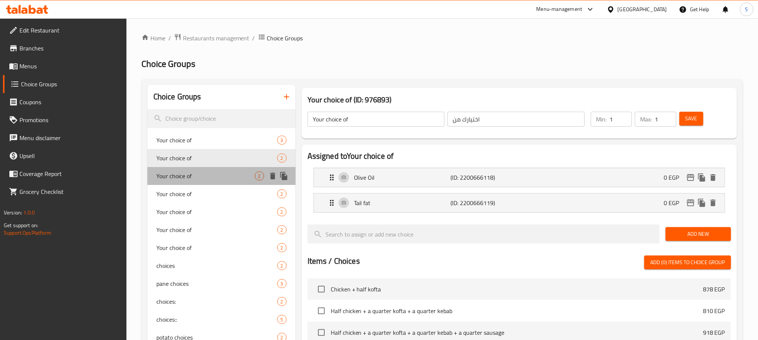
click at [227, 177] on span "Your choice of" at bounding box center [205, 176] width 98 height 9
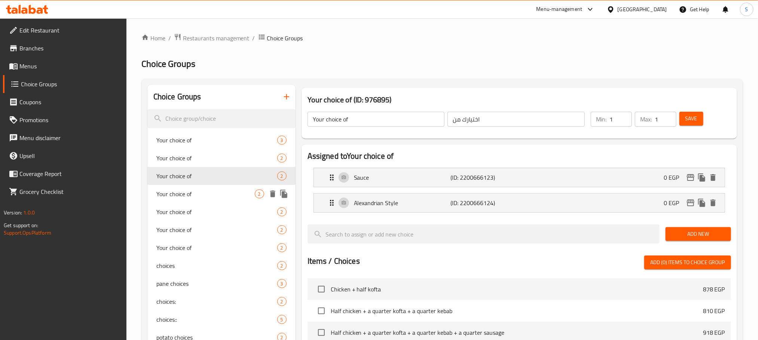
click at [225, 194] on span "Your choice of" at bounding box center [205, 194] width 98 height 9
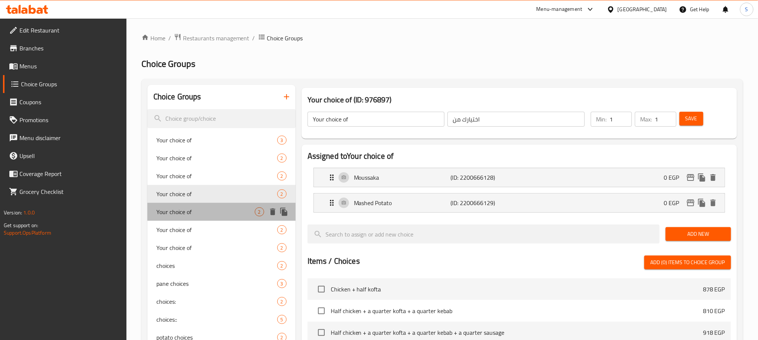
click at [223, 209] on span "Your choice of" at bounding box center [205, 212] width 98 height 9
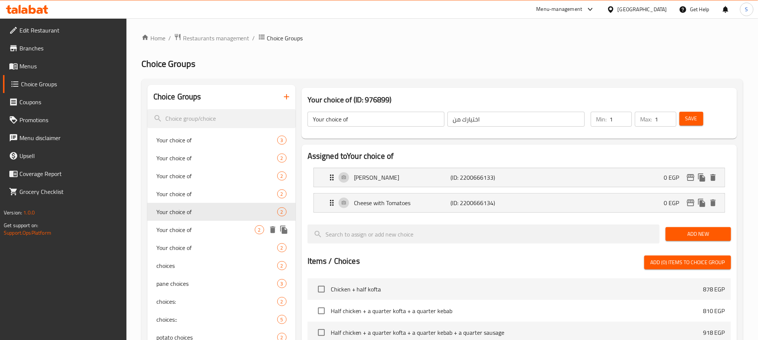
click at [222, 236] on div "Your choice of 2" at bounding box center [221, 230] width 148 height 18
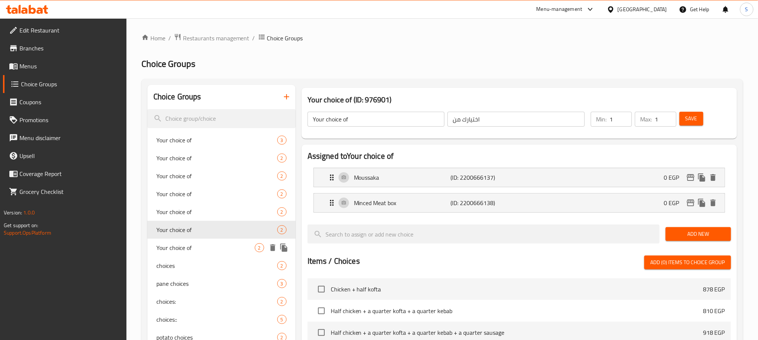
click at [219, 239] on div "Your choice of 2" at bounding box center [221, 248] width 148 height 18
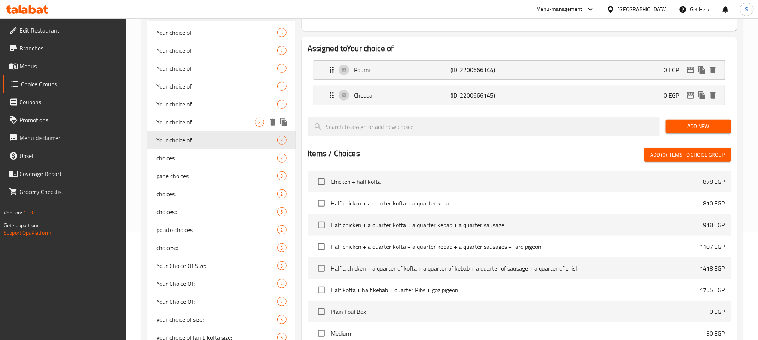
scroll to position [112, 0]
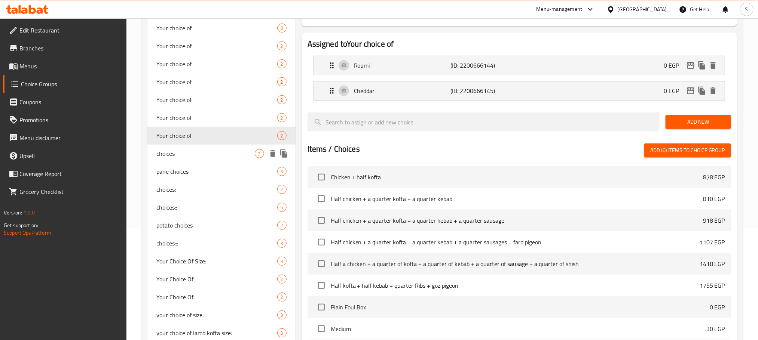
click at [214, 159] on div "choices 2" at bounding box center [221, 154] width 148 height 18
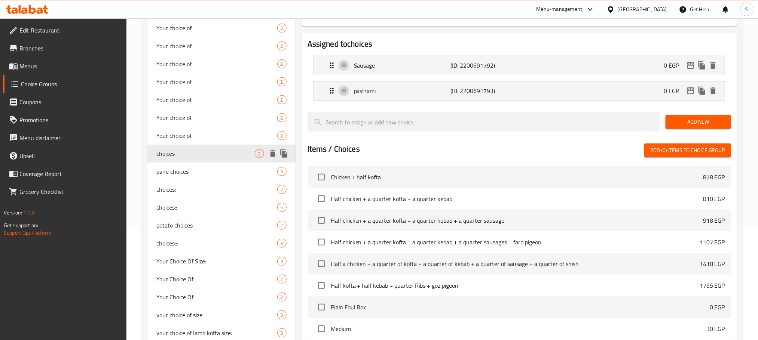
type input "choices"
type input "إختيارات"
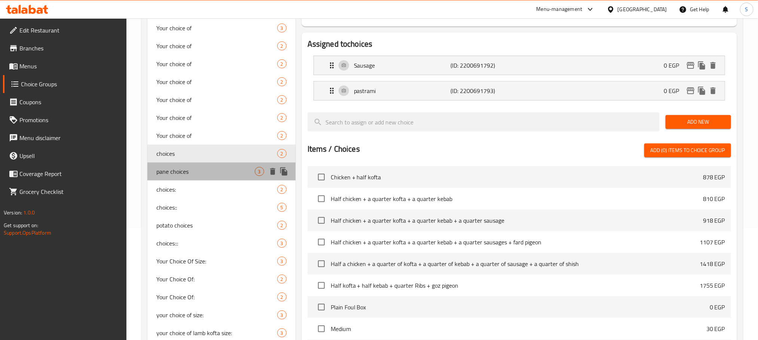
click at [218, 169] on span "pane choices" at bounding box center [205, 171] width 98 height 9
type input "pane choices"
type input "إختيارات البانيه"
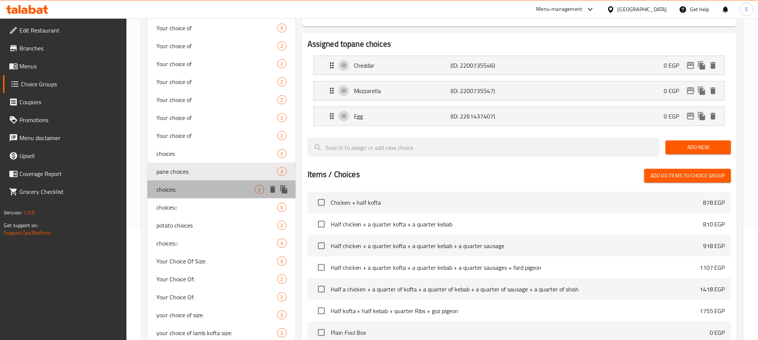
click at [214, 186] on span "choices:" at bounding box center [205, 189] width 98 height 9
type input "choices:"
type input "إختيارات"
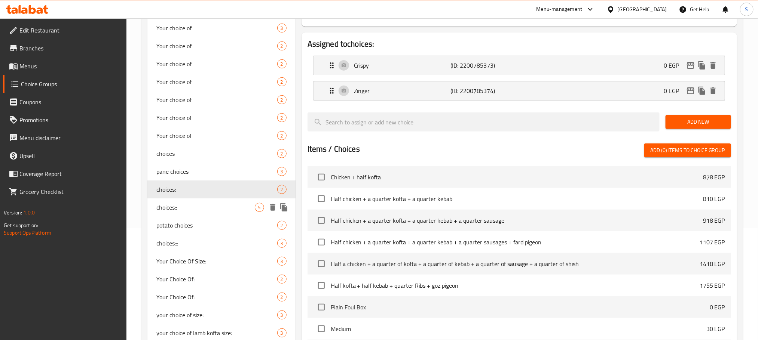
click at [204, 203] on span "choices::" at bounding box center [205, 207] width 98 height 9
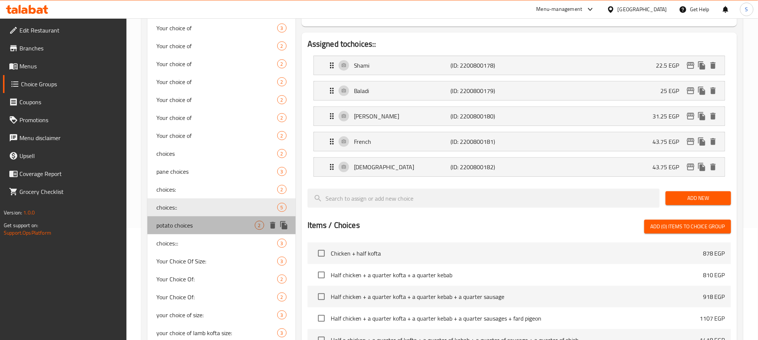
click at [197, 221] on span "potato choices" at bounding box center [205, 225] width 98 height 9
type input "potato choices"
type input "إختيارات البطاطس"
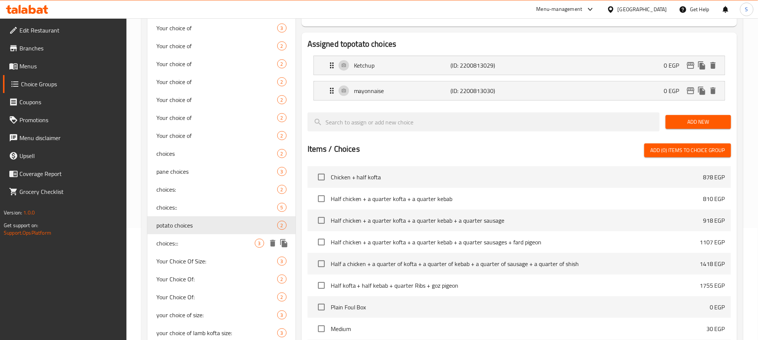
click at [195, 242] on span "choices:::" at bounding box center [205, 243] width 98 height 9
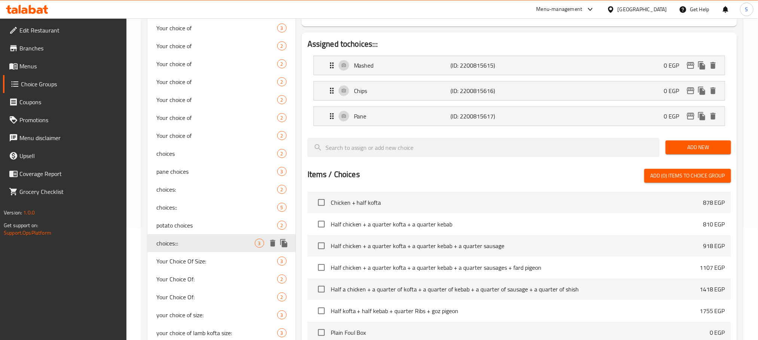
type input "choices:::"
type input "إختيارات"
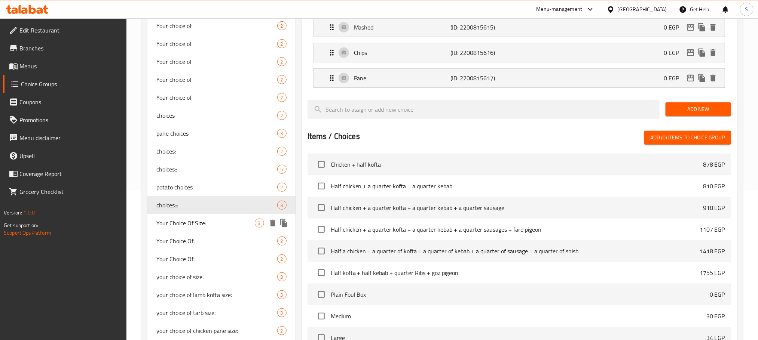
scroll to position [224, 0]
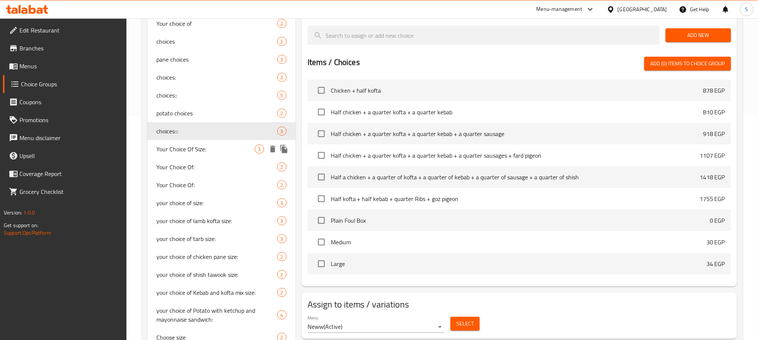
click at [203, 150] on span "Your Choice Of Size:" at bounding box center [205, 149] width 98 height 9
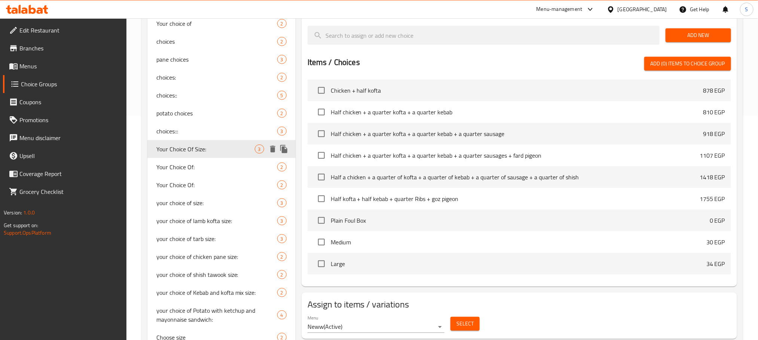
type input "Your Choice Of Size:"
type input "إختيارك من الحجم:"
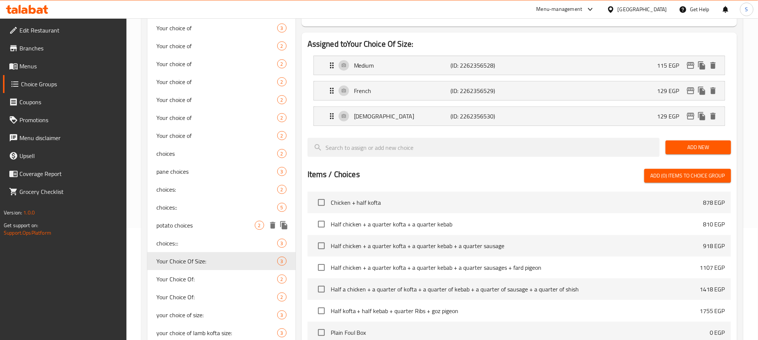
scroll to position [168, 0]
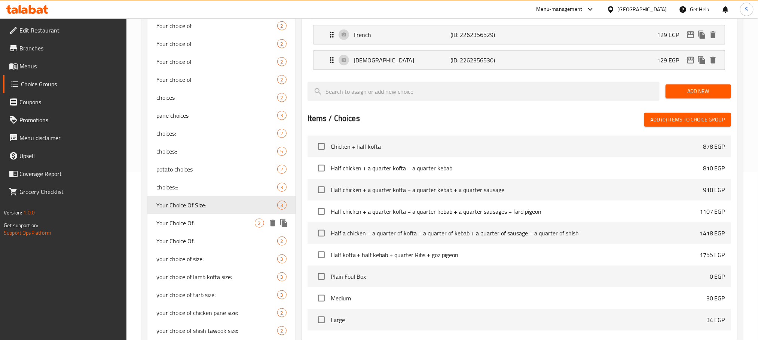
click at [201, 219] on span "Your Choice Of:" at bounding box center [205, 223] width 98 height 9
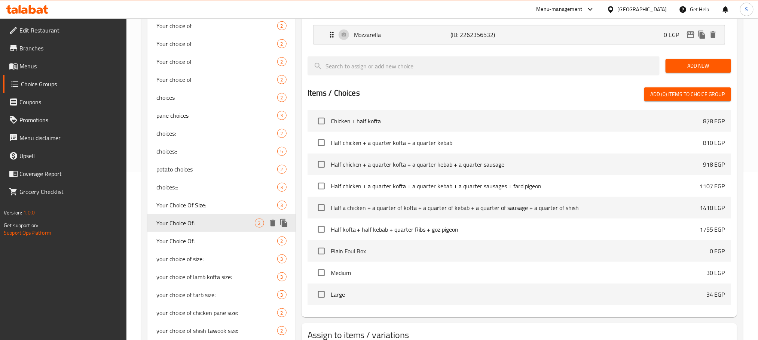
type input "Your Choice Of:"
type input "إختيارك من:"
click at [210, 241] on span "Your Choice Of:" at bounding box center [205, 241] width 98 height 9
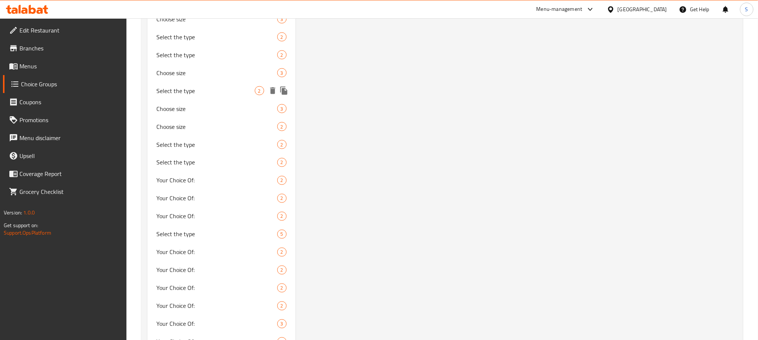
scroll to position [631, 0]
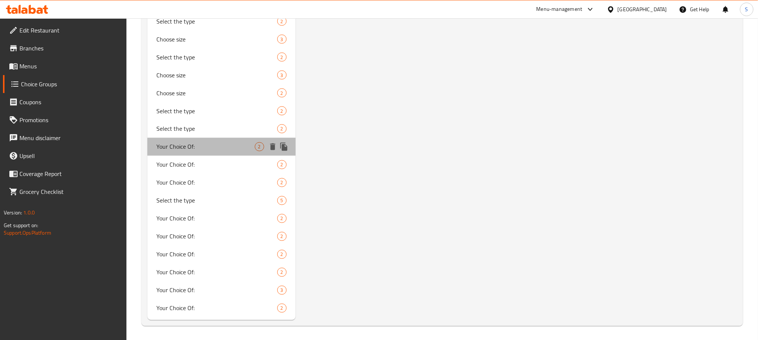
click at [210, 150] on span "Your Choice Of:" at bounding box center [205, 147] width 98 height 9
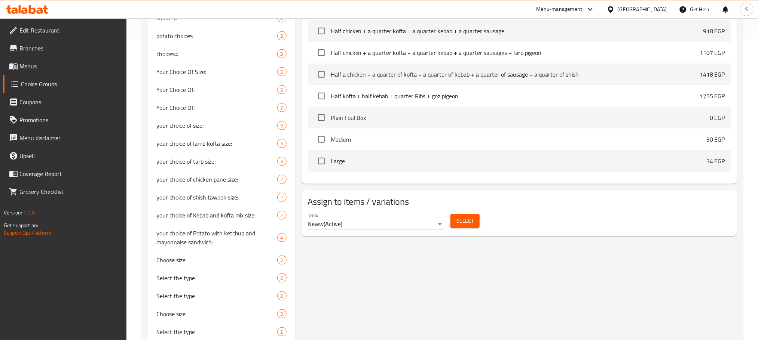
scroll to position [182, 0]
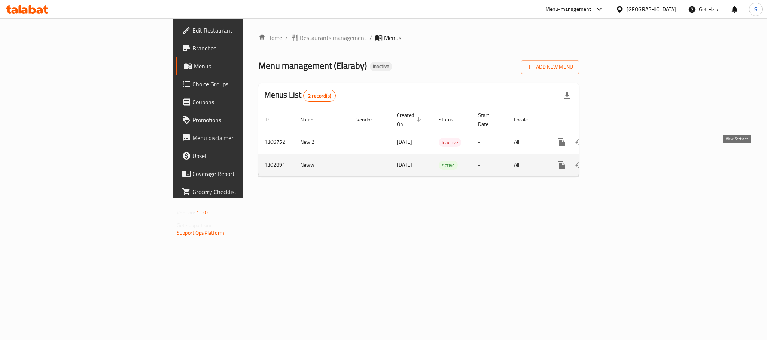
click at [624, 162] on link "enhanced table" at bounding box center [615, 165] width 18 height 18
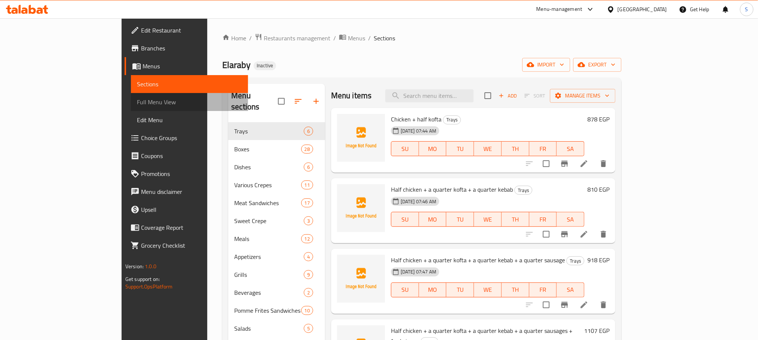
click at [137, 101] on span "Full Menu View" at bounding box center [189, 102] width 105 height 9
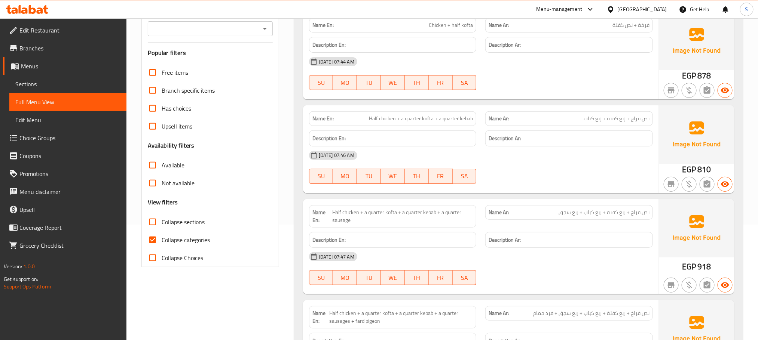
scroll to position [168, 0]
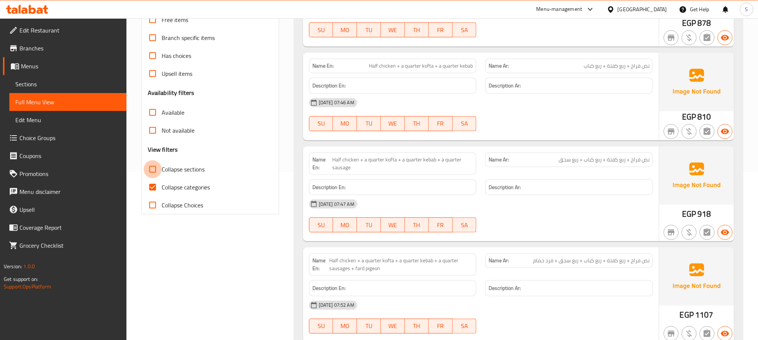
click at [154, 174] on input "Collapse sections" at bounding box center [153, 169] width 18 height 18
checkbox input "true"
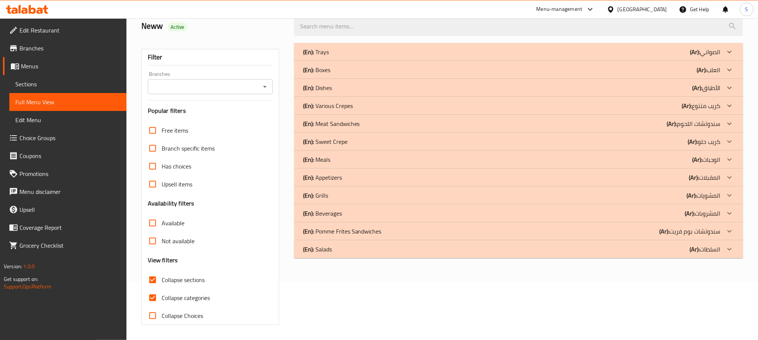
scroll to position [58, 0]
click at [155, 301] on input "Collapse categories" at bounding box center [153, 298] width 18 height 18
checkbox input "false"
click at [364, 73] on div "(En): Boxes (Ar): العلب" at bounding box center [511, 69] width 417 height 9
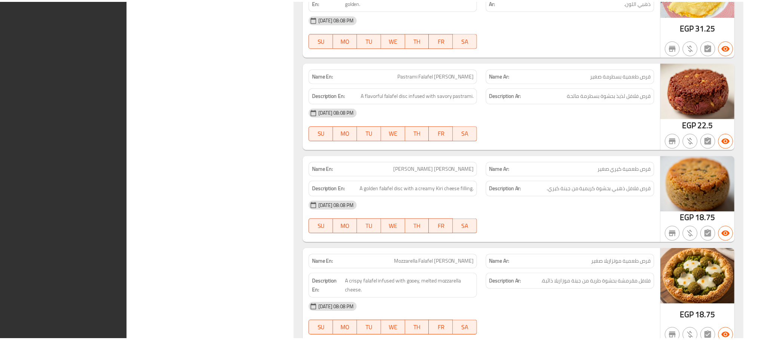
scroll to position [5806, 0]
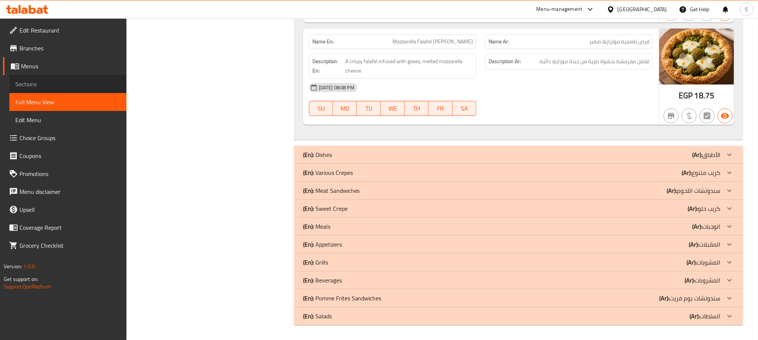
click at [32, 80] on span "Sections" at bounding box center [67, 84] width 105 height 9
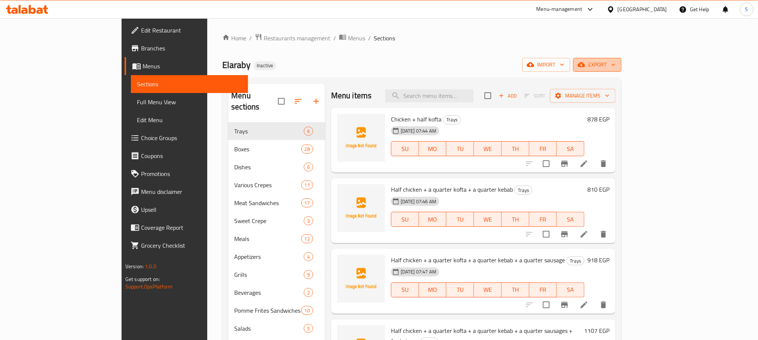
click at [615, 64] on span "export" at bounding box center [597, 64] width 36 height 9
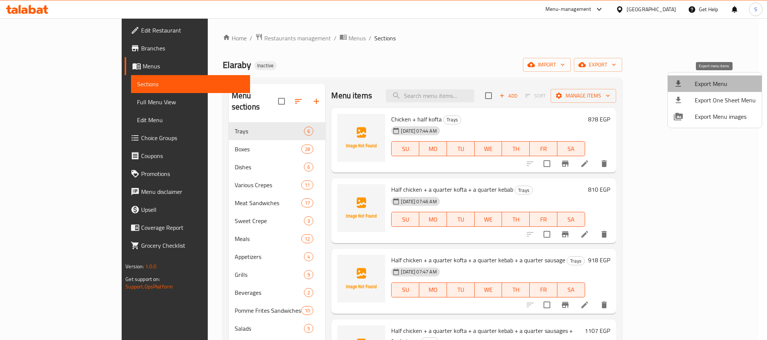
click at [716, 81] on span "Export Menu" at bounding box center [724, 83] width 61 height 9
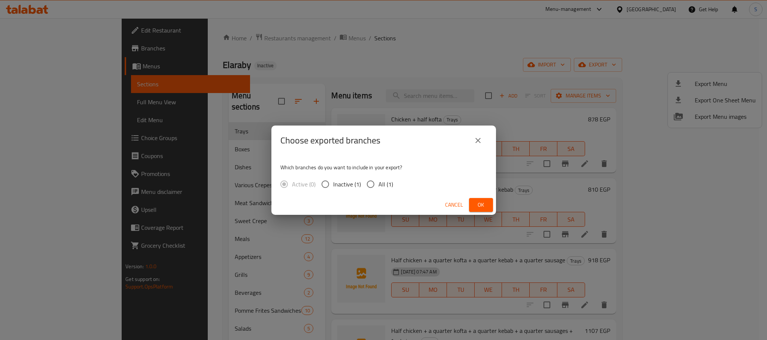
click at [378, 183] on span "All (1)" at bounding box center [385, 184] width 15 height 9
click at [377, 183] on input "All (1)" at bounding box center [370, 185] width 16 height 16
radio input "true"
click at [477, 203] on span "Ok" at bounding box center [481, 205] width 12 height 9
